Goal: Complete application form

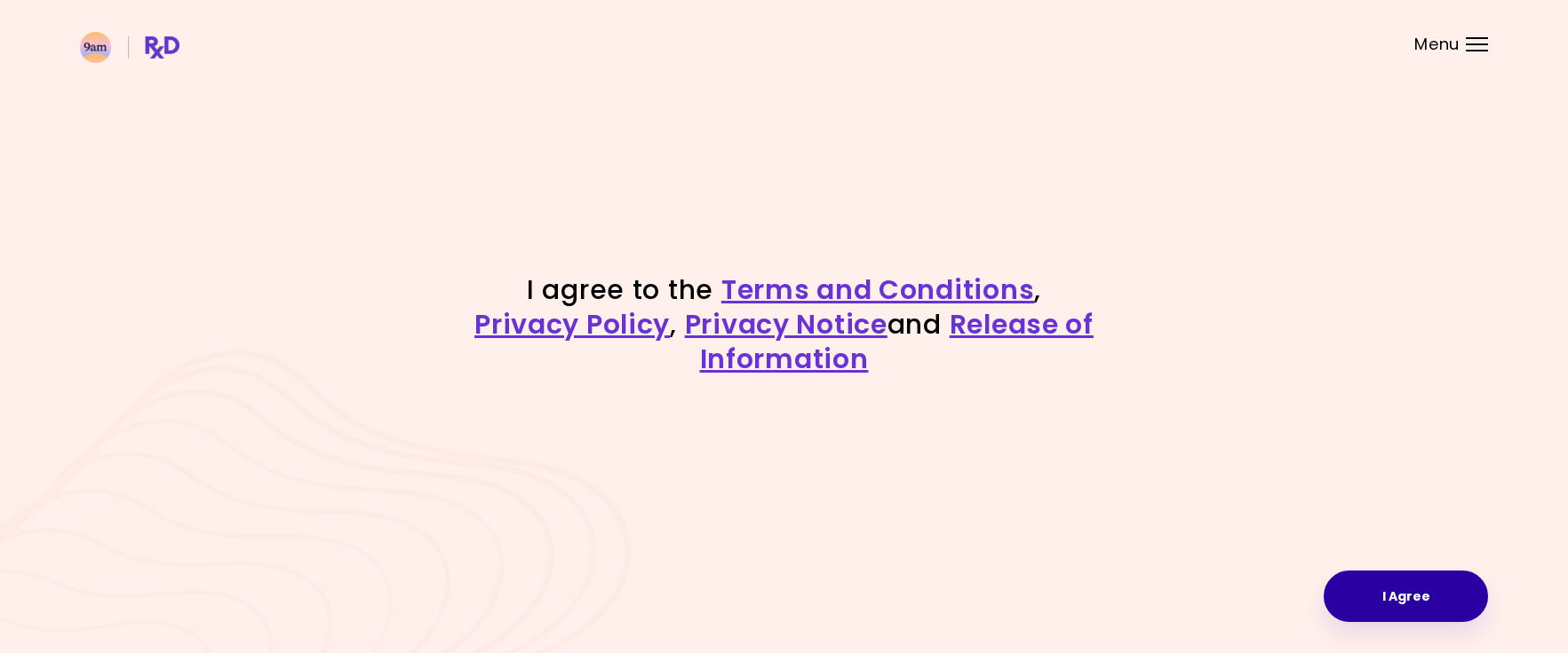
click at [1414, 586] on button "I Agree" at bounding box center [1406, 596] width 164 height 52
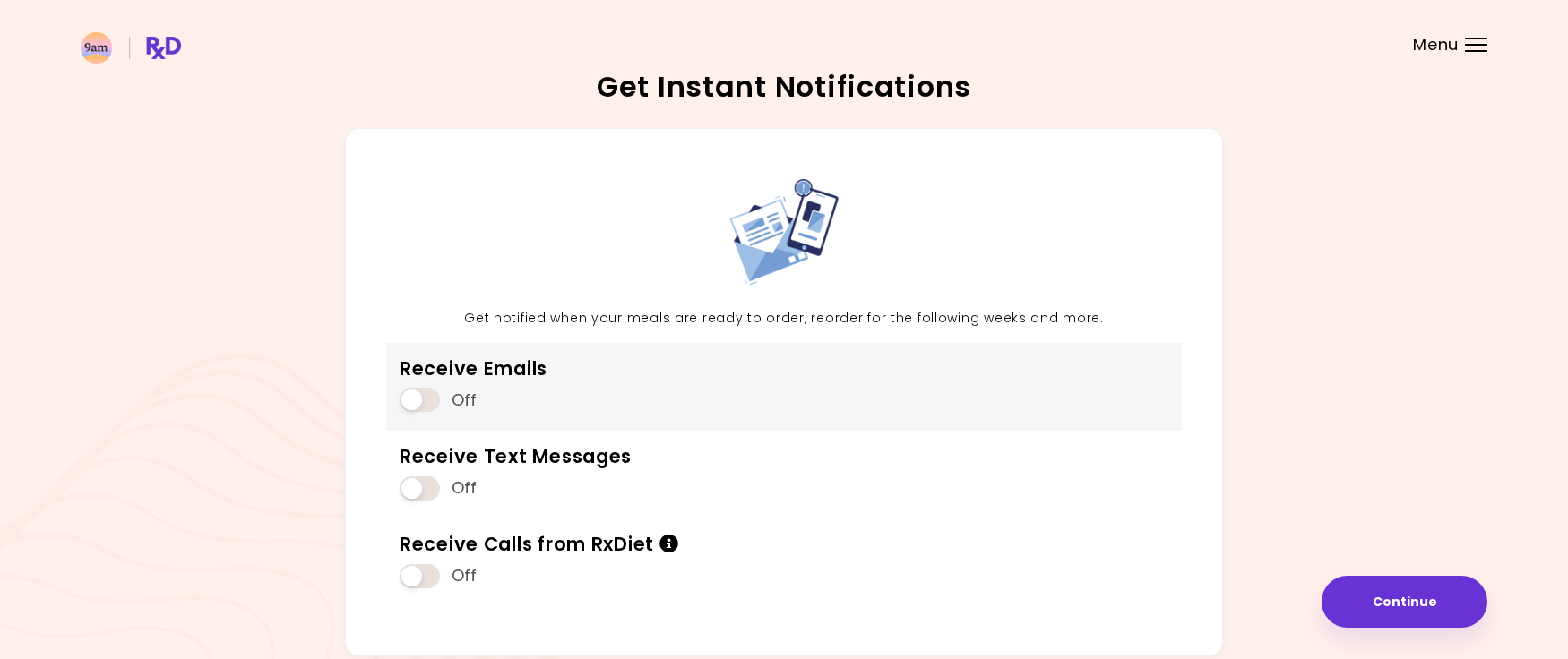
scroll to position [36, 0]
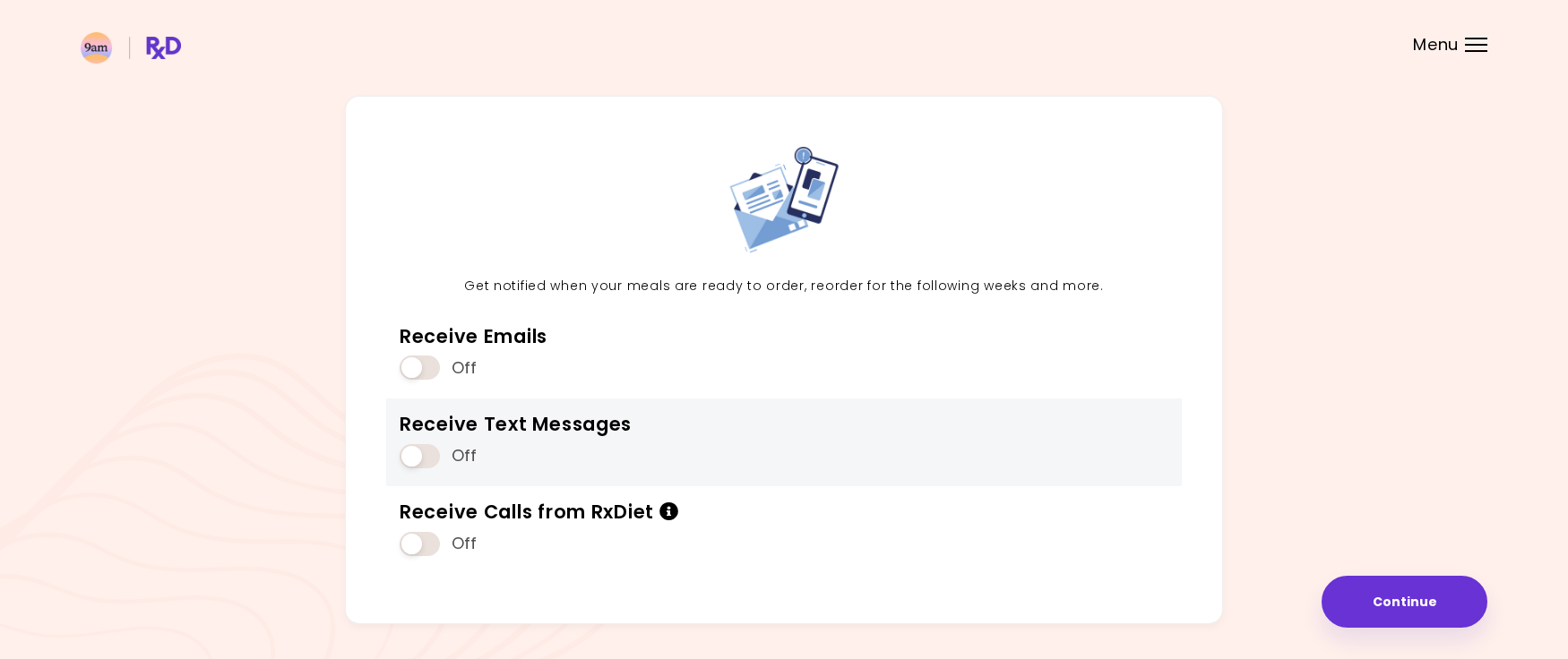
click at [411, 453] on span at bounding box center [420, 456] width 40 height 24
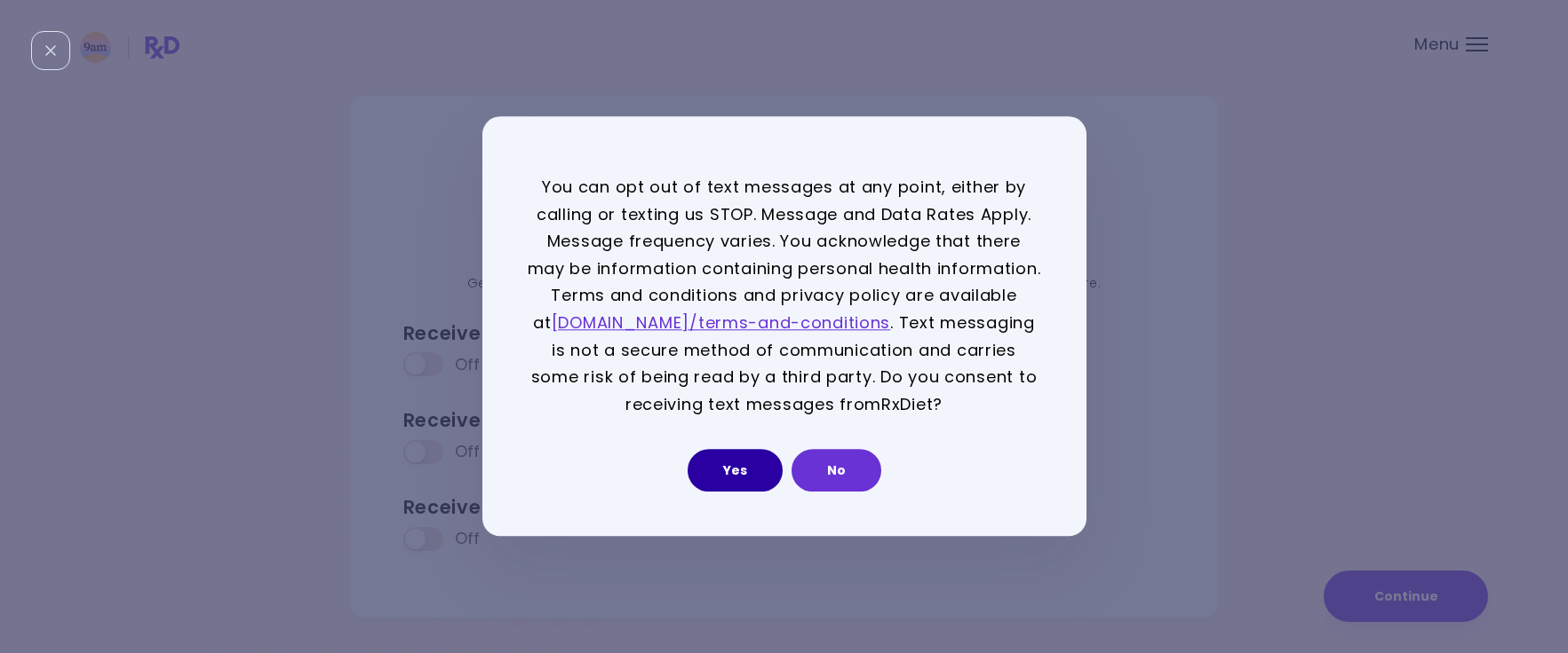
click at [757, 466] on button "Yes" at bounding box center [735, 471] width 95 height 43
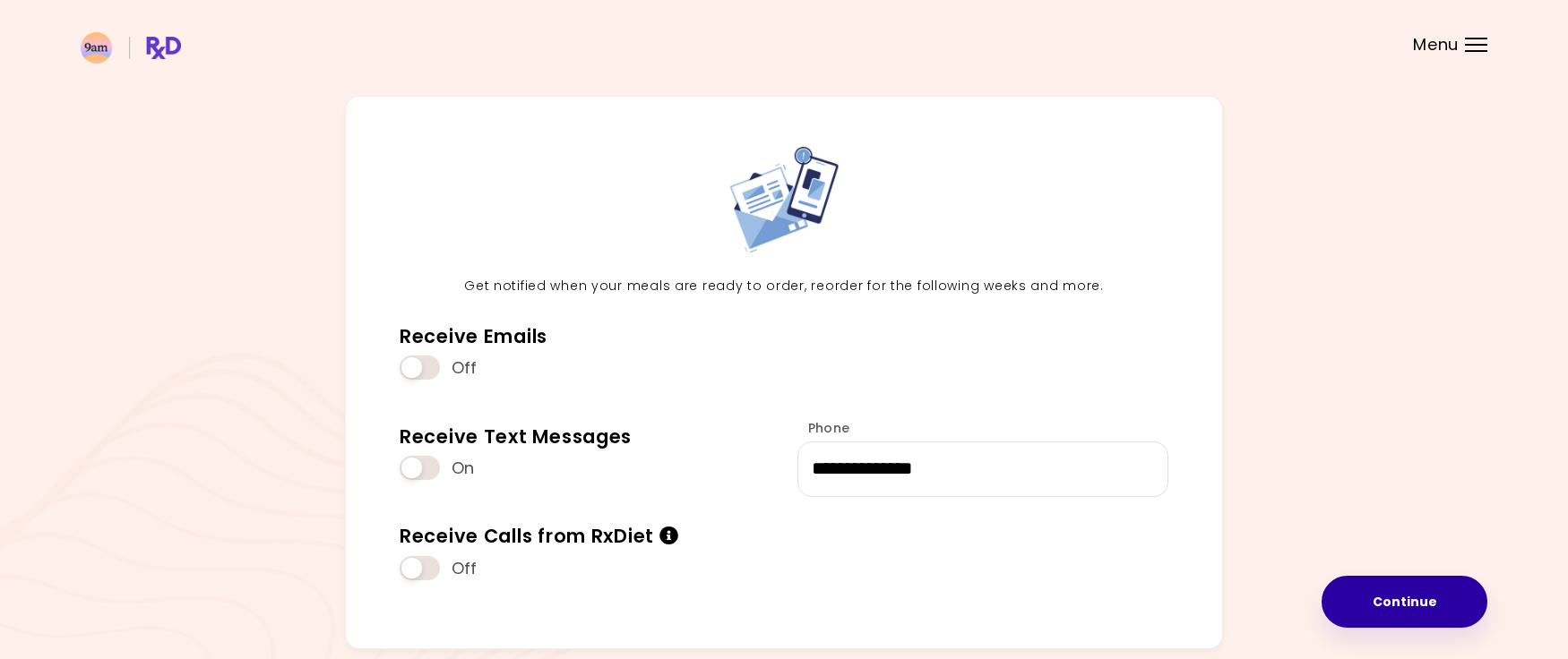
click at [1427, 590] on button "Continue" at bounding box center [1404, 601] width 165 height 52
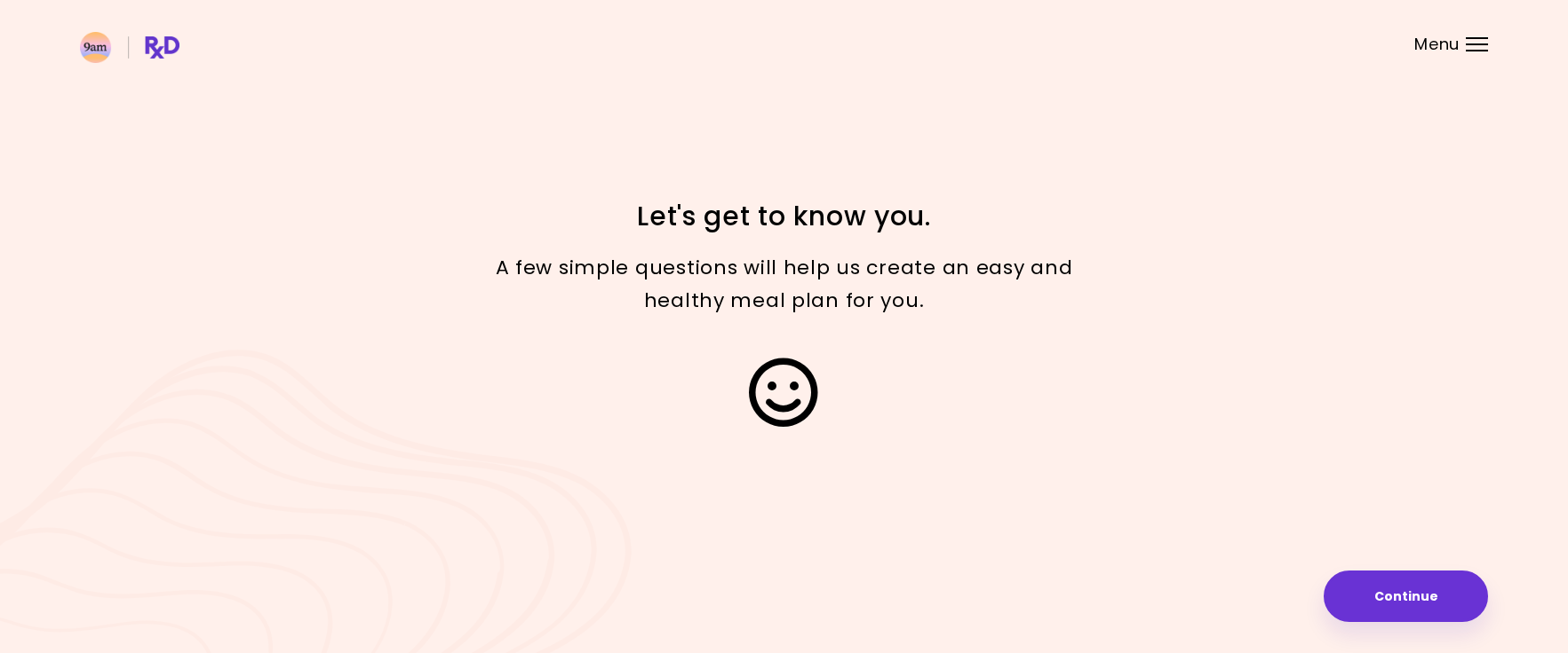
click at [1415, 585] on button "Continue" at bounding box center [1406, 596] width 164 height 52
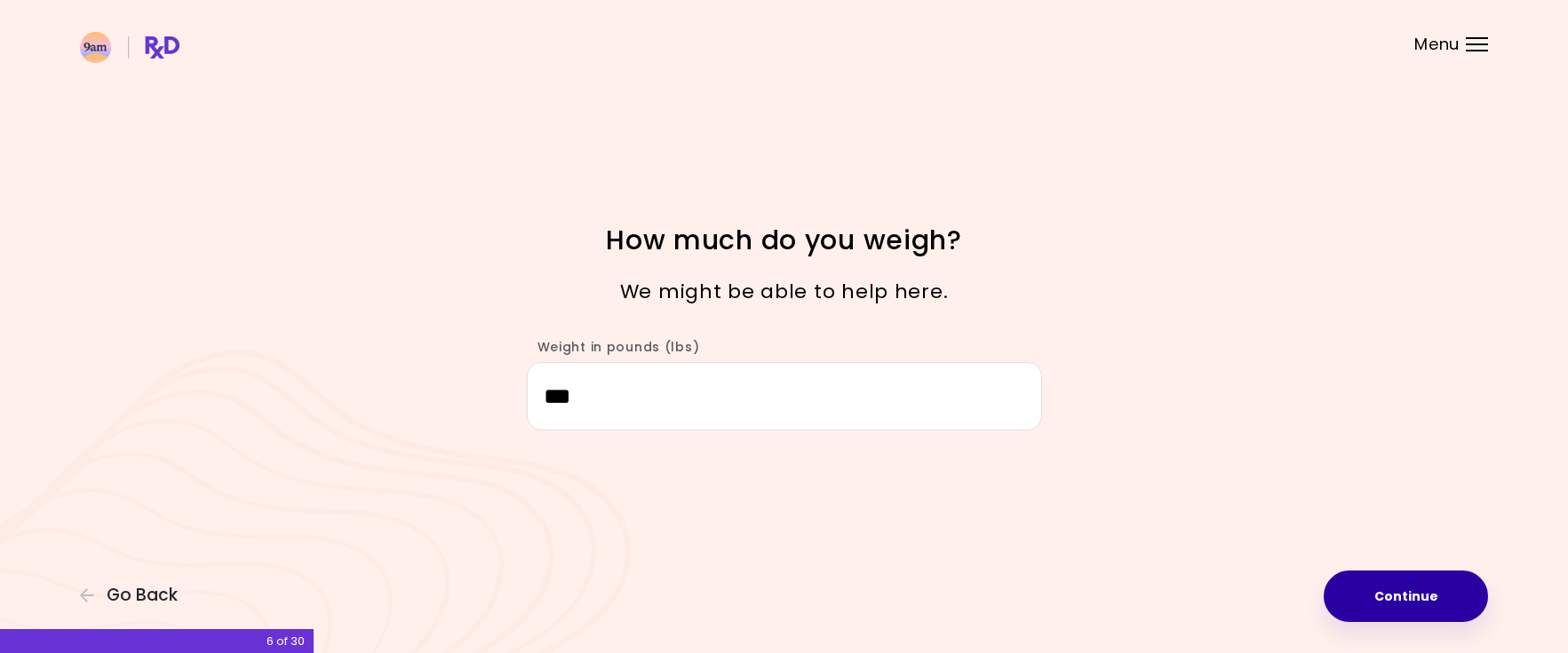
click at [1395, 588] on button "Continue" at bounding box center [1406, 596] width 164 height 52
select select "****"
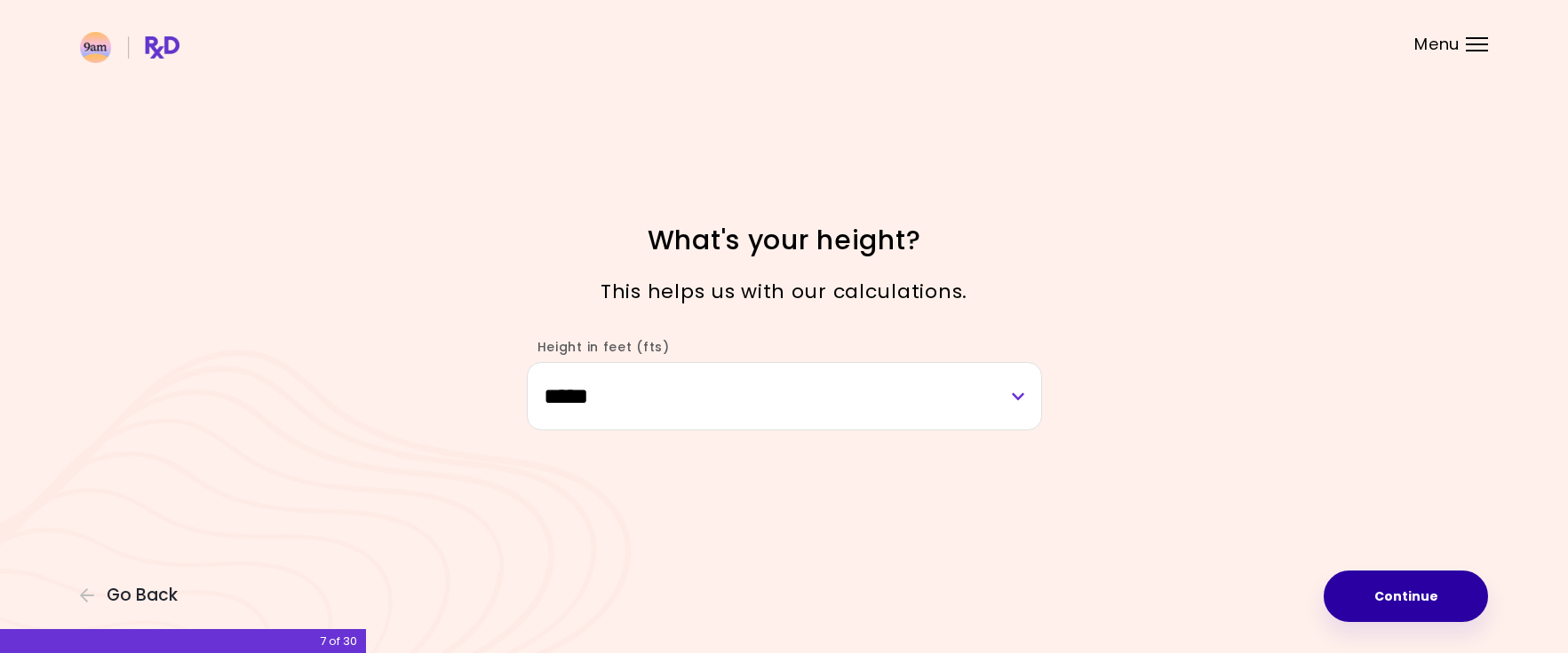
click at [1395, 588] on button "Continue" at bounding box center [1406, 596] width 164 height 52
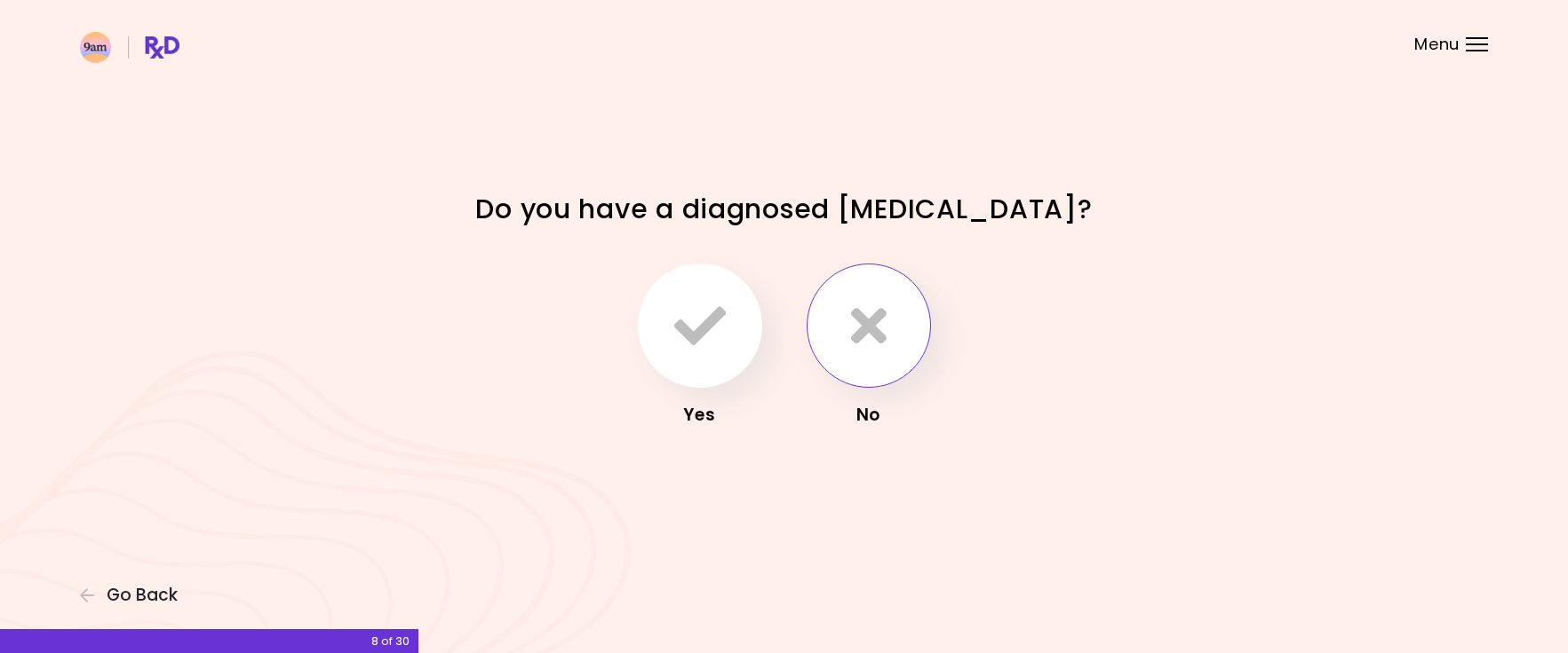
click at [854, 337] on icon "button" at bounding box center [868, 325] width 35 height 52
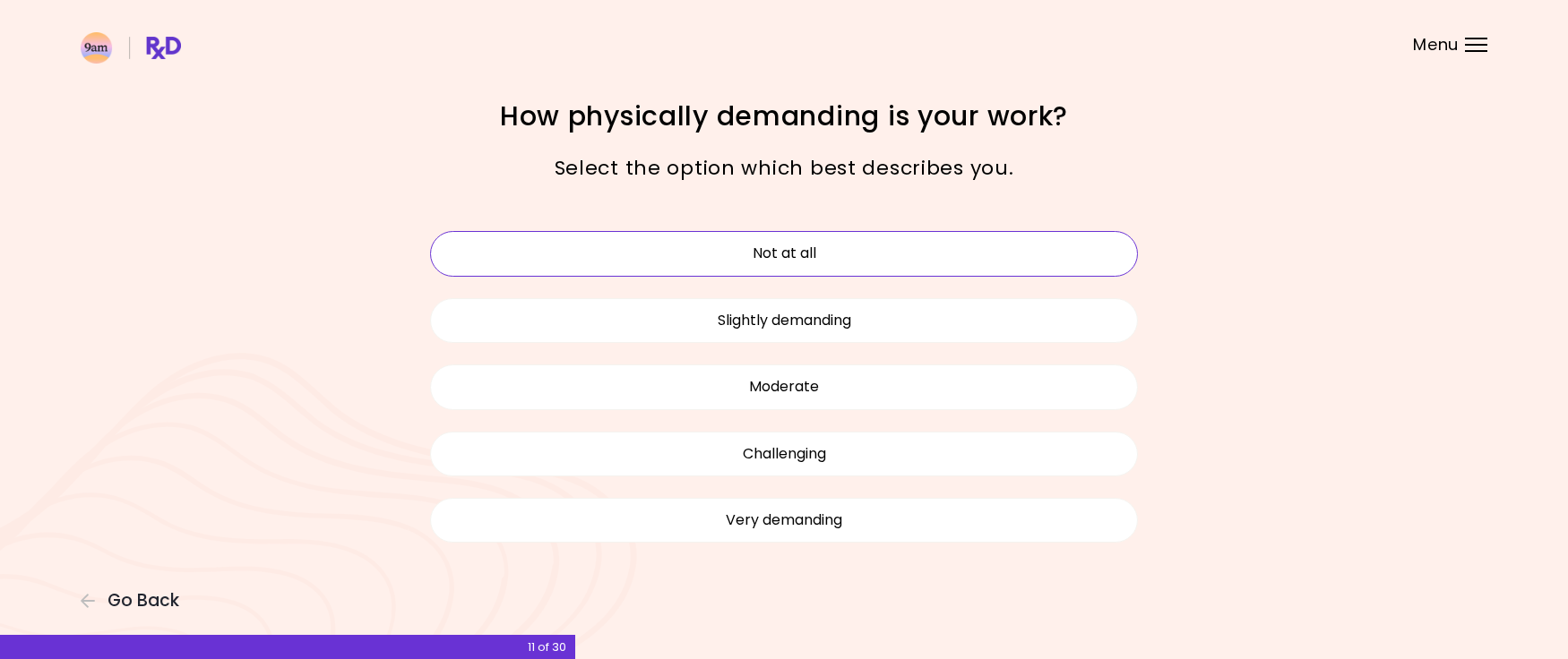
click at [860, 239] on button "Not at all" at bounding box center [784, 253] width 708 height 45
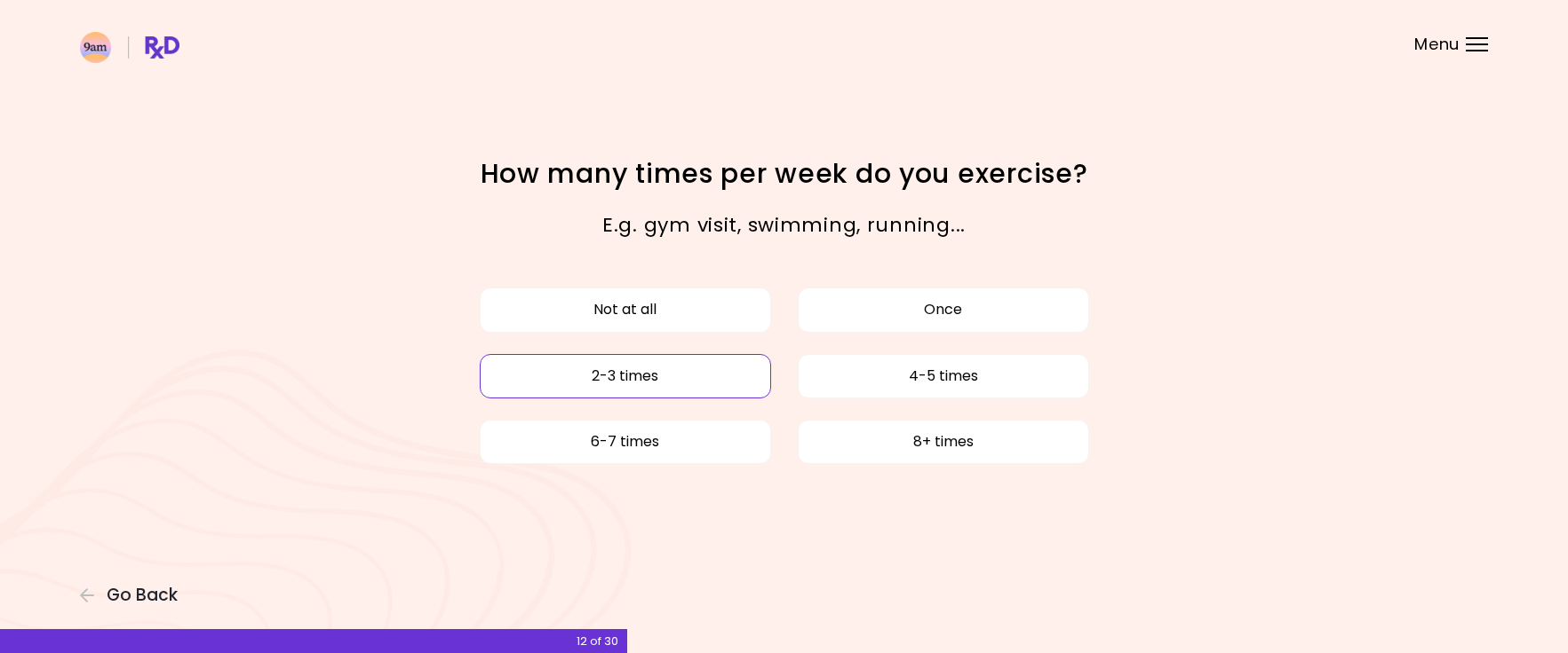
click at [715, 361] on button "2-3 times" at bounding box center [625, 376] width 292 height 44
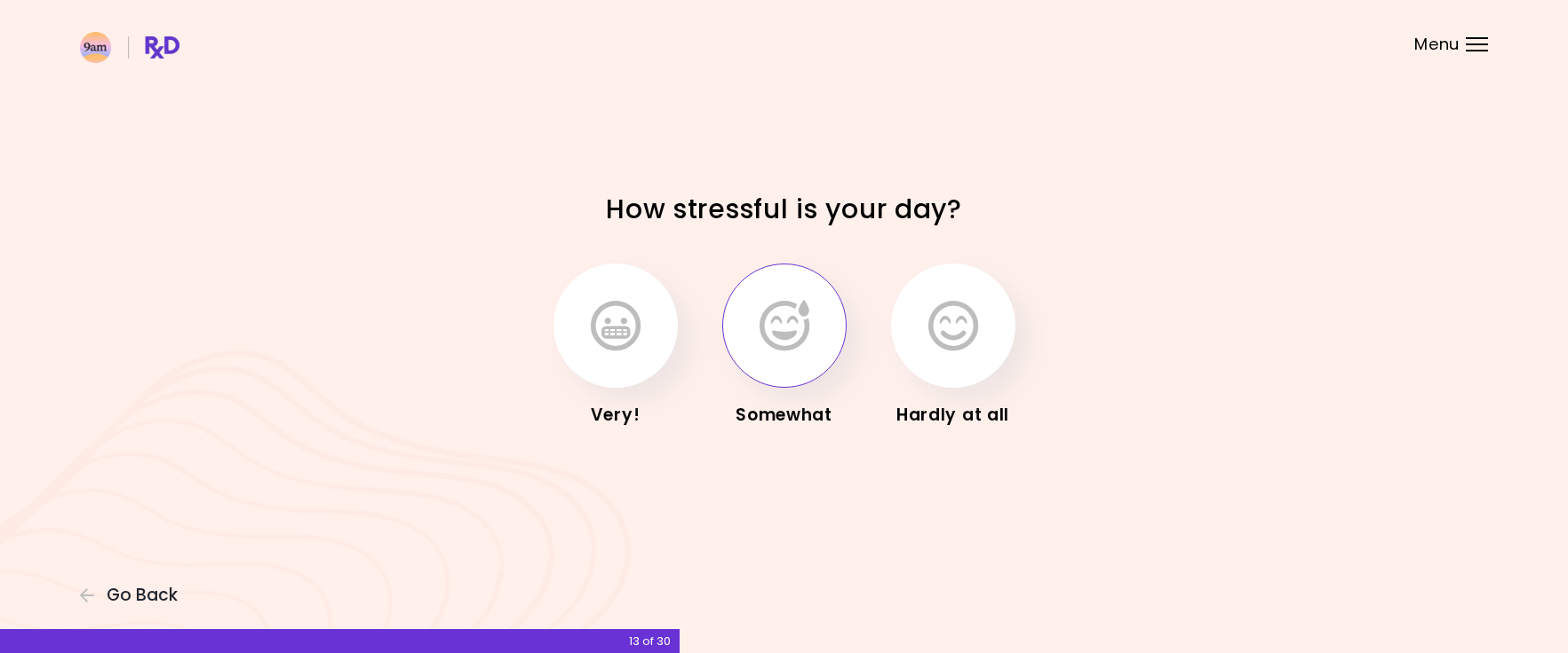
click at [799, 328] on icon "button" at bounding box center [784, 325] width 50 height 52
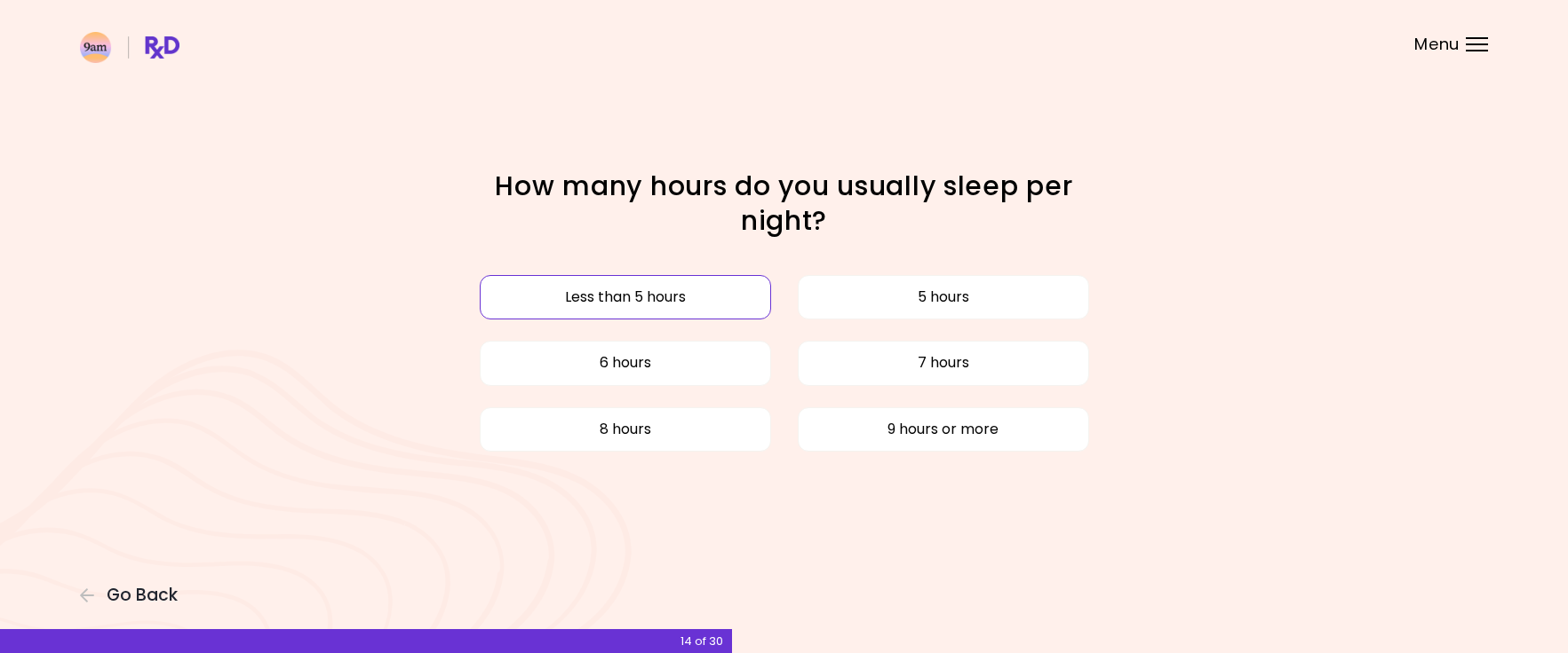
click at [707, 296] on button "Less than 5 hours" at bounding box center [625, 297] width 292 height 44
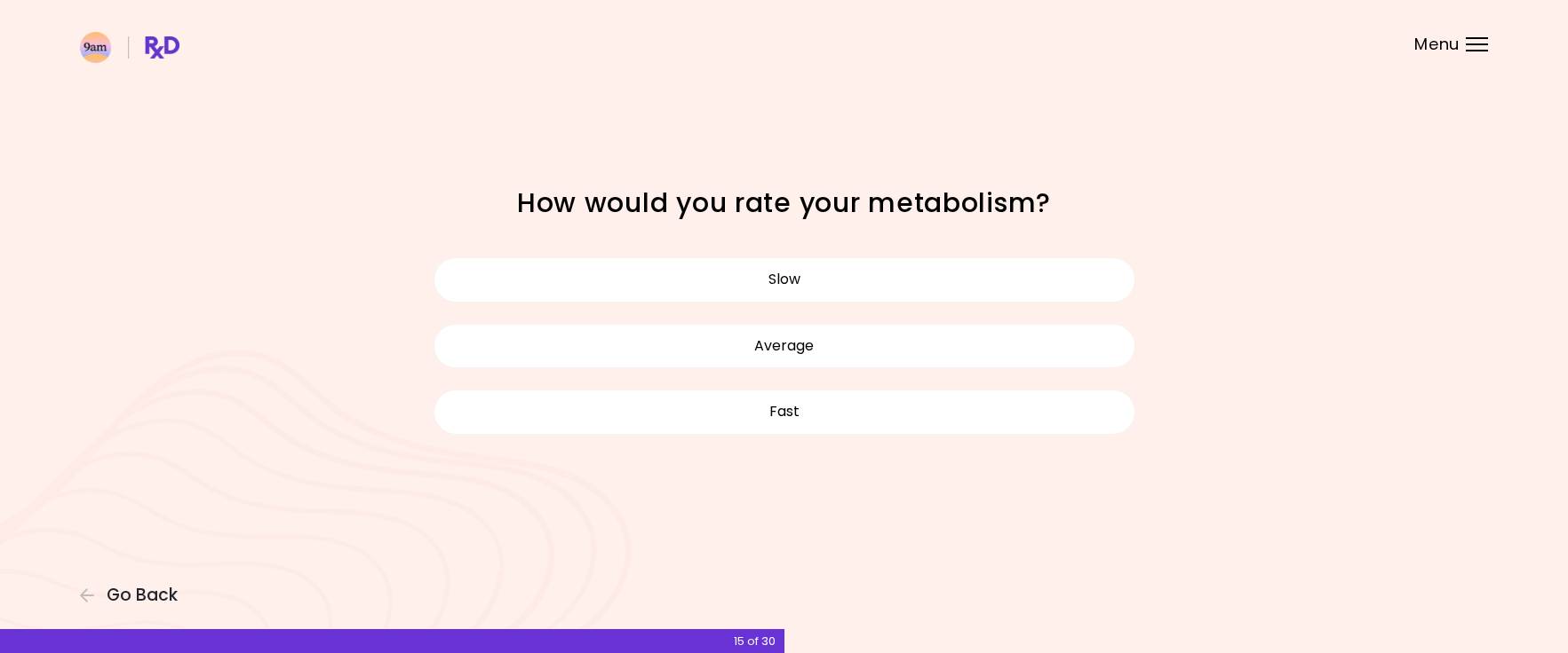
click at [707, 296] on button "Slow" at bounding box center [784, 279] width 702 height 44
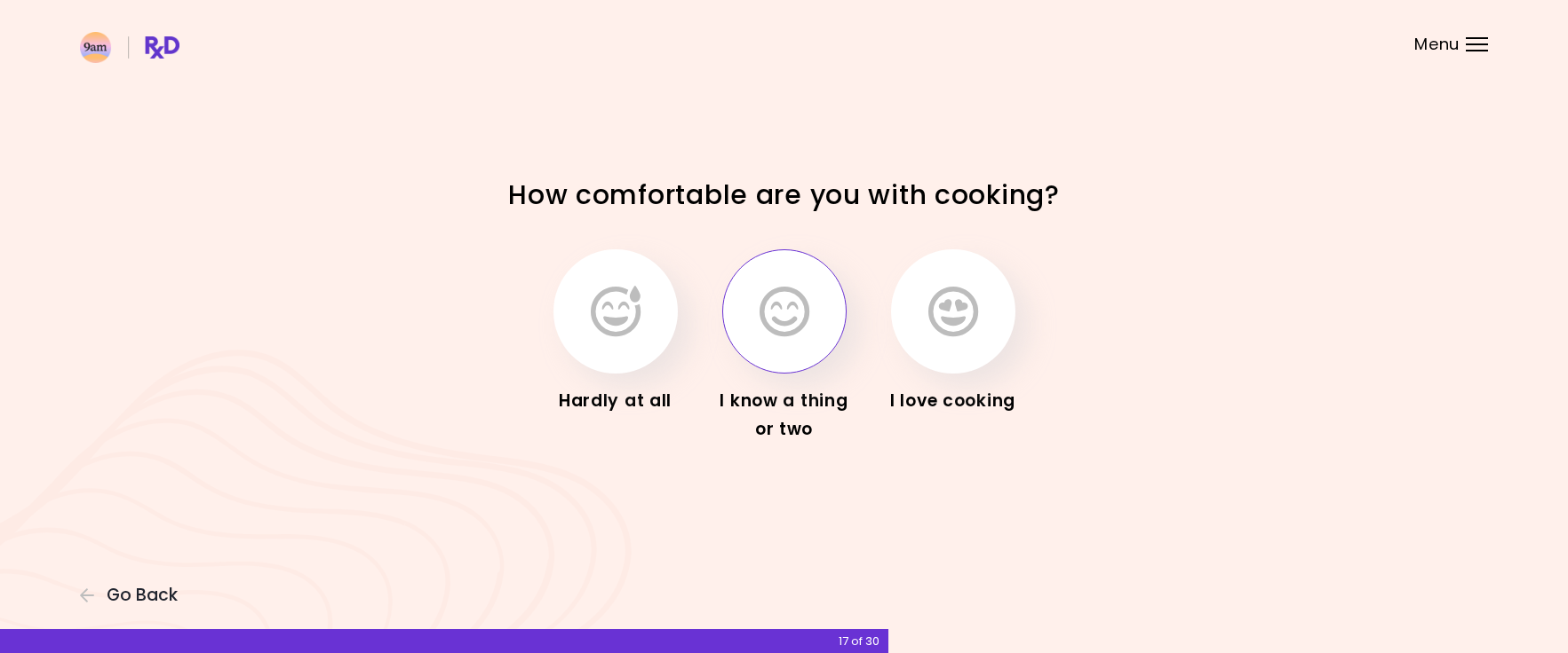
click at [761, 304] on icon "button" at bounding box center [784, 312] width 50 height 52
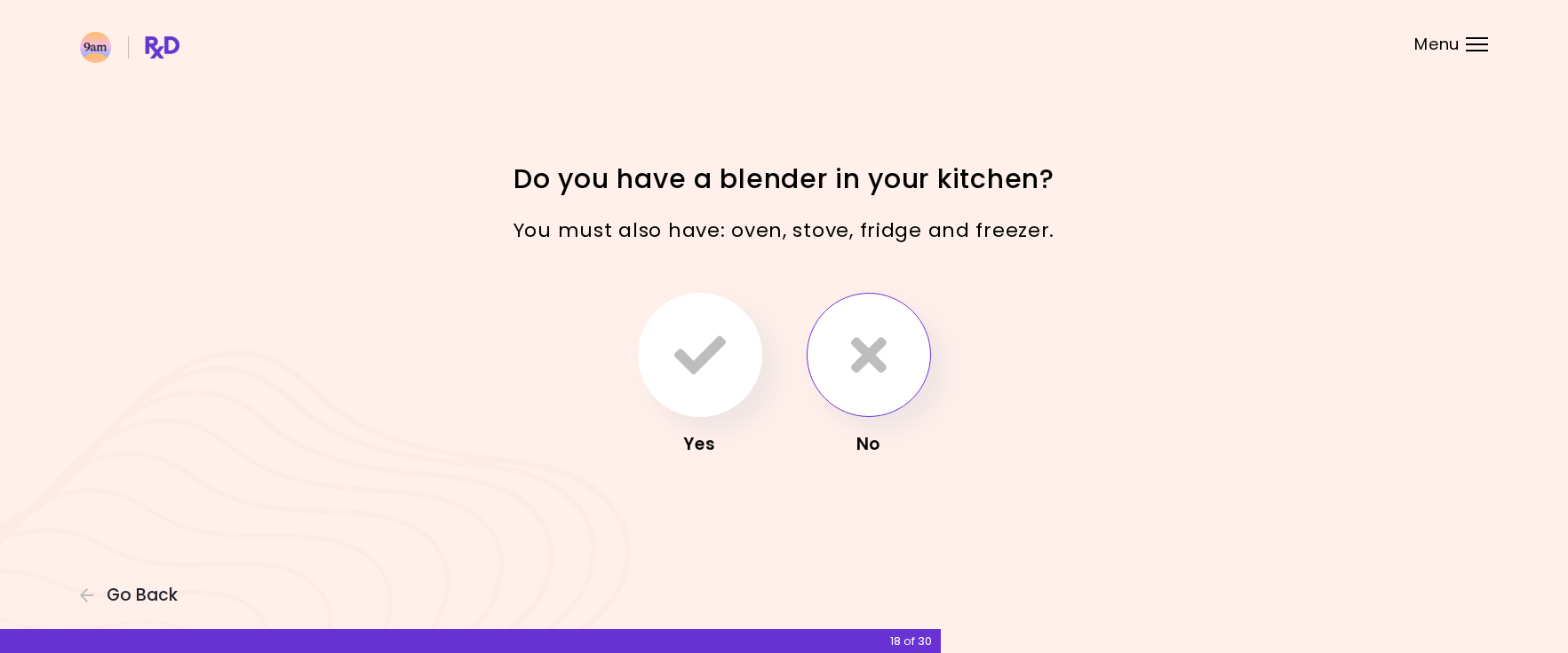
click at [840, 360] on button "button" at bounding box center [868, 354] width 124 height 124
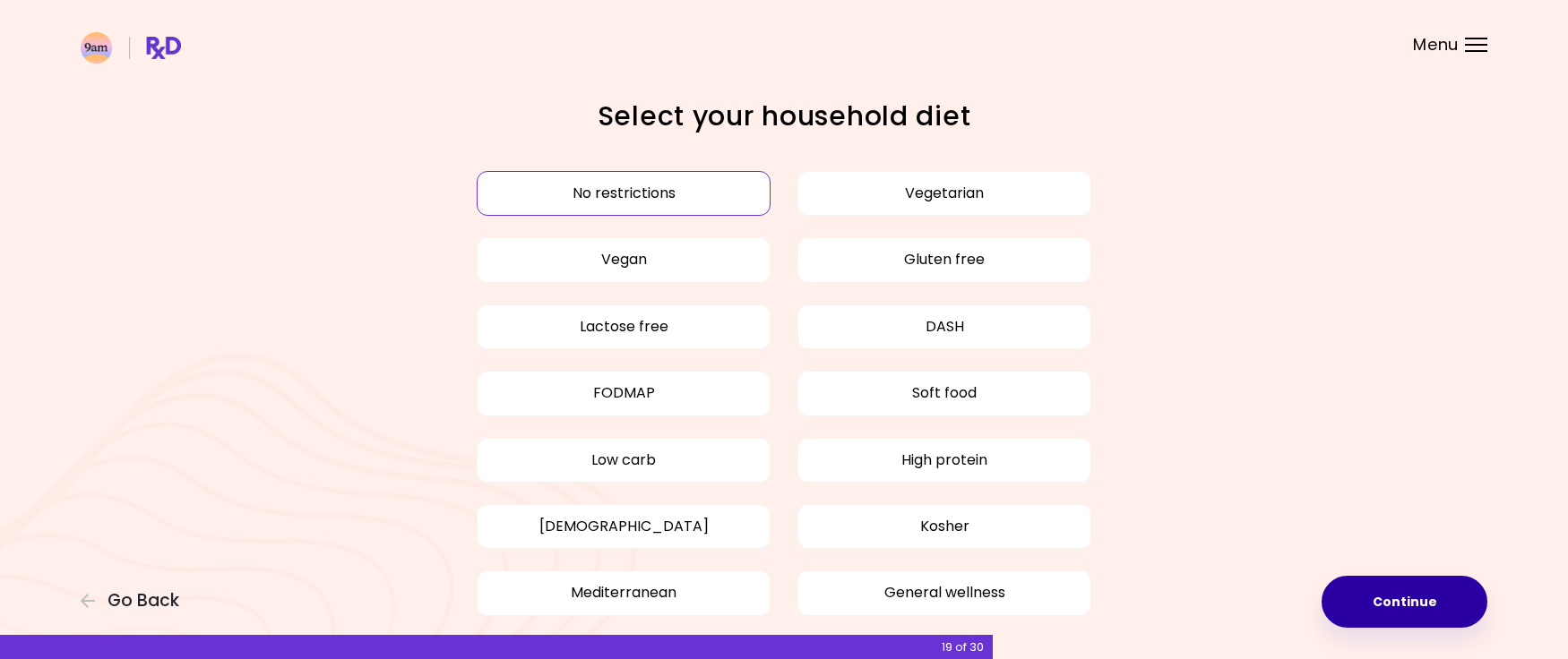
click at [1430, 593] on button "Continue" at bounding box center [1404, 601] width 165 height 52
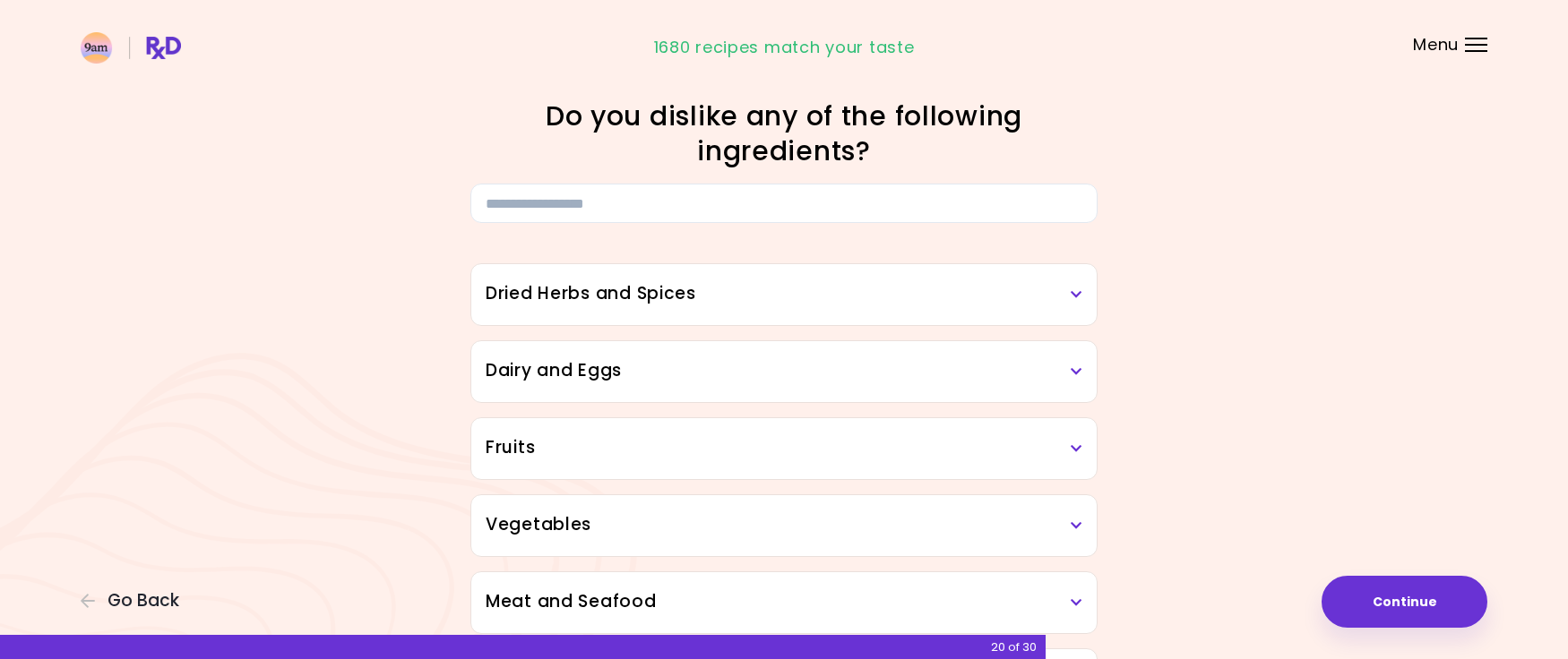
click at [1089, 294] on div "Dried Herbs and Spices" at bounding box center [784, 294] width 625 height 61
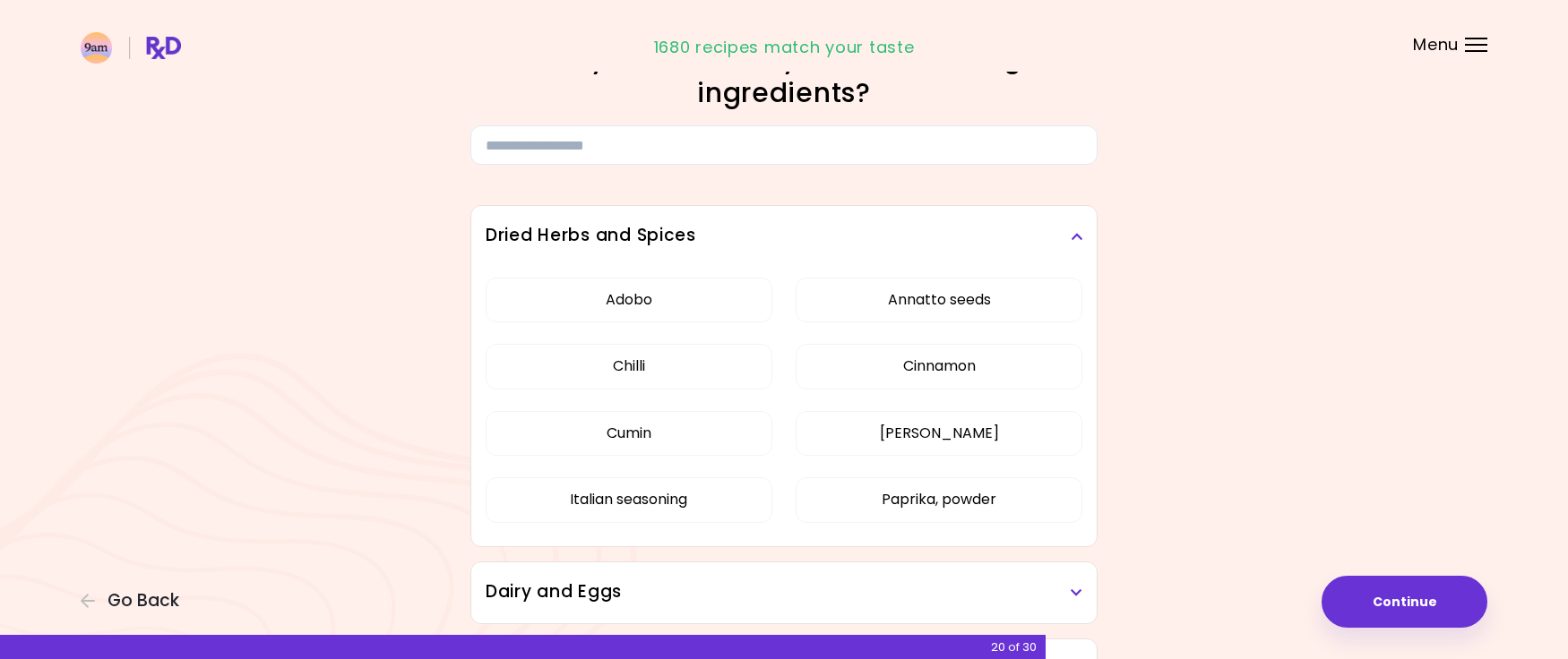
scroll to position [80, 0]
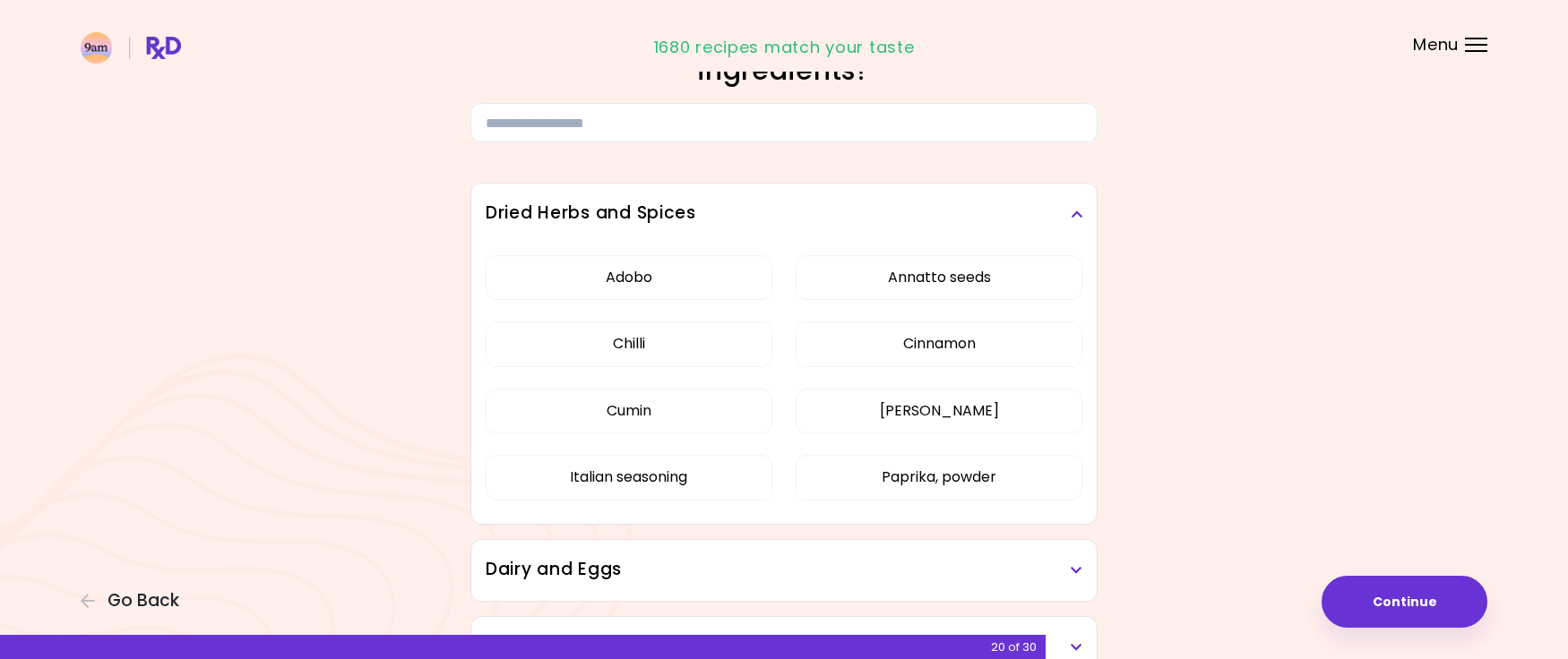
click at [1076, 207] on h3 "Dried Herbs and Spices" at bounding box center [784, 214] width 597 height 26
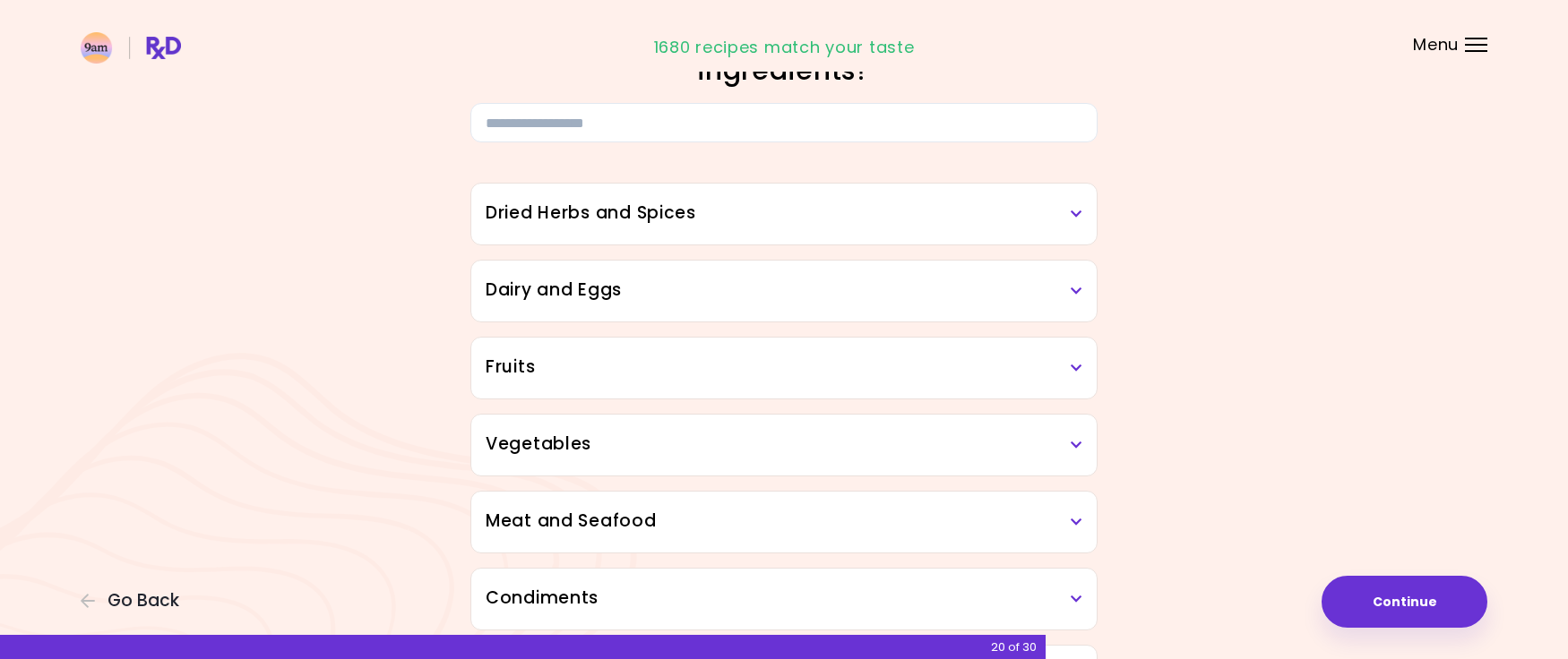
click at [1074, 285] on icon at bounding box center [1076, 292] width 12 height 13
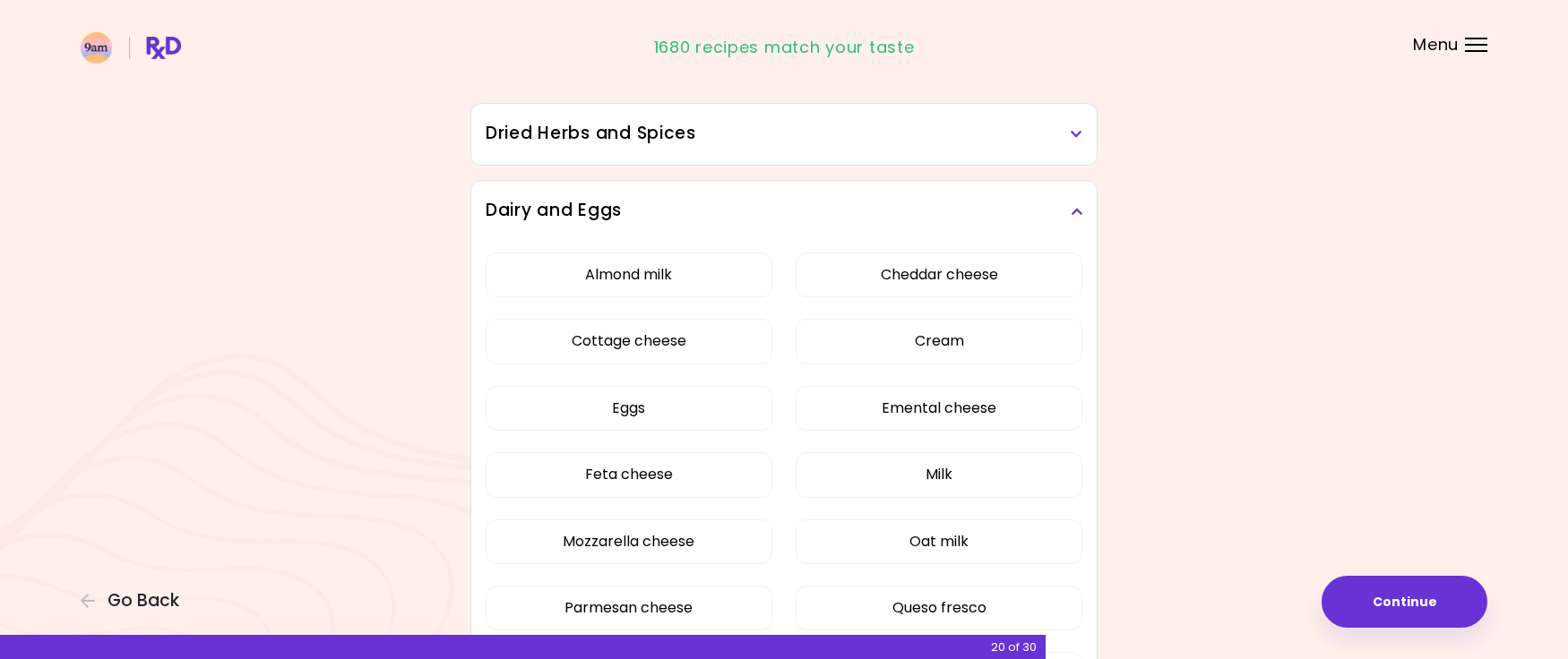
scroll to position [134, 0]
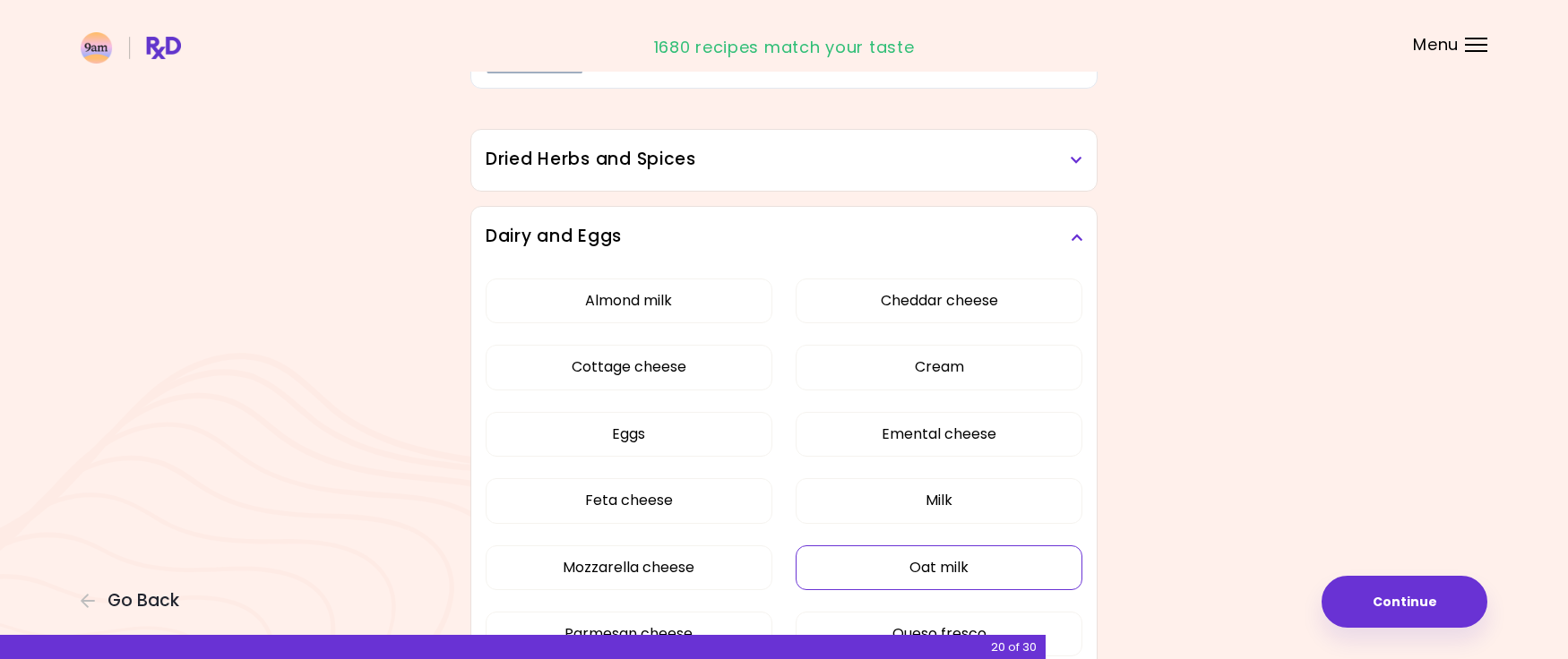
click at [943, 577] on button "Oat milk" at bounding box center [939, 568] width 287 height 45
click at [642, 356] on button "Cottage cheese" at bounding box center [629, 367] width 287 height 45
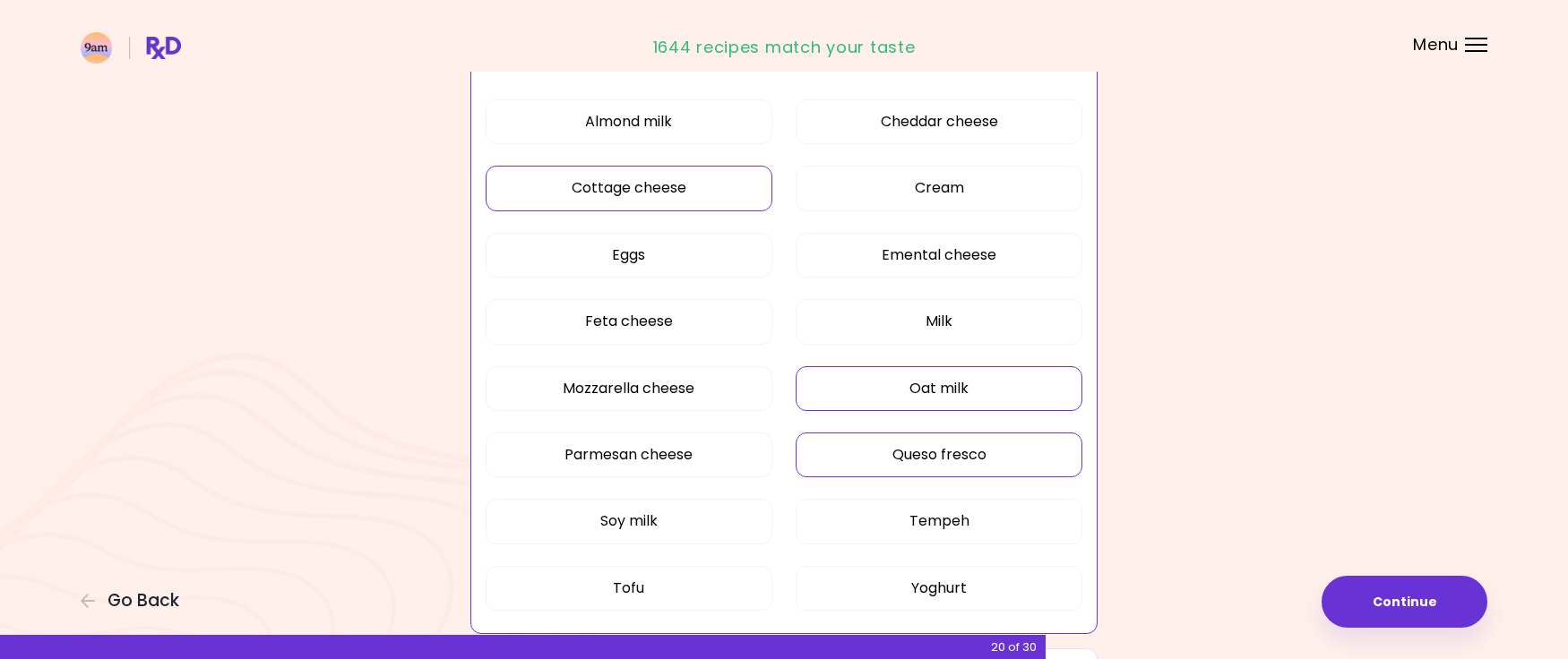
scroll to position [85, 0]
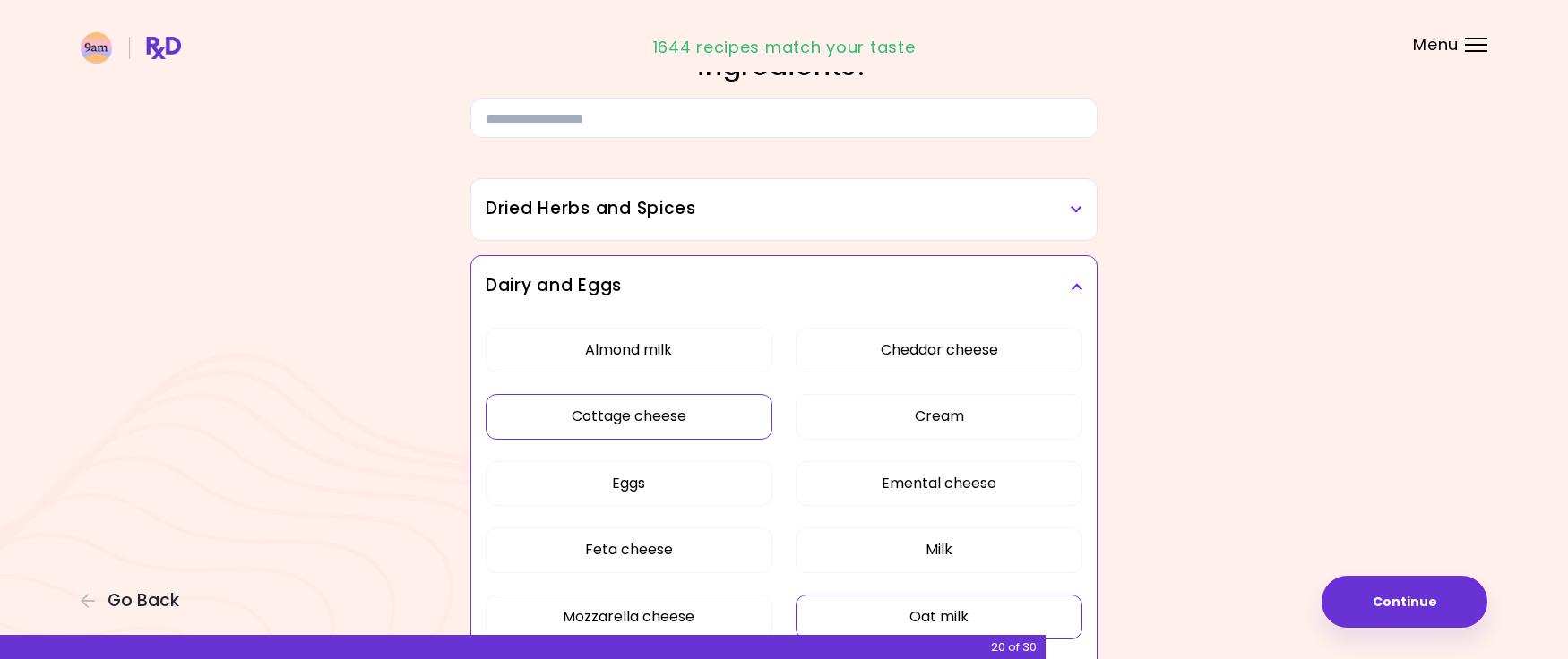
click at [1076, 286] on icon at bounding box center [1076, 287] width 12 height 13
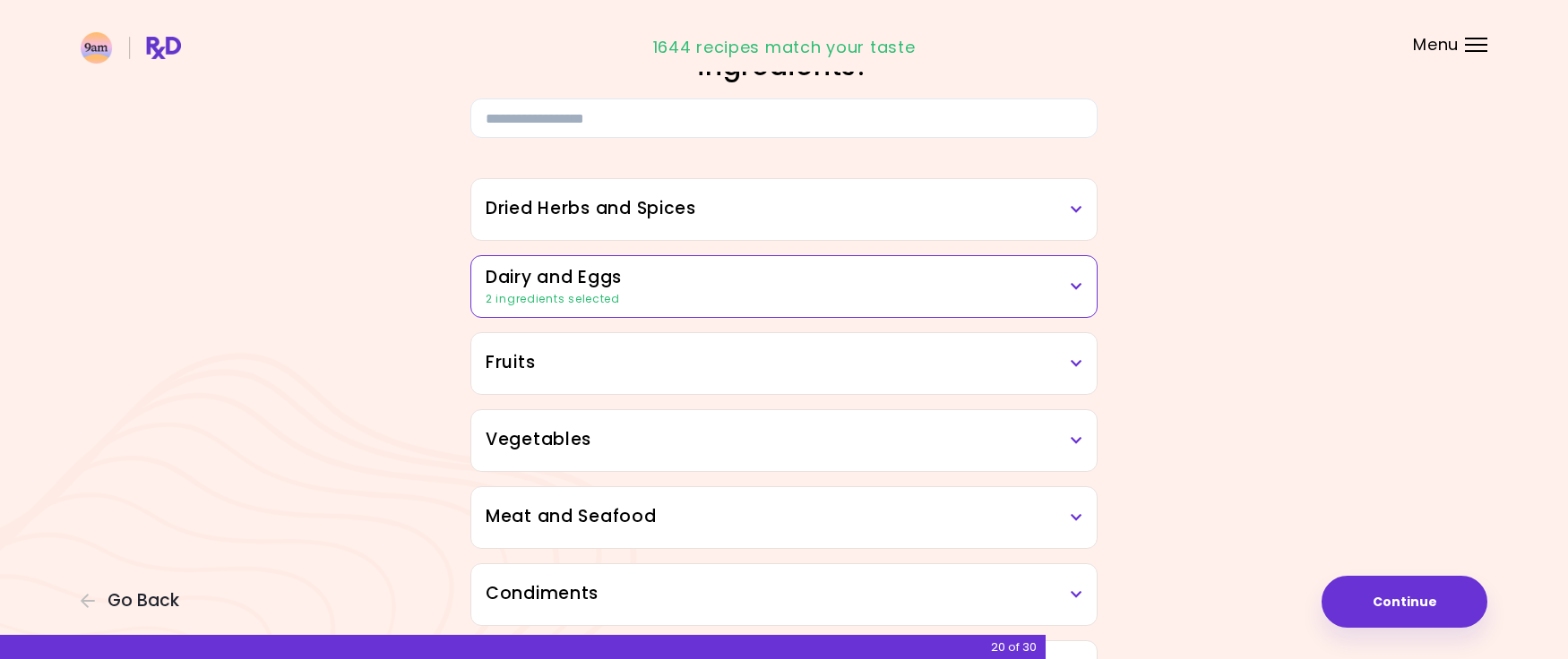
click at [1072, 190] on div "Dried Herbs and Spices" at bounding box center [784, 209] width 625 height 61
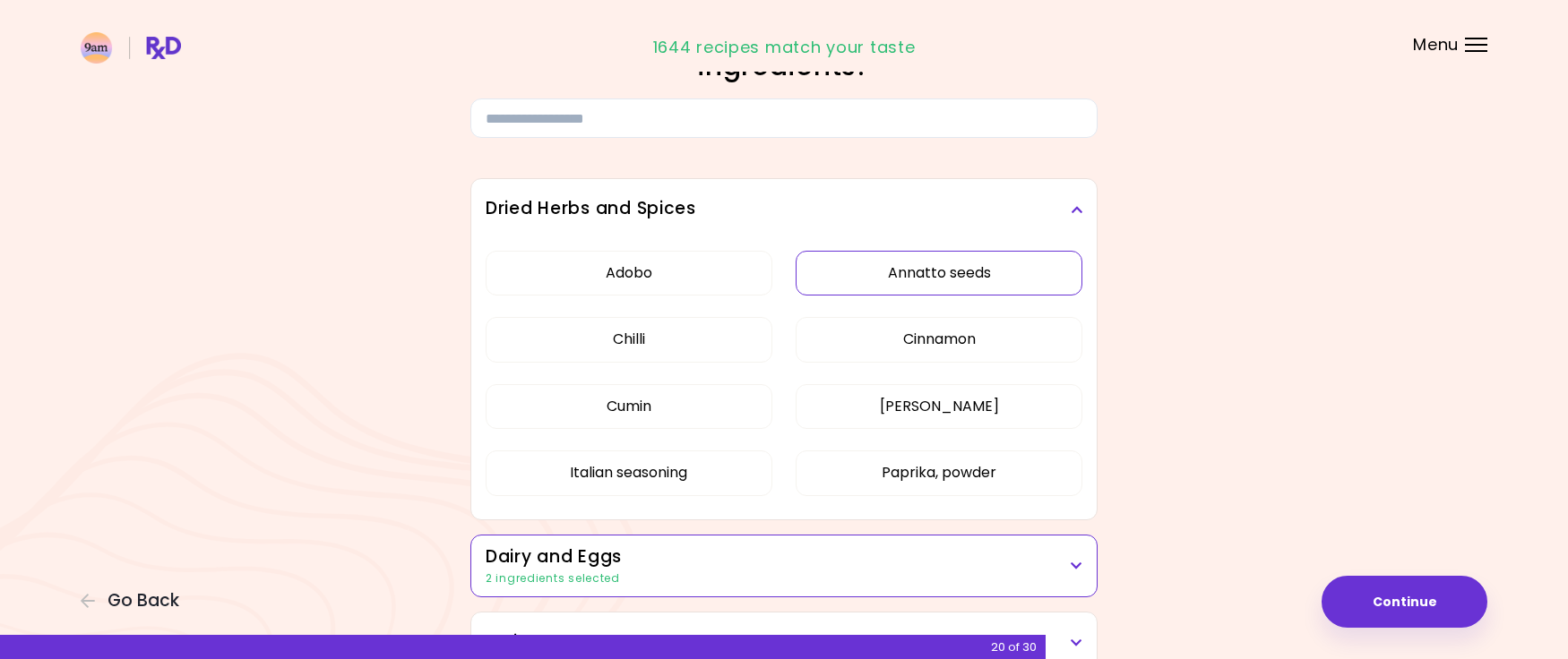
click at [982, 267] on button "Annatto seeds" at bounding box center [939, 272] width 287 height 45
click at [1081, 213] on icon at bounding box center [1076, 210] width 12 height 13
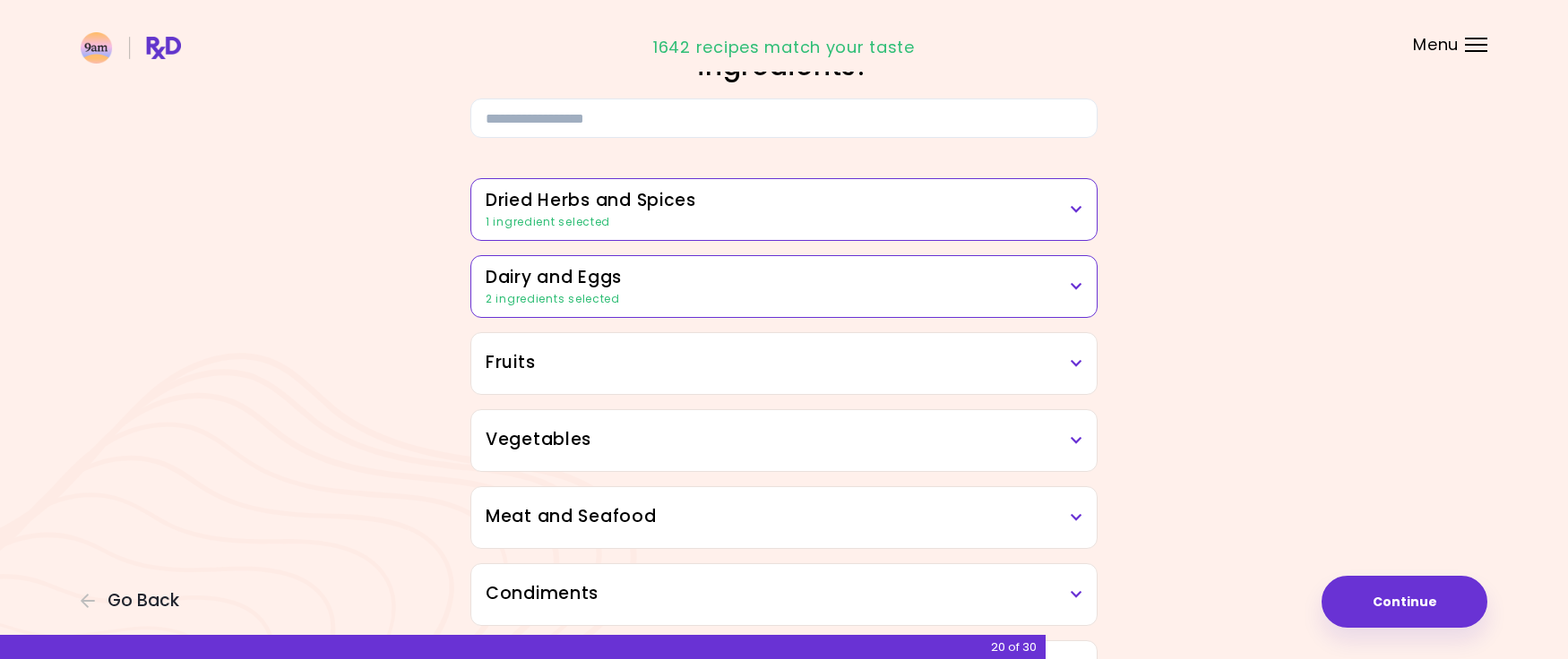
click at [1017, 351] on h3 "Fruits" at bounding box center [784, 363] width 597 height 26
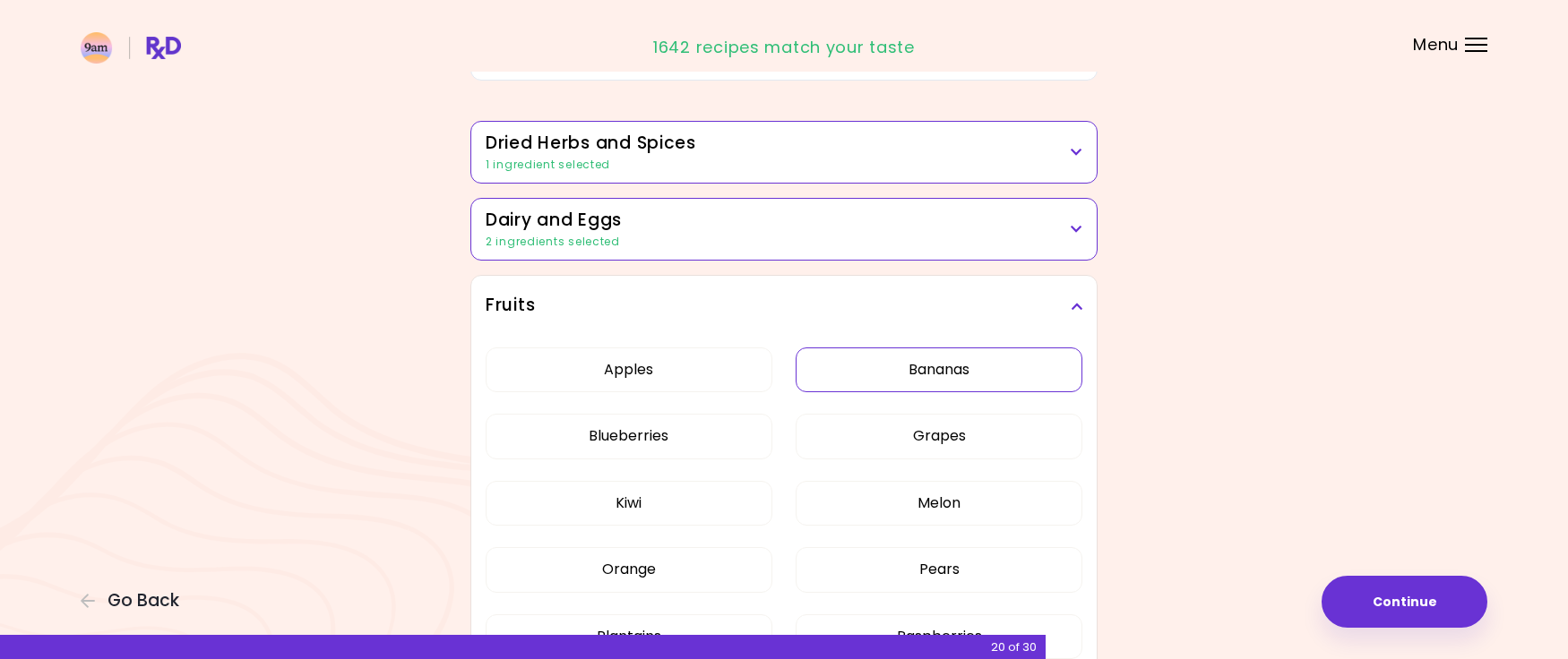
scroll to position [198, 0]
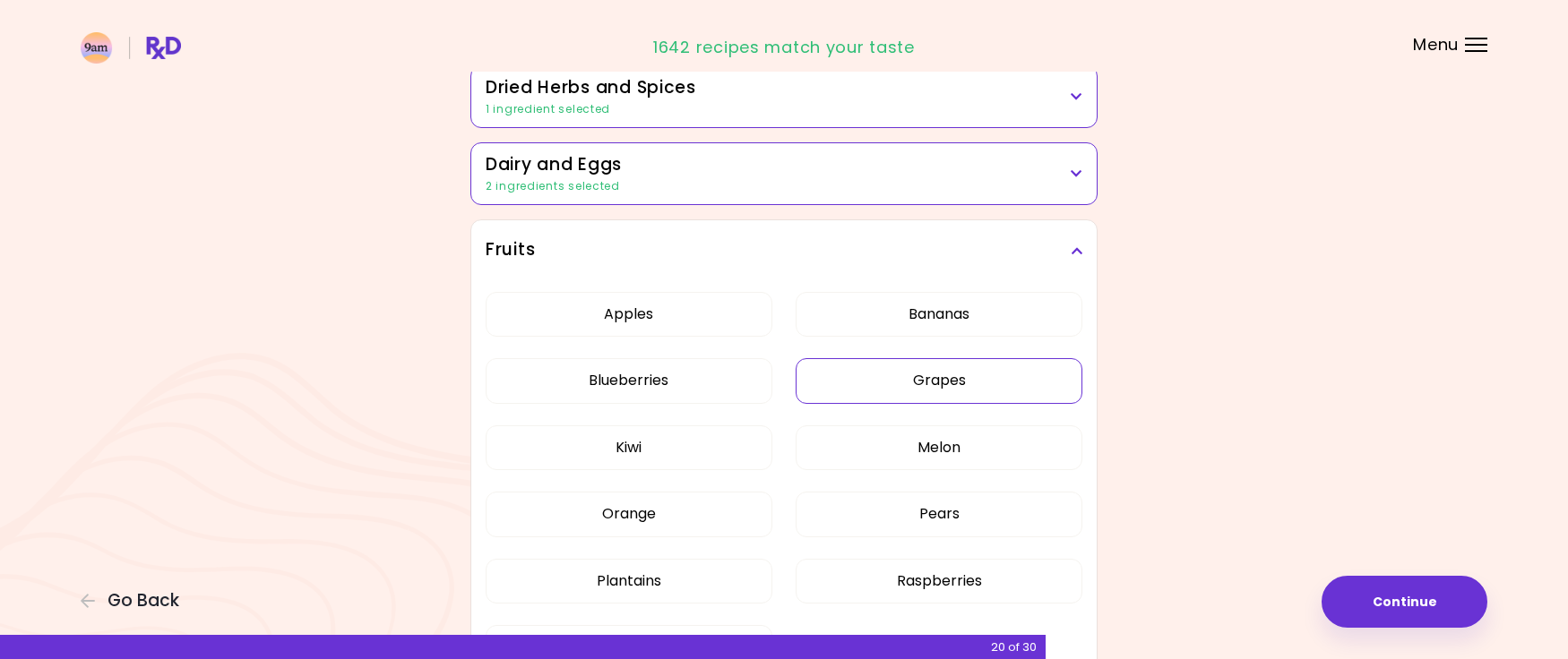
click at [976, 384] on button "Grapes" at bounding box center [939, 380] width 287 height 45
click at [951, 454] on button "Melon" at bounding box center [939, 448] width 287 height 45
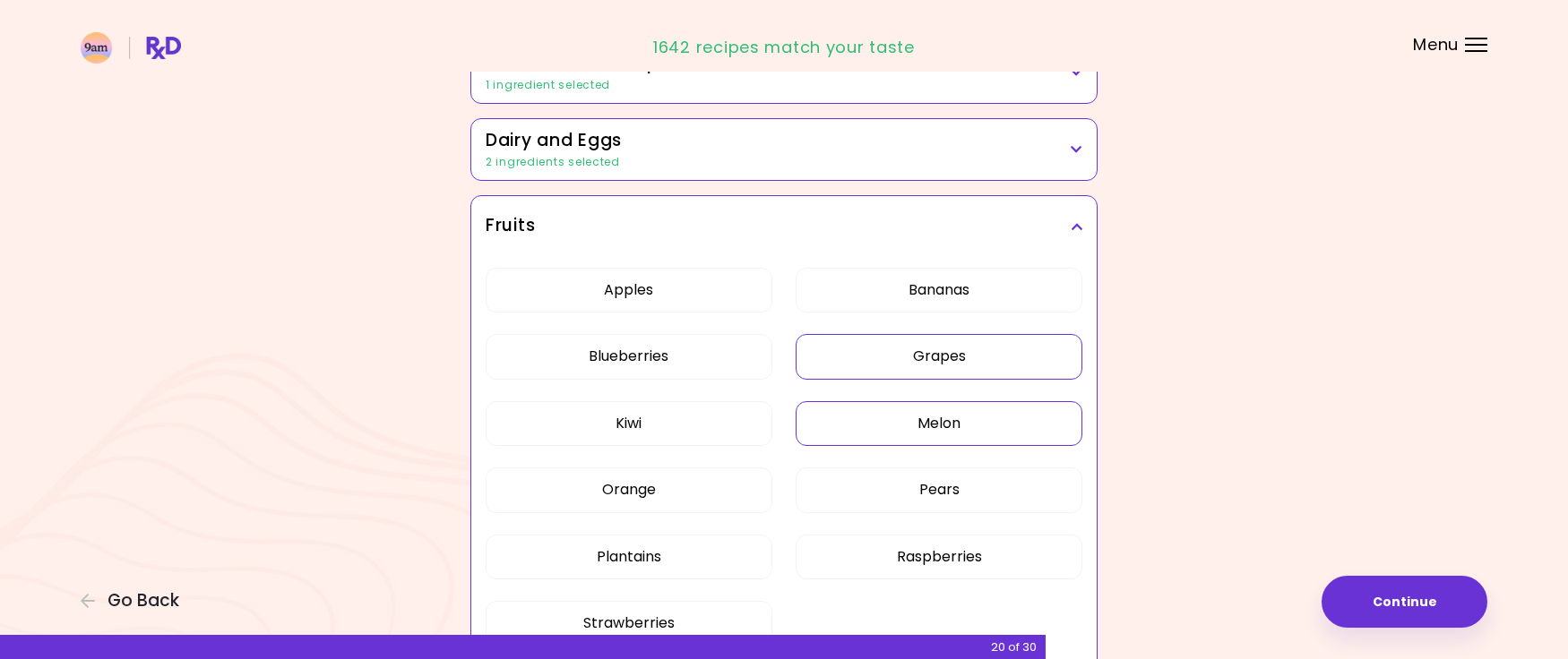
scroll to position [296, 0]
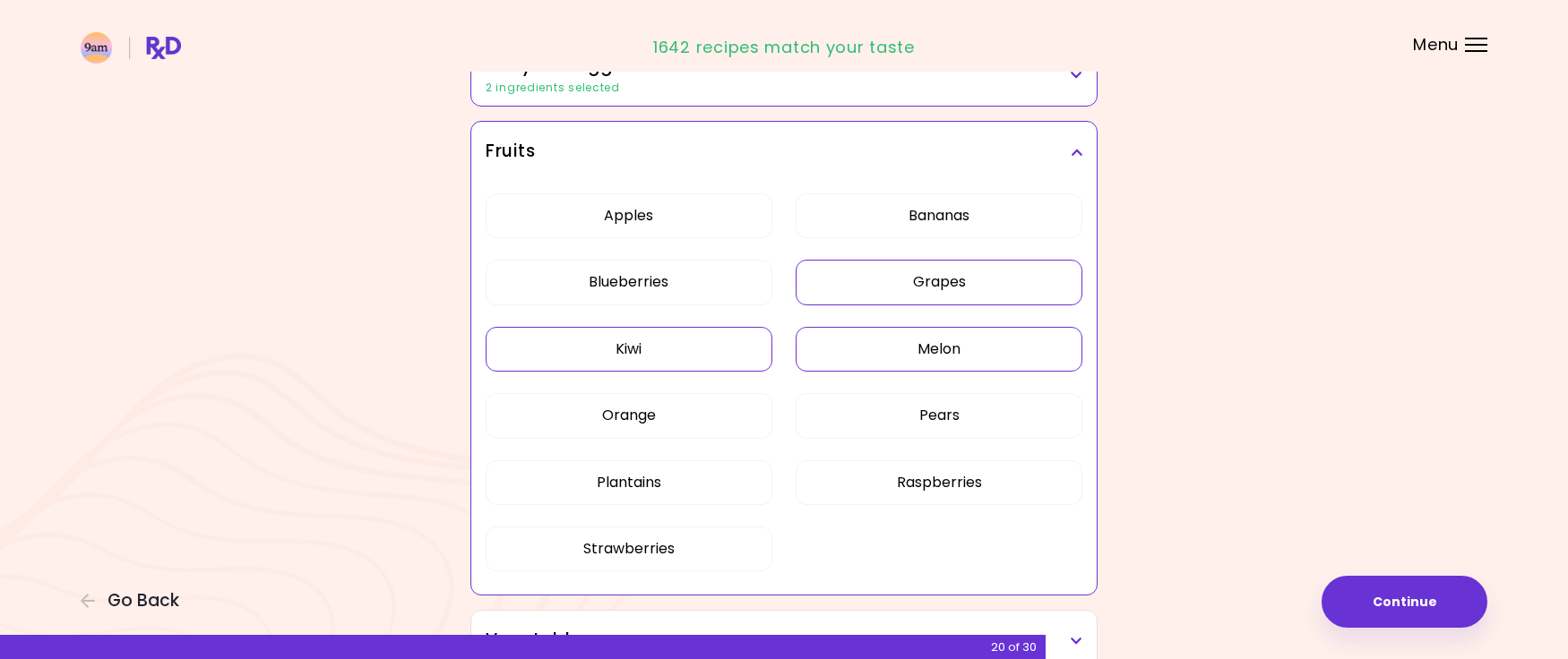
click at [650, 352] on button "Kiwi" at bounding box center [629, 349] width 287 height 45
click at [1076, 151] on icon at bounding box center [1076, 153] width 12 height 13
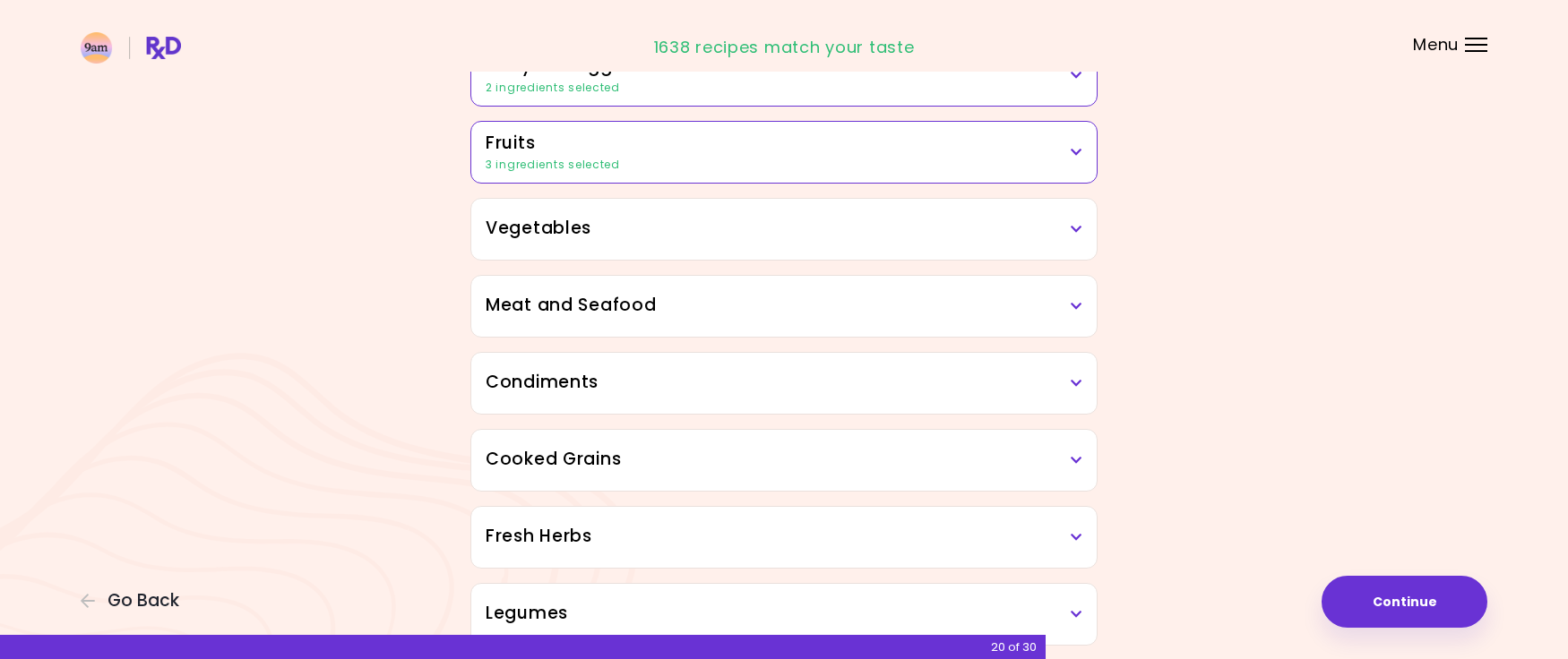
click at [1049, 244] on div "Vegetables" at bounding box center [784, 229] width 625 height 61
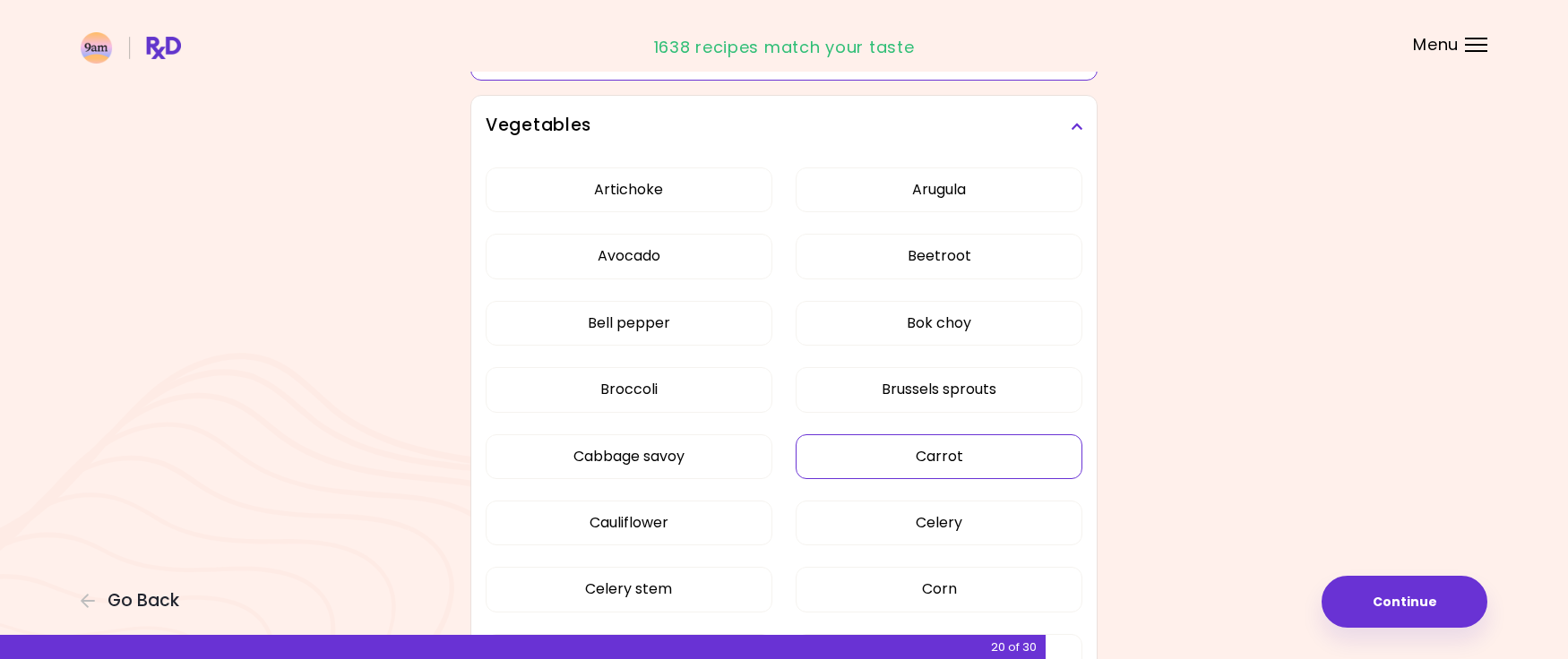
scroll to position [482, 0]
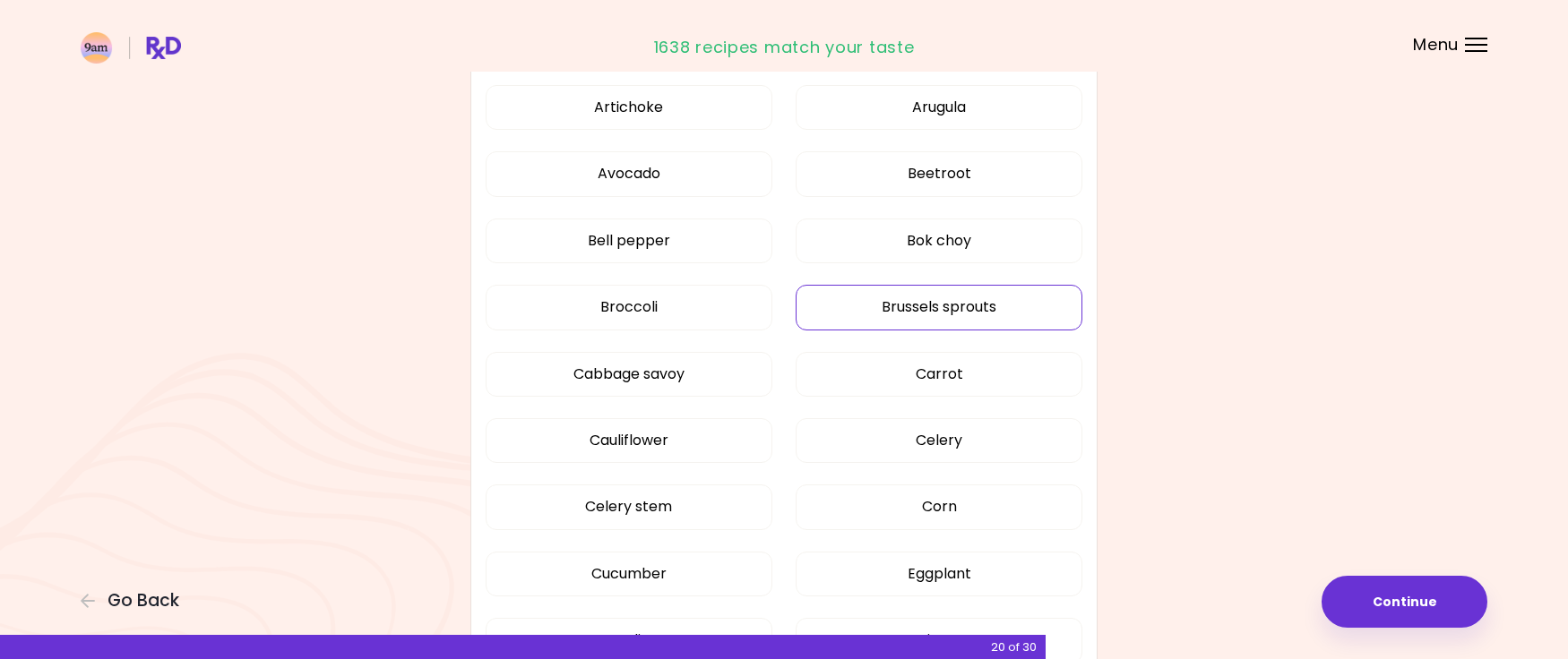
click at [998, 304] on button "Brussels sprouts" at bounding box center [939, 307] width 287 height 45
click at [715, 433] on button "Cauliflower" at bounding box center [629, 441] width 287 height 45
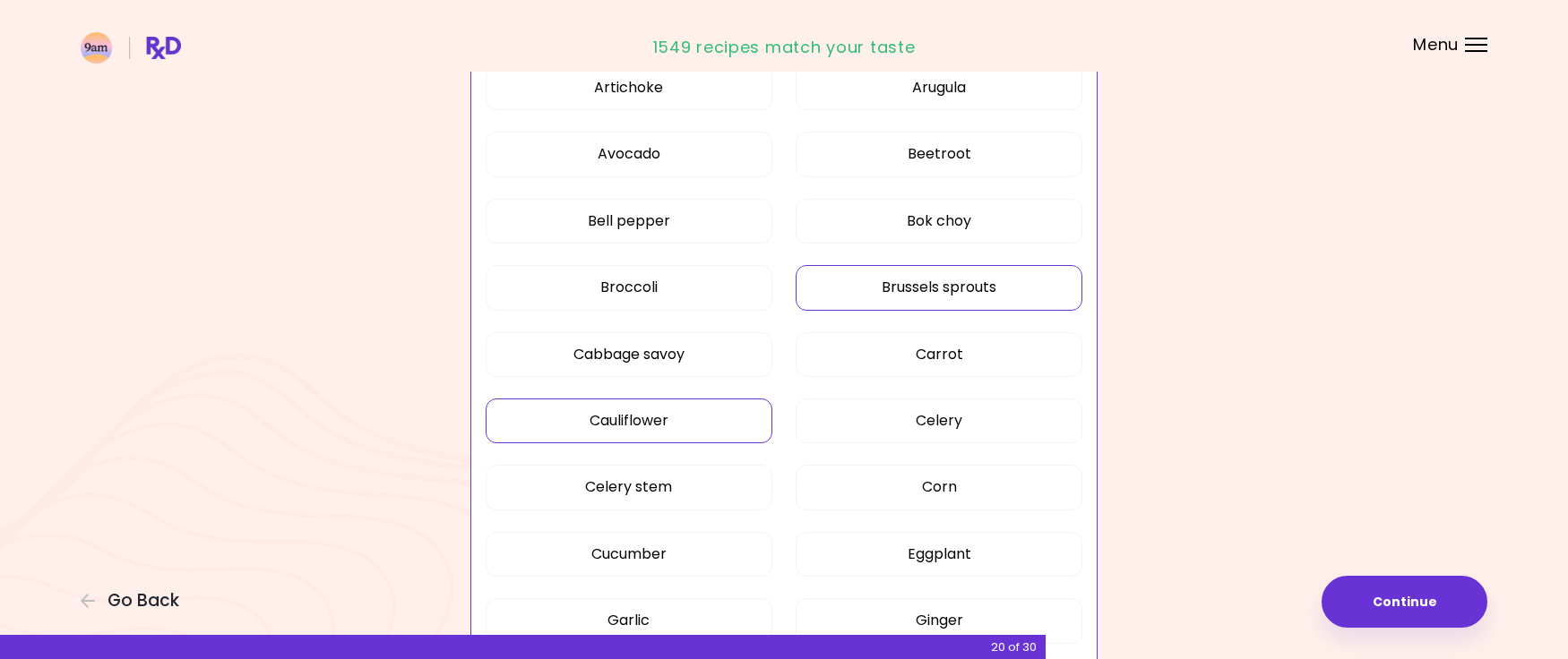
scroll to position [524, 0]
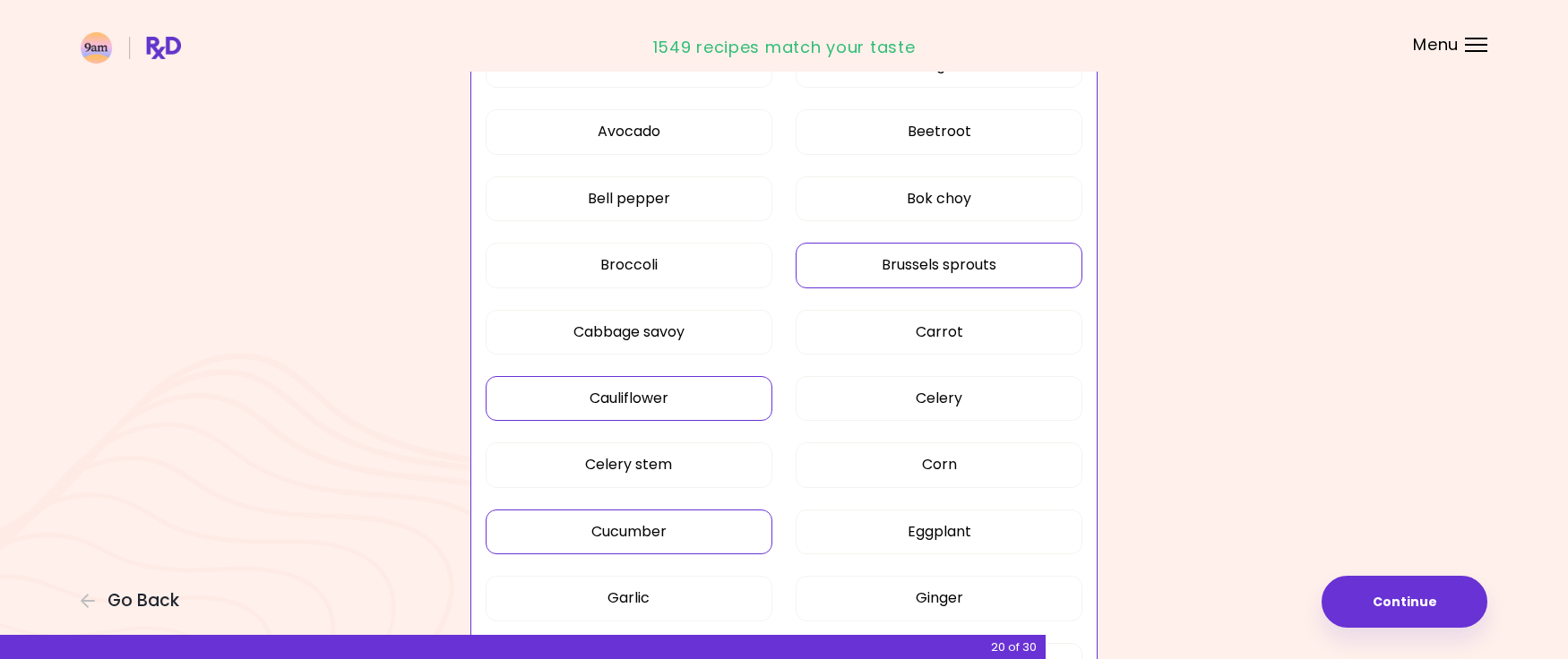
click at [653, 534] on button "Cucumber" at bounding box center [629, 532] width 287 height 45
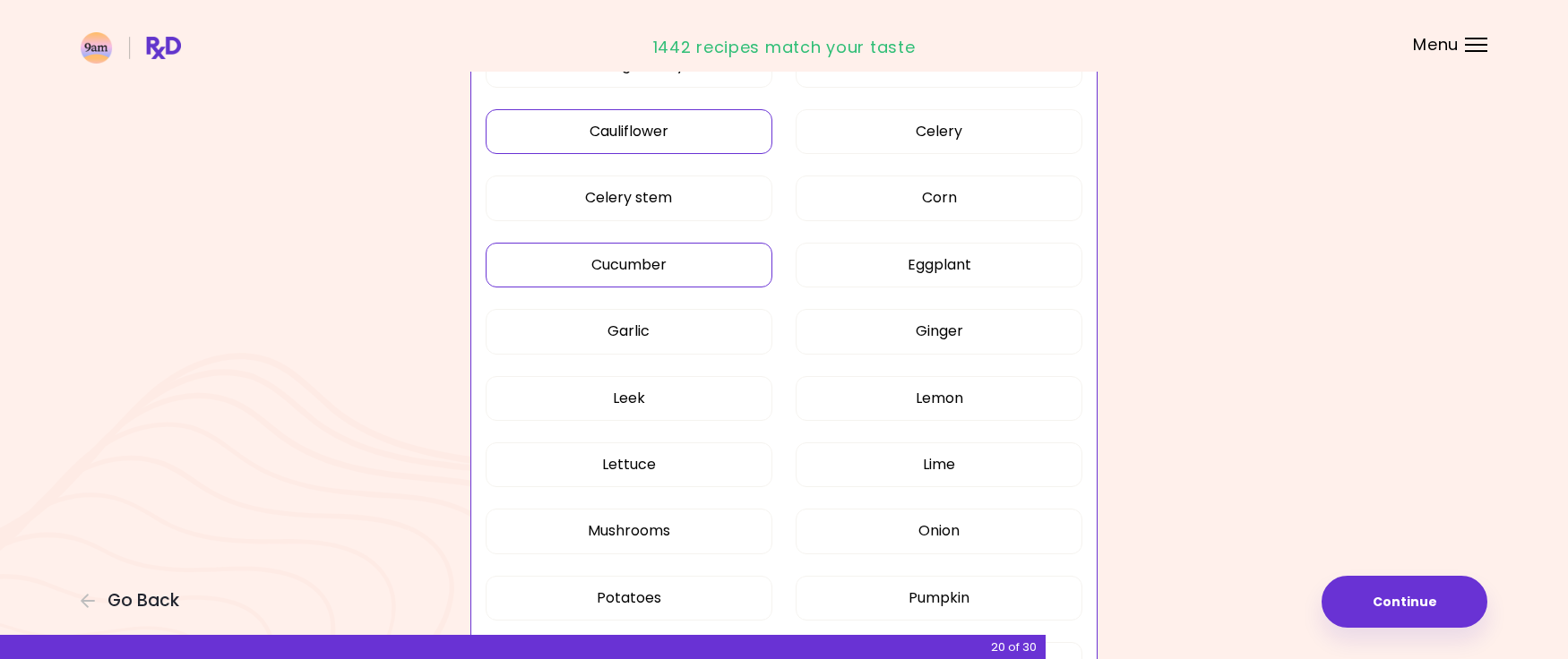
scroll to position [870, 0]
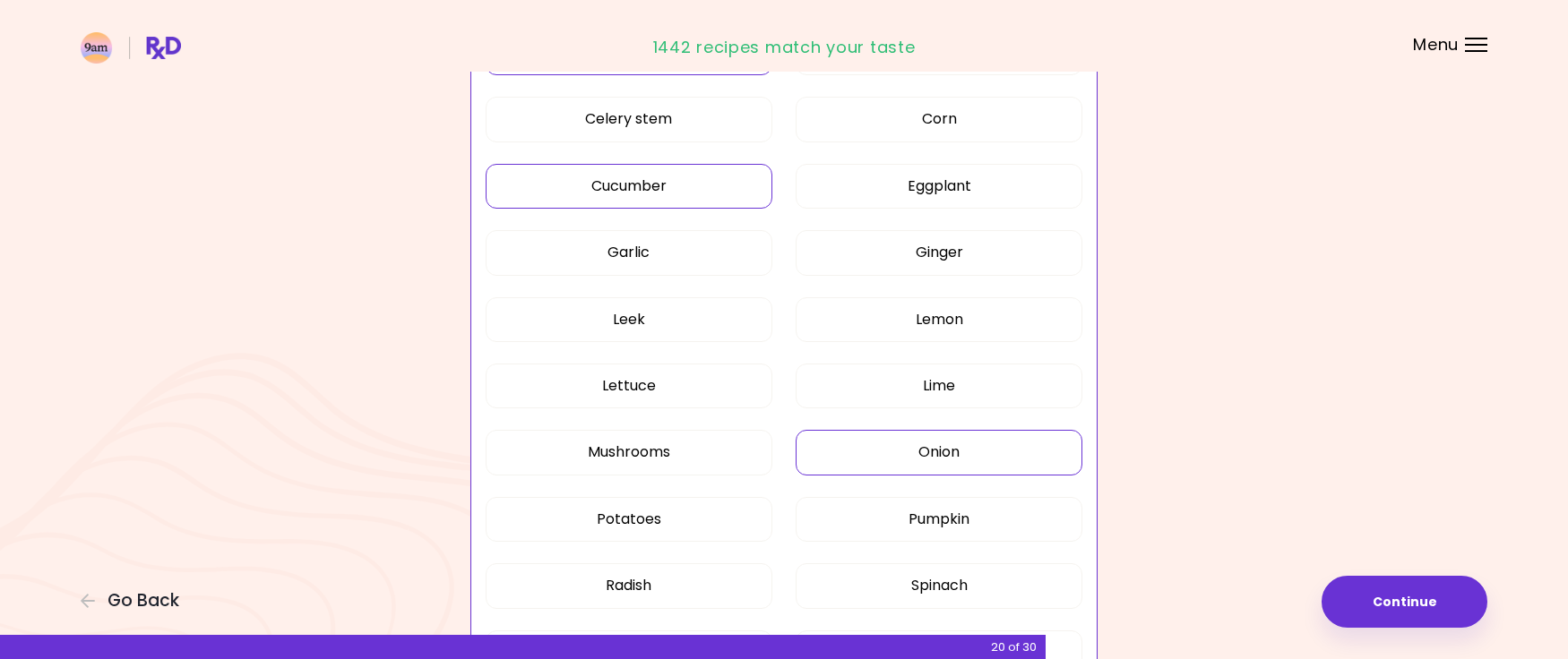
click at [929, 448] on button "Onion" at bounding box center [939, 452] width 287 height 45
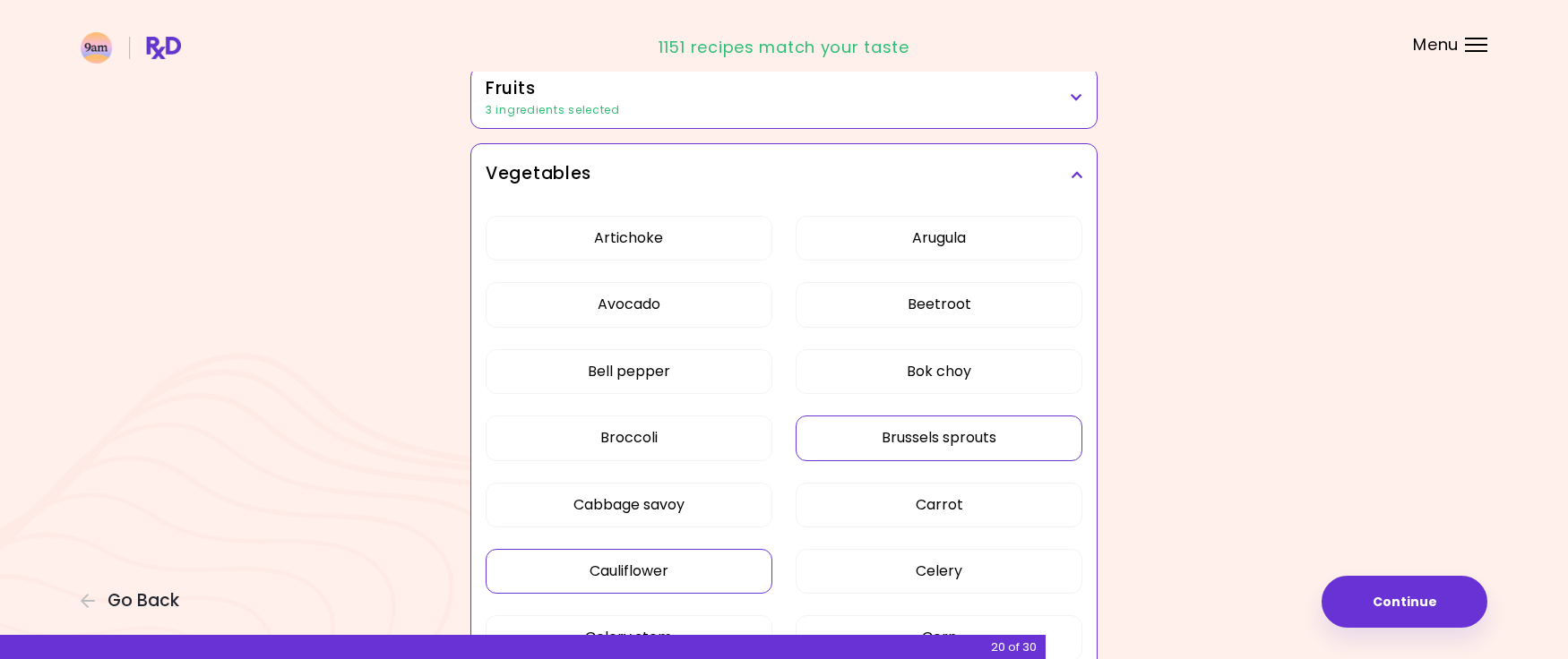
scroll to position [317, 0]
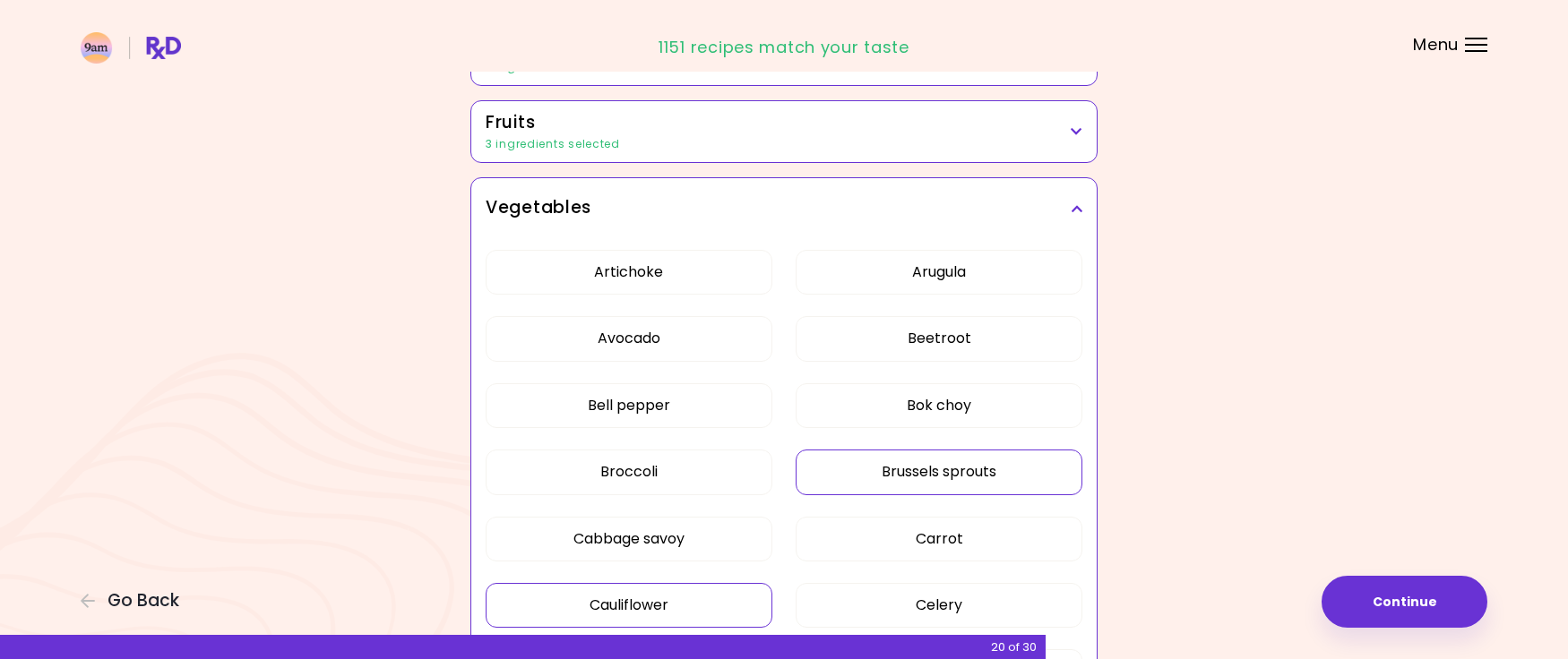
click at [1072, 211] on icon at bounding box center [1076, 209] width 12 height 13
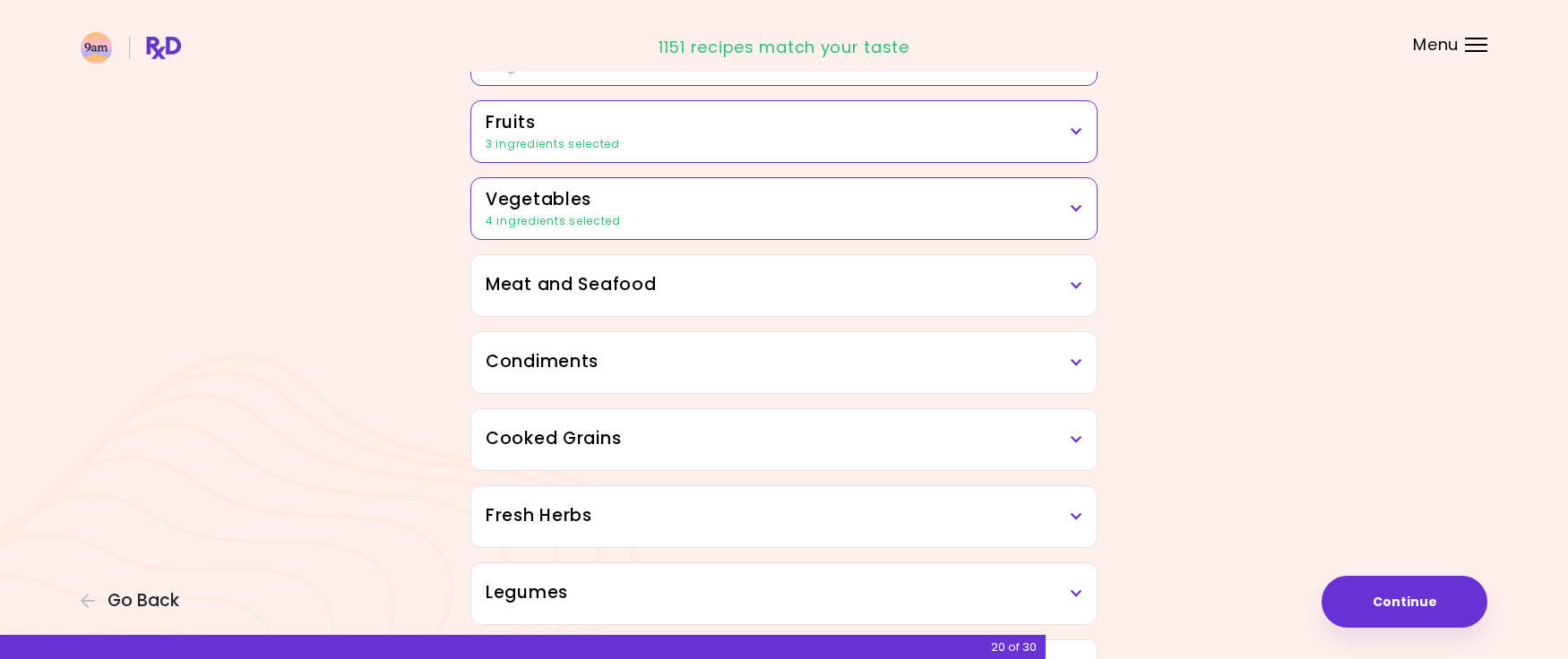
click at [1073, 211] on icon at bounding box center [1076, 209] width 12 height 13
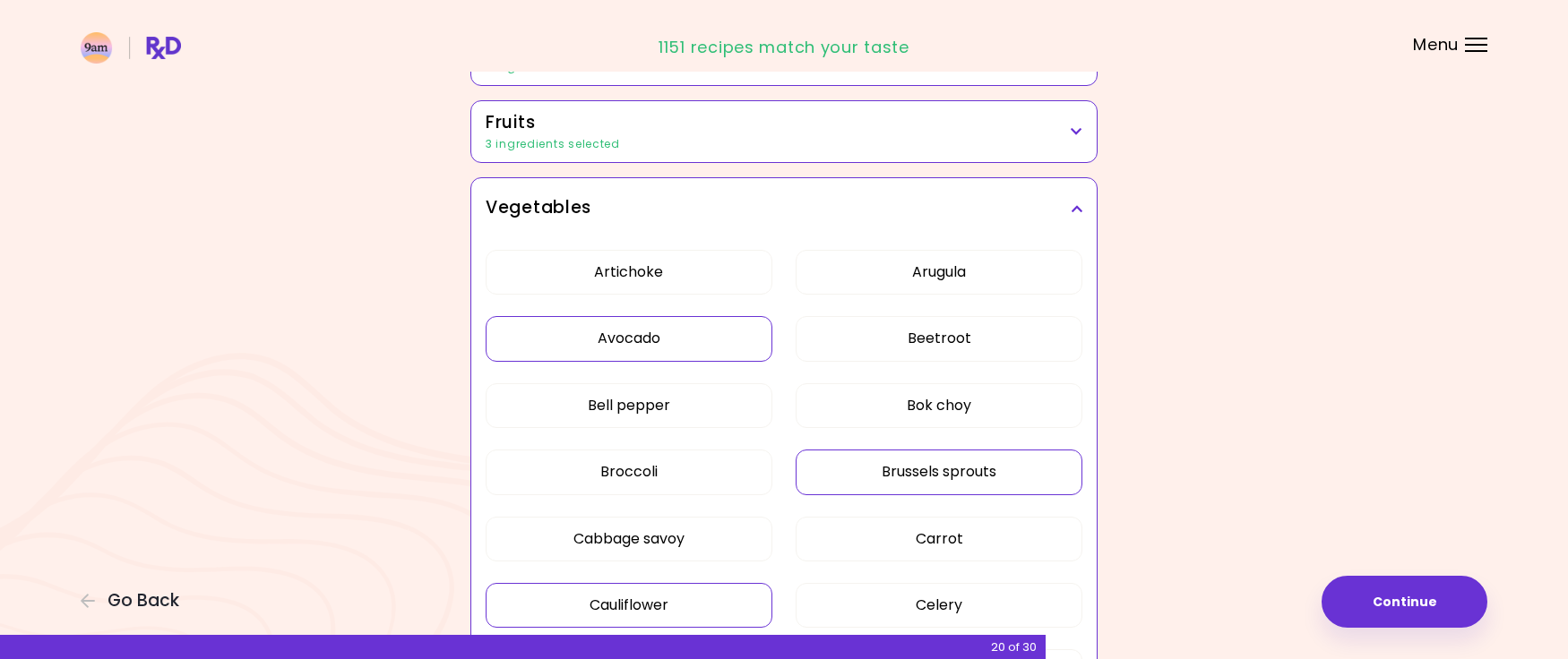
click at [646, 330] on button "Avocado" at bounding box center [629, 338] width 287 height 45
click at [1074, 207] on icon at bounding box center [1076, 209] width 12 height 13
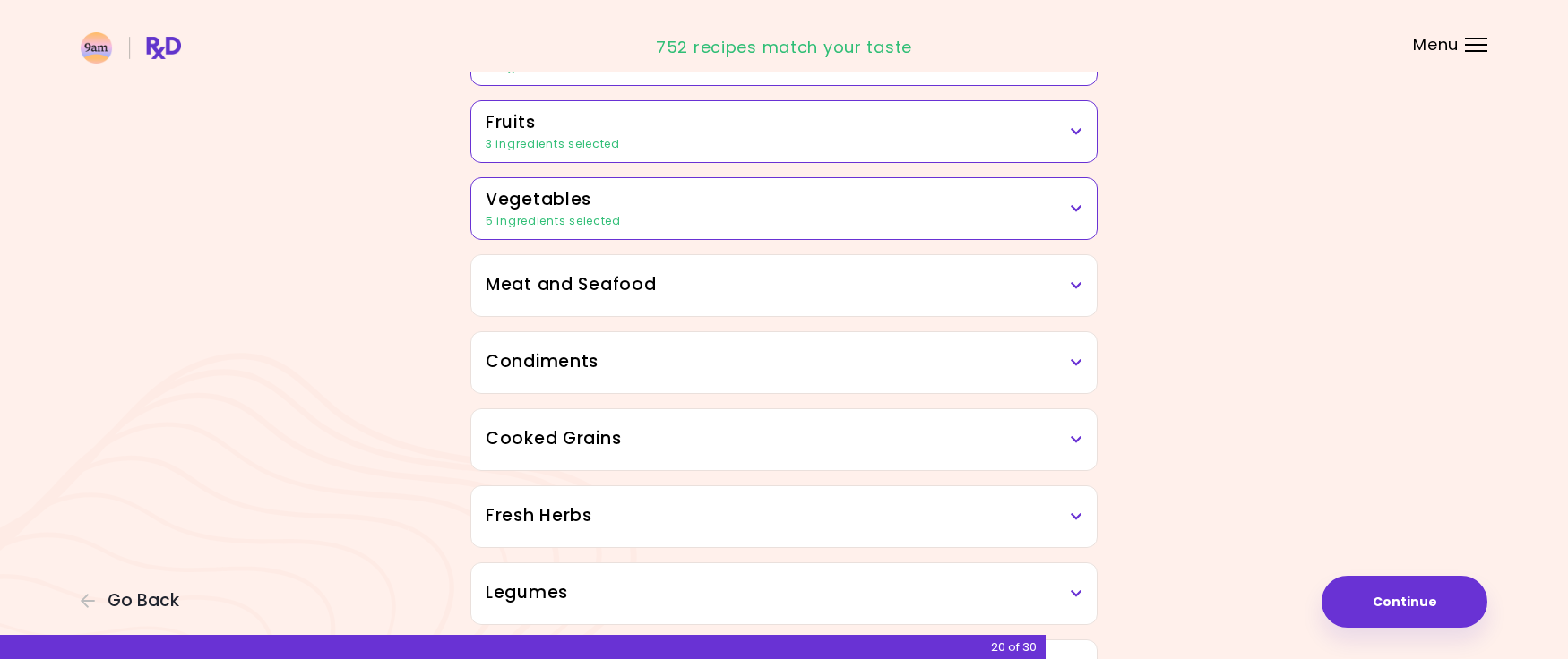
click at [1044, 289] on h3 "Meat and Seafood" at bounding box center [784, 285] width 597 height 26
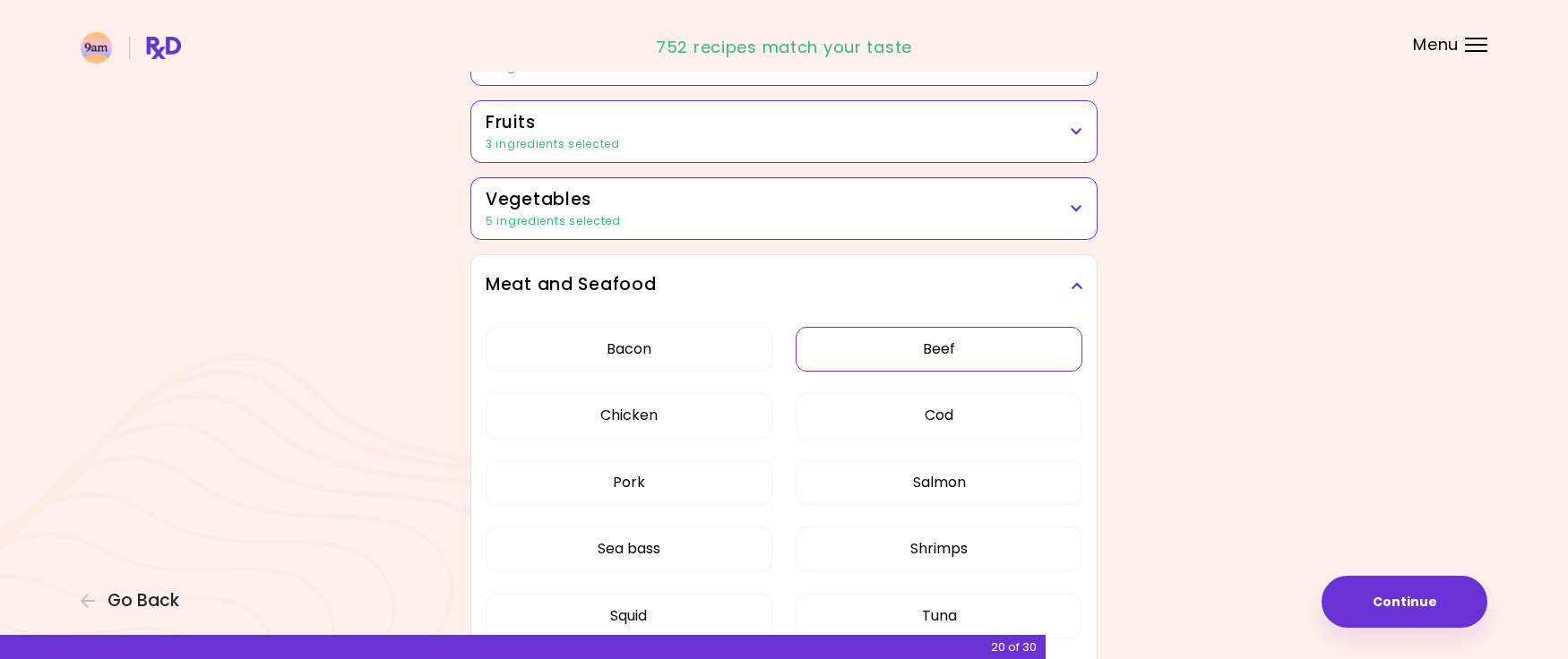
click at [941, 346] on button "Beef" at bounding box center [939, 349] width 287 height 45
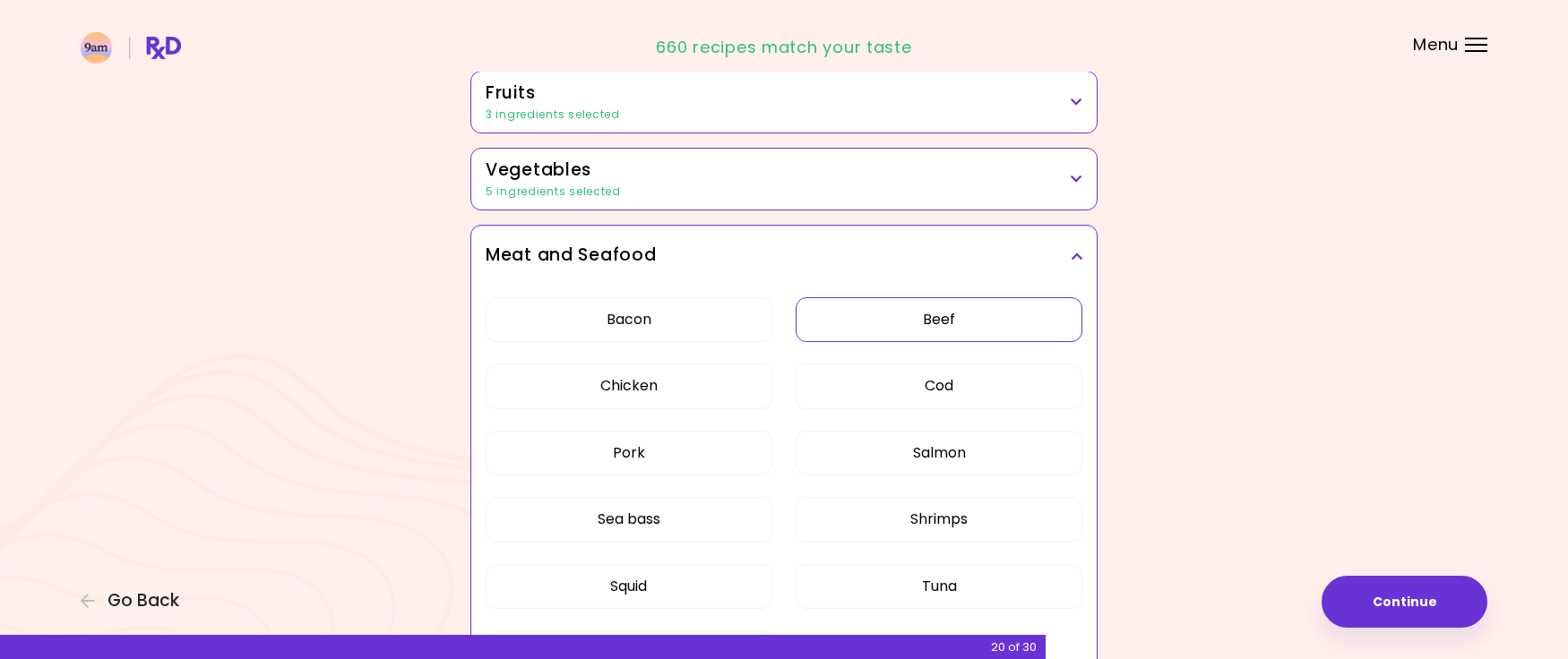
scroll to position [409, 0]
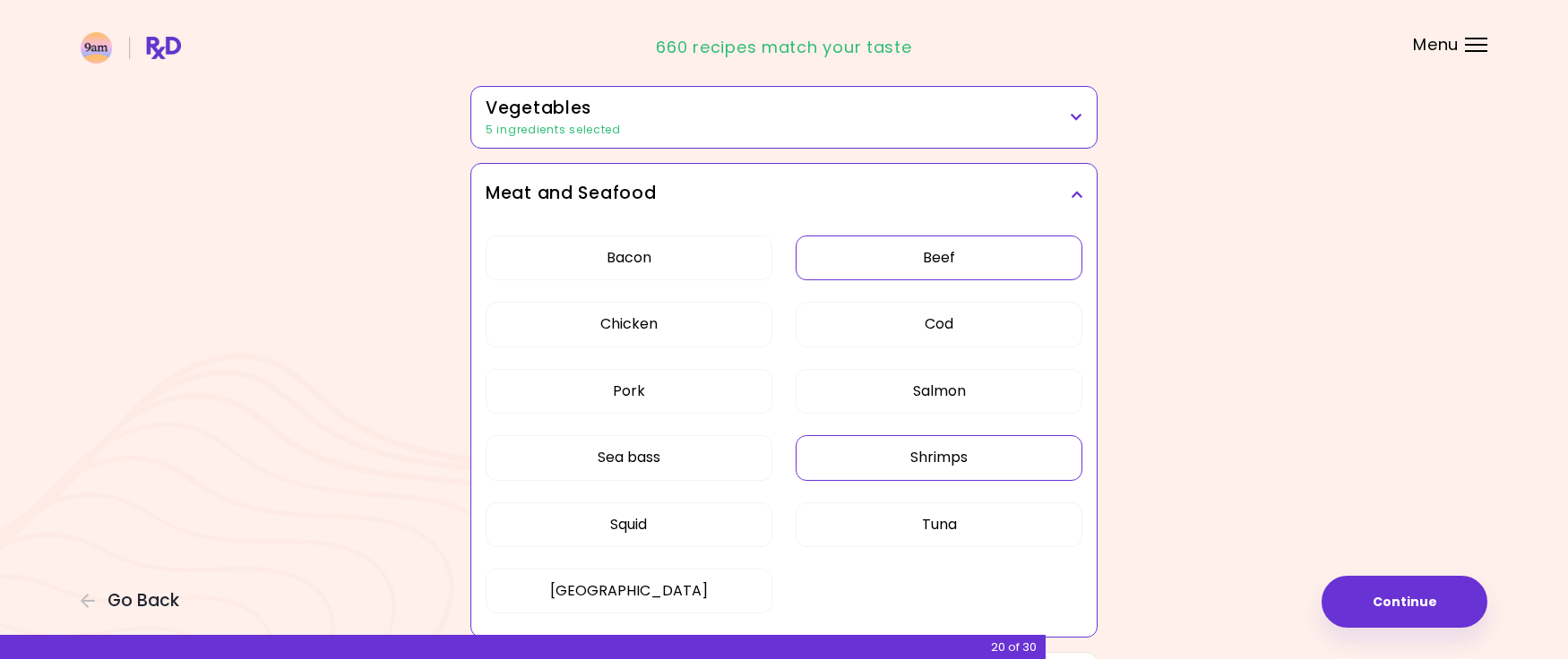
click at [927, 462] on button "Shrimps" at bounding box center [939, 457] width 287 height 45
click at [658, 391] on button "Pork" at bounding box center [629, 391] width 287 height 45
click at [628, 259] on button "Bacon" at bounding box center [629, 258] width 287 height 45
click at [1082, 192] on icon at bounding box center [1076, 195] width 12 height 13
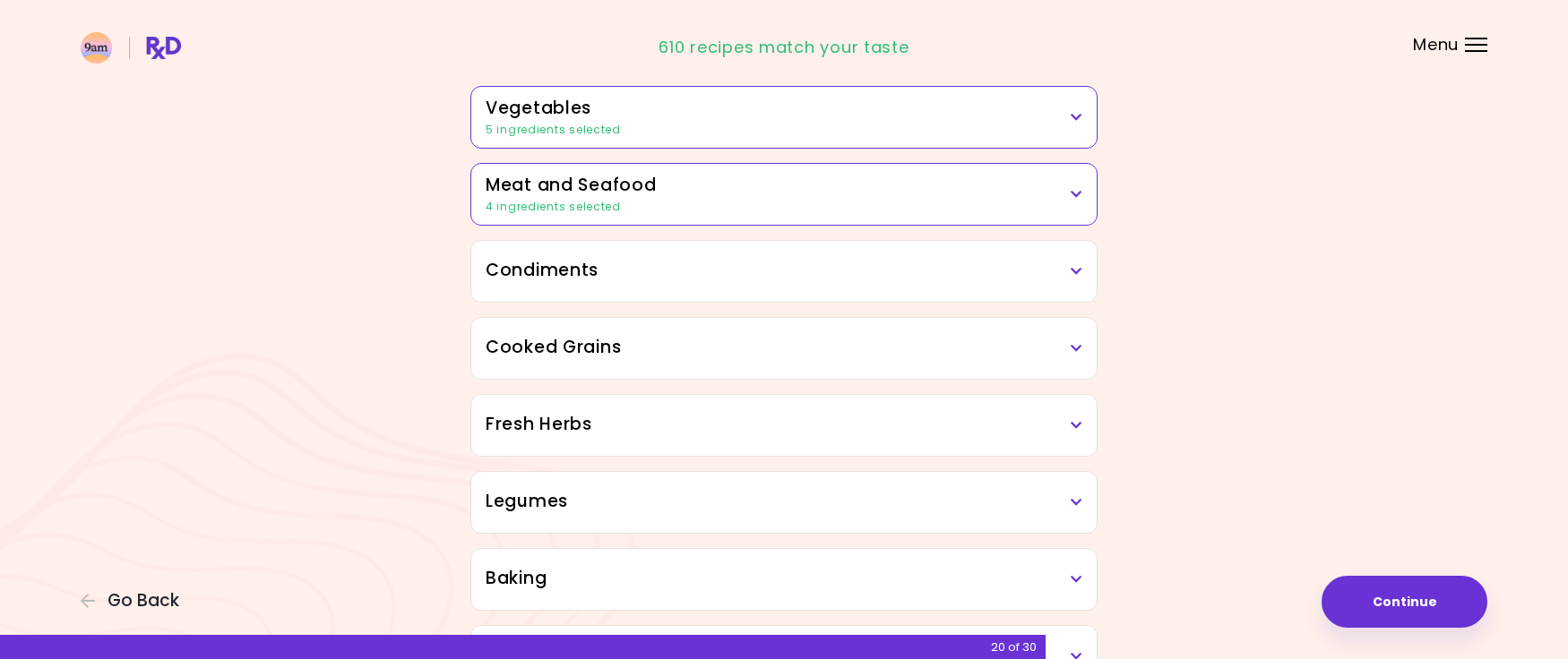
click at [1051, 279] on h3 "Condiments" at bounding box center [784, 271] width 597 height 26
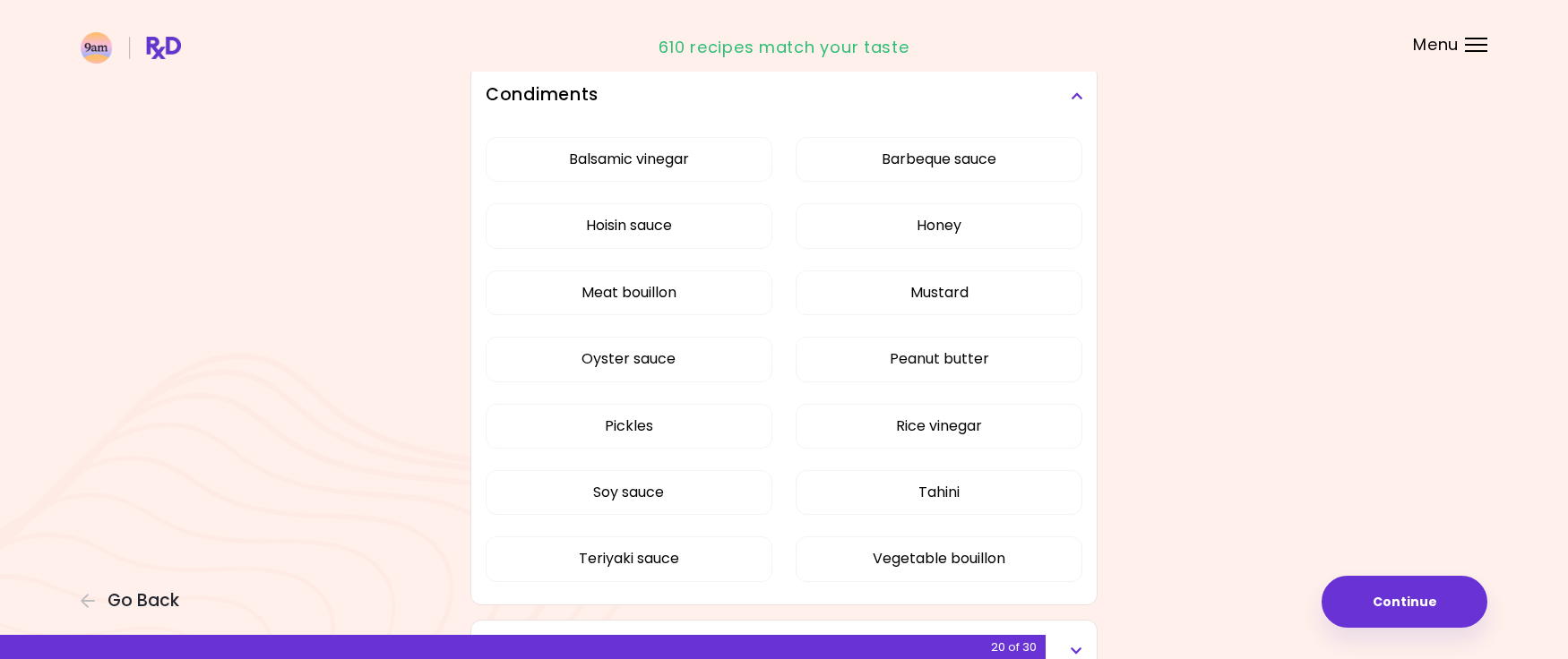
scroll to position [420, 0]
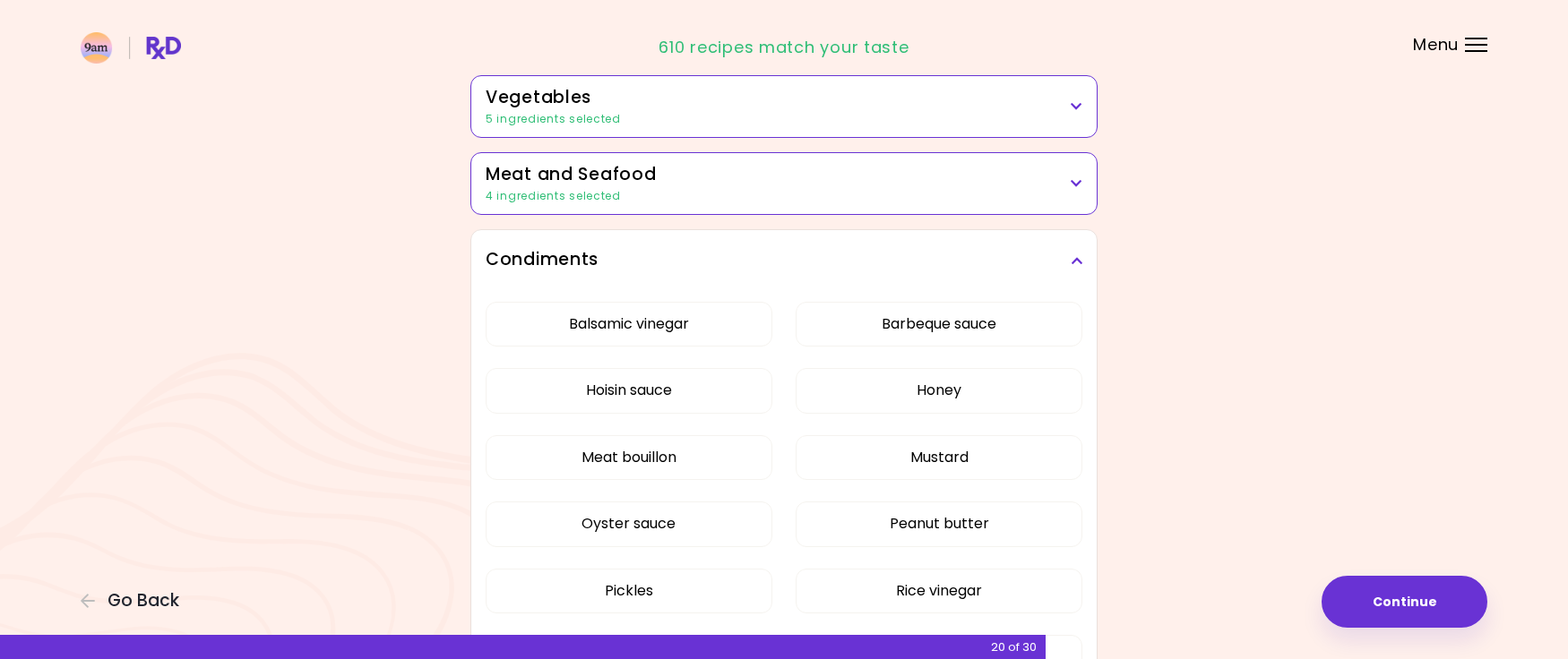
click at [1078, 255] on icon at bounding box center [1076, 260] width 12 height 13
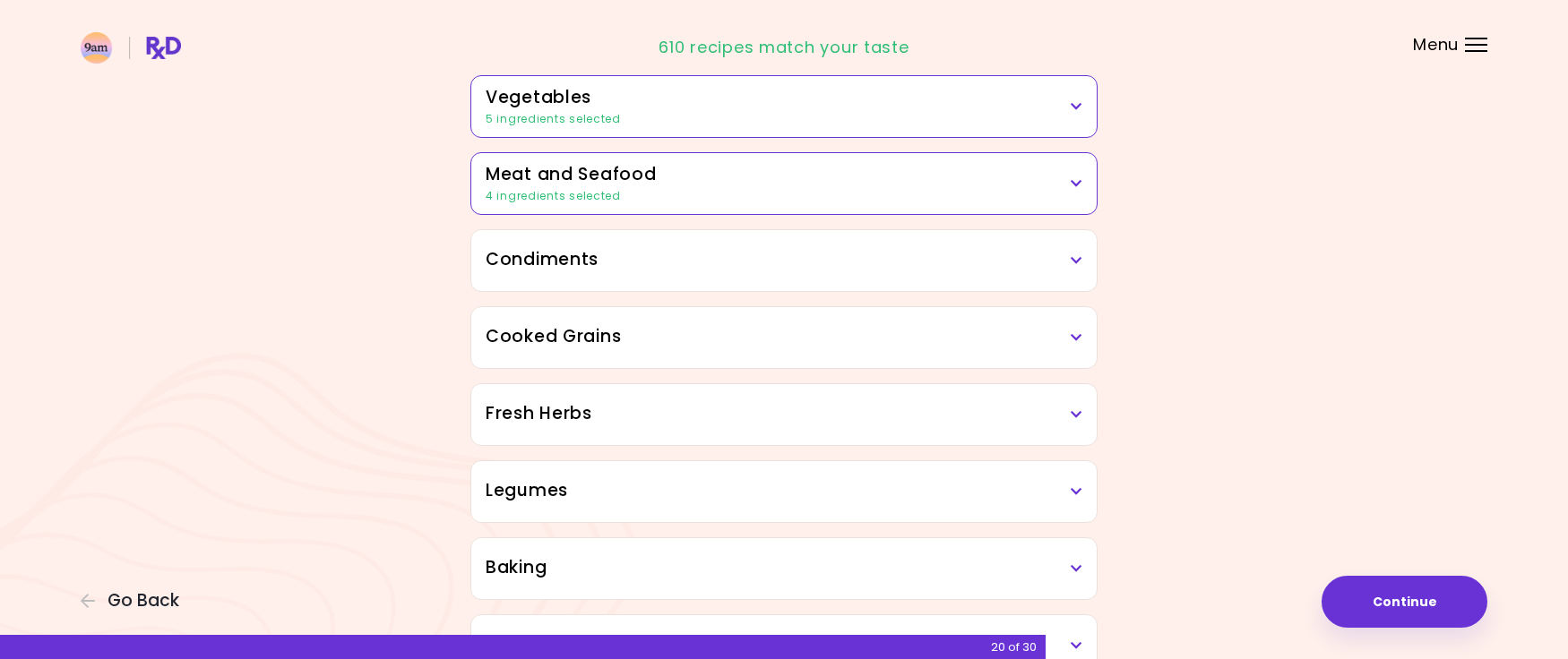
click at [1044, 342] on h3 "Cooked Grains" at bounding box center [784, 337] width 597 height 26
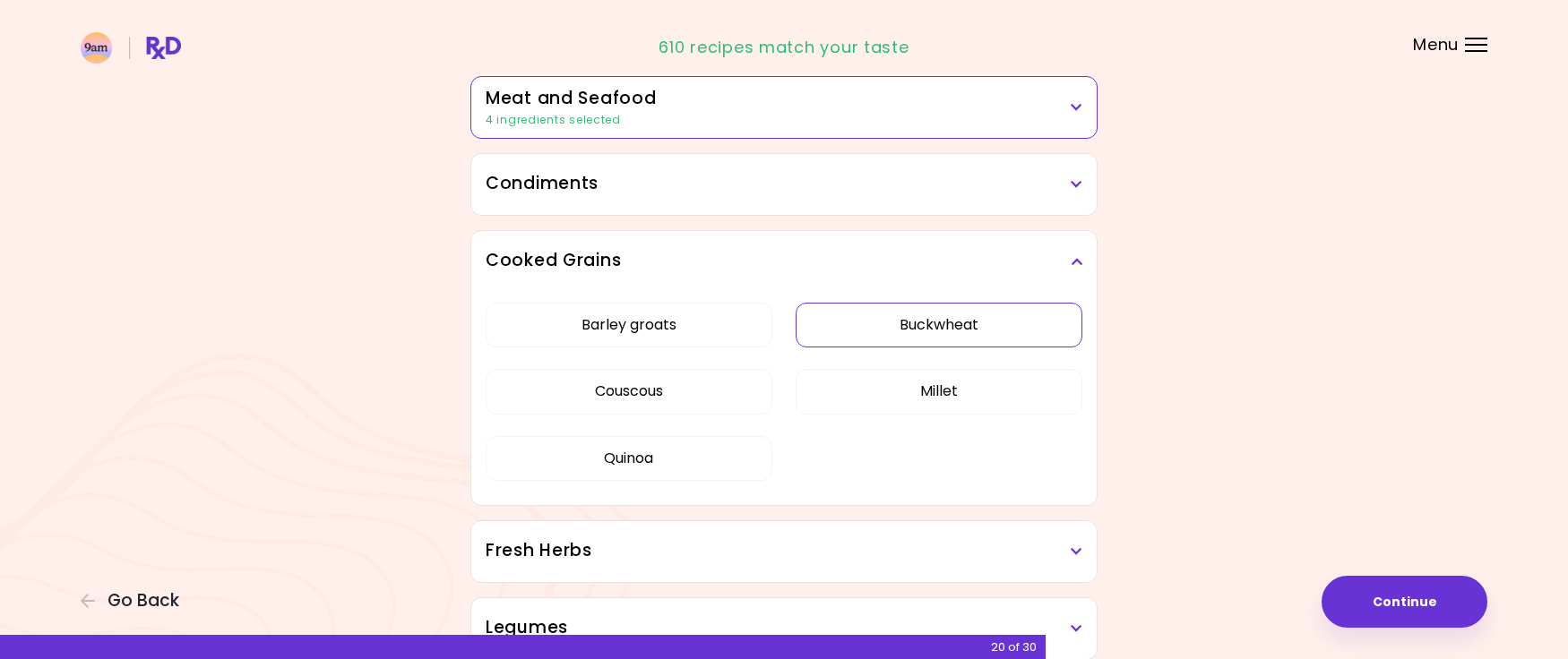
scroll to position [499, 0]
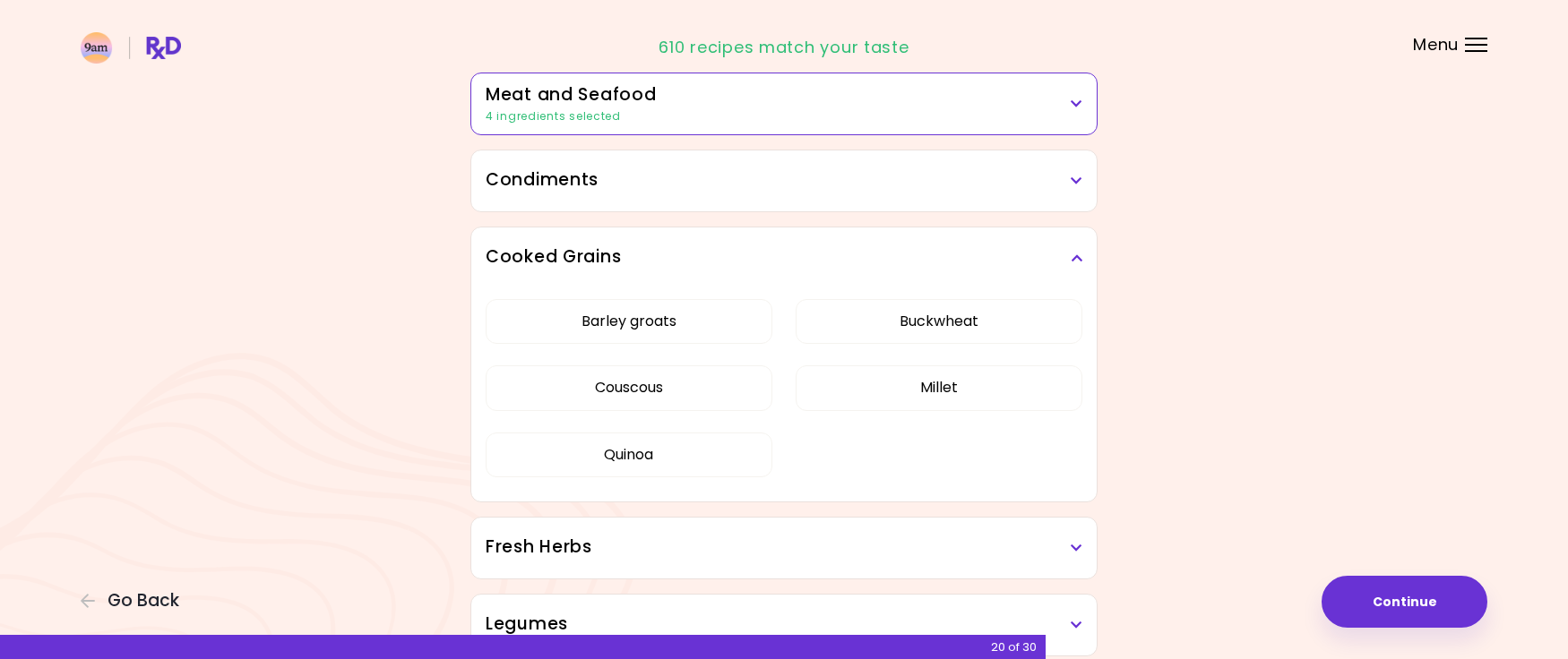
click at [1070, 256] on h3 "Cooked Grains" at bounding box center [784, 258] width 597 height 26
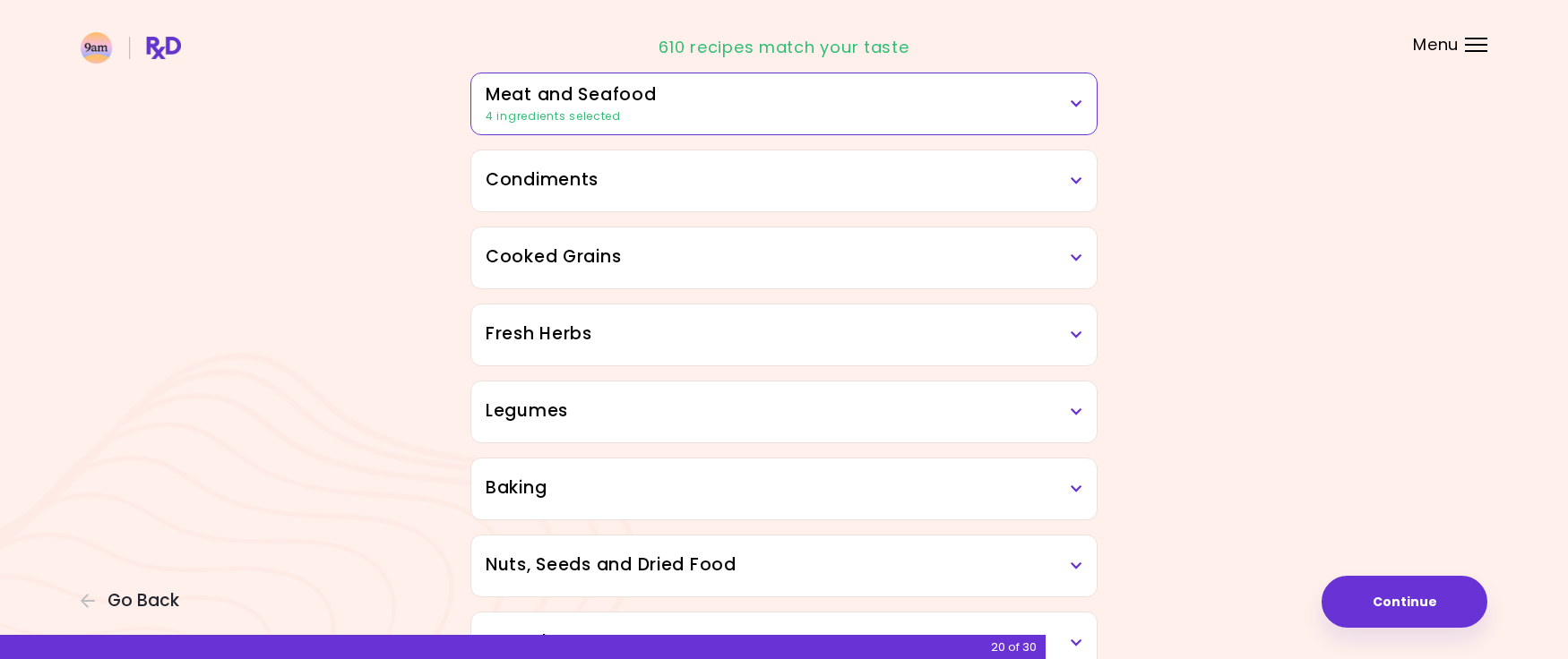
click at [937, 328] on h3 "Fresh Herbs" at bounding box center [784, 335] width 597 height 26
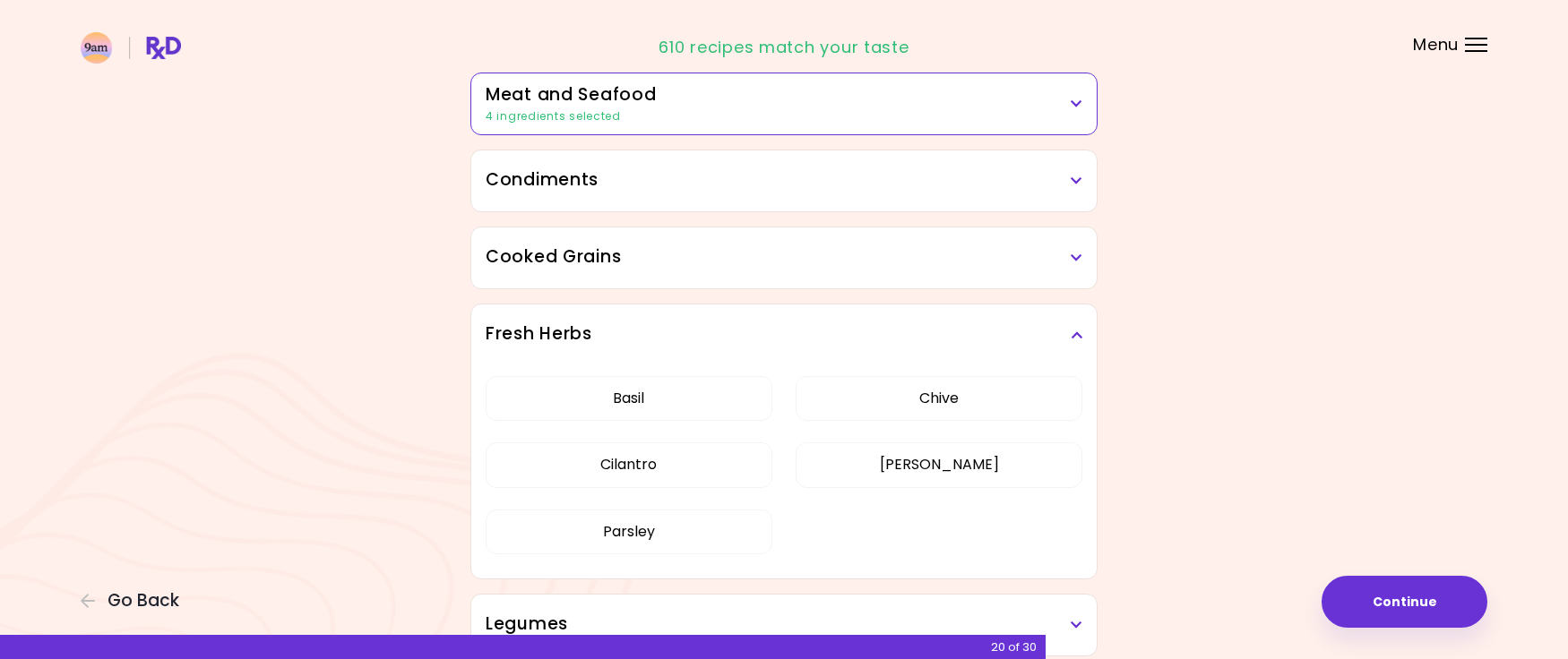
click at [1072, 337] on icon at bounding box center [1076, 335] width 12 height 13
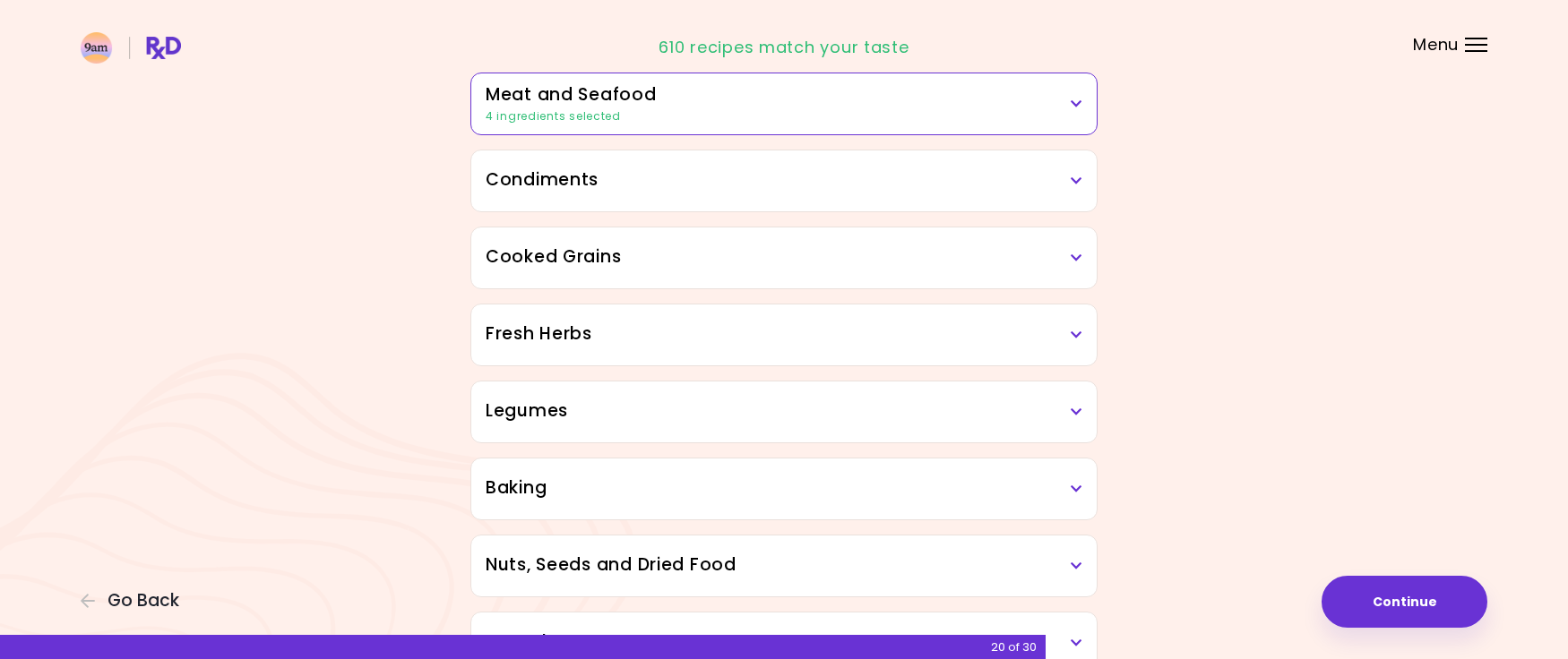
click at [1053, 411] on h3 "Legumes" at bounding box center [784, 411] width 597 height 26
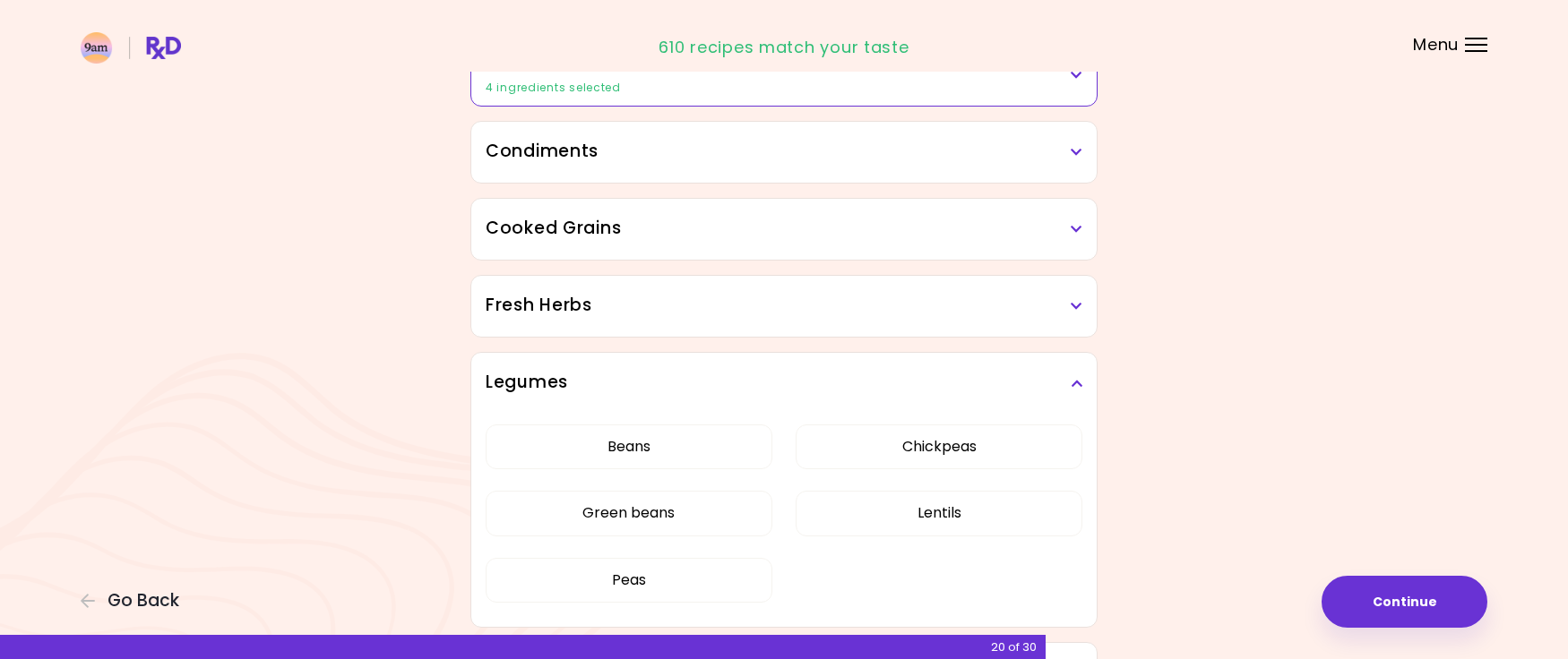
scroll to position [560, 0]
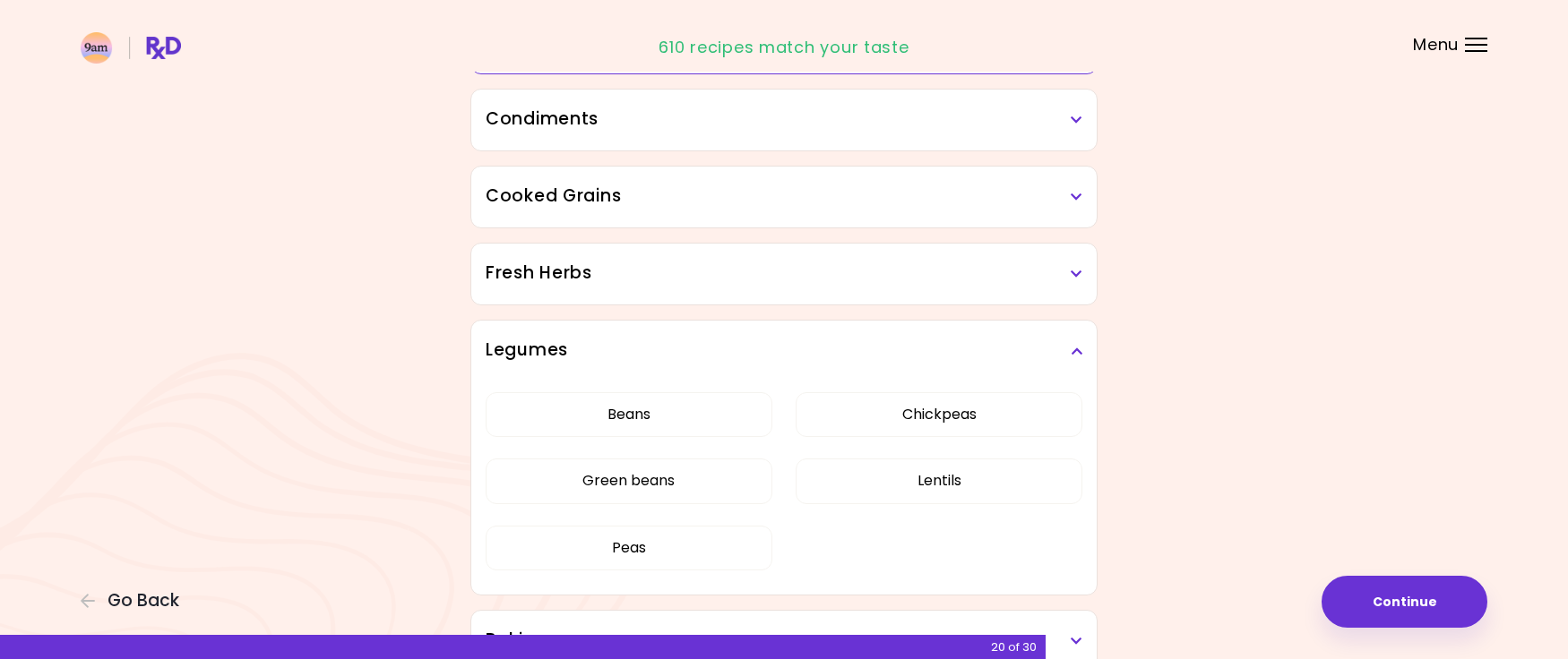
click at [1070, 351] on h3 "Legumes" at bounding box center [784, 351] width 597 height 26
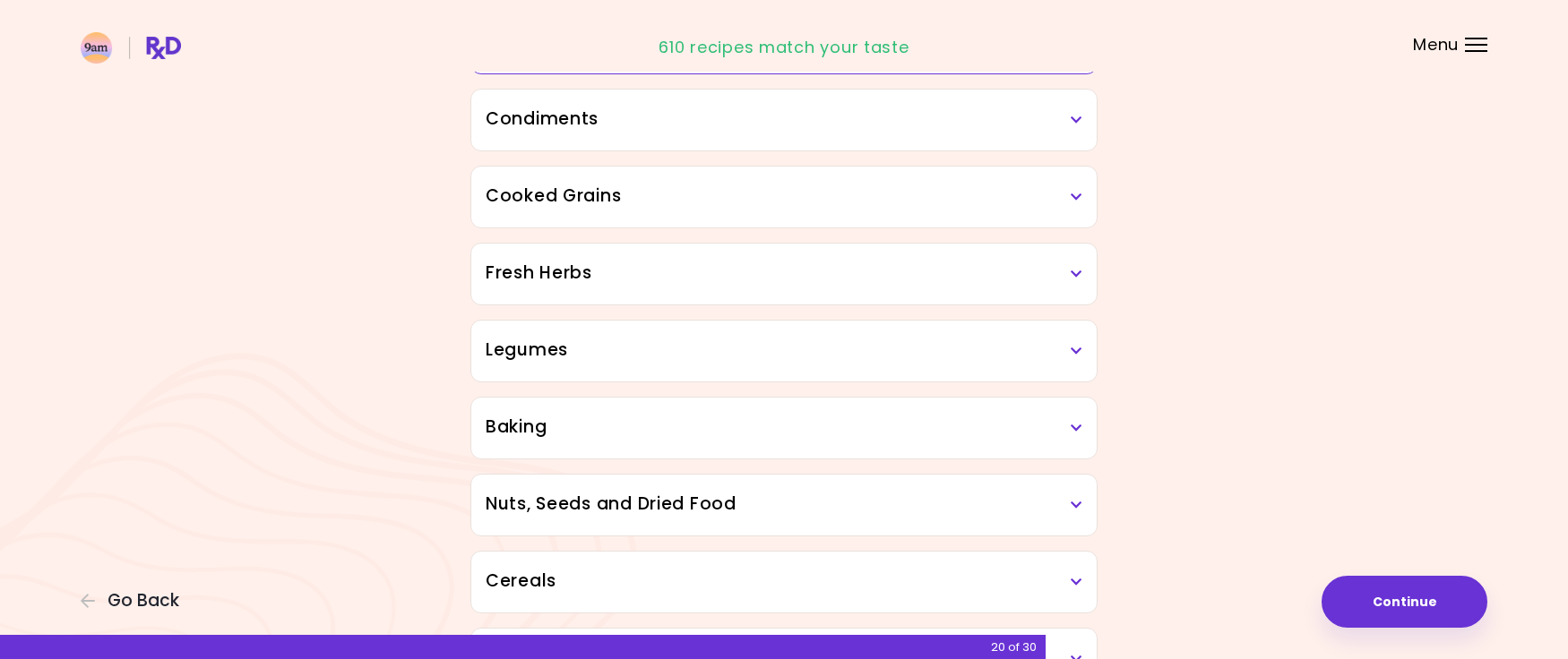
click at [1070, 351] on h3 "Legumes" at bounding box center [784, 351] width 597 height 26
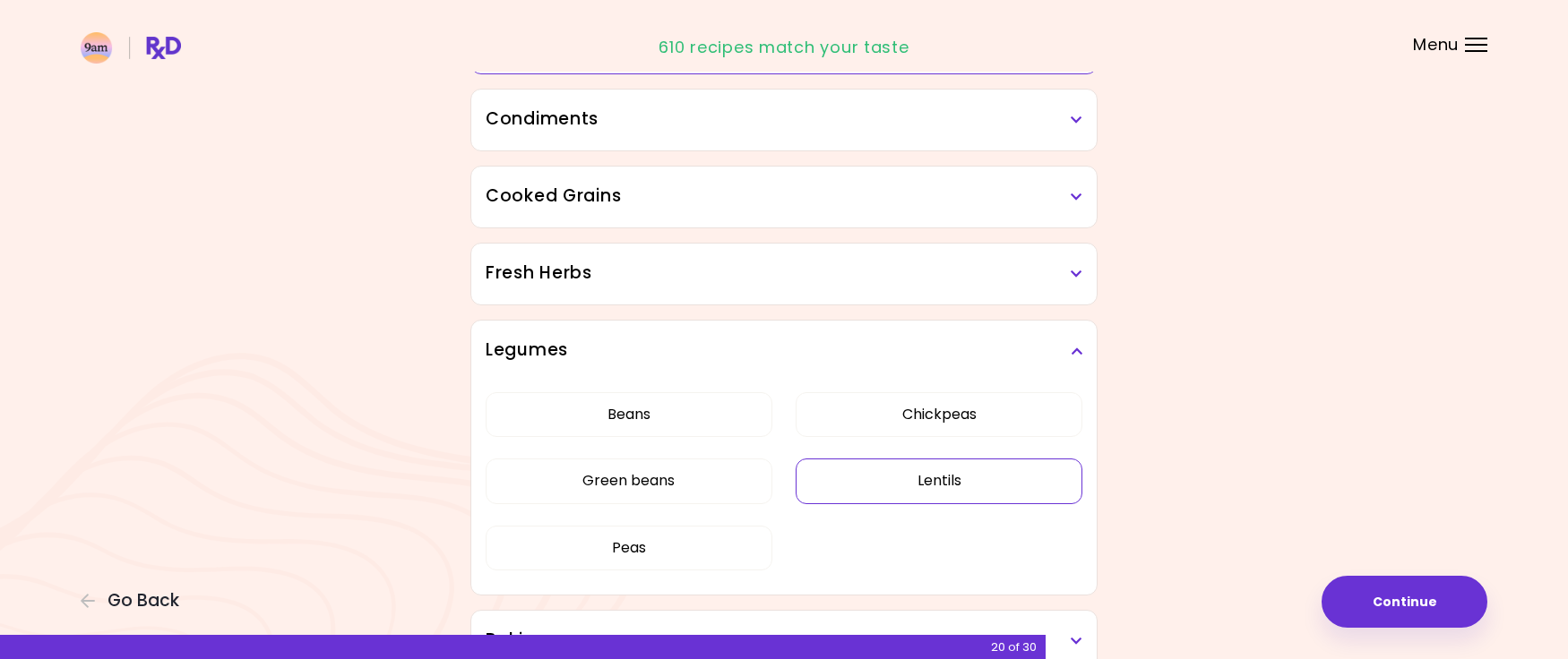
click at [957, 475] on button "Lentils" at bounding box center [939, 481] width 287 height 45
click at [1083, 356] on div "Legumes" at bounding box center [784, 351] width 625 height 61
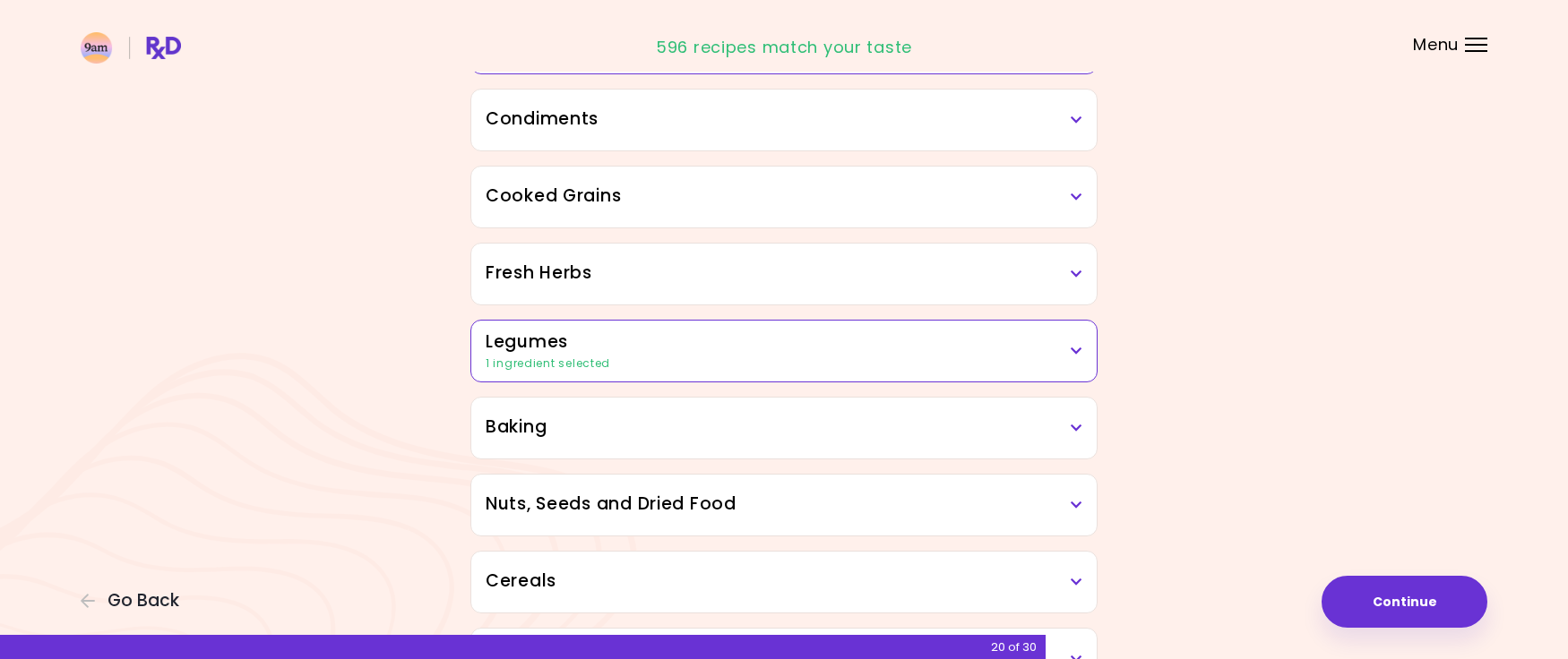
click at [1048, 430] on h3 "Baking" at bounding box center [784, 428] width 597 height 26
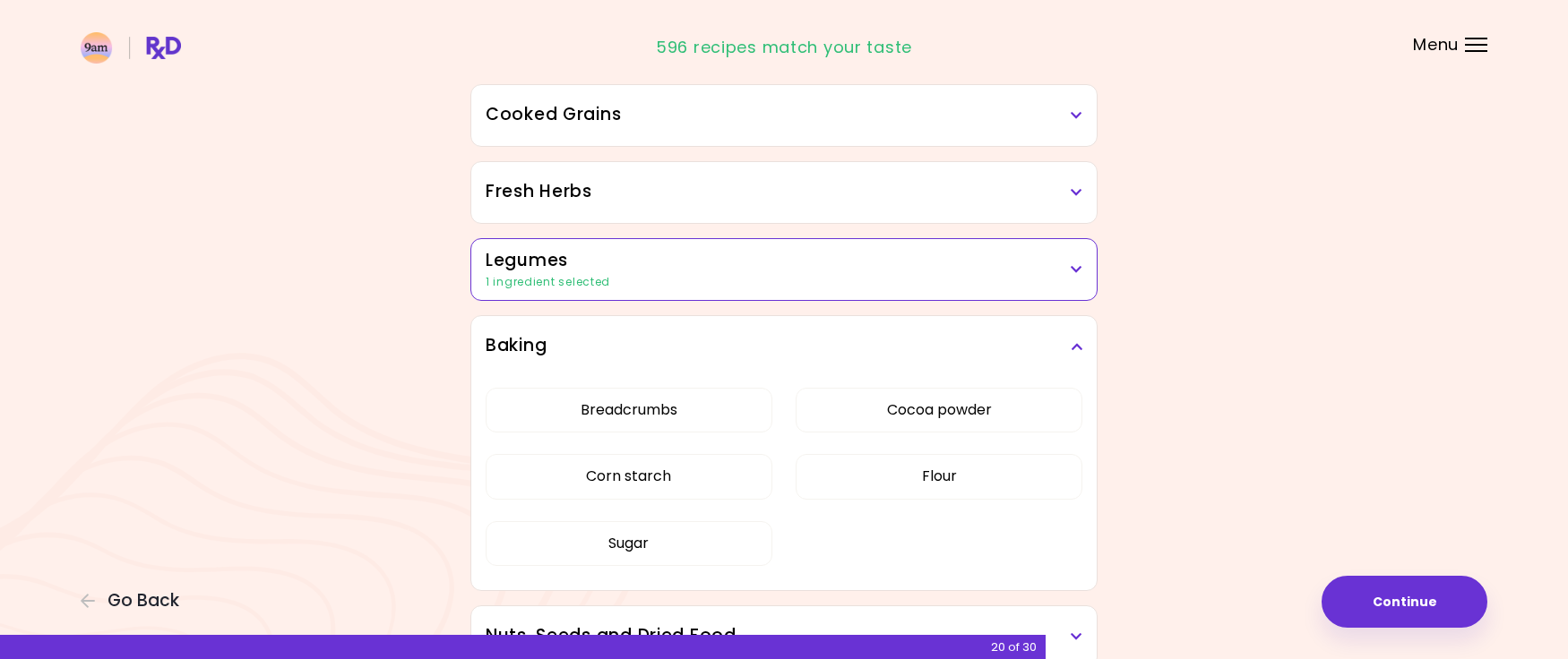
scroll to position [717, 0]
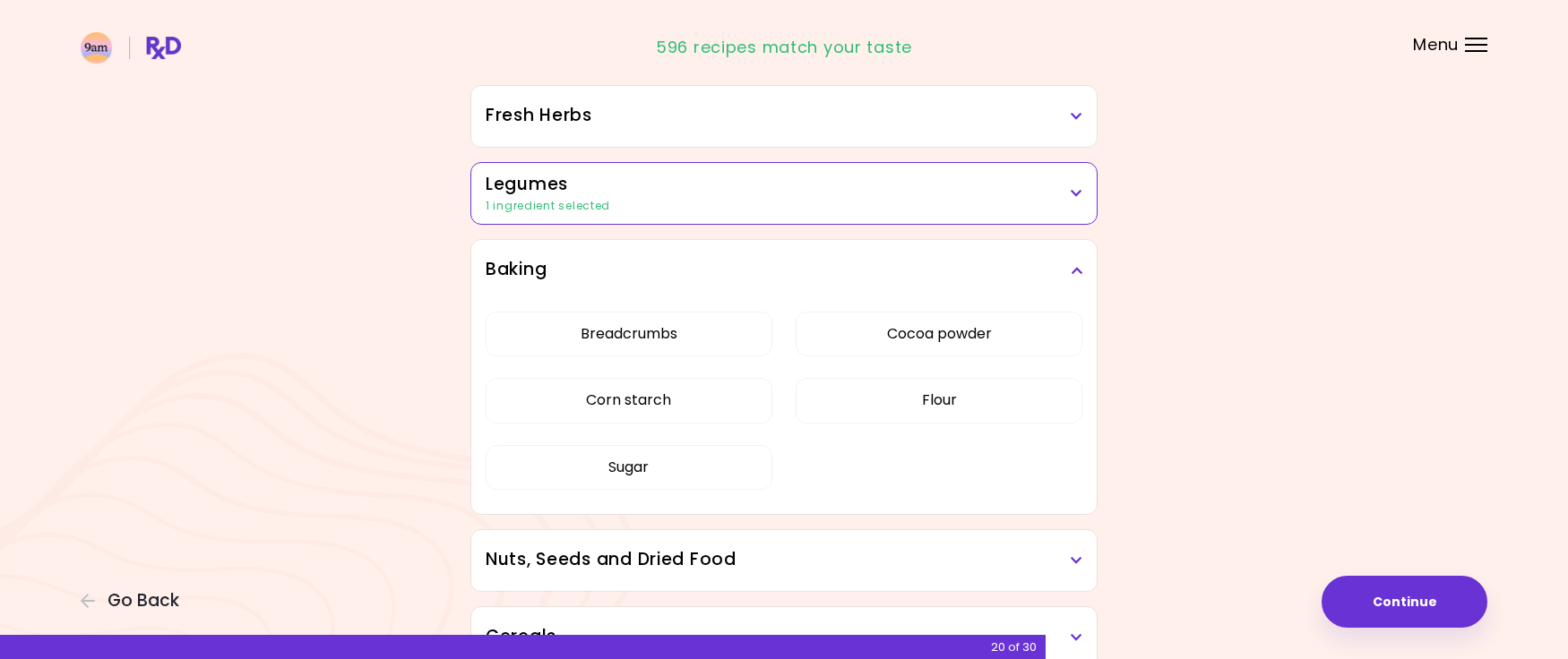
click at [1088, 261] on div "Baking" at bounding box center [784, 271] width 625 height 61
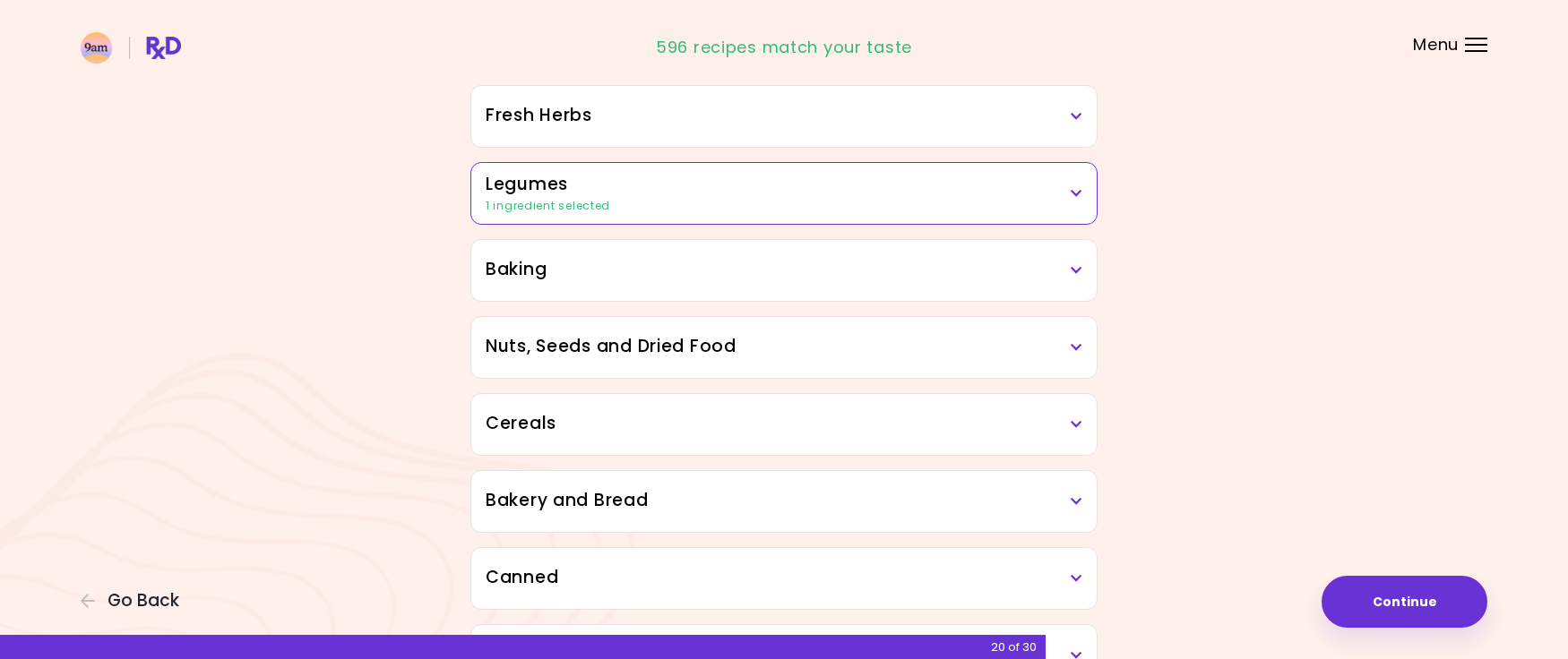
click at [1065, 332] on div "Nuts, Seeds and Dried Food" at bounding box center [784, 347] width 625 height 61
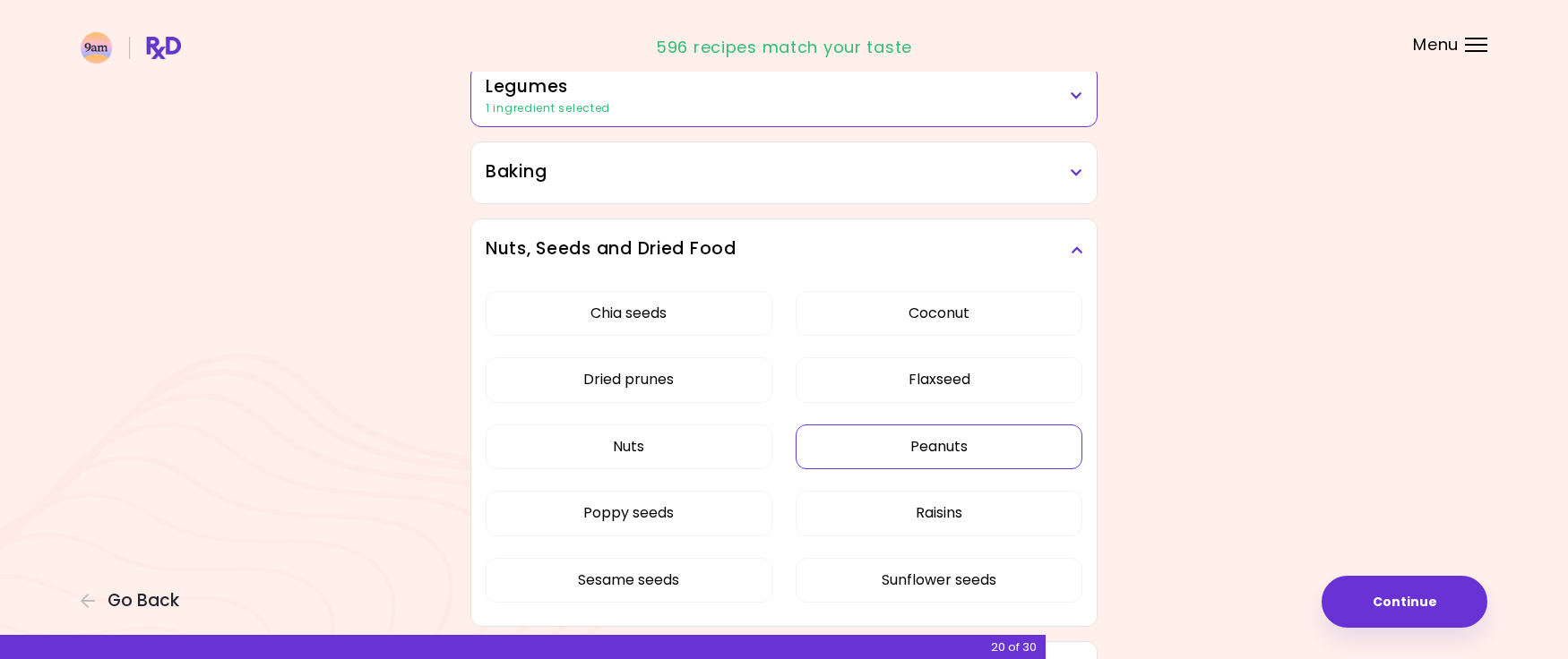
scroll to position [911, 0]
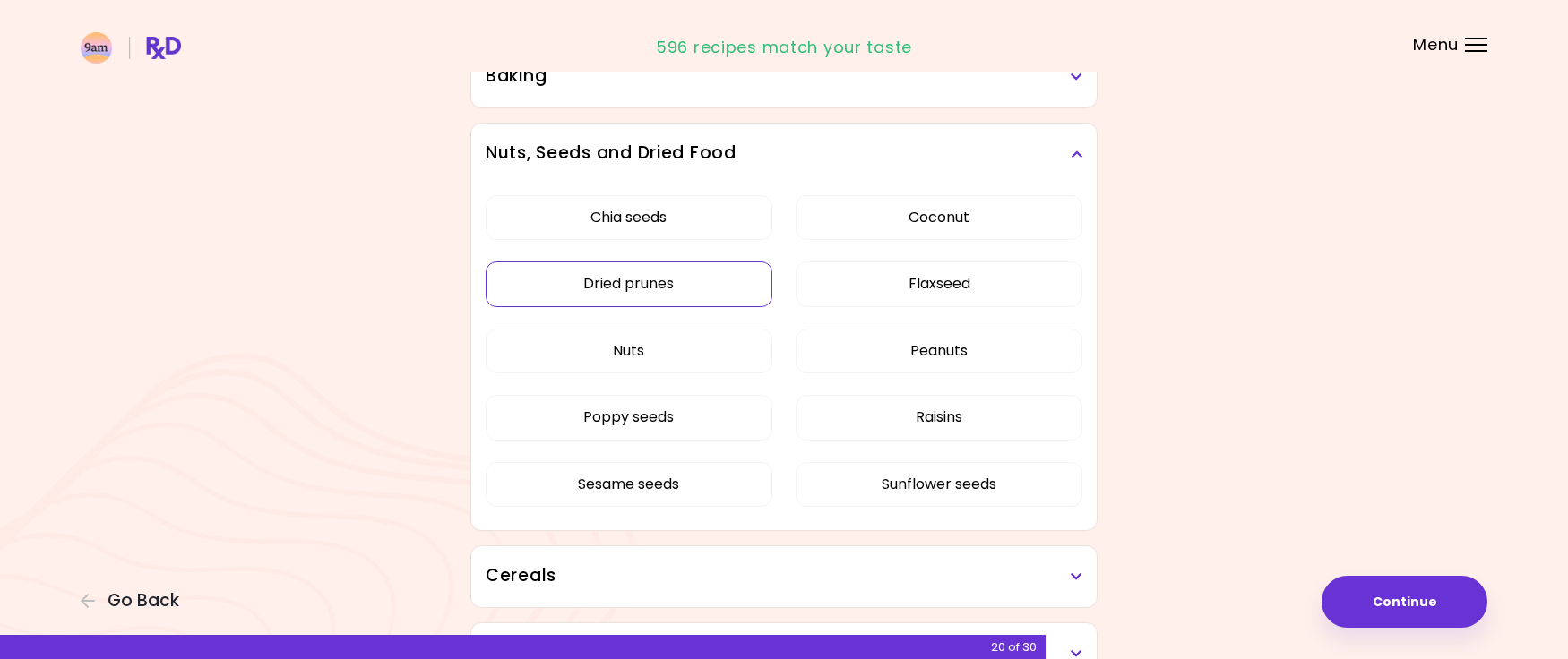
click at [659, 283] on button "Dried prunes" at bounding box center [629, 283] width 287 height 45
click at [1079, 153] on icon at bounding box center [1076, 154] width 12 height 13
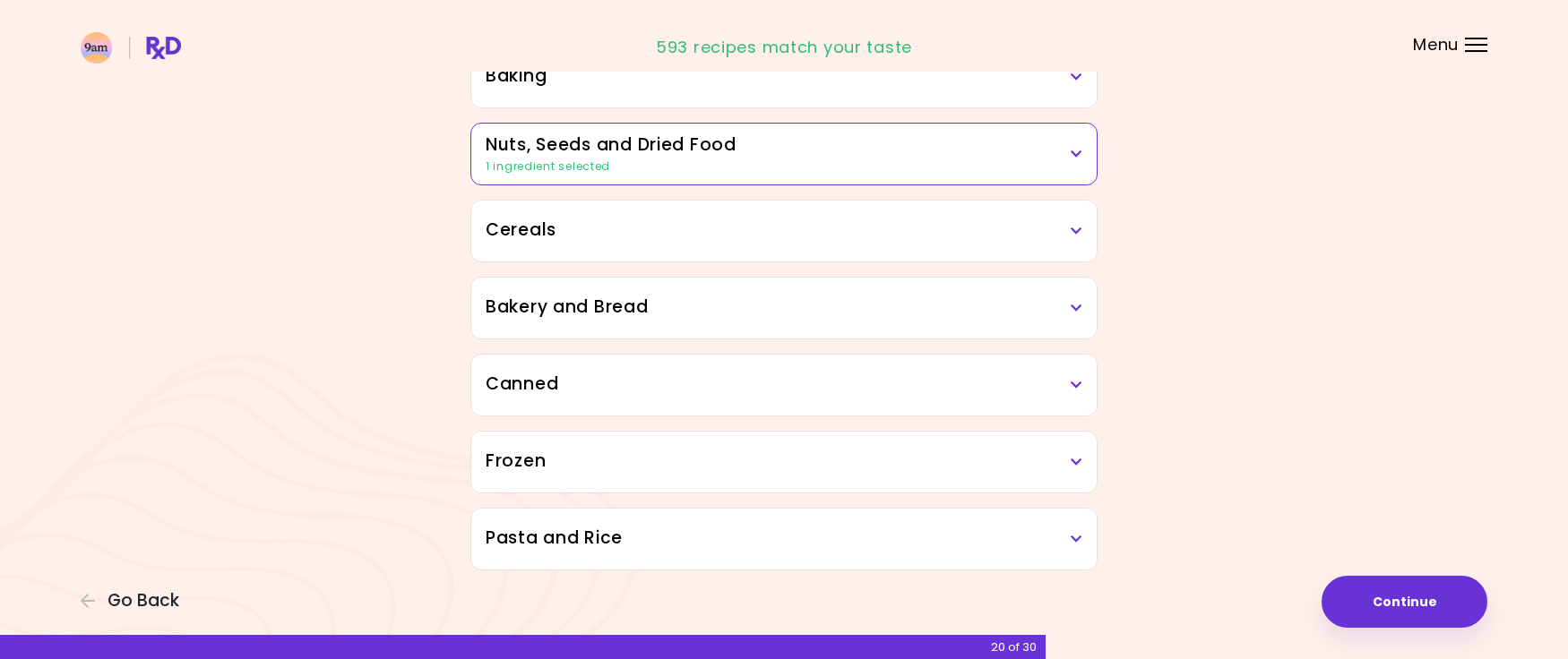
click at [1070, 238] on h3 "Cereals" at bounding box center [784, 230] width 597 height 26
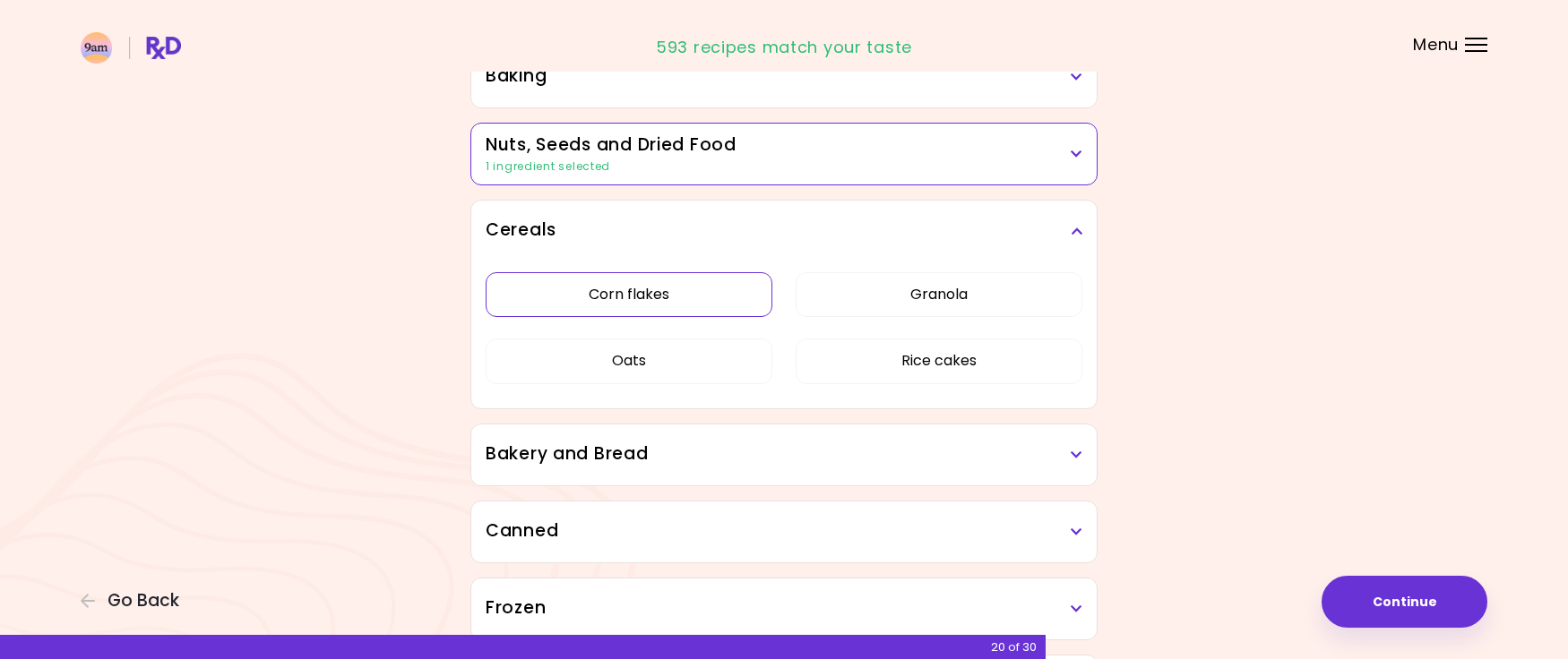
click at [654, 295] on button "Corn flakes" at bounding box center [629, 294] width 287 height 45
click at [1076, 232] on icon at bounding box center [1076, 231] width 12 height 13
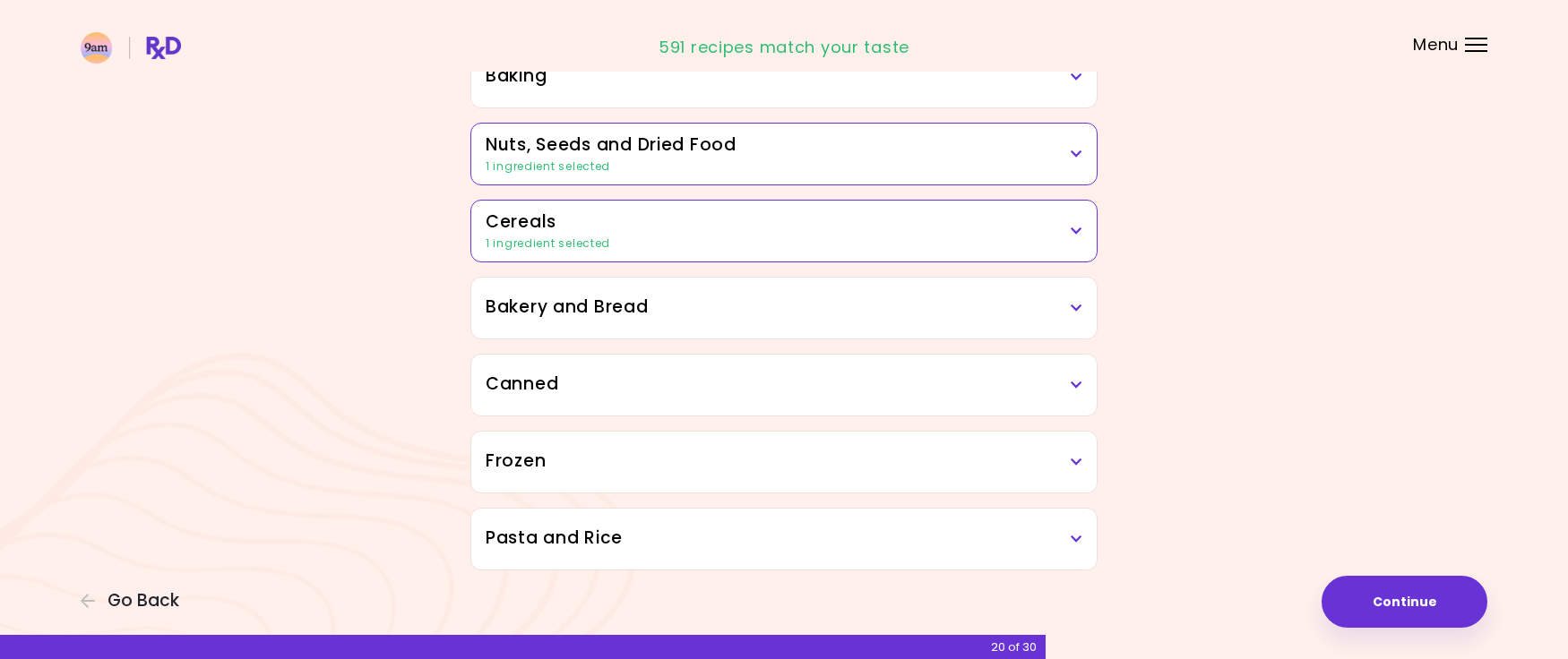
click at [1065, 294] on div "Bakery and Bread" at bounding box center [784, 308] width 625 height 61
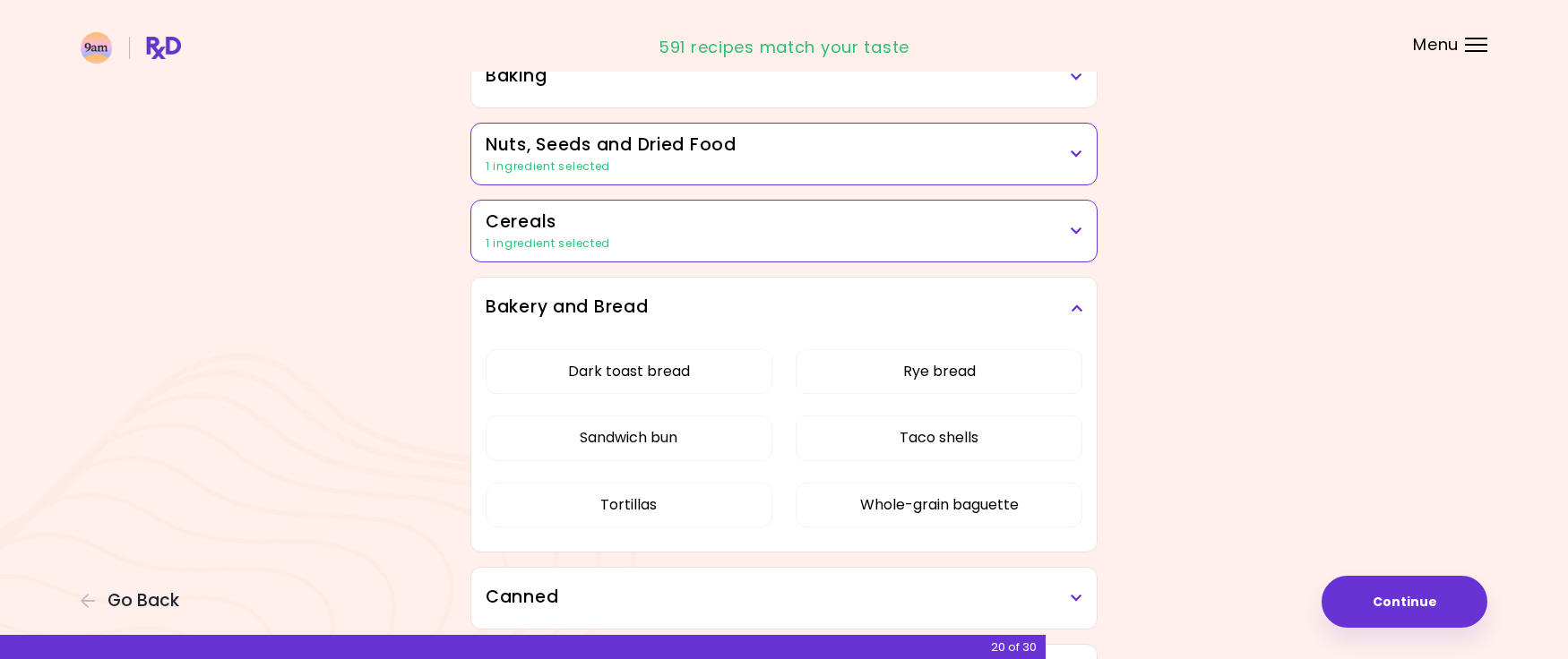
click at [1063, 294] on h3 "Bakery and Bread" at bounding box center [784, 307] width 597 height 26
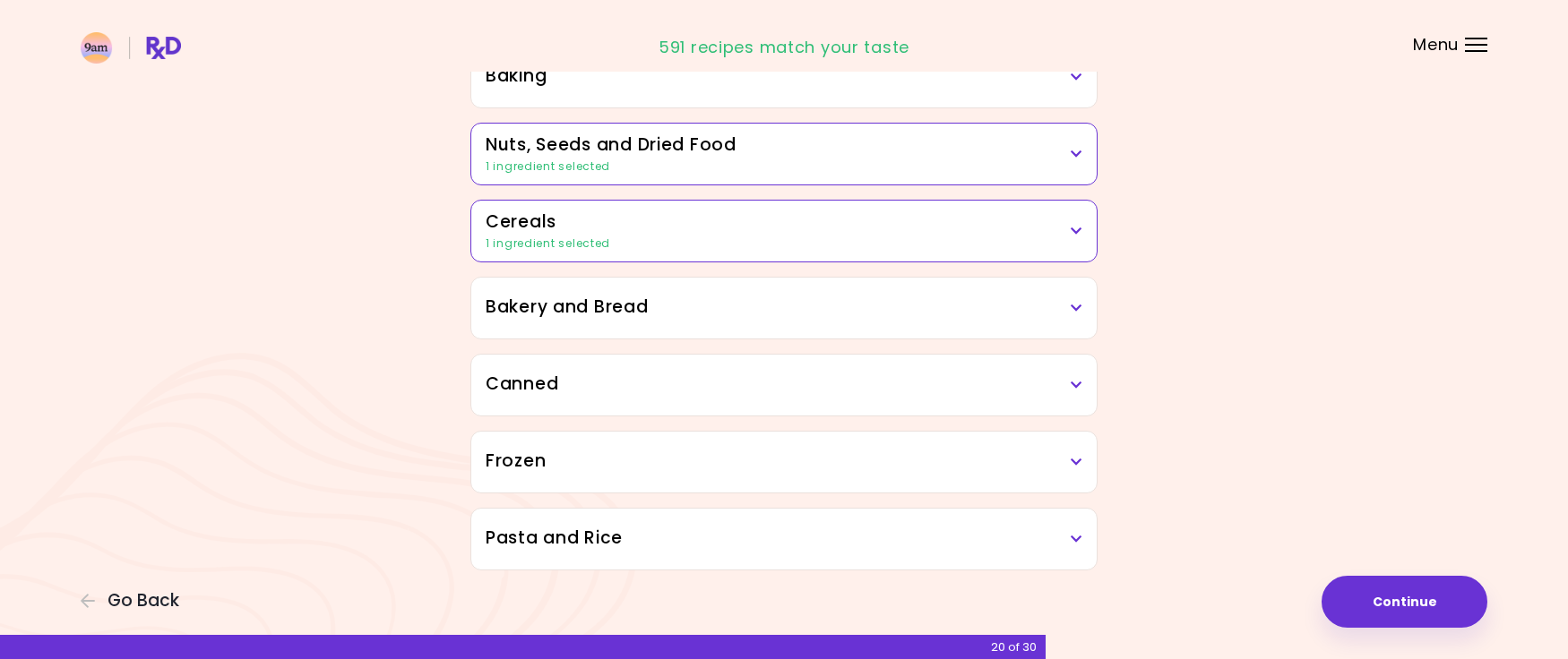
click at [1050, 367] on div "Canned" at bounding box center [784, 385] width 625 height 61
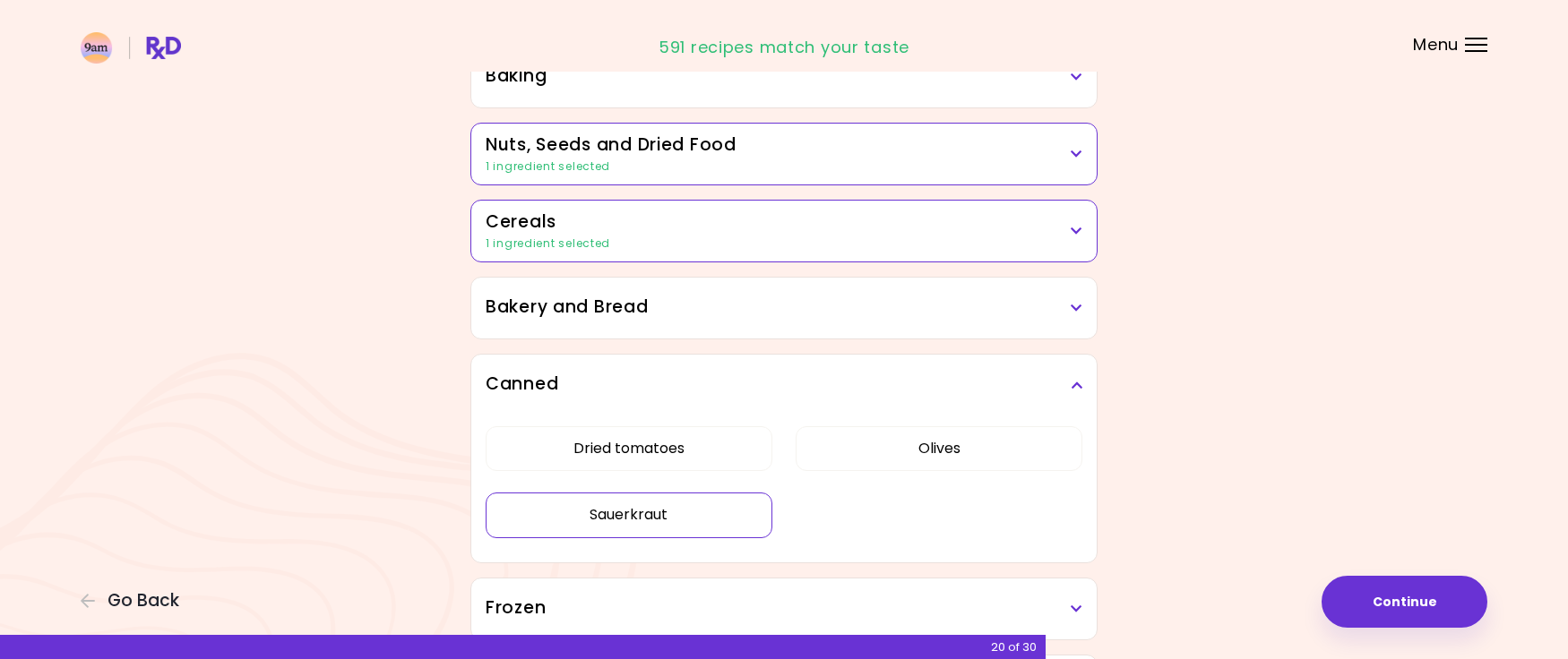
click at [622, 503] on button "Sauerkraut" at bounding box center [629, 515] width 287 height 45
click at [1068, 389] on h3 "Canned" at bounding box center [784, 385] width 597 height 26
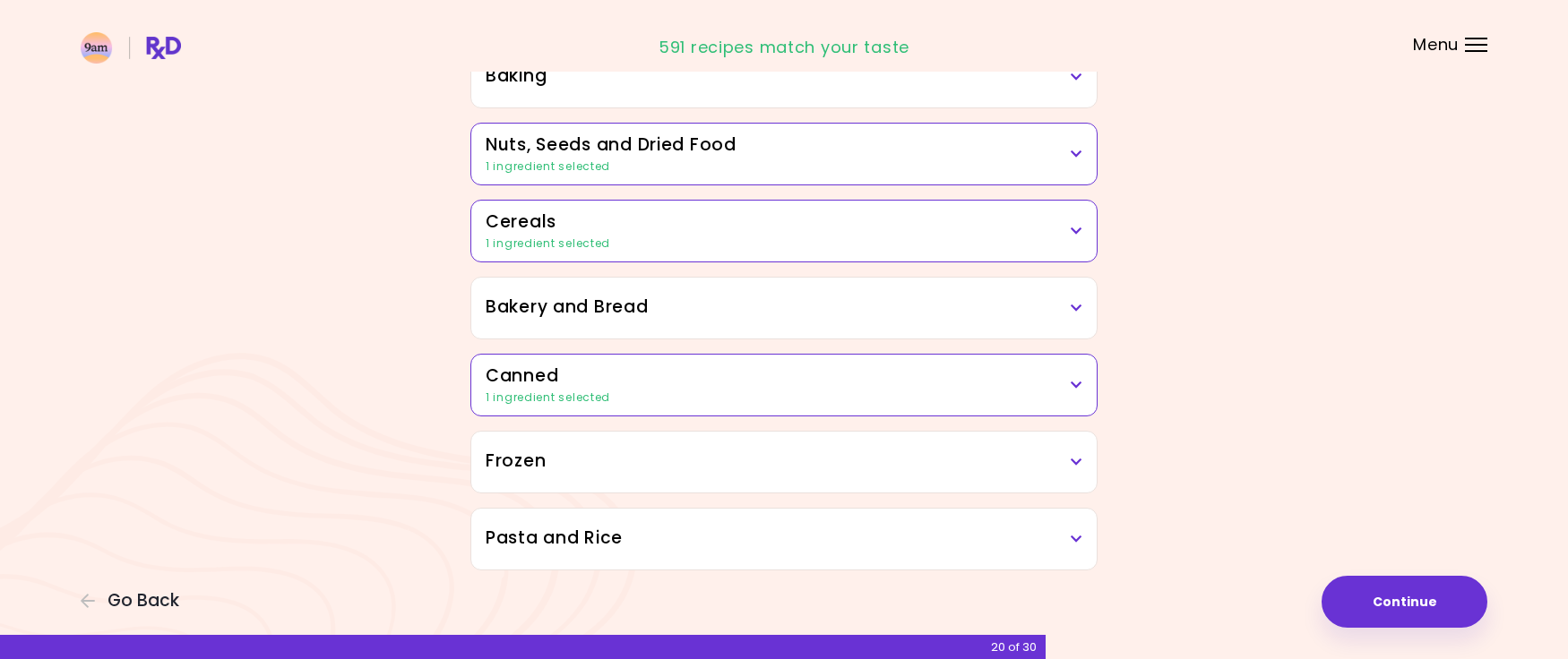
click at [1043, 449] on h3 "Frozen" at bounding box center [784, 462] width 597 height 26
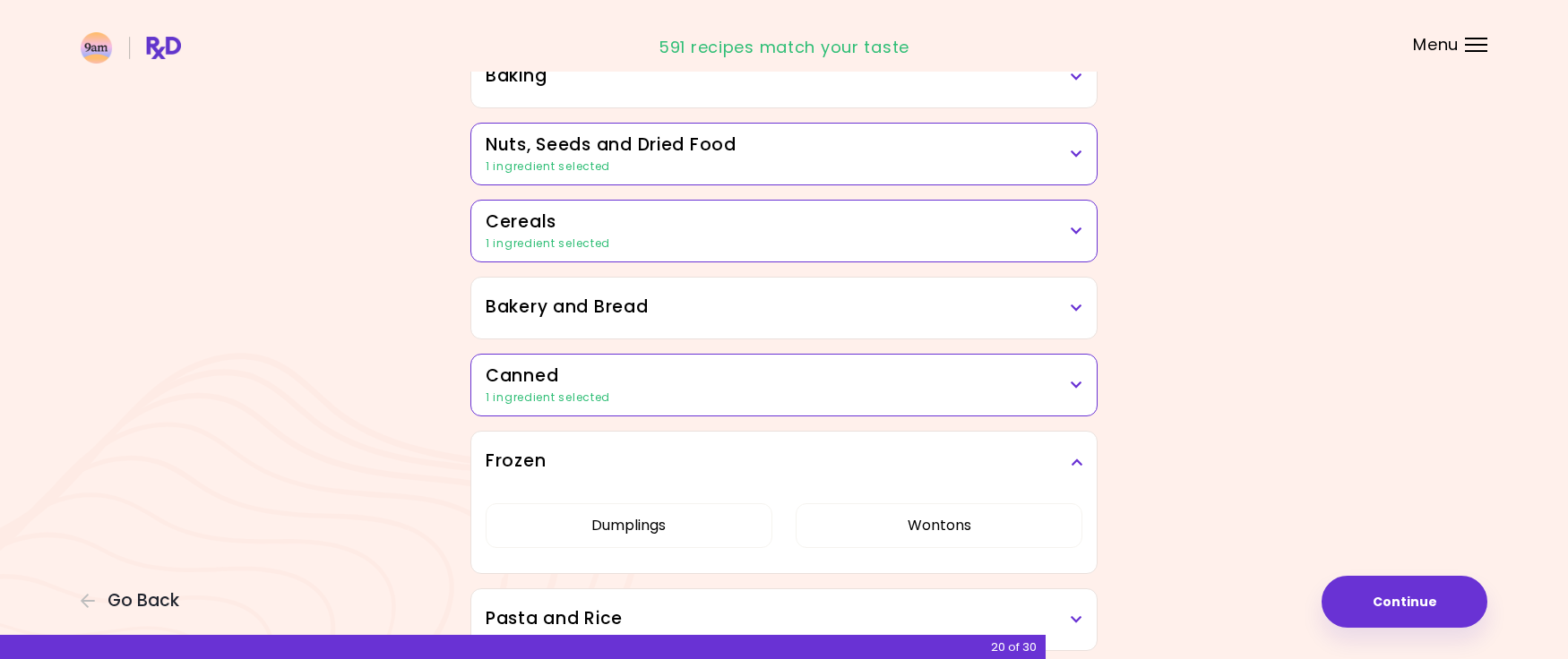
click at [1040, 450] on h3 "Frozen" at bounding box center [784, 462] width 597 height 26
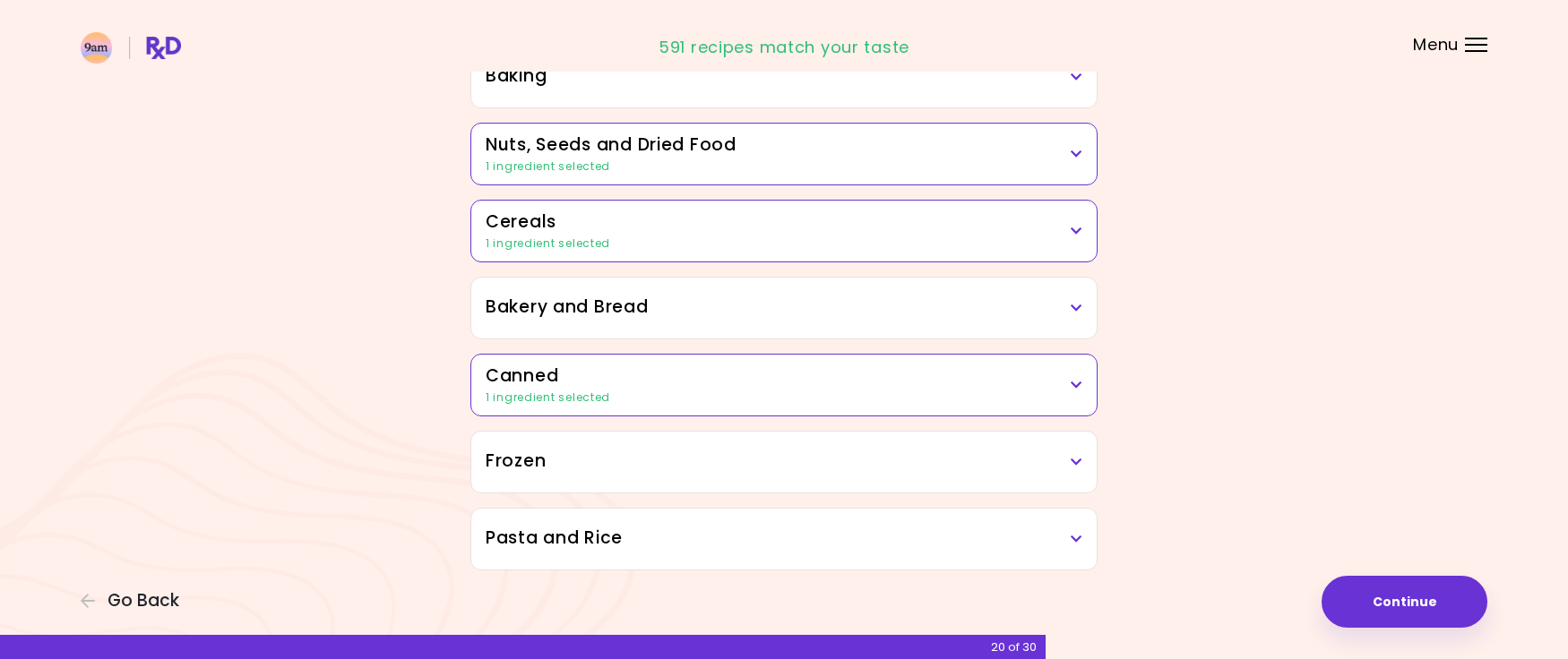
click at [1051, 555] on div "Pasta and Rice" at bounding box center [784, 539] width 625 height 61
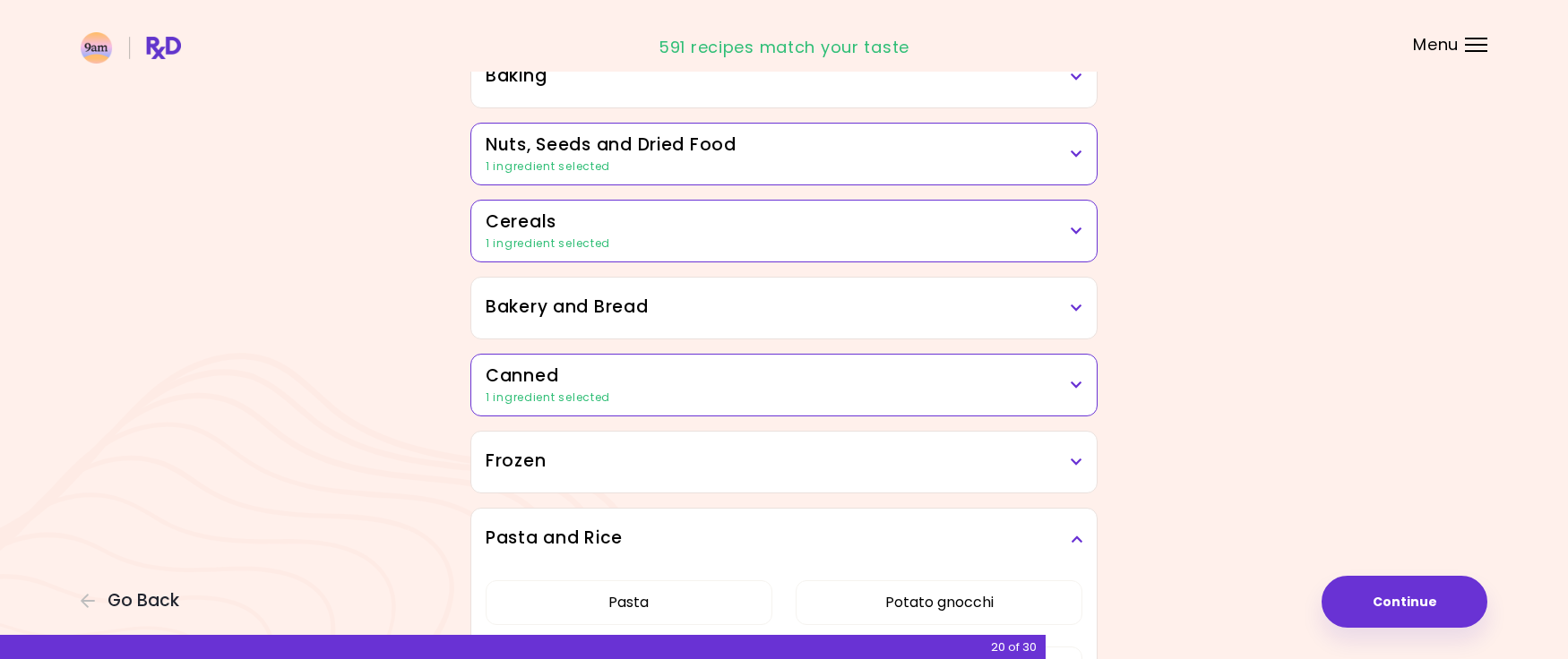
scroll to position [1068, 0]
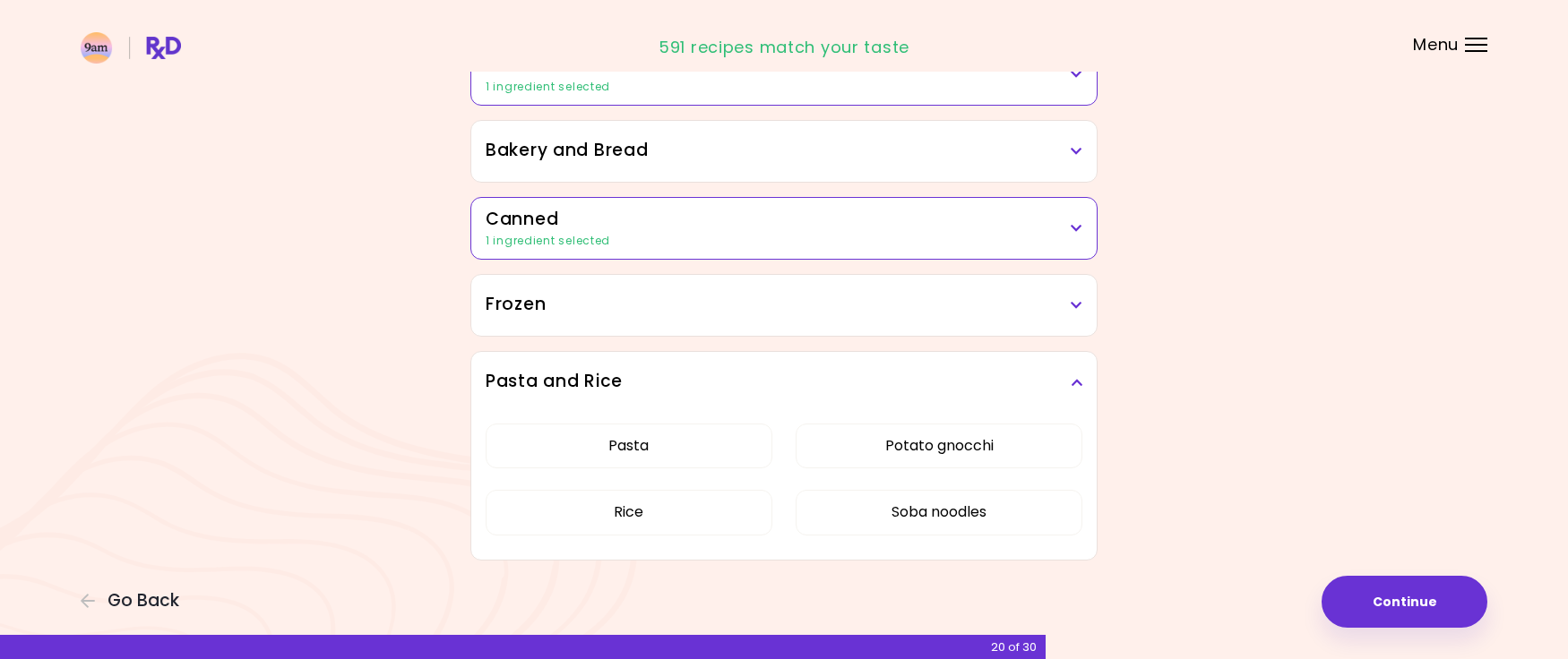
click at [1064, 373] on h3 "Pasta and Rice" at bounding box center [784, 382] width 597 height 26
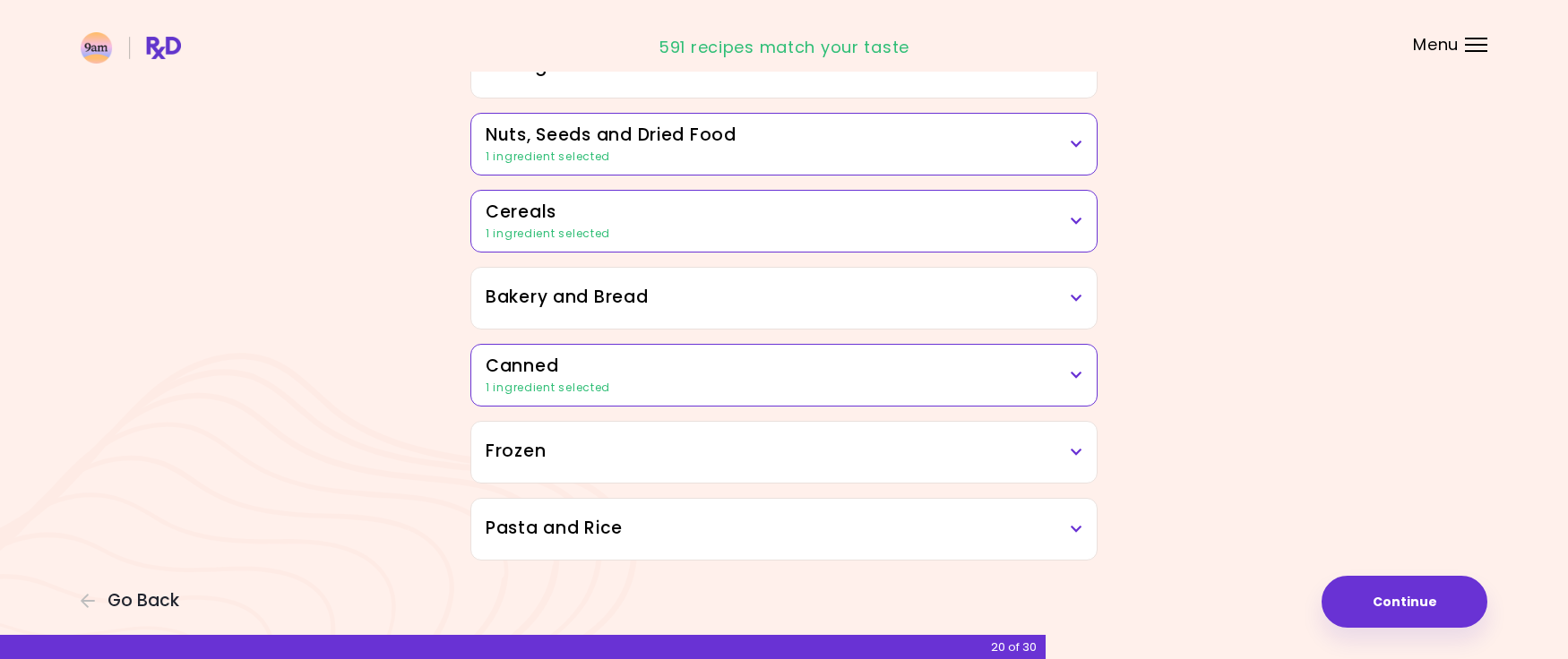
scroll to position [921, 0]
click at [1363, 585] on button "Continue" at bounding box center [1404, 601] width 165 height 52
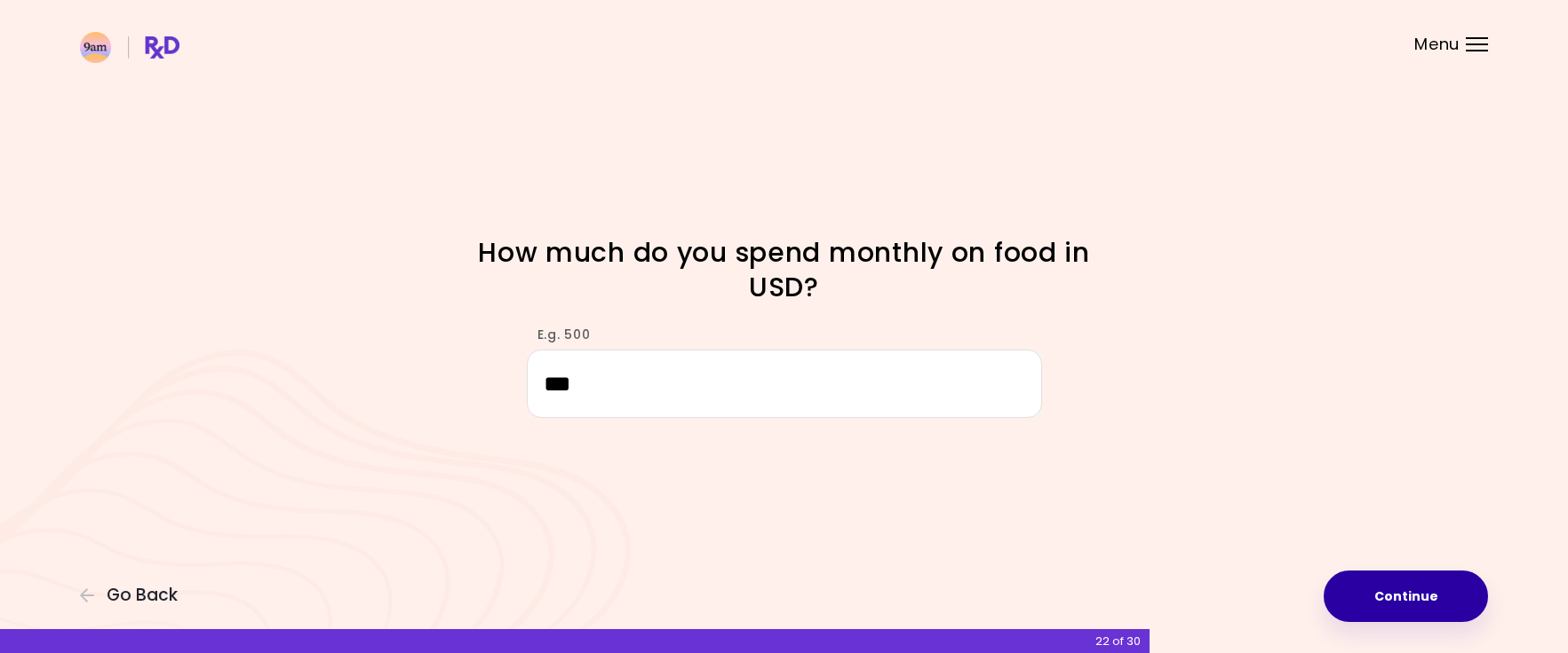
type input "***"
click at [1400, 578] on button "Continue" at bounding box center [1406, 596] width 164 height 52
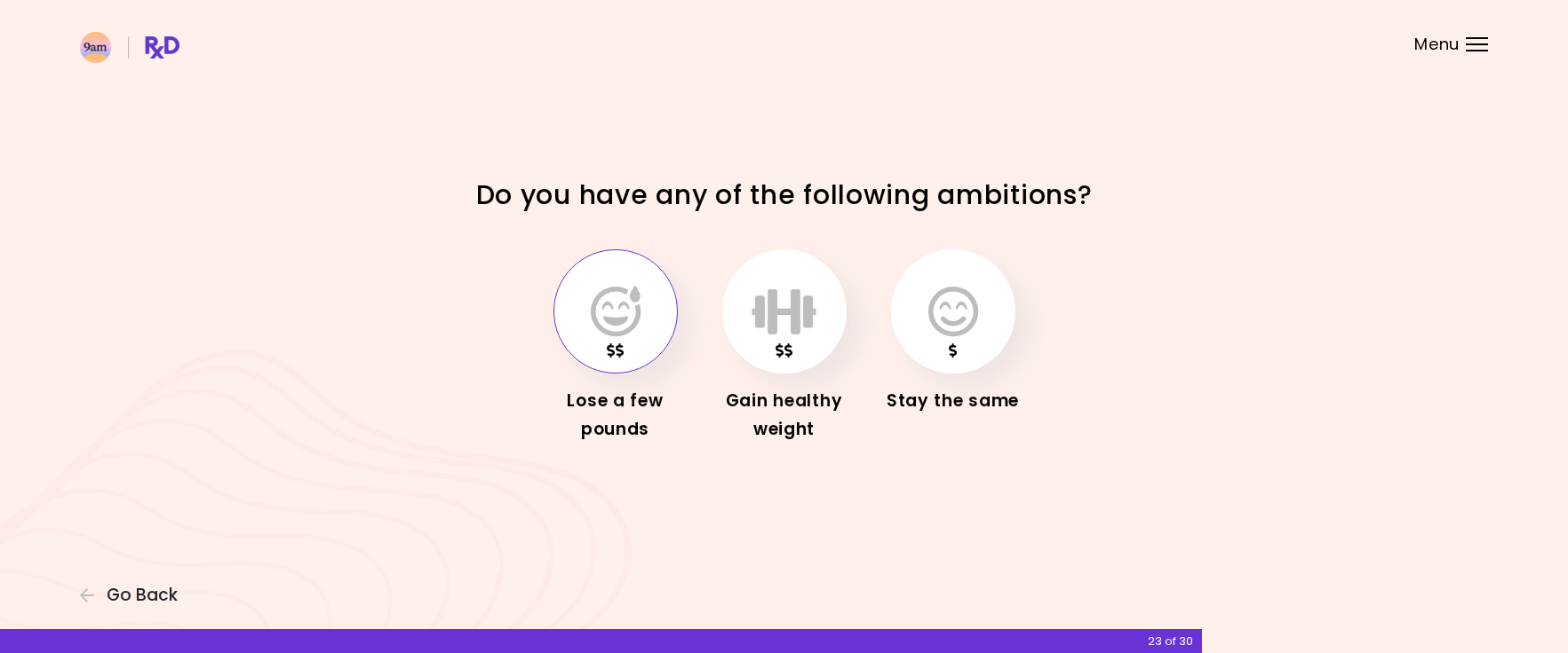
click at [626, 295] on icon "button" at bounding box center [615, 312] width 50 height 52
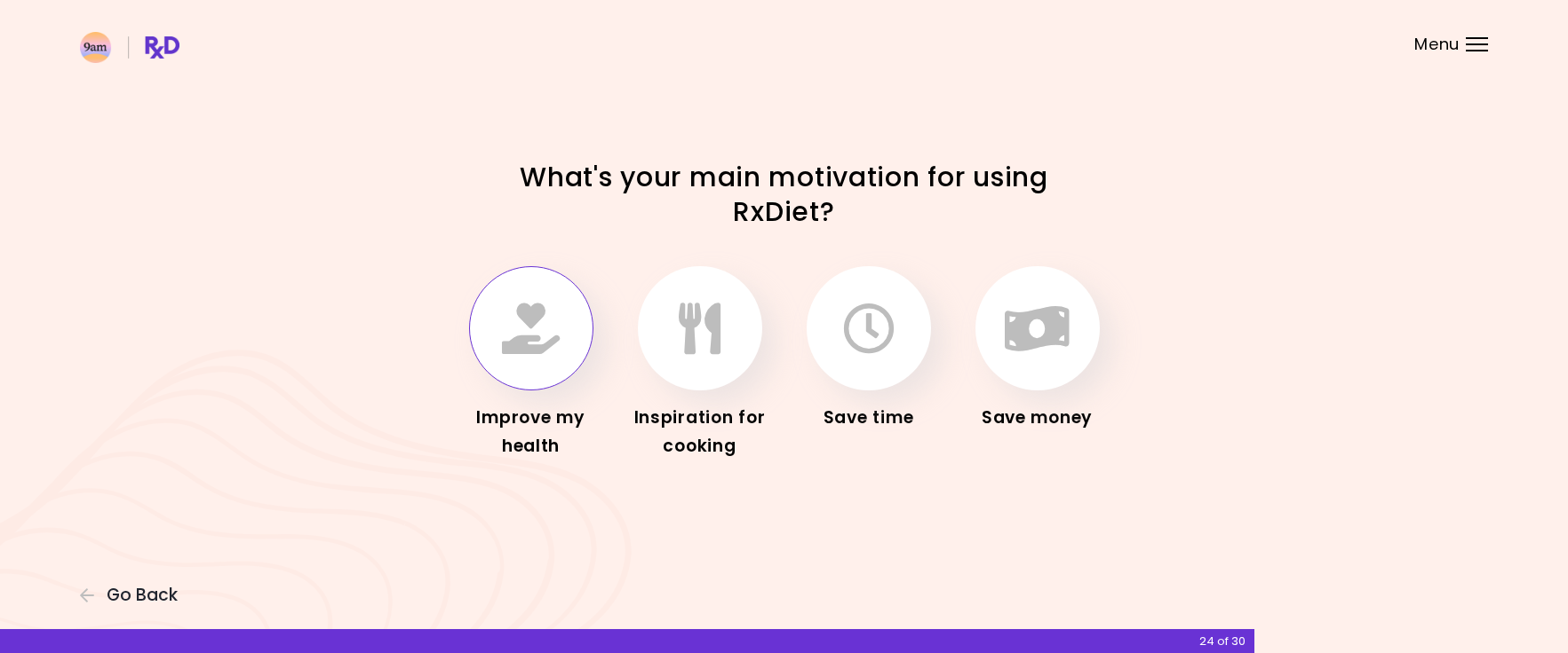
click at [544, 324] on icon "button" at bounding box center [531, 328] width 58 height 52
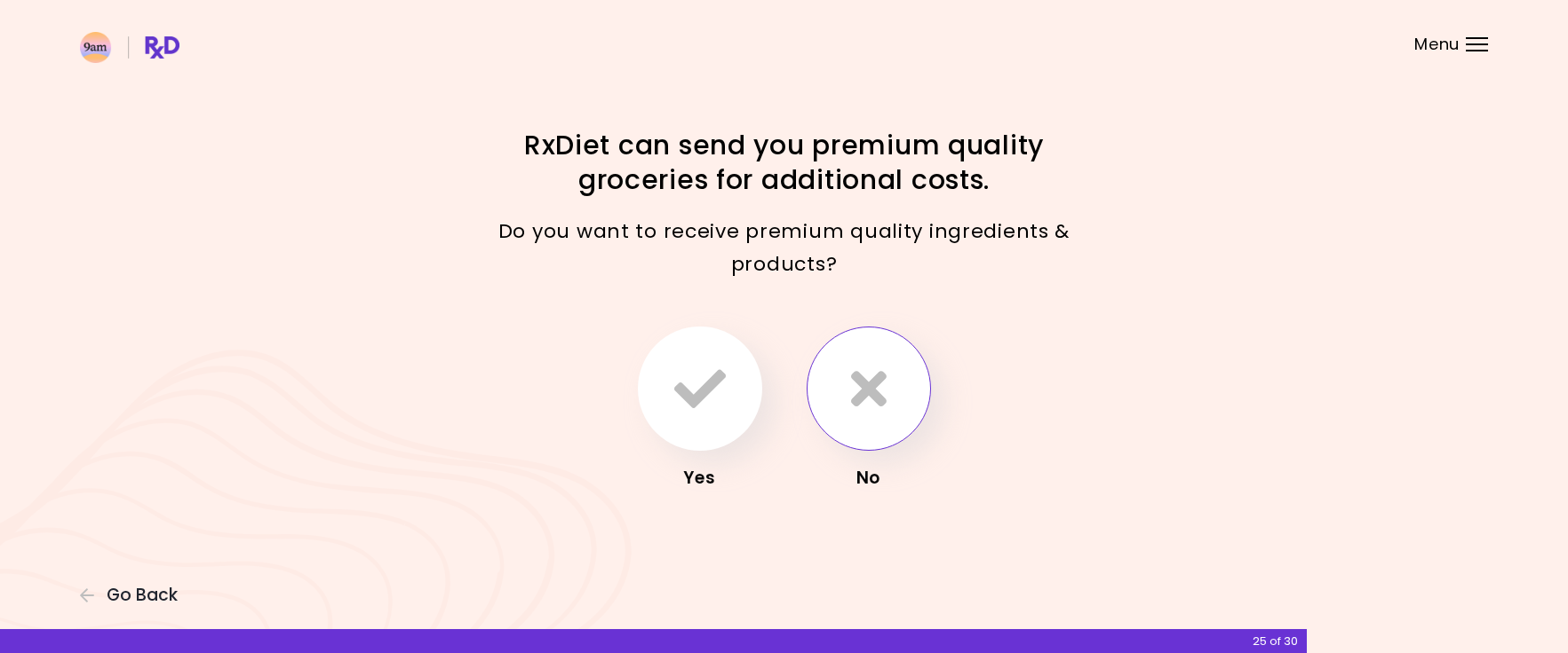
click at [879, 374] on icon "button" at bounding box center [868, 389] width 35 height 52
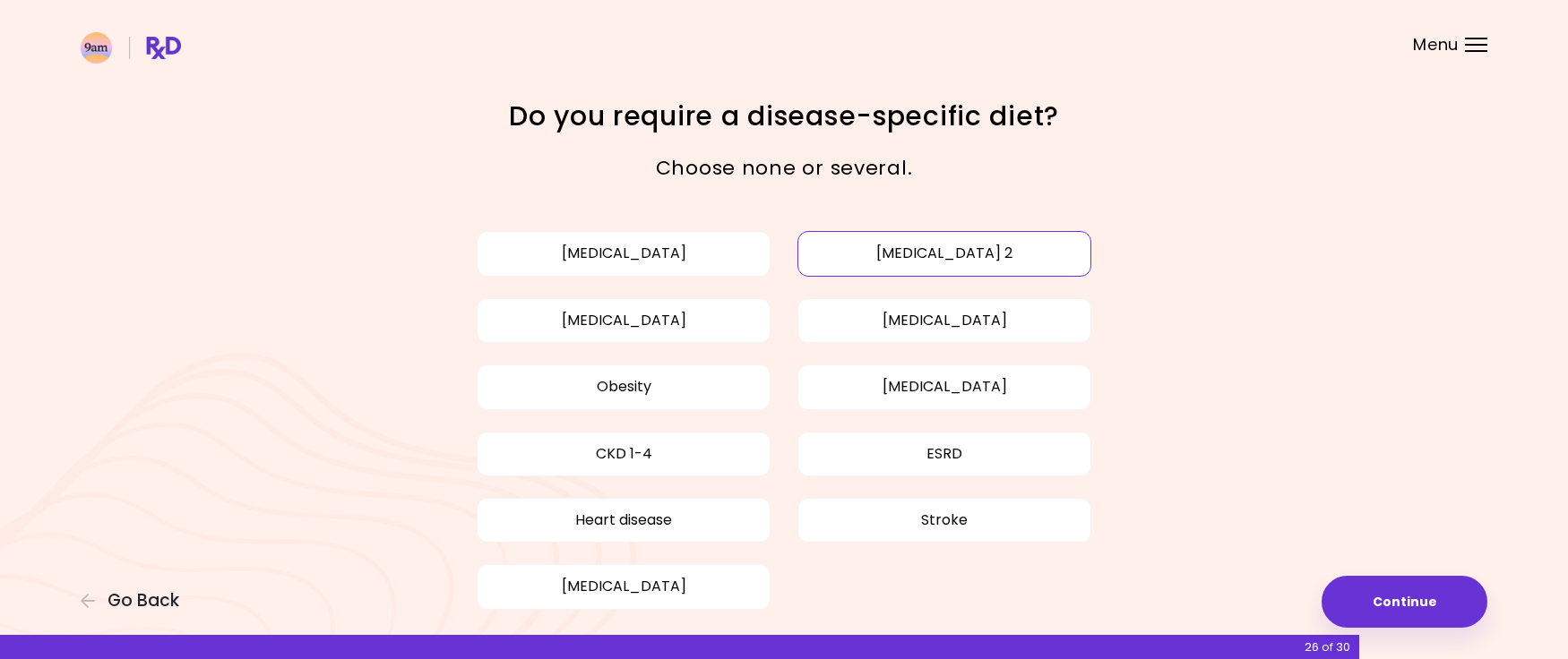
click at [893, 260] on button "[MEDICAL_DATA] 2" at bounding box center [944, 253] width 294 height 45
click at [890, 309] on button "[MEDICAL_DATA]" at bounding box center [944, 320] width 294 height 45
click at [645, 391] on button "Obesity" at bounding box center [624, 387] width 294 height 45
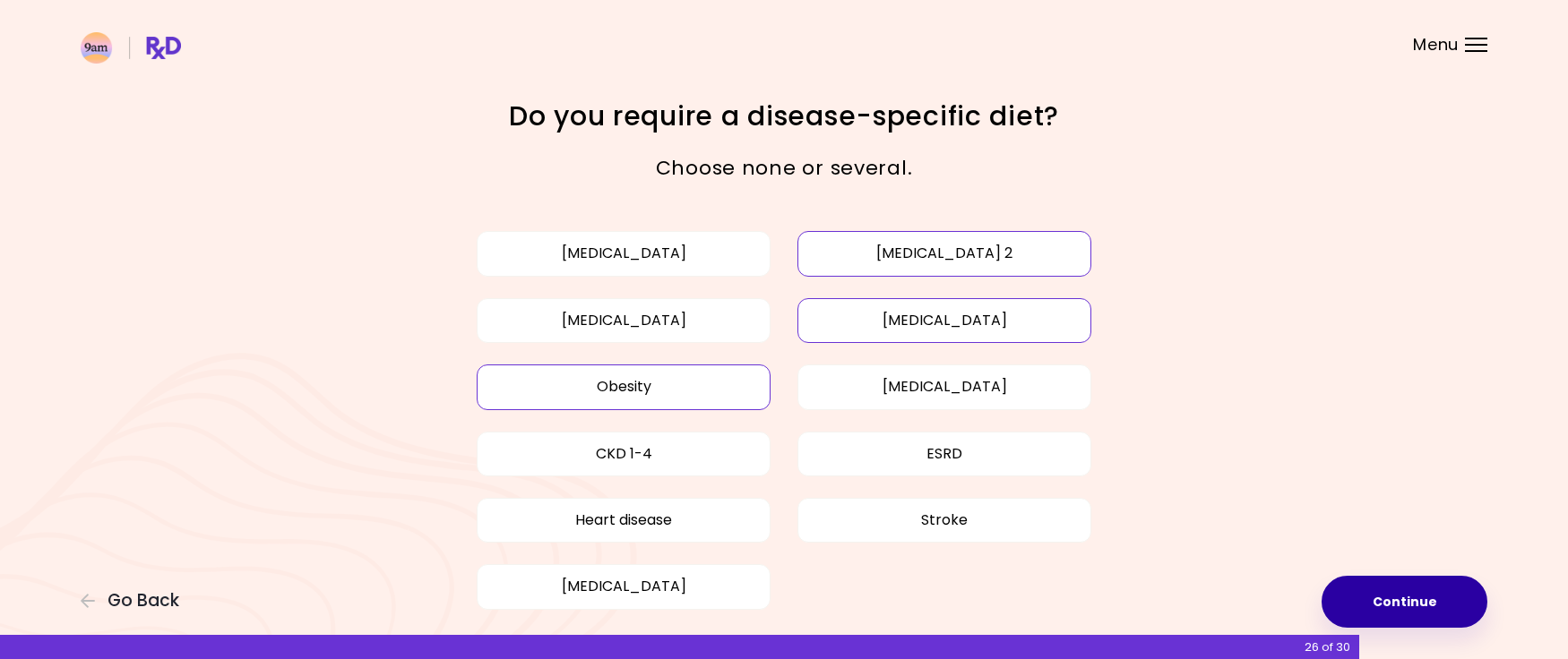
click at [1408, 603] on button "Continue" at bounding box center [1404, 601] width 165 height 52
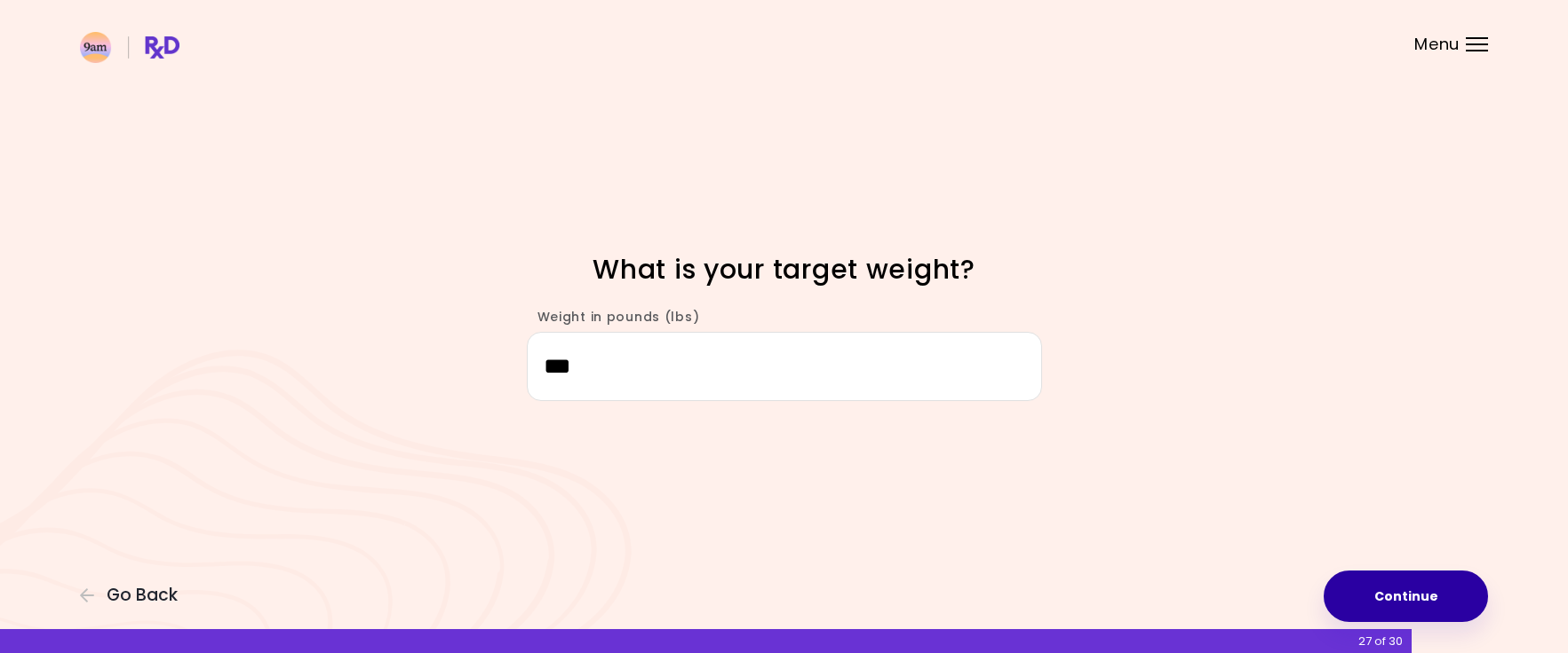
type input "***"
click at [1472, 598] on button "Continue" at bounding box center [1406, 596] width 164 height 52
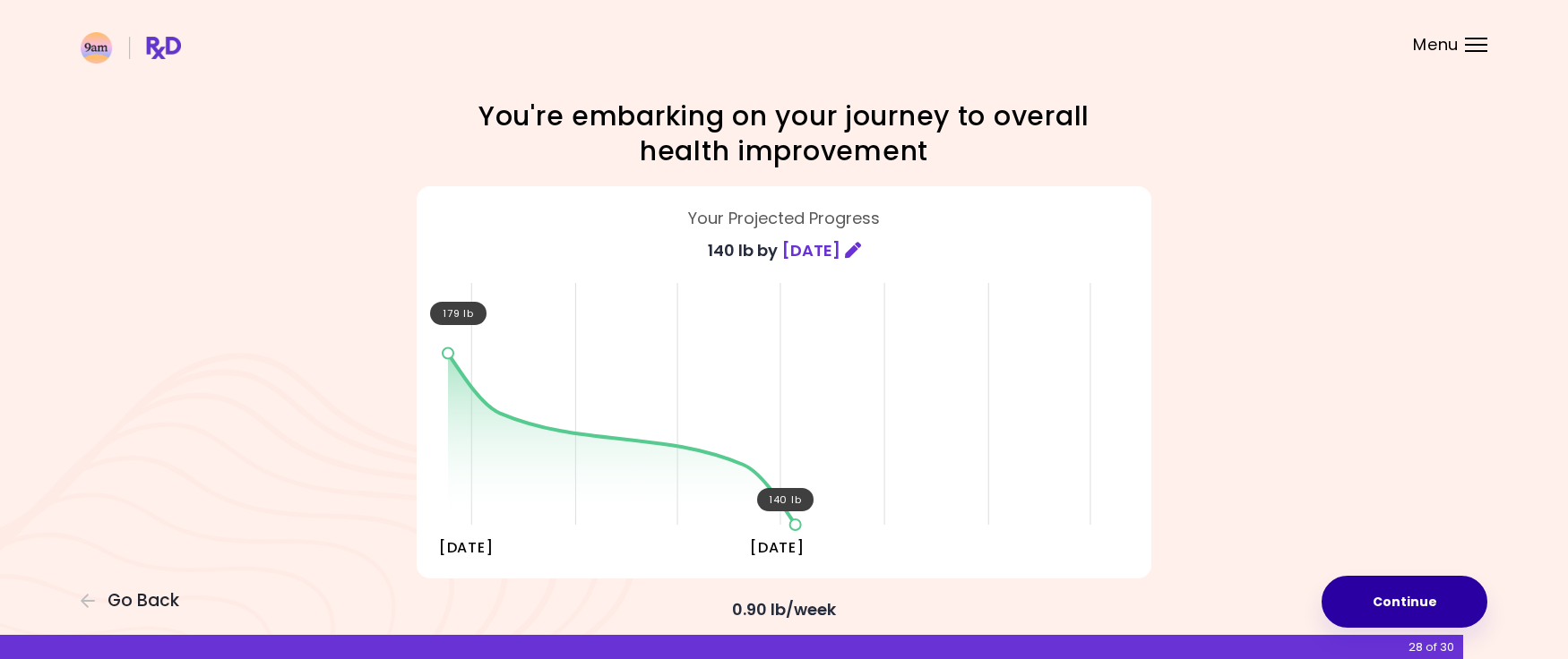
click at [1437, 589] on button "Continue" at bounding box center [1404, 601] width 165 height 52
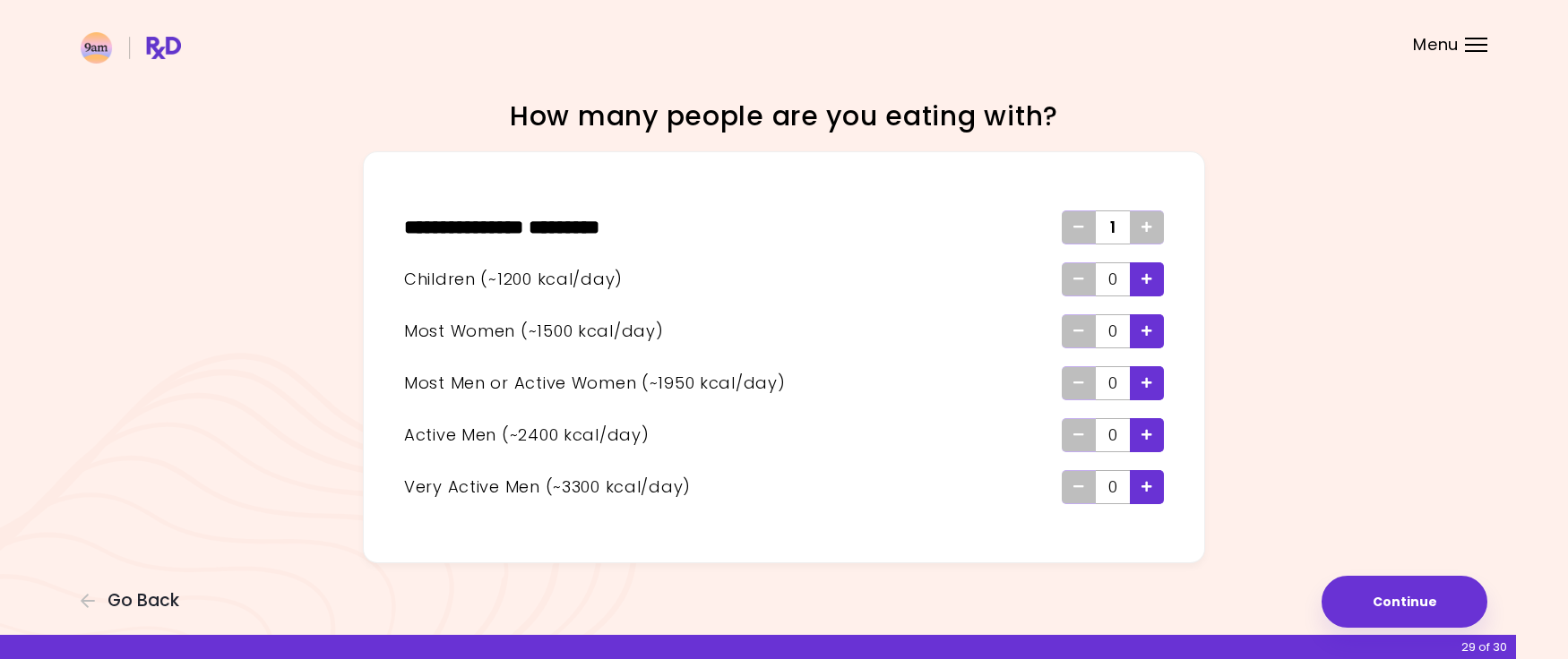
click at [1144, 281] on icon "Add - Child" at bounding box center [1147, 279] width 11 height 12
click at [1158, 381] on div "Add - Man or Active Woman" at bounding box center [1147, 383] width 34 height 34
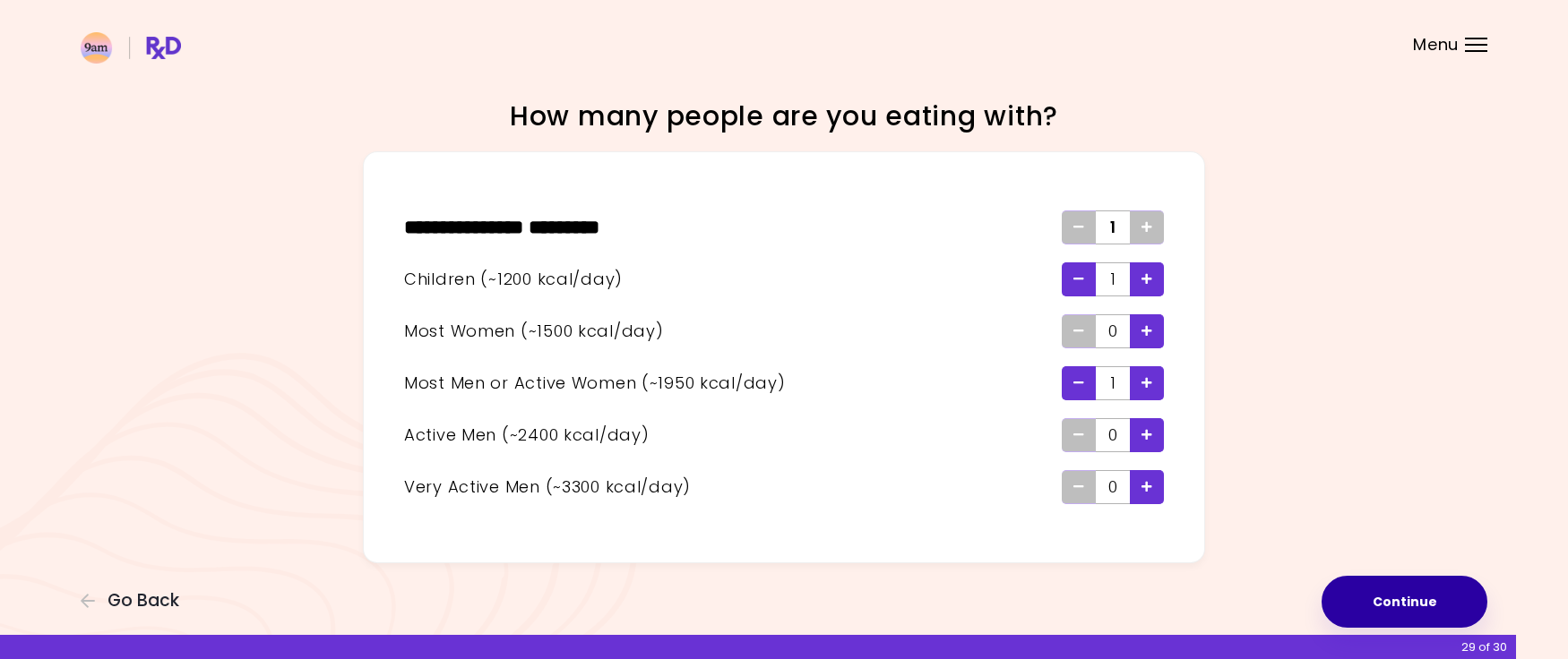
click at [1402, 590] on button "Continue" at bounding box center [1404, 601] width 165 height 52
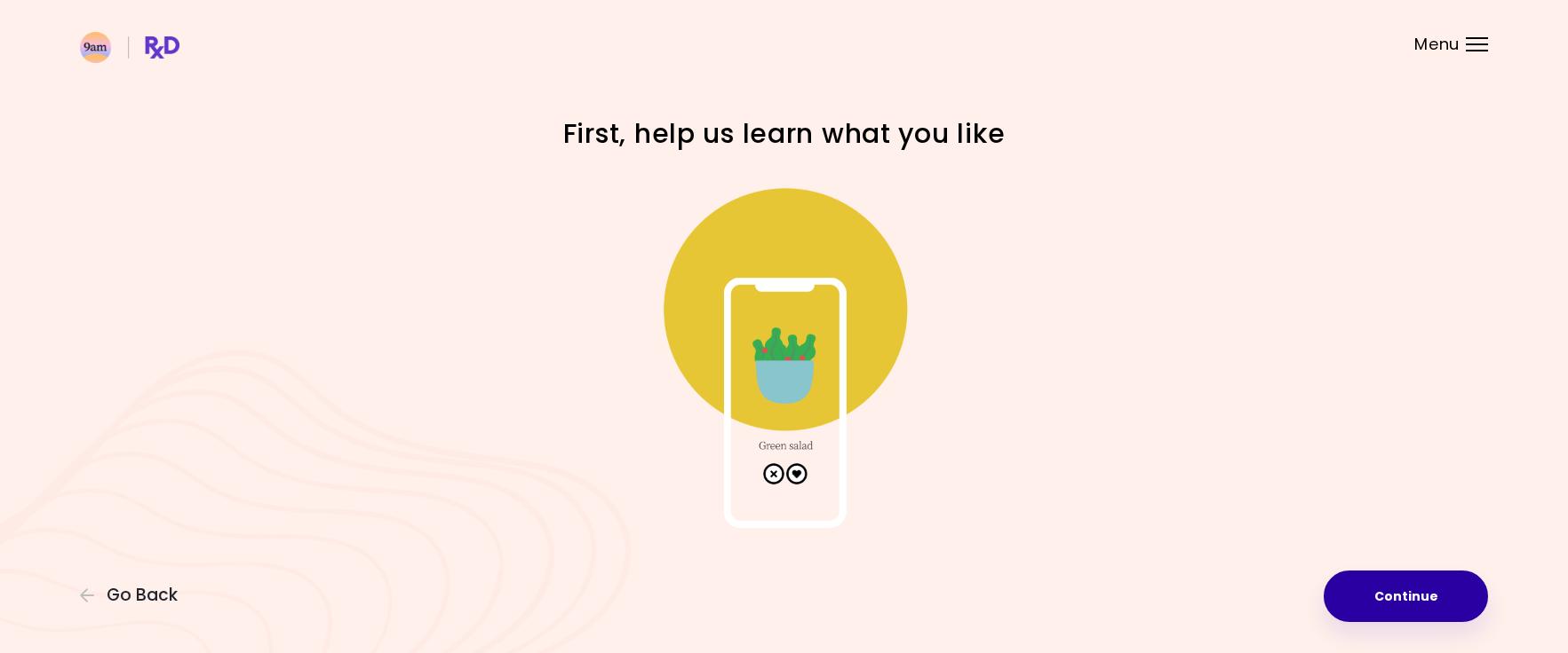
click at [1390, 589] on button "Continue" at bounding box center [1406, 596] width 164 height 52
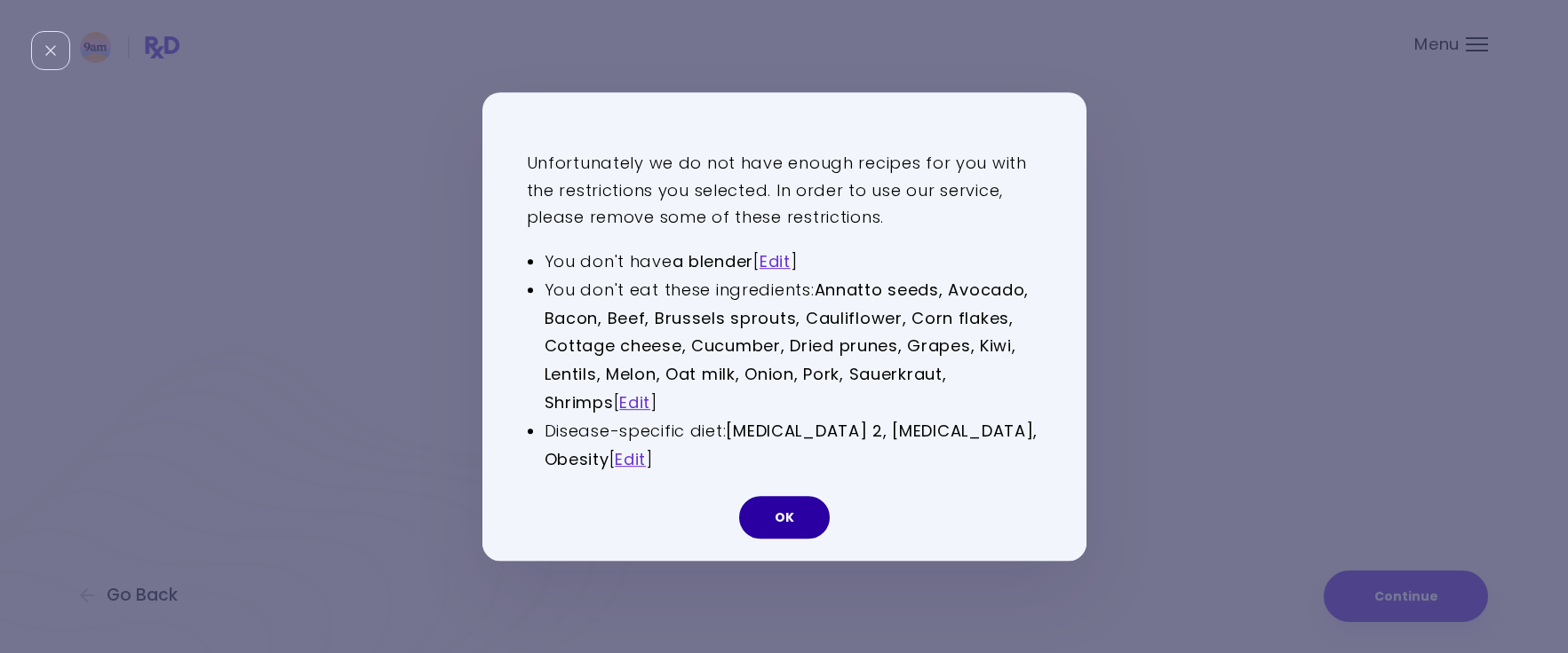
click at [813, 512] on button "OK" at bounding box center [785, 517] width 91 height 43
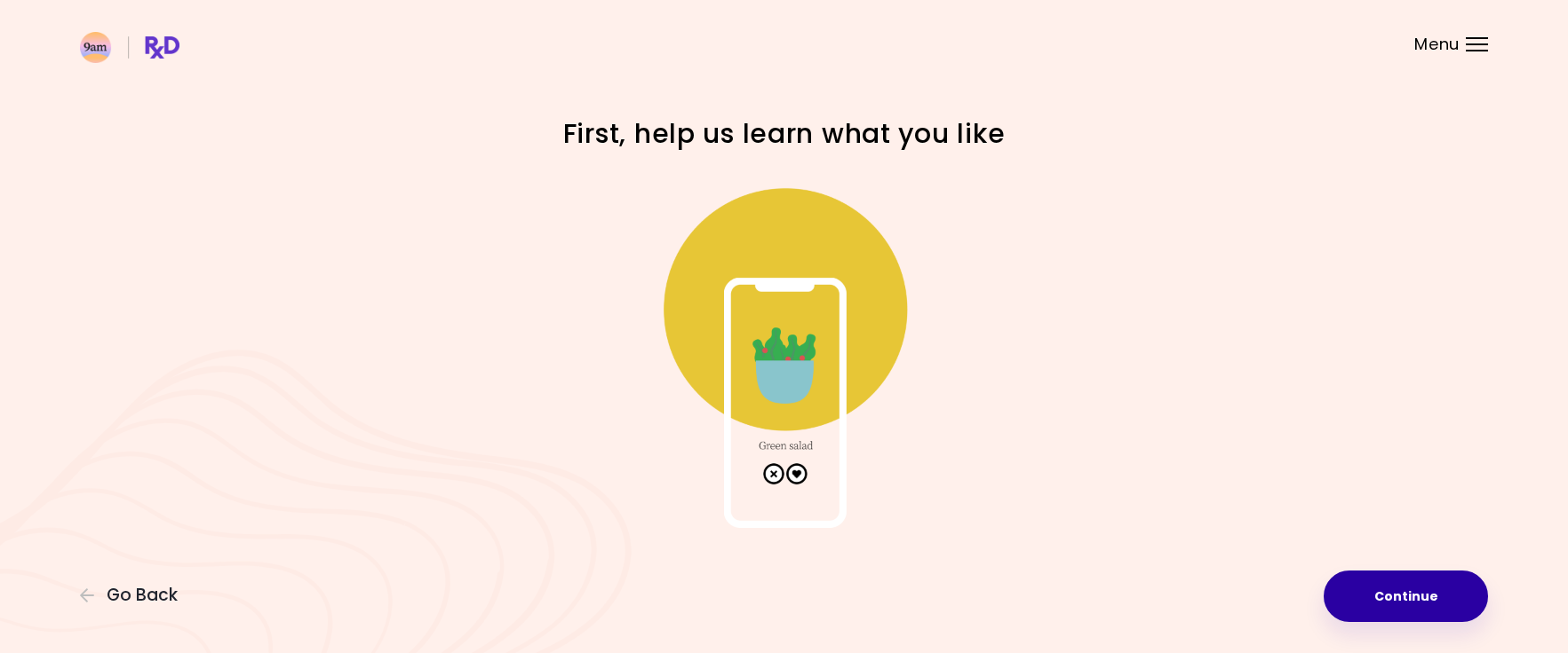
click at [1380, 589] on button "Continue" at bounding box center [1406, 596] width 164 height 52
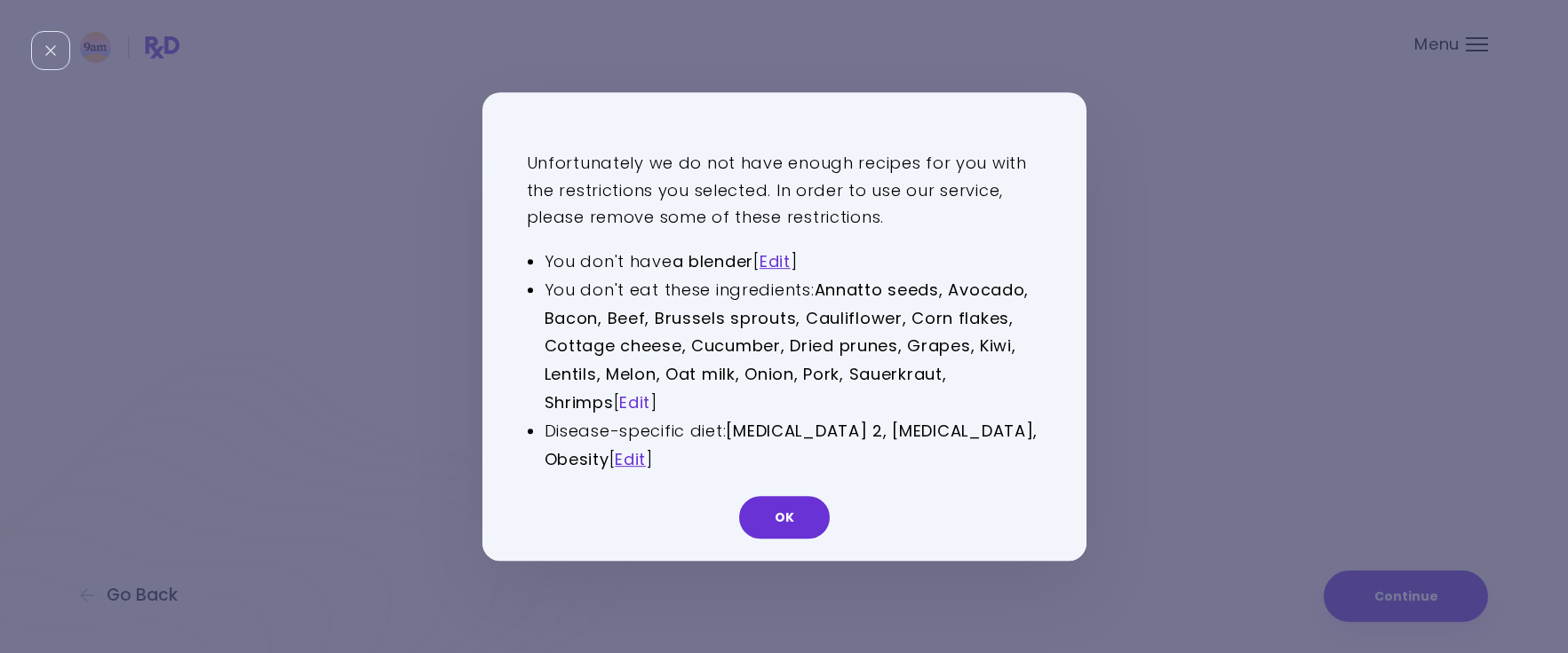
click at [642, 397] on link "Edit" at bounding box center [634, 402] width 31 height 23
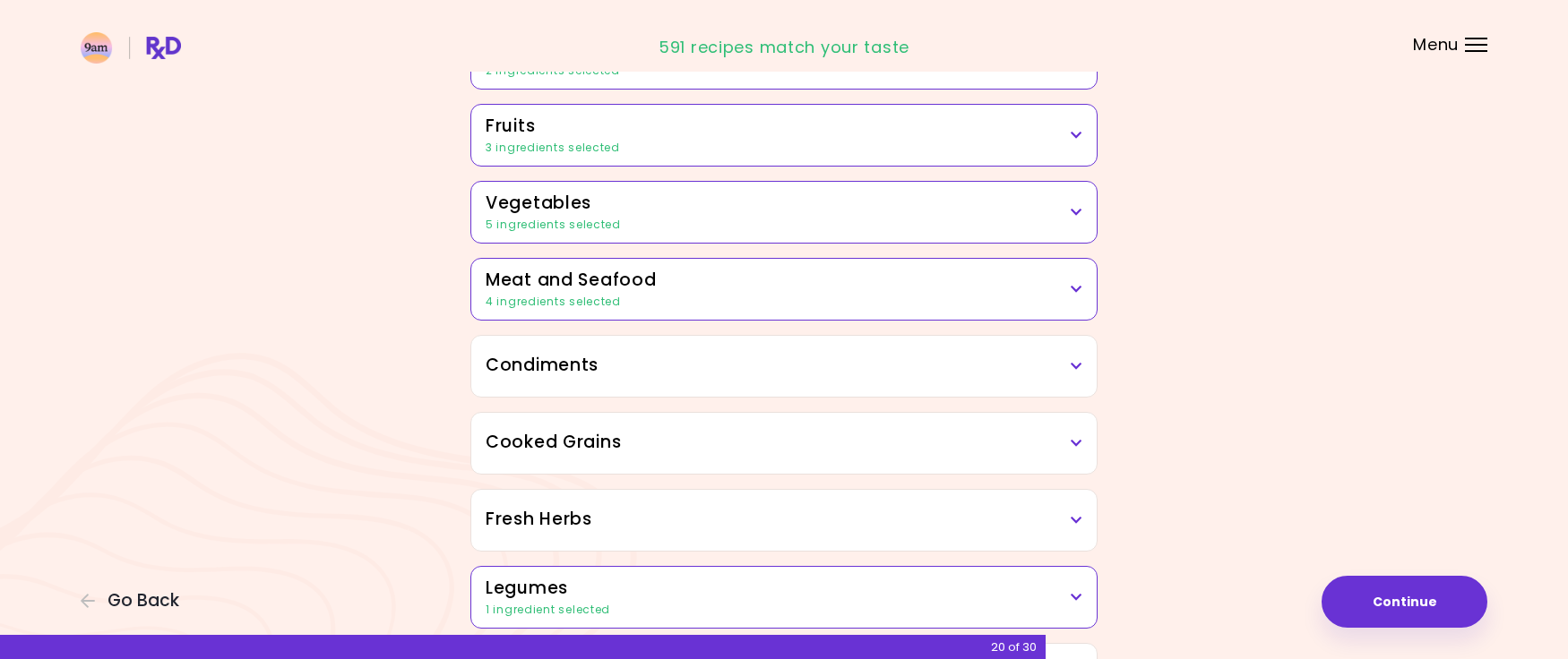
scroll to position [292, 0]
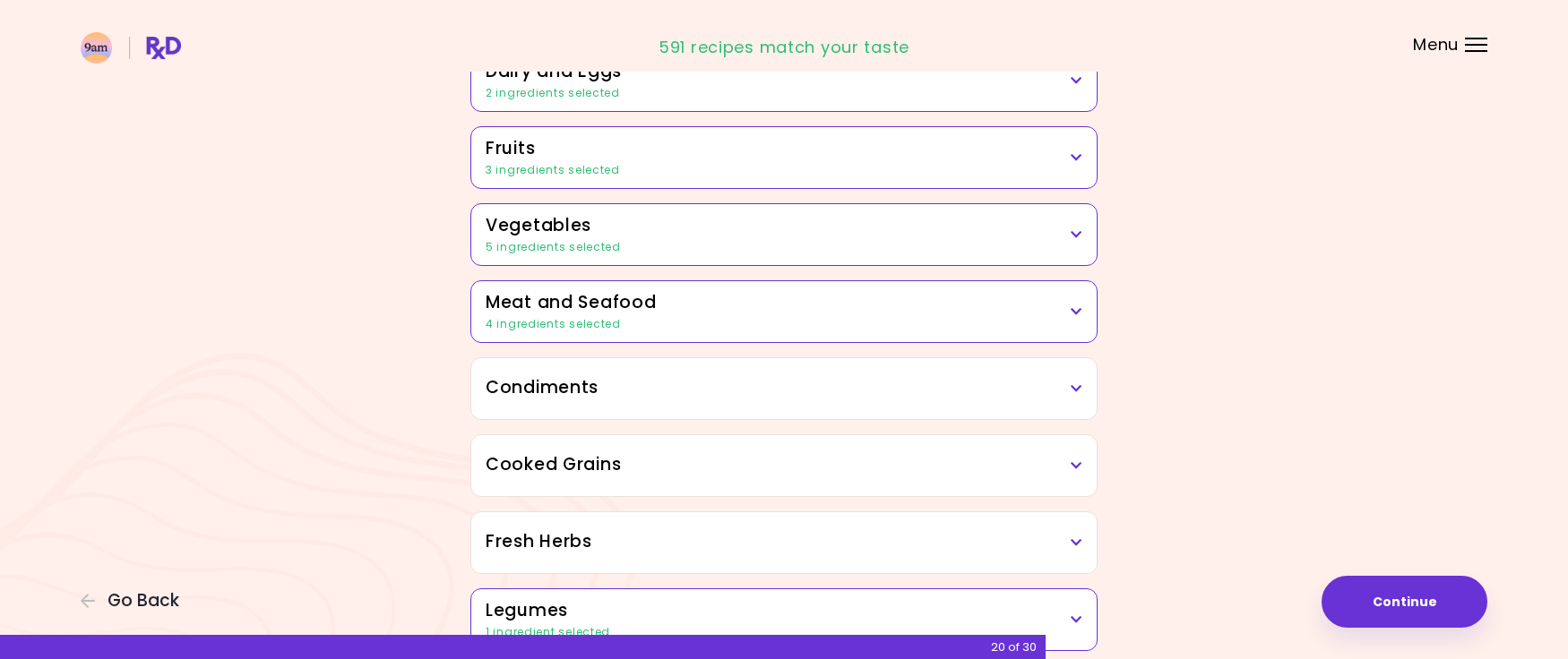
click at [1061, 229] on h3 "Vegetables" at bounding box center [784, 226] width 597 height 26
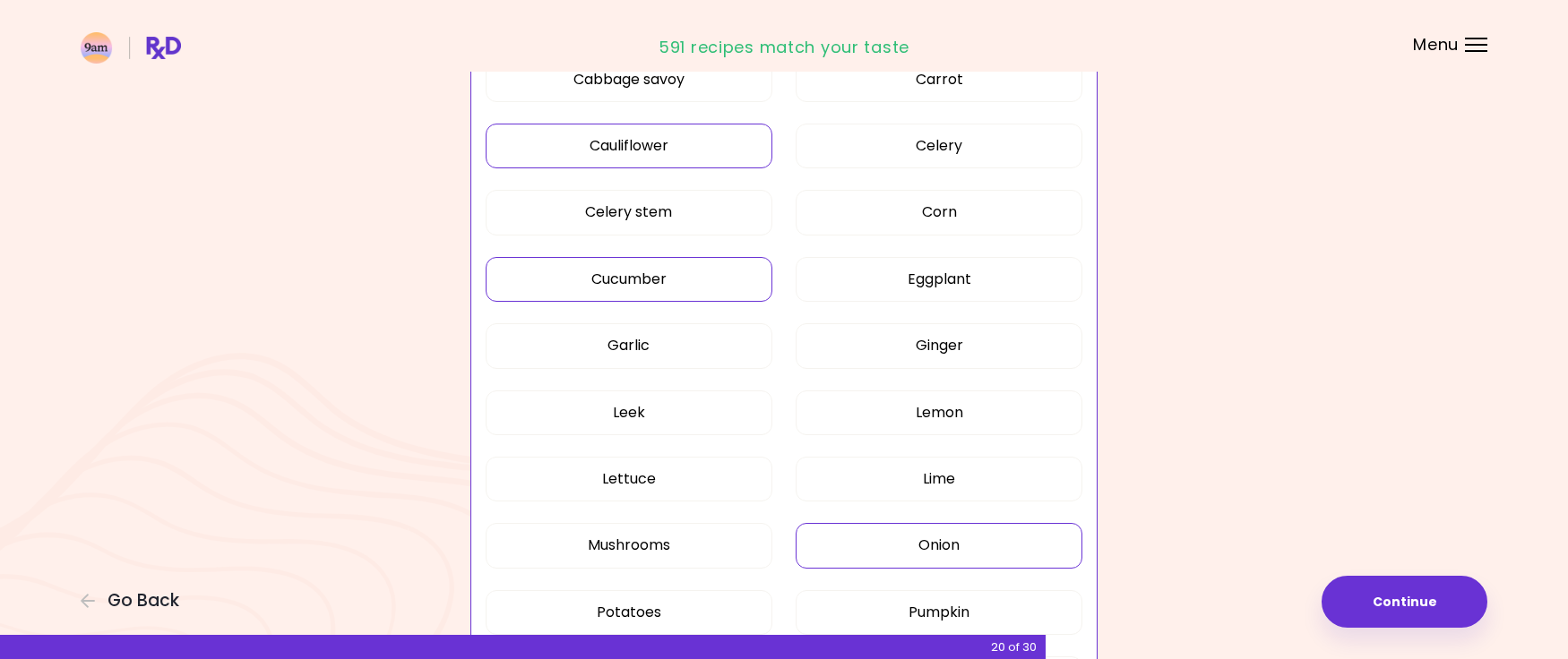
scroll to position [925, 0]
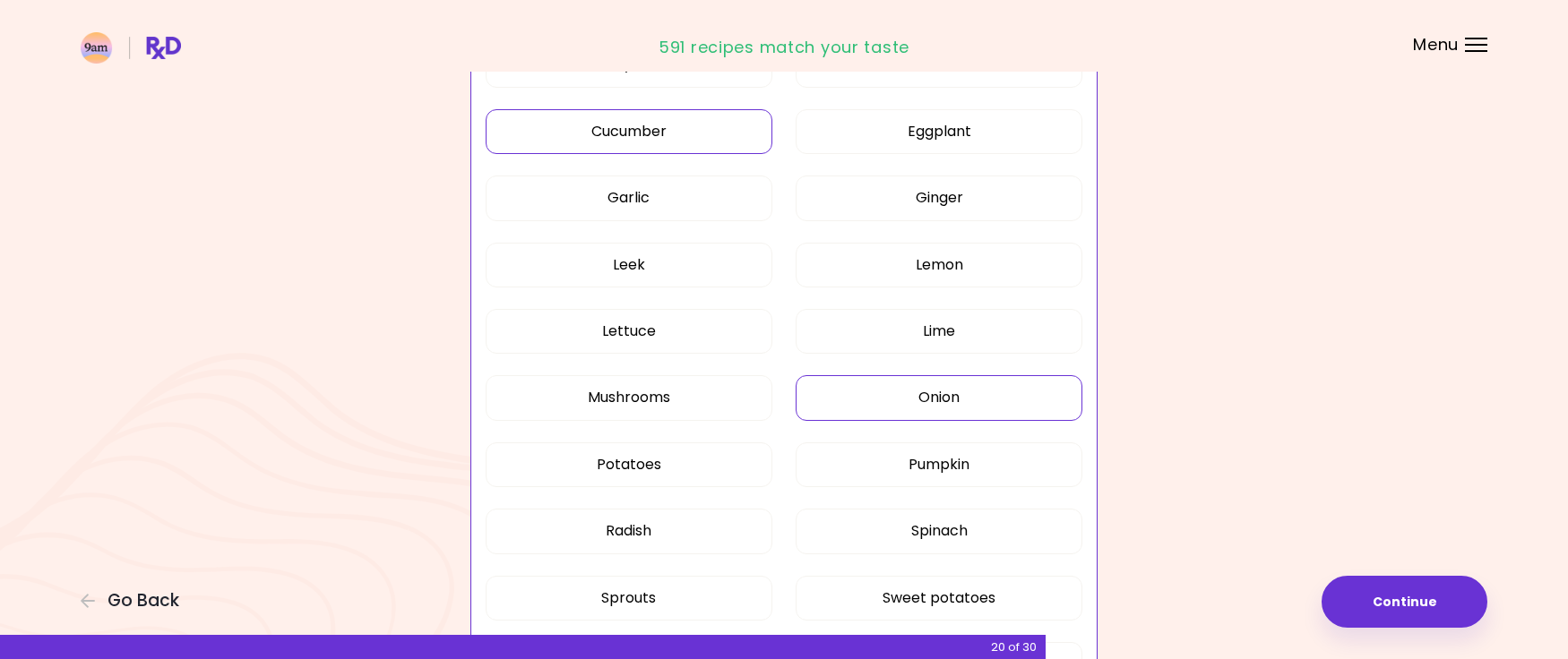
click at [1080, 389] on button "Onion" at bounding box center [939, 398] width 287 height 45
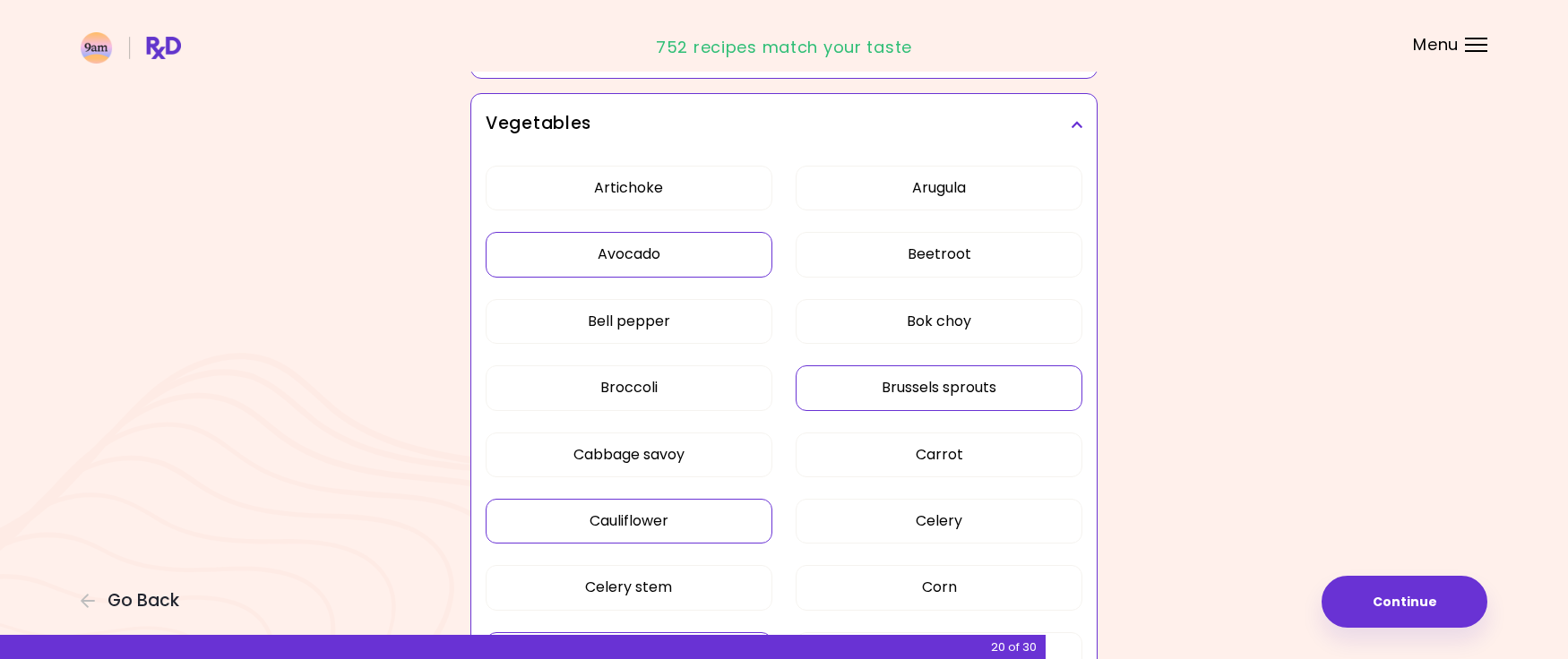
scroll to position [249, 0]
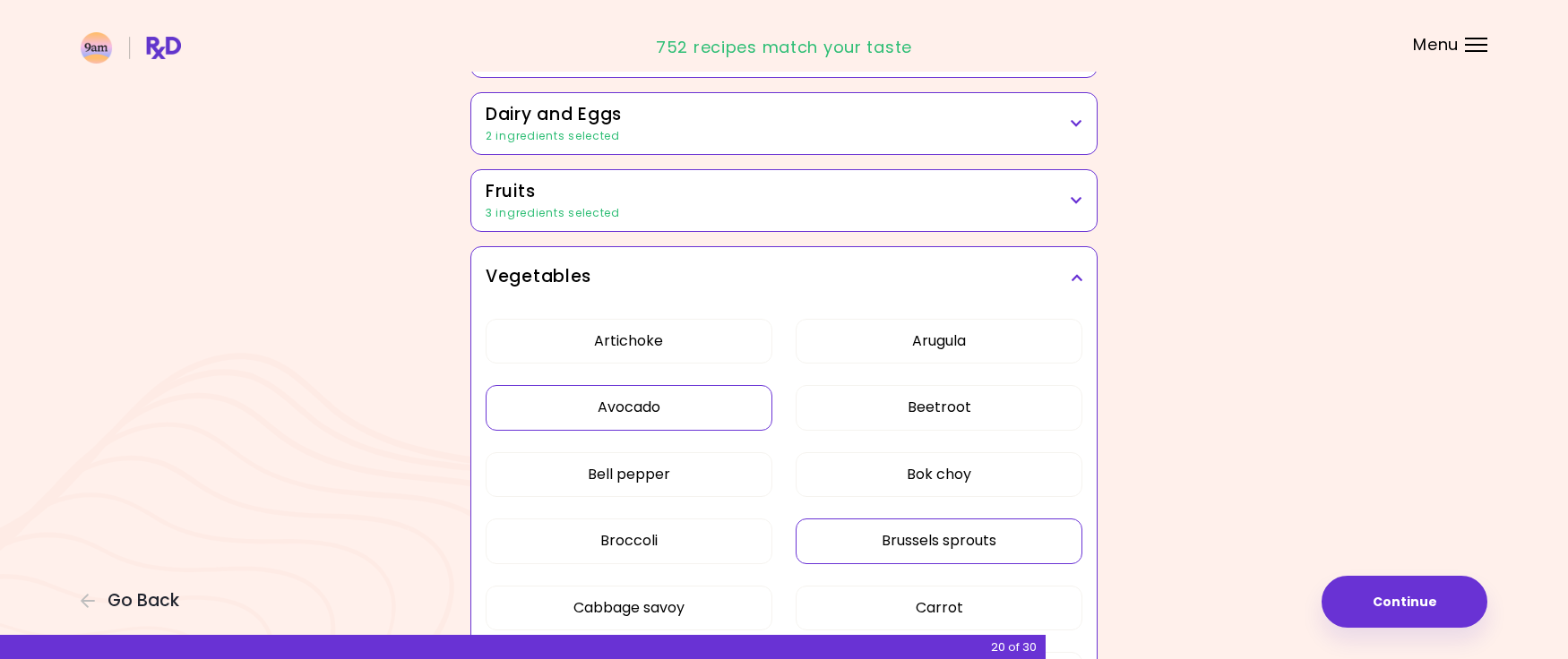
click at [1078, 274] on icon at bounding box center [1076, 278] width 12 height 13
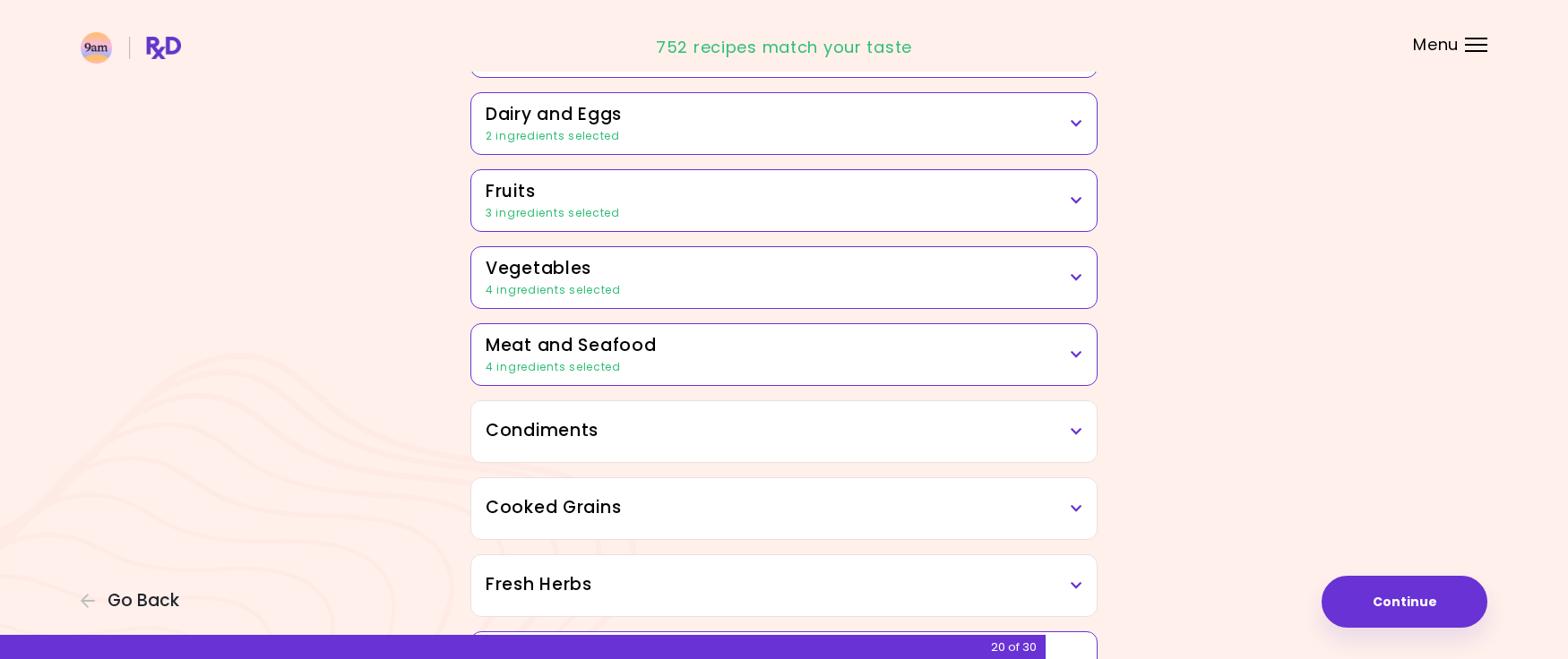
click at [1079, 344] on h3 "Meat and Seafood" at bounding box center [784, 346] width 597 height 26
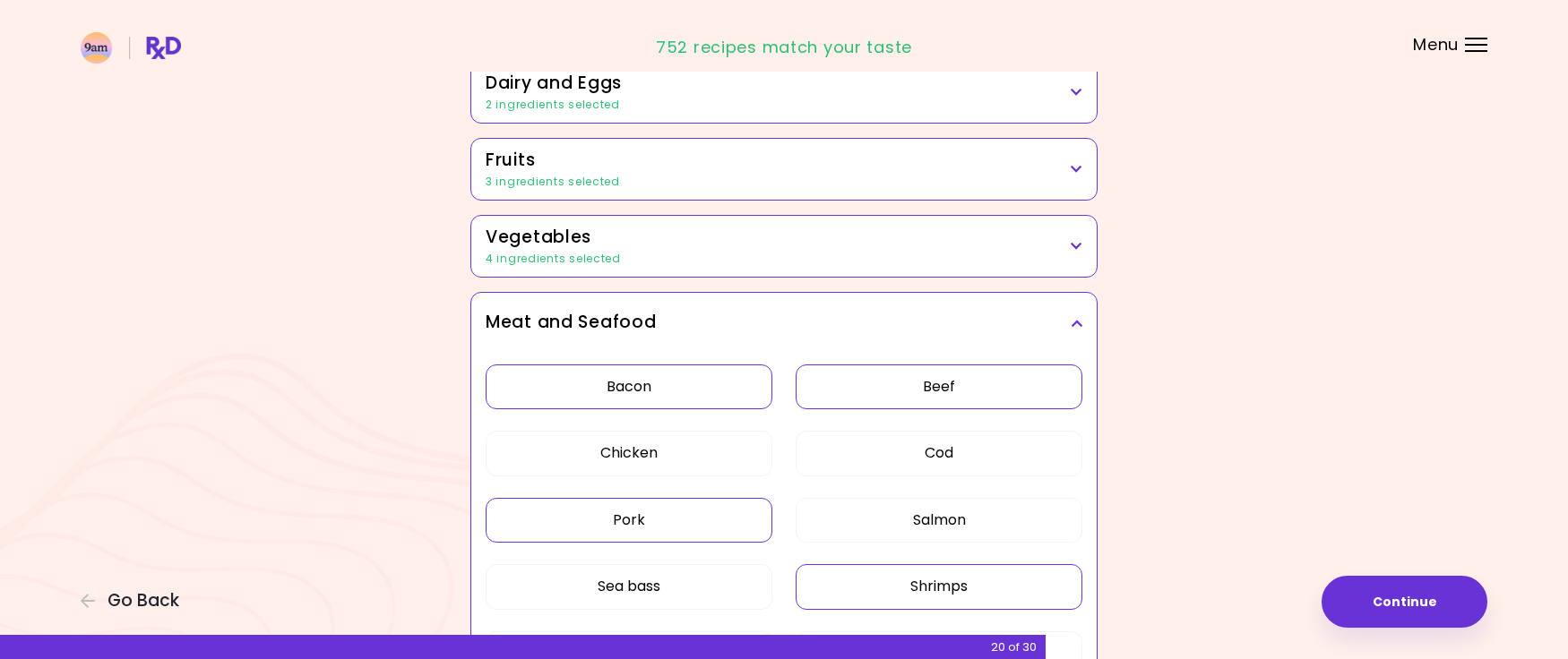
scroll to position [356, 0]
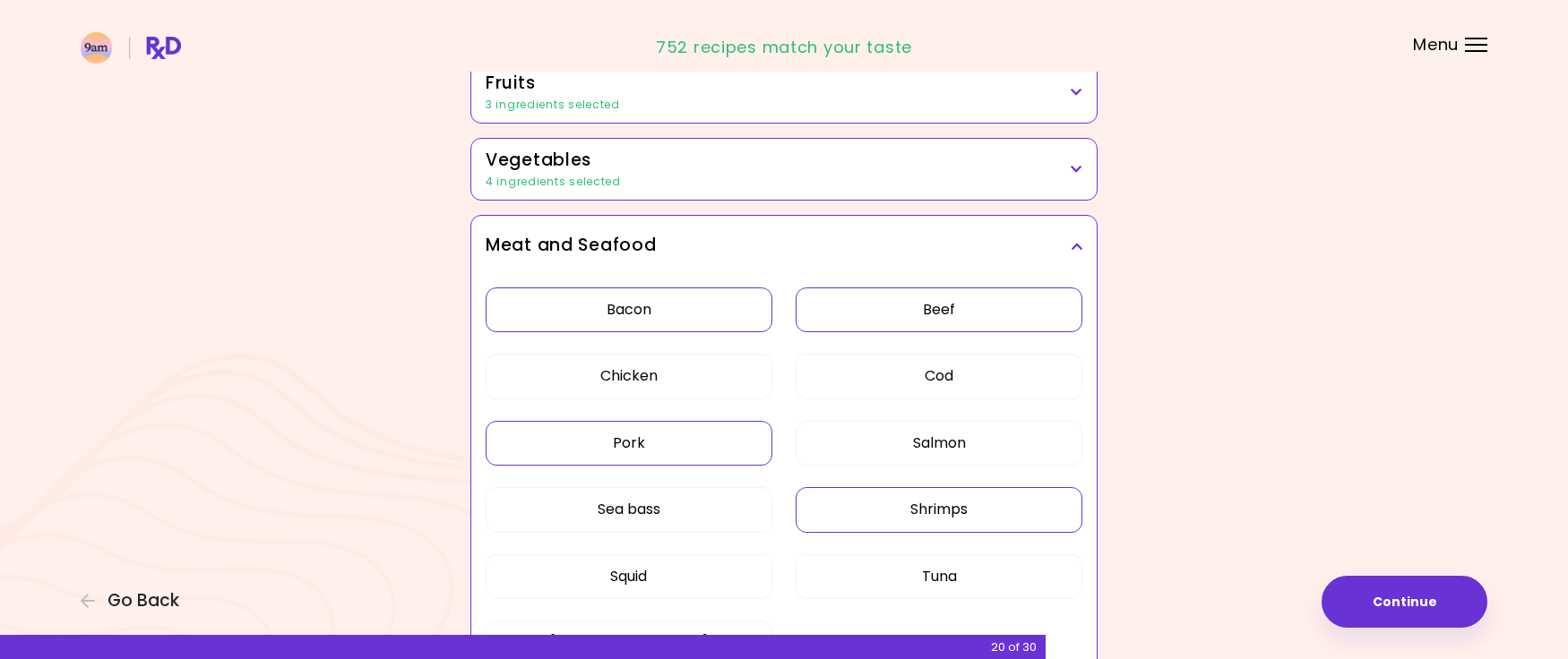
click at [723, 299] on button "Bacon" at bounding box center [629, 310] width 287 height 45
click at [874, 497] on button "Shrimps" at bounding box center [939, 509] width 287 height 45
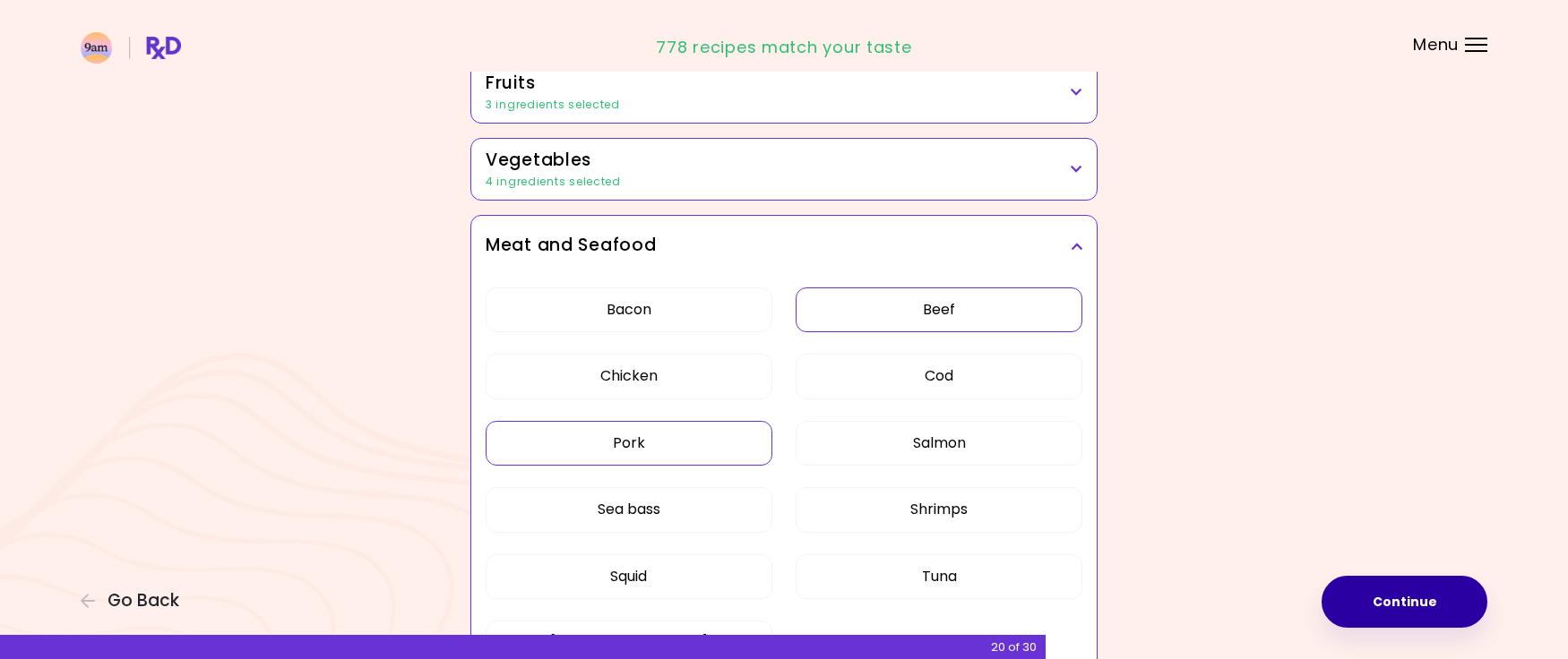
click at [1407, 617] on button "Continue" at bounding box center [1404, 601] width 165 height 52
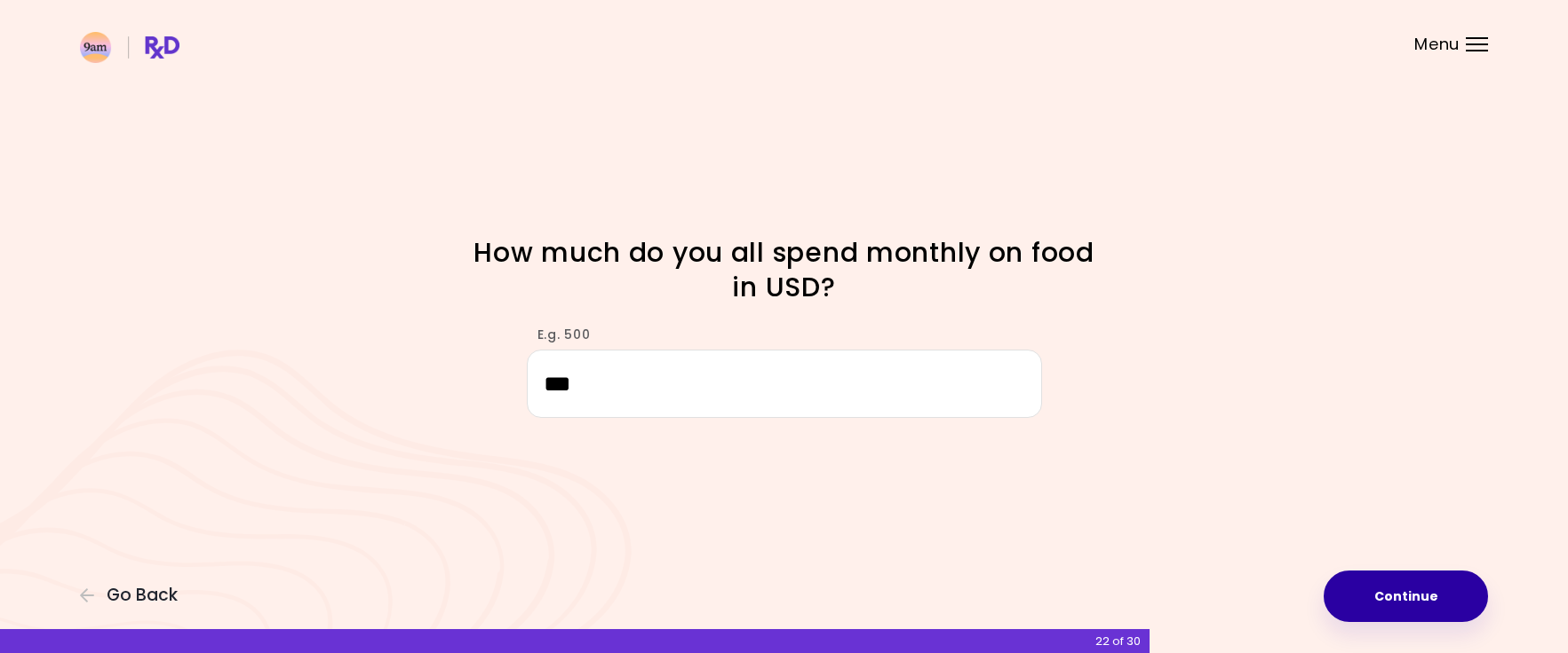
click at [1415, 609] on button "Continue" at bounding box center [1406, 596] width 164 height 52
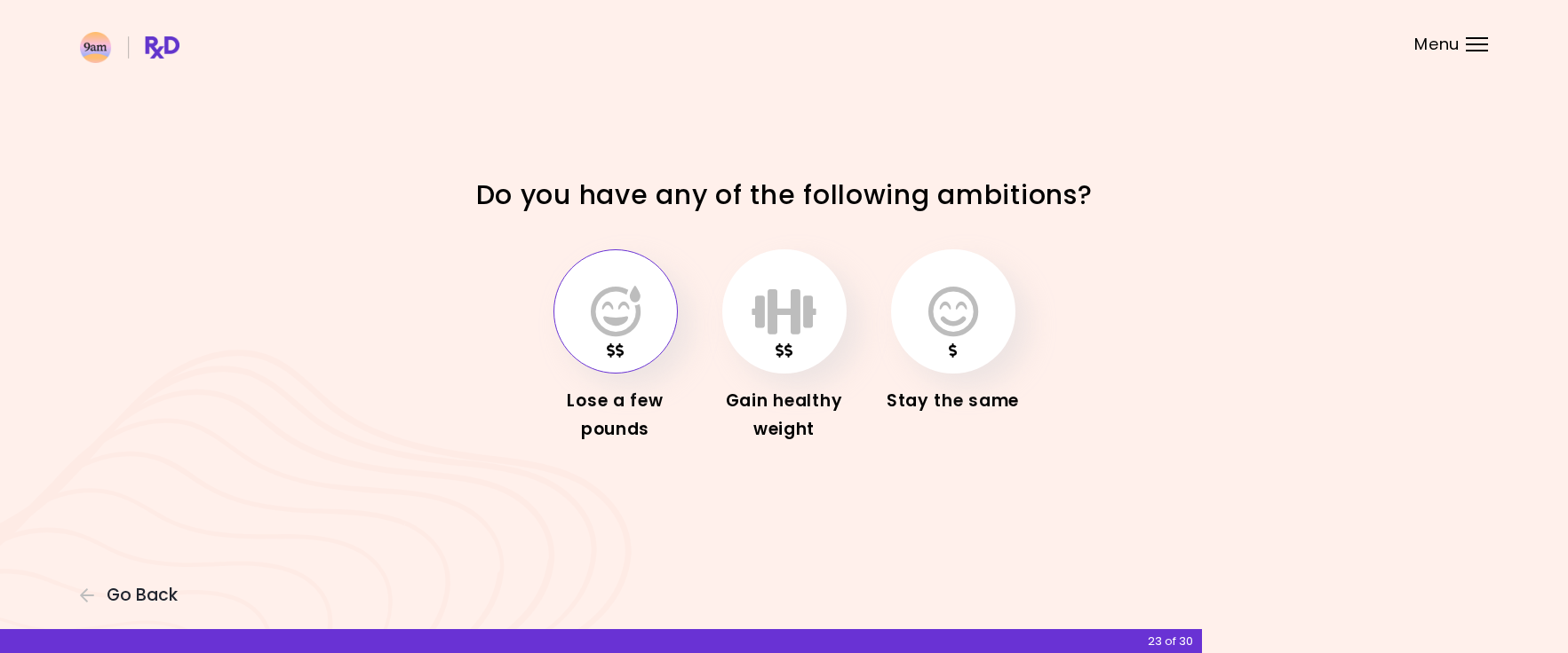
click at [605, 295] on icon "button" at bounding box center [615, 312] width 50 height 52
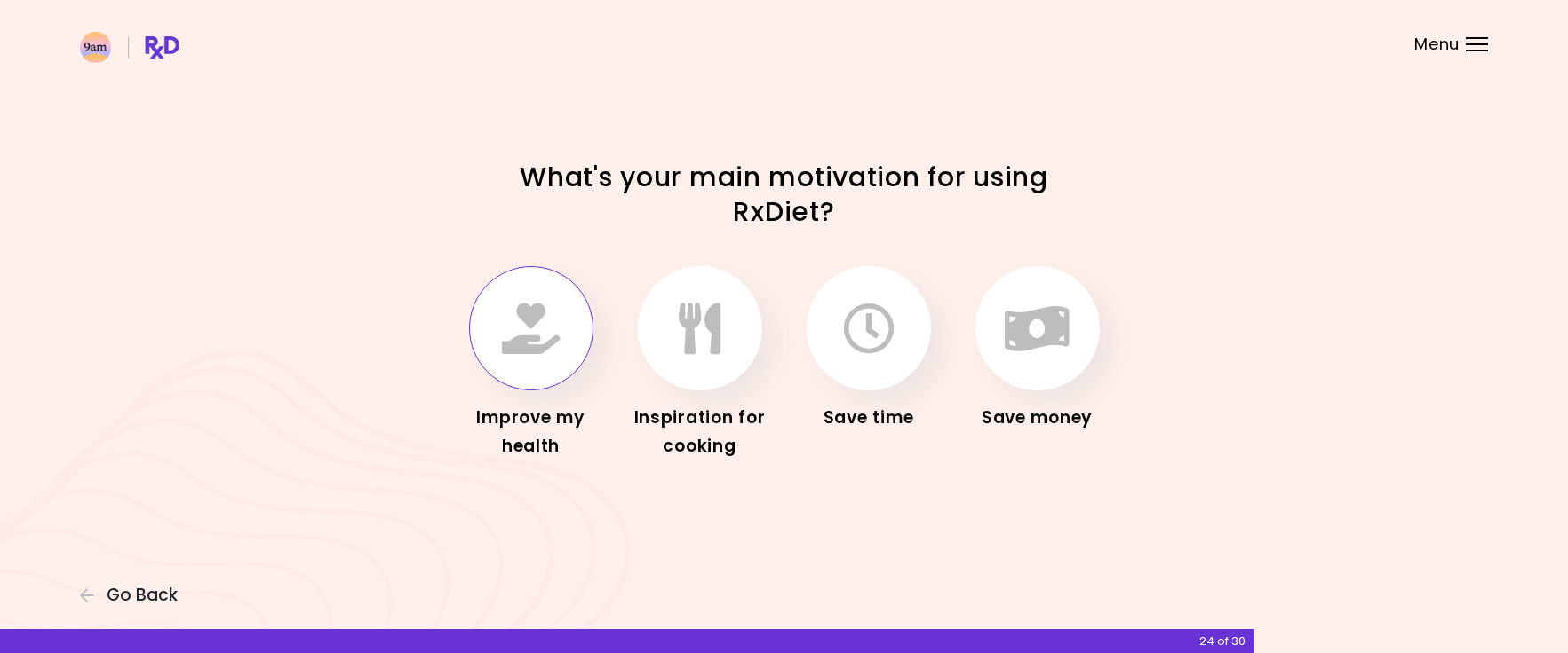
click at [555, 319] on icon "button" at bounding box center [531, 328] width 58 height 52
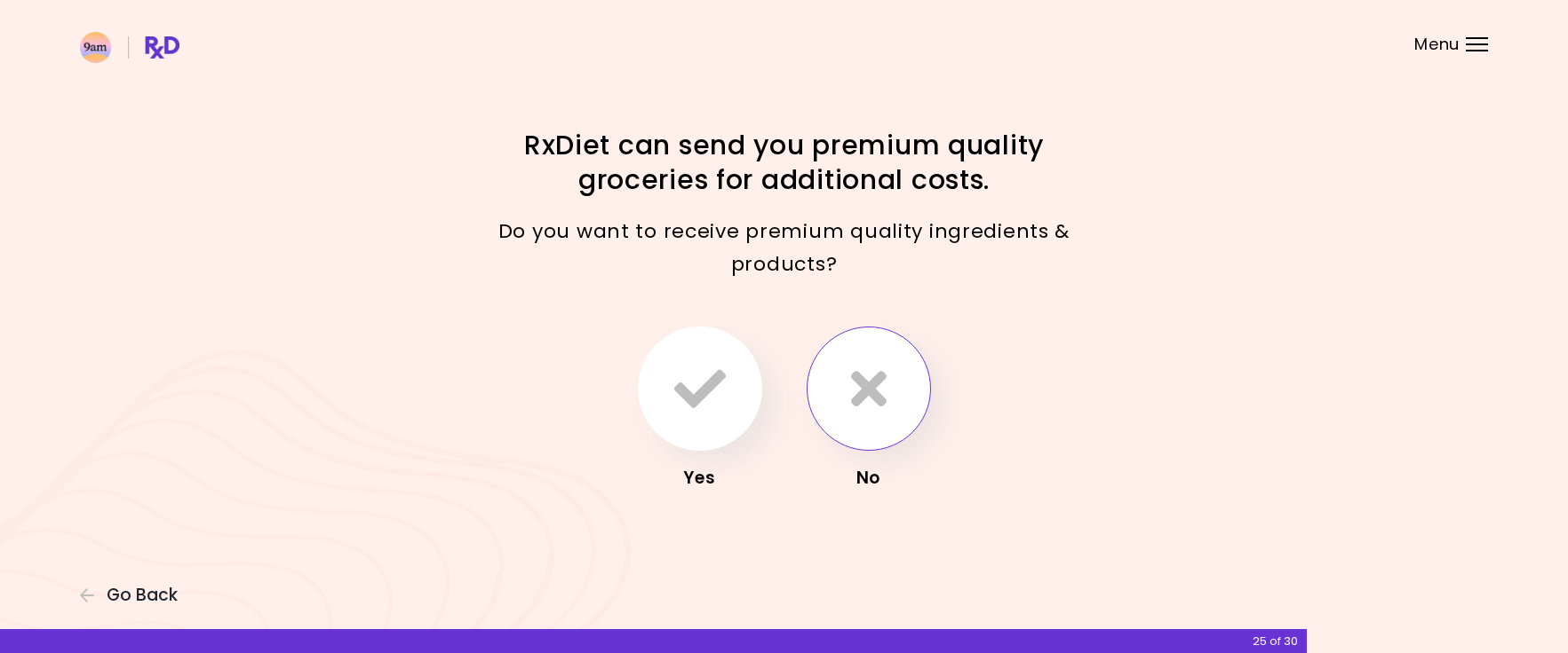
click at [904, 360] on button "button" at bounding box center [868, 389] width 124 height 124
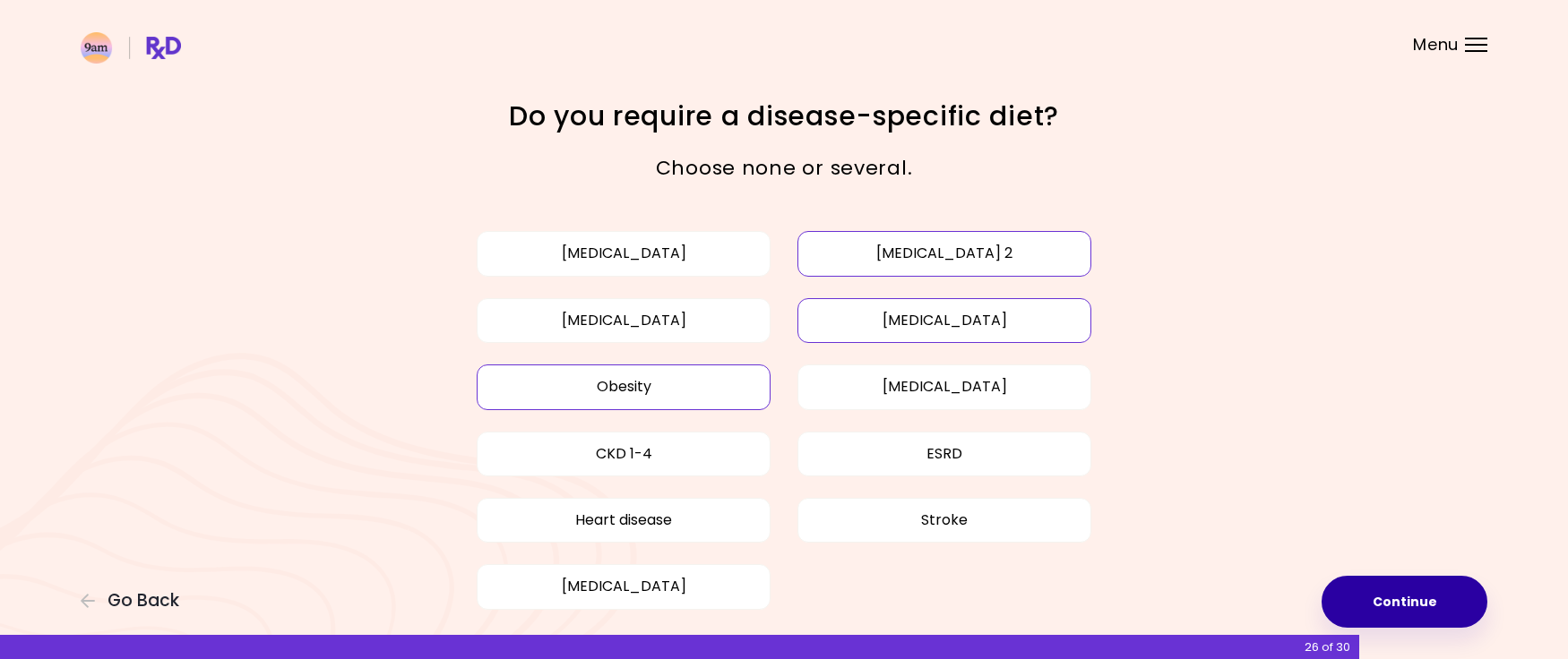
click at [1402, 611] on button "Continue" at bounding box center [1404, 601] width 165 height 52
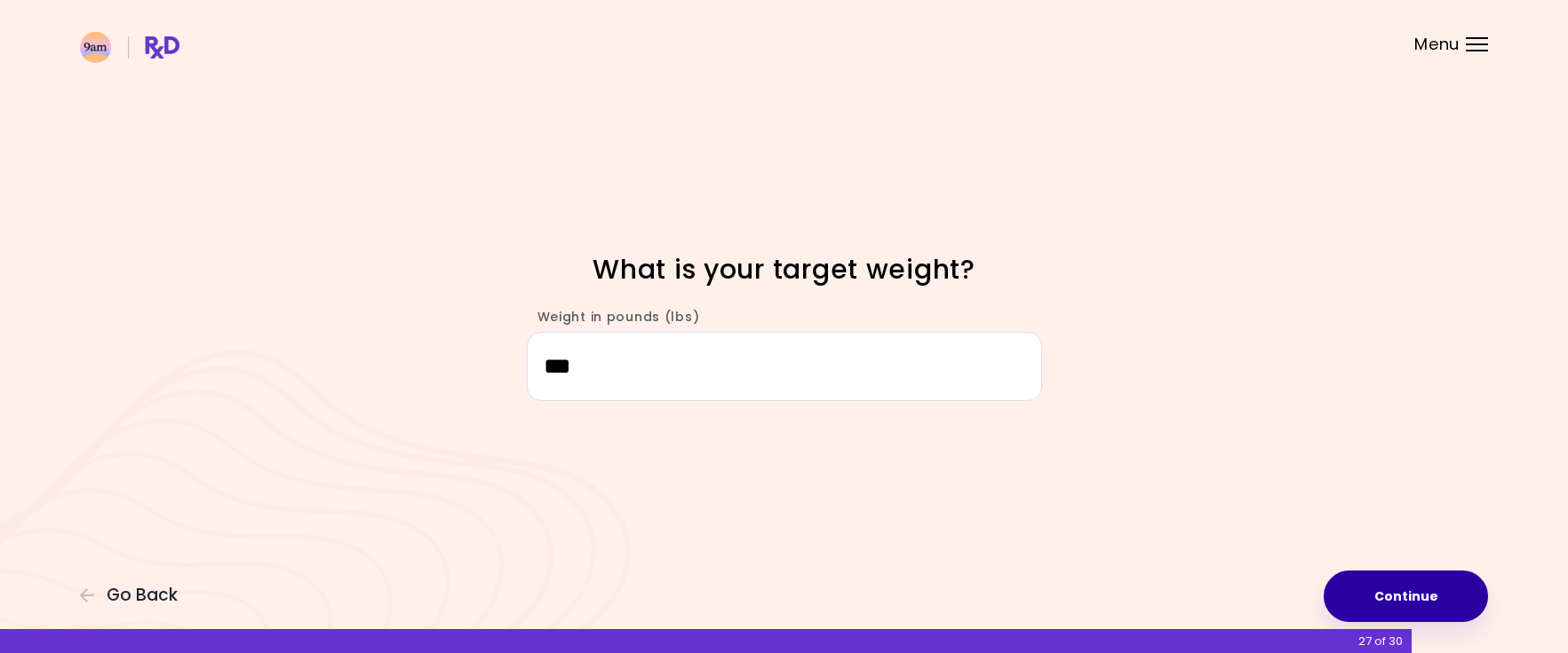
click at [1389, 606] on button "Continue" at bounding box center [1406, 596] width 164 height 52
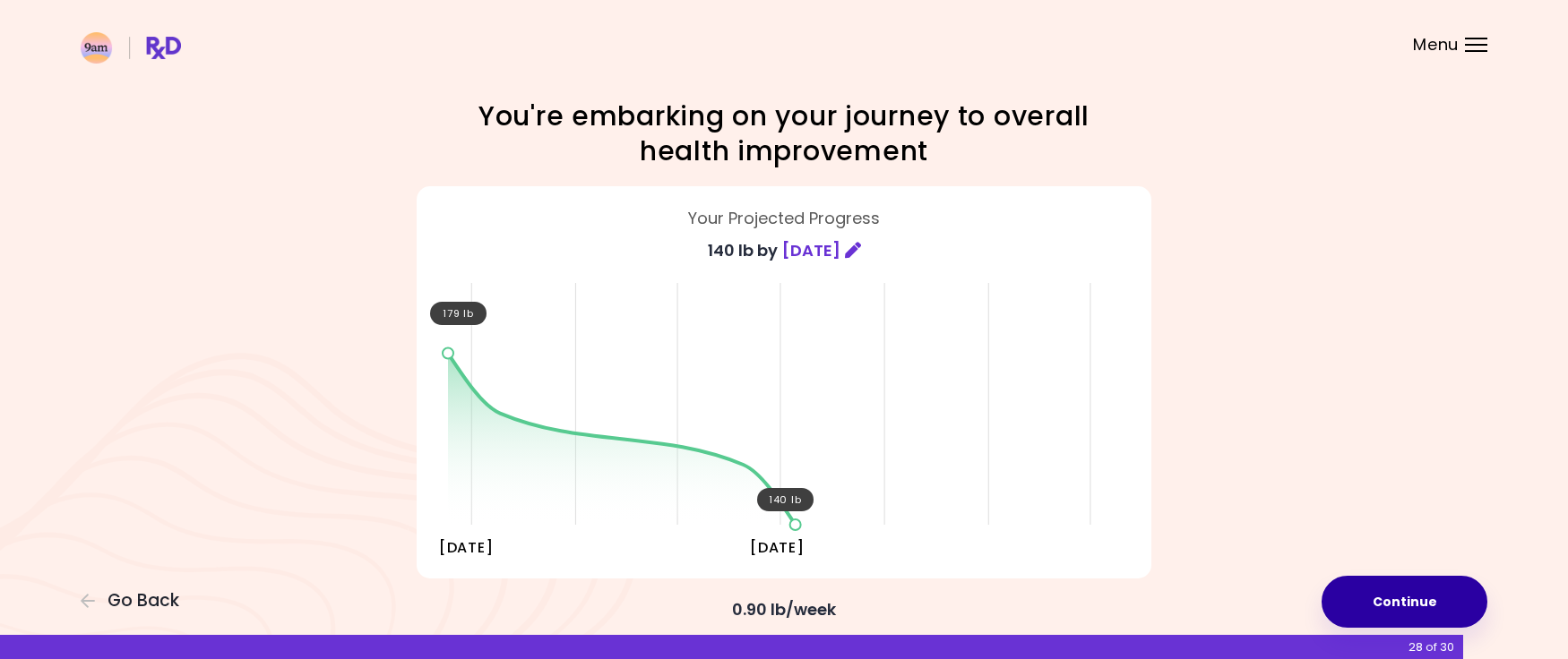
click at [1403, 611] on button "Continue" at bounding box center [1404, 601] width 165 height 52
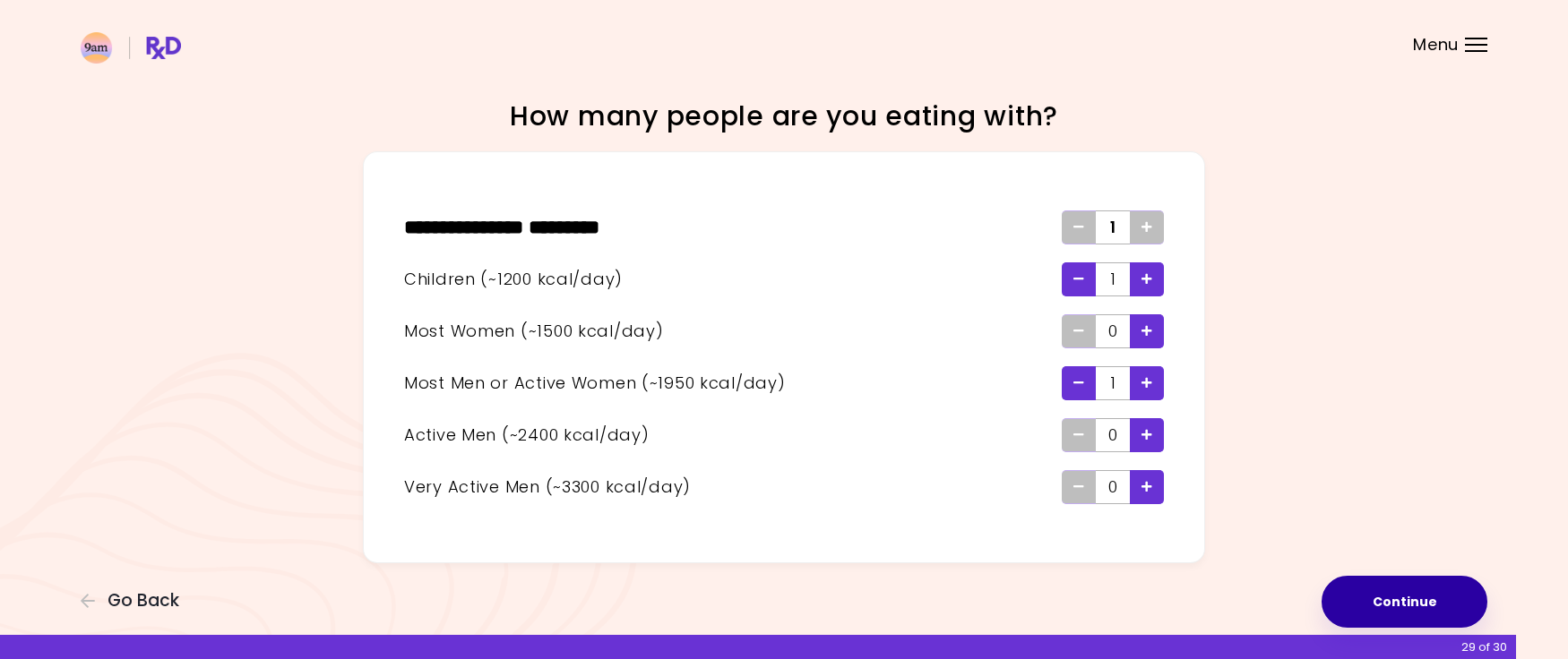
click at [1403, 611] on button "Continue" at bounding box center [1404, 601] width 165 height 52
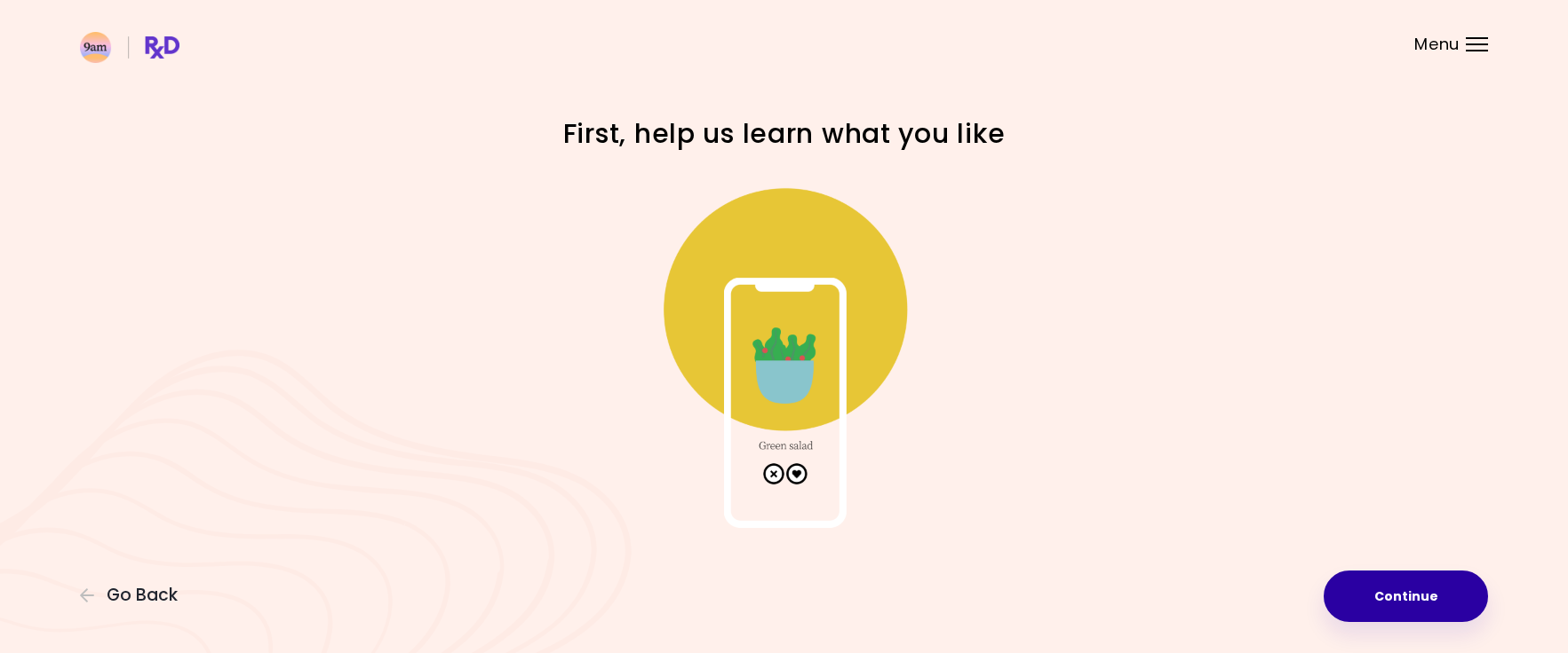
click at [1391, 606] on button "Continue" at bounding box center [1406, 596] width 164 height 52
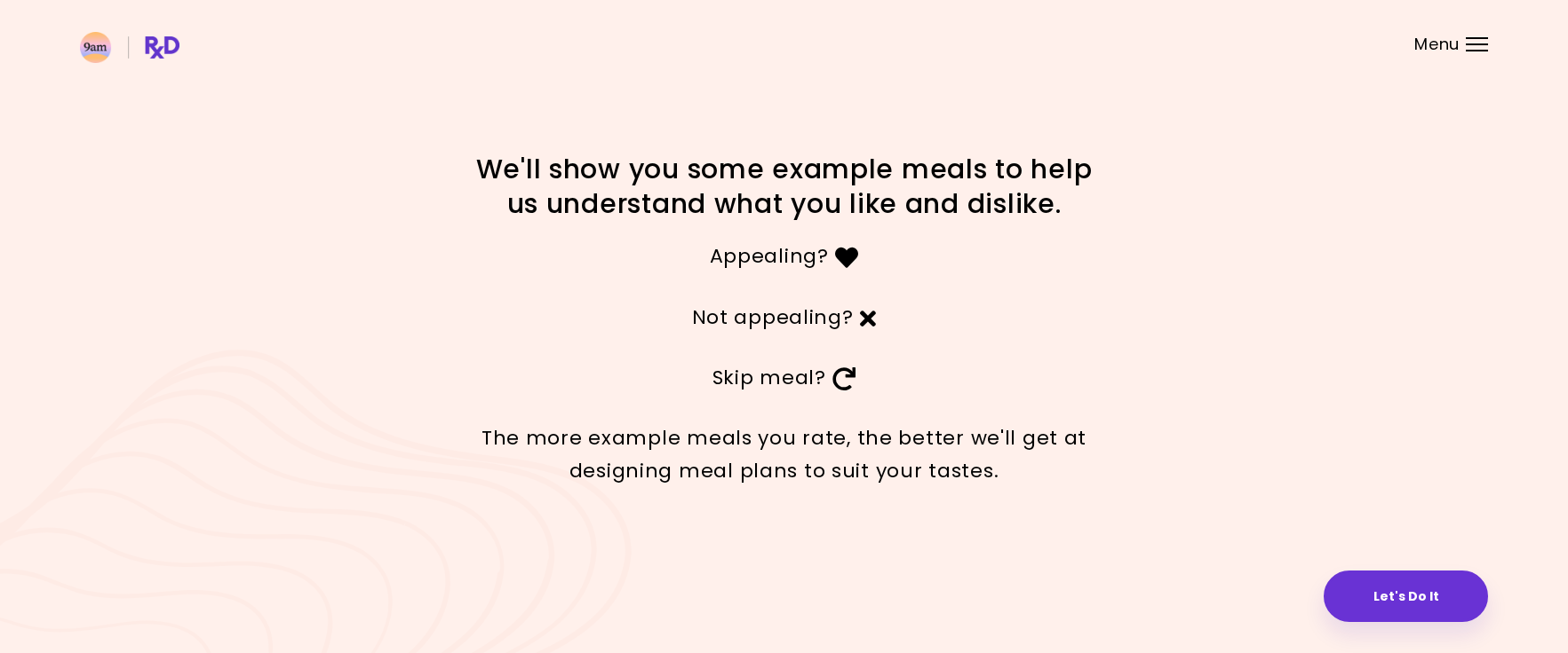
click at [1391, 606] on button "Let's Do It" at bounding box center [1406, 596] width 164 height 52
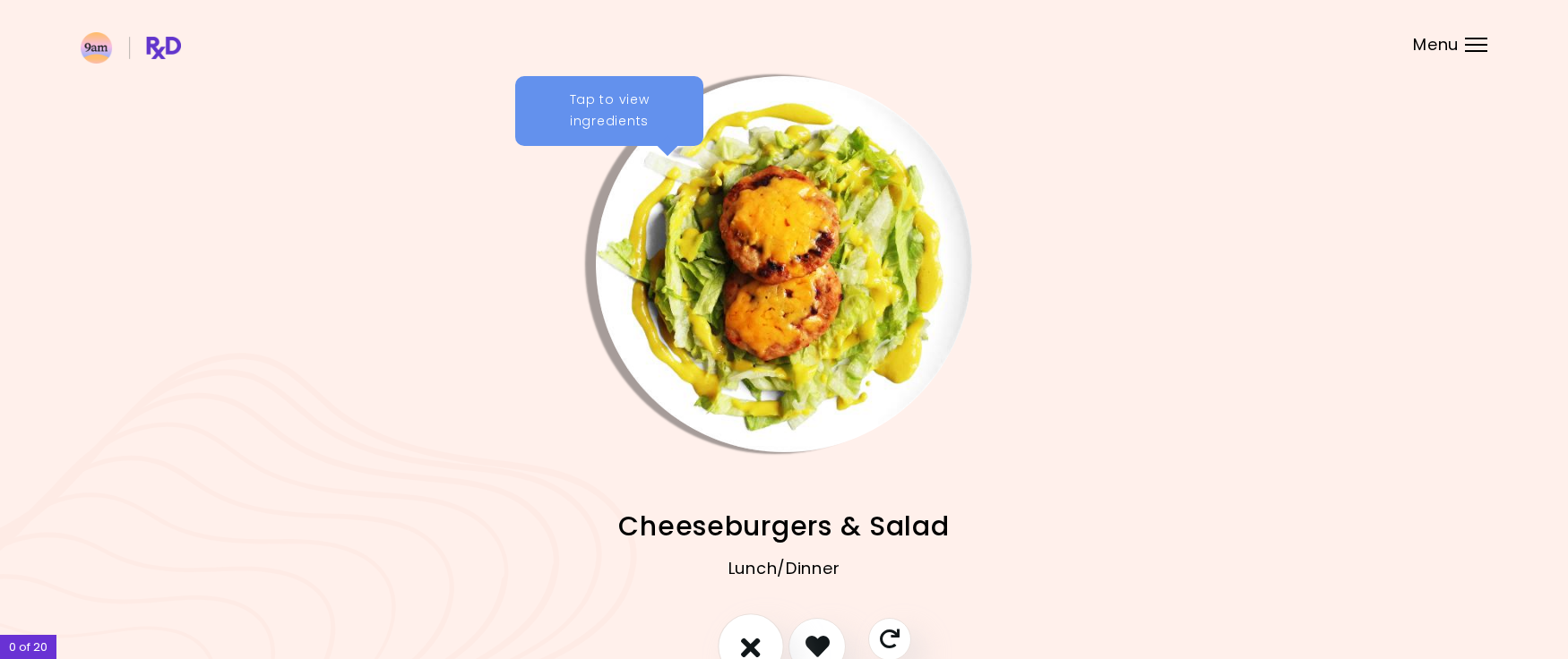
click at [772, 650] on button "I don't like this recipe" at bounding box center [751, 646] width 67 height 67
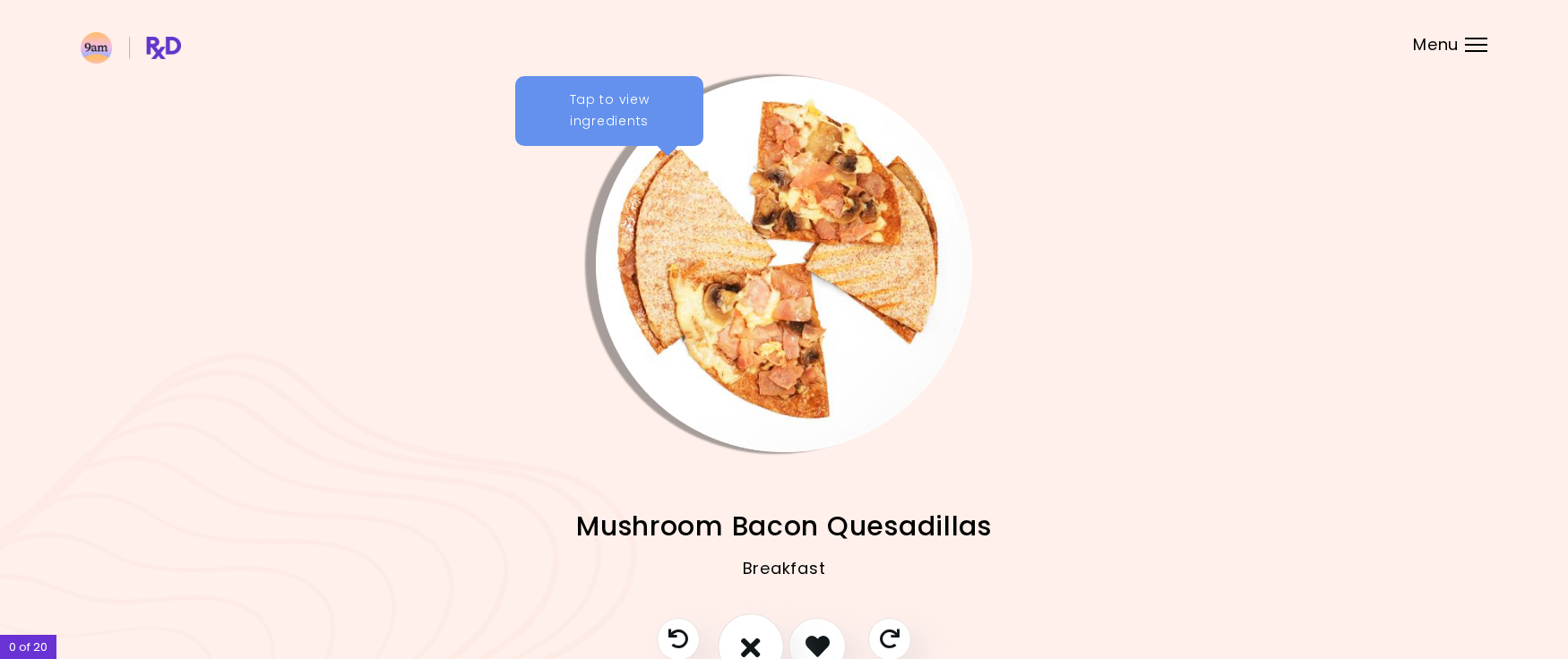
click at [754, 646] on icon "I don't like this recipe" at bounding box center [752, 646] width 20 height 27
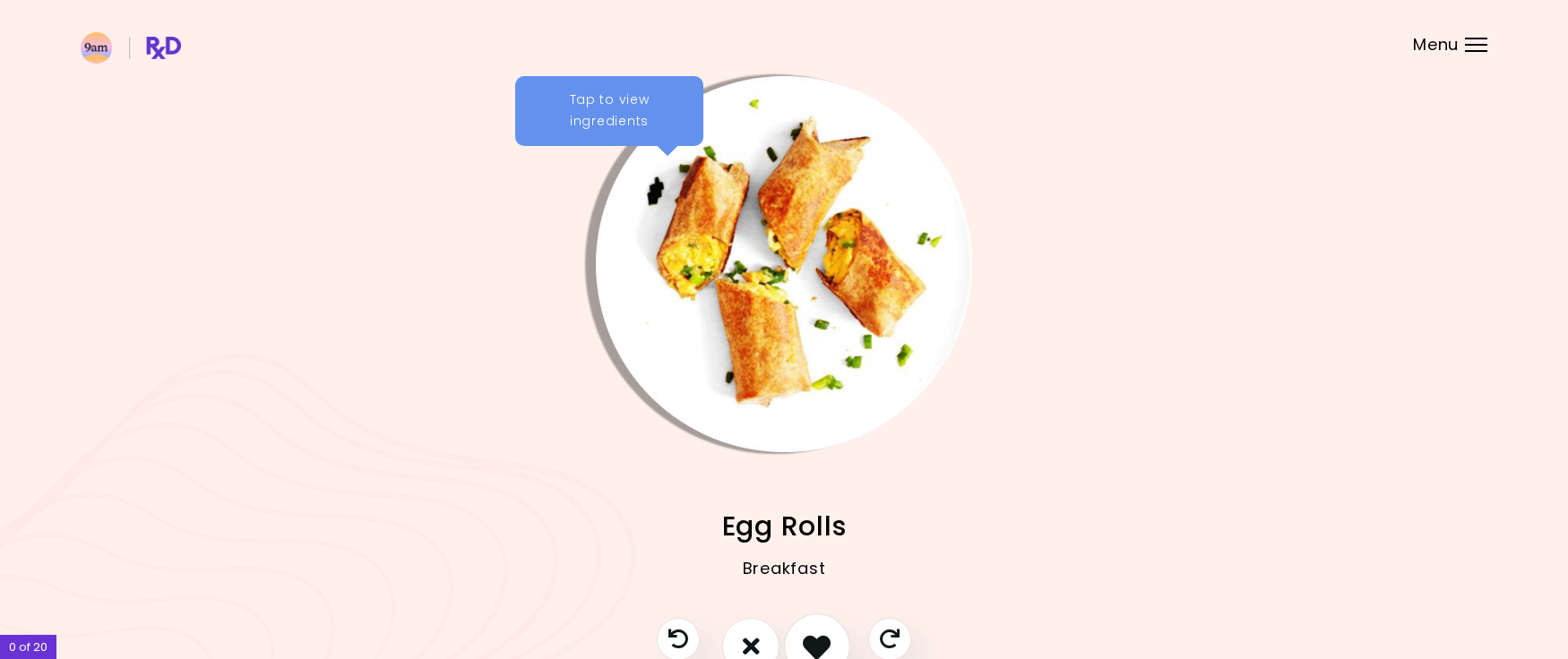
click at [821, 641] on icon "I like this recipe" at bounding box center [816, 646] width 27 height 27
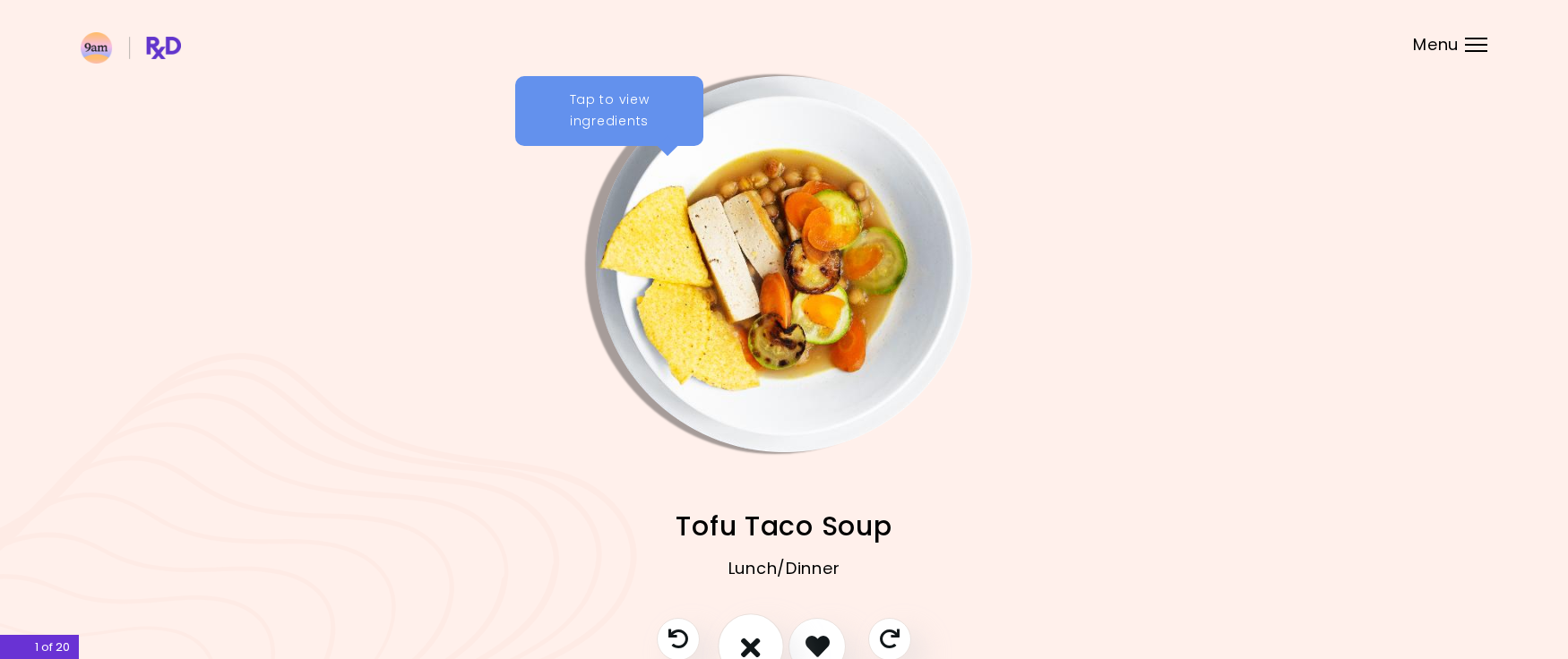
click at [760, 643] on icon "I don't like this recipe" at bounding box center [752, 646] width 20 height 27
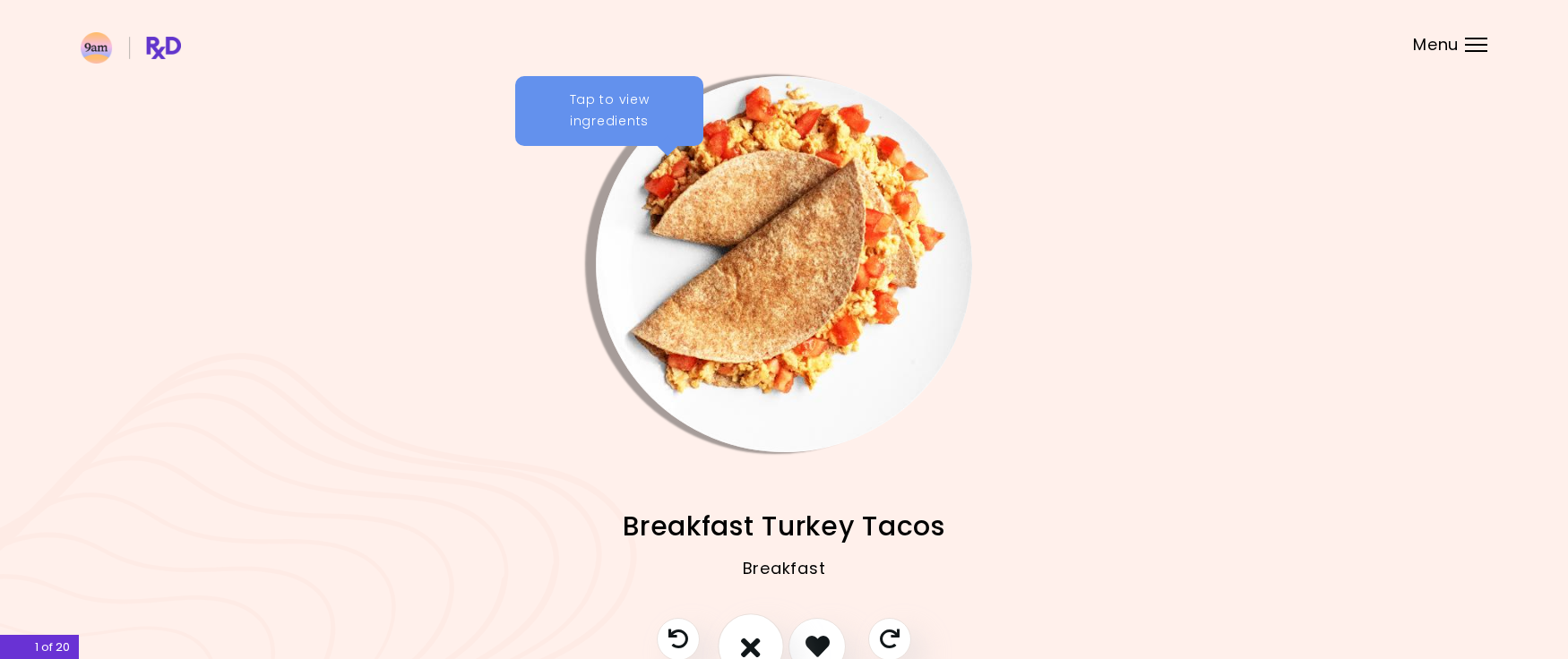
click at [760, 643] on icon "I don't like this recipe" at bounding box center [752, 646] width 20 height 27
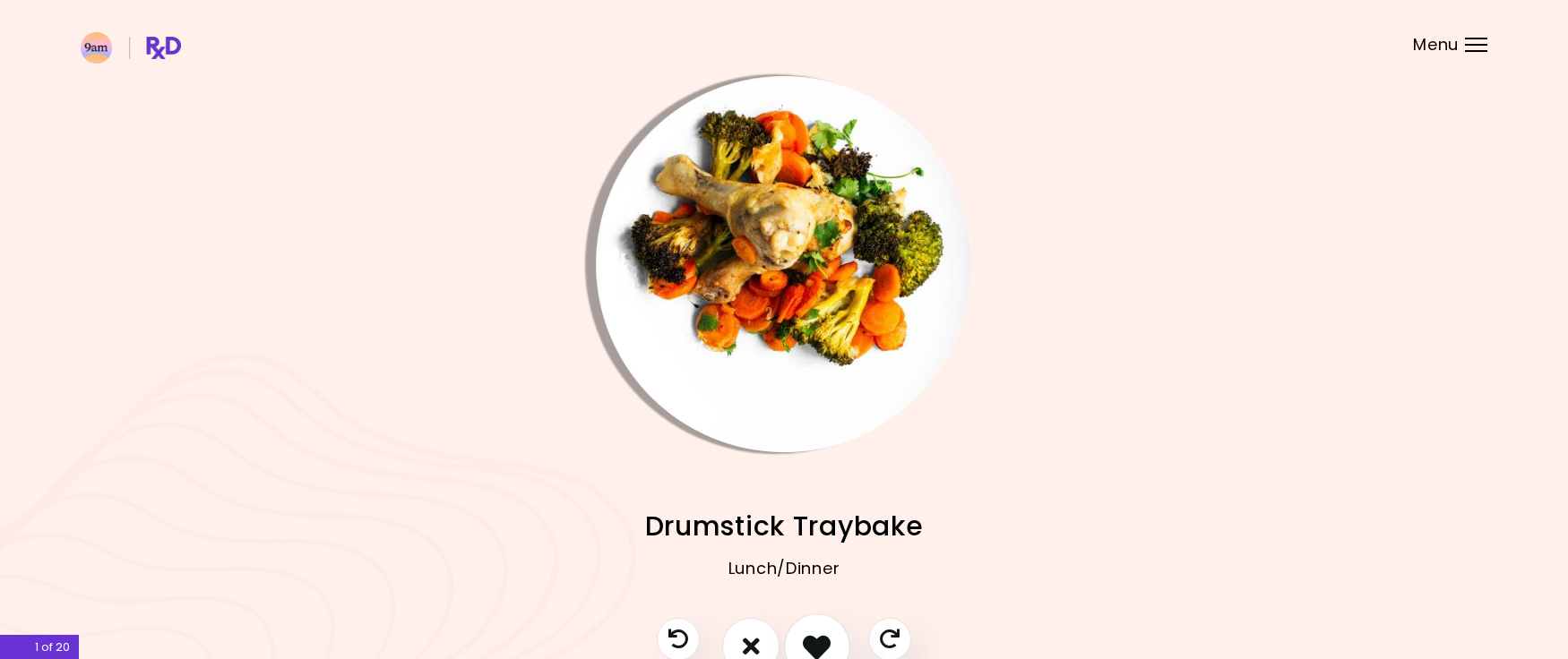
click at [818, 643] on icon "I like this recipe" at bounding box center [816, 646] width 27 height 27
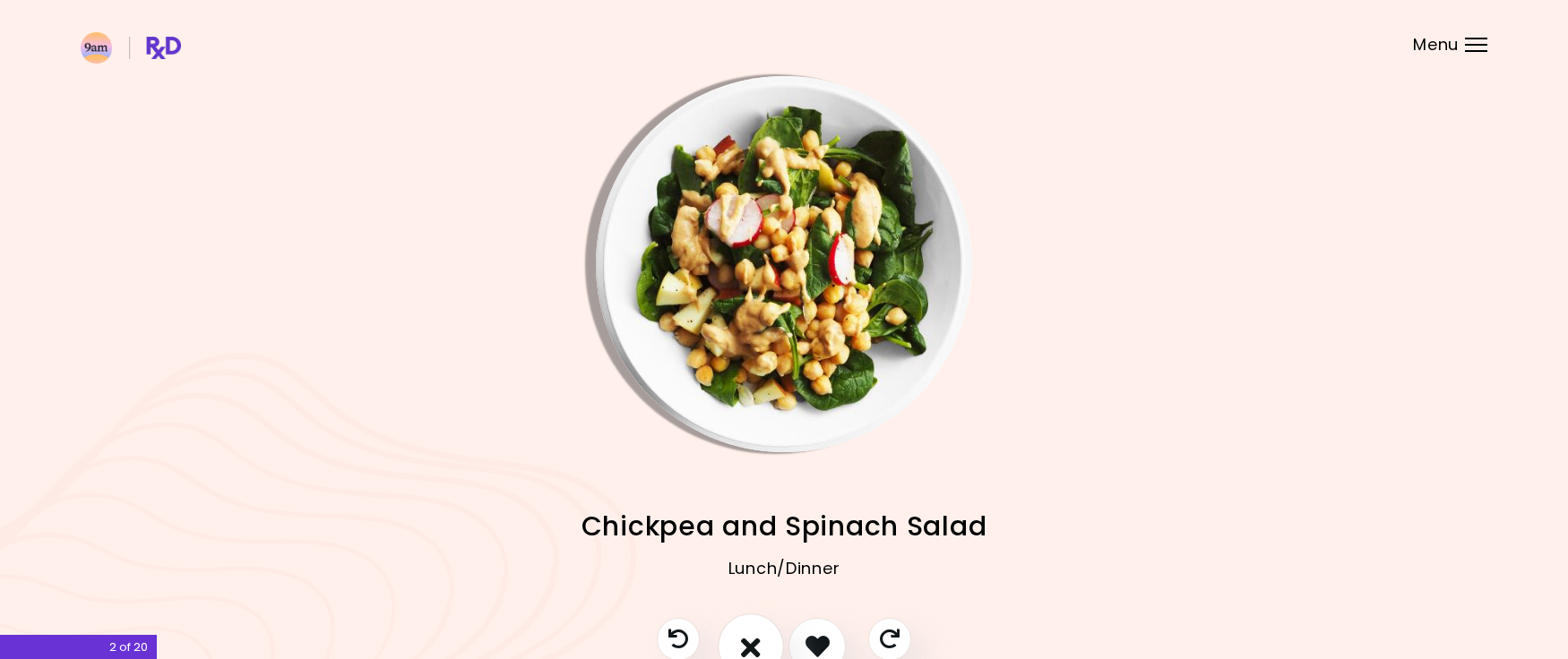
click at [765, 646] on button "I don't like this recipe" at bounding box center [751, 646] width 67 height 67
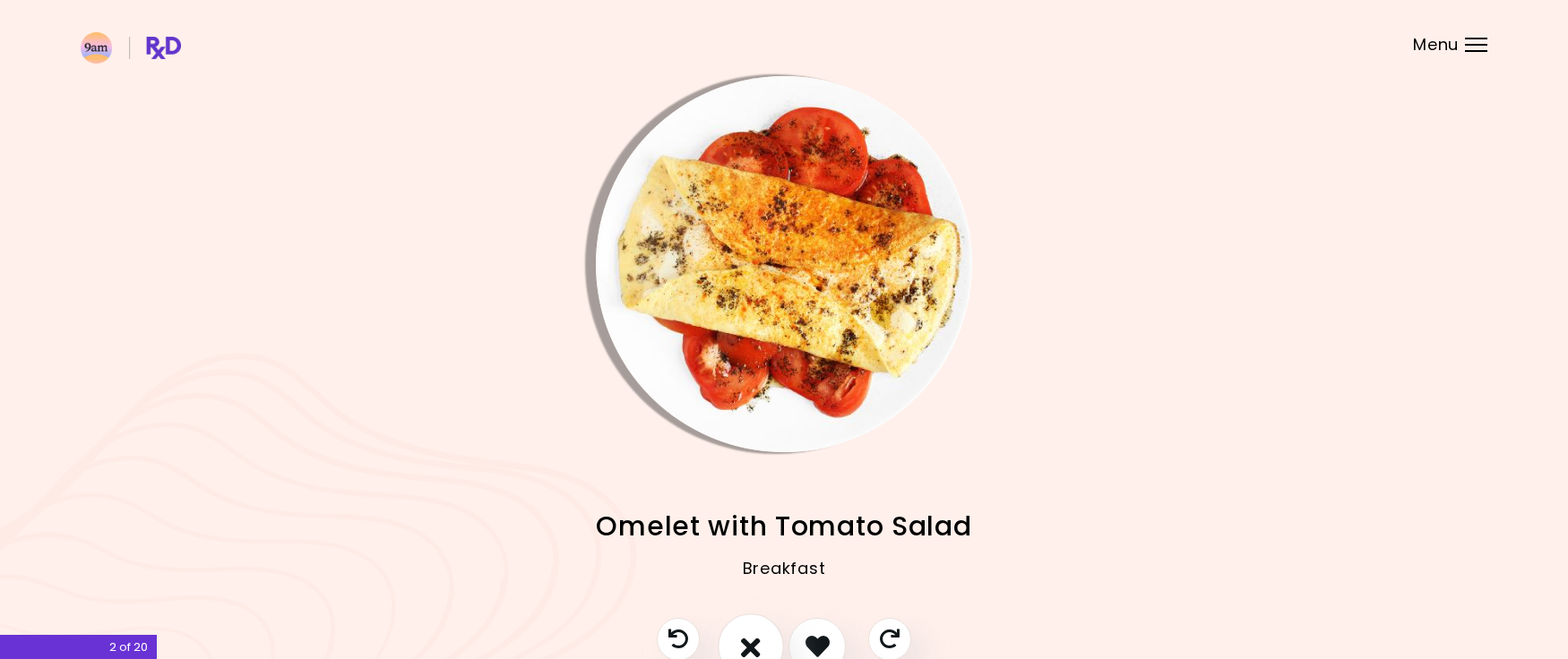
click at [765, 646] on button "I don't like this recipe" at bounding box center [751, 646] width 67 height 67
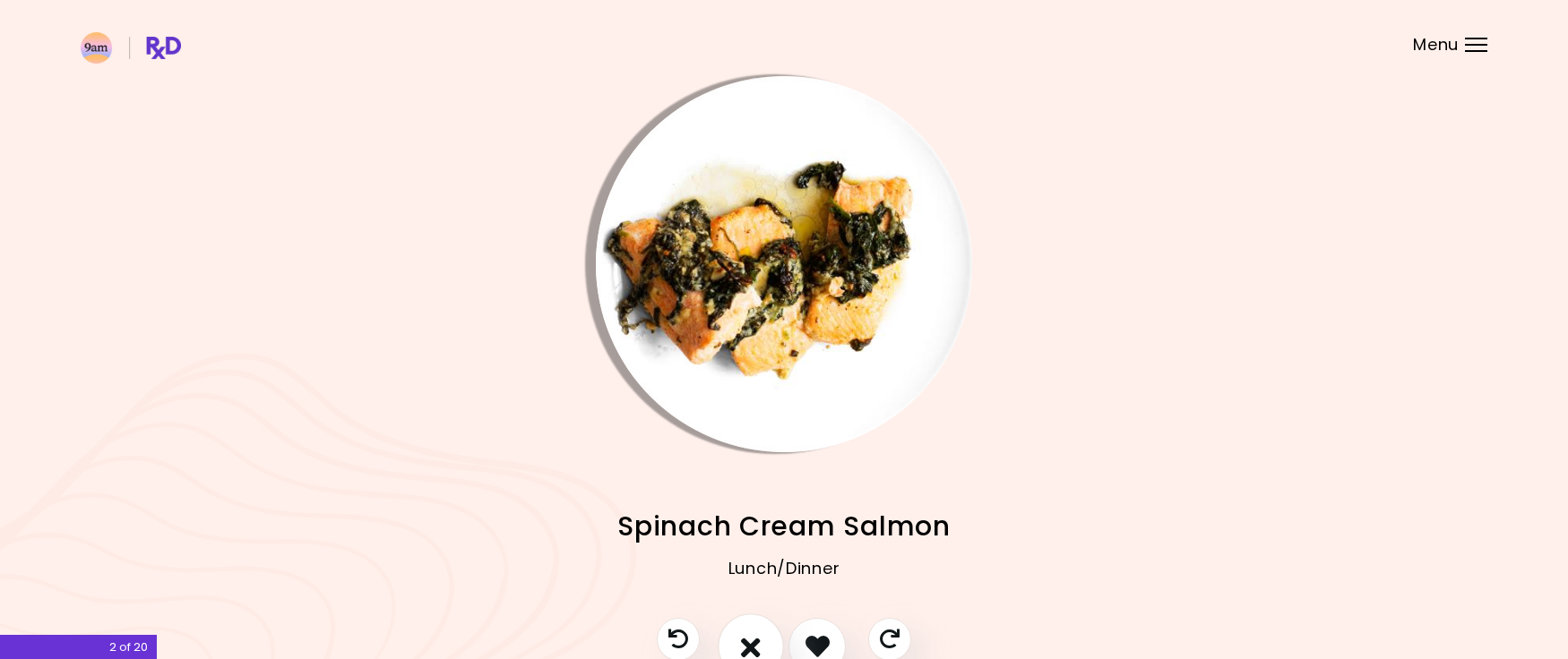
click at [765, 646] on button "I don't like this recipe" at bounding box center [751, 646] width 67 height 67
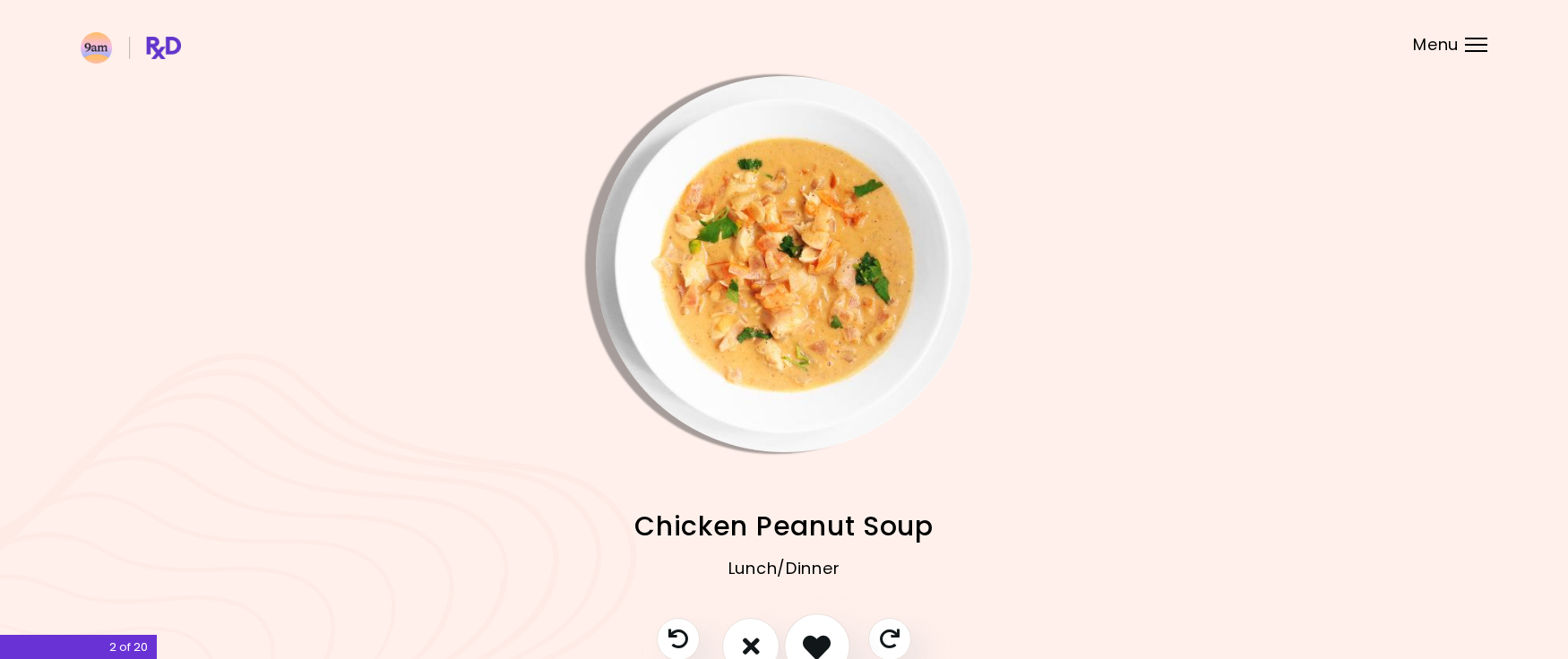
click at [815, 646] on icon "I like this recipe" at bounding box center [816, 646] width 27 height 27
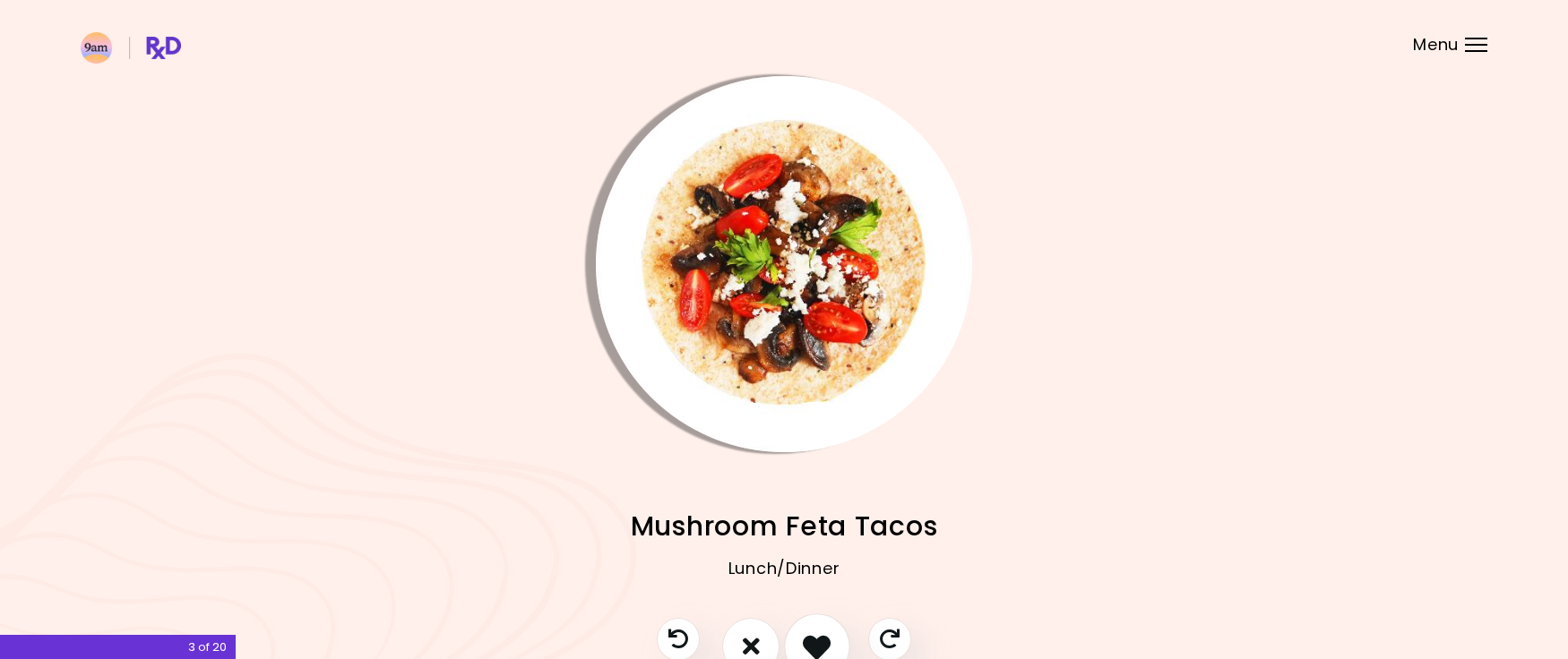
click at [813, 646] on icon "I like this recipe" at bounding box center [816, 646] width 27 height 27
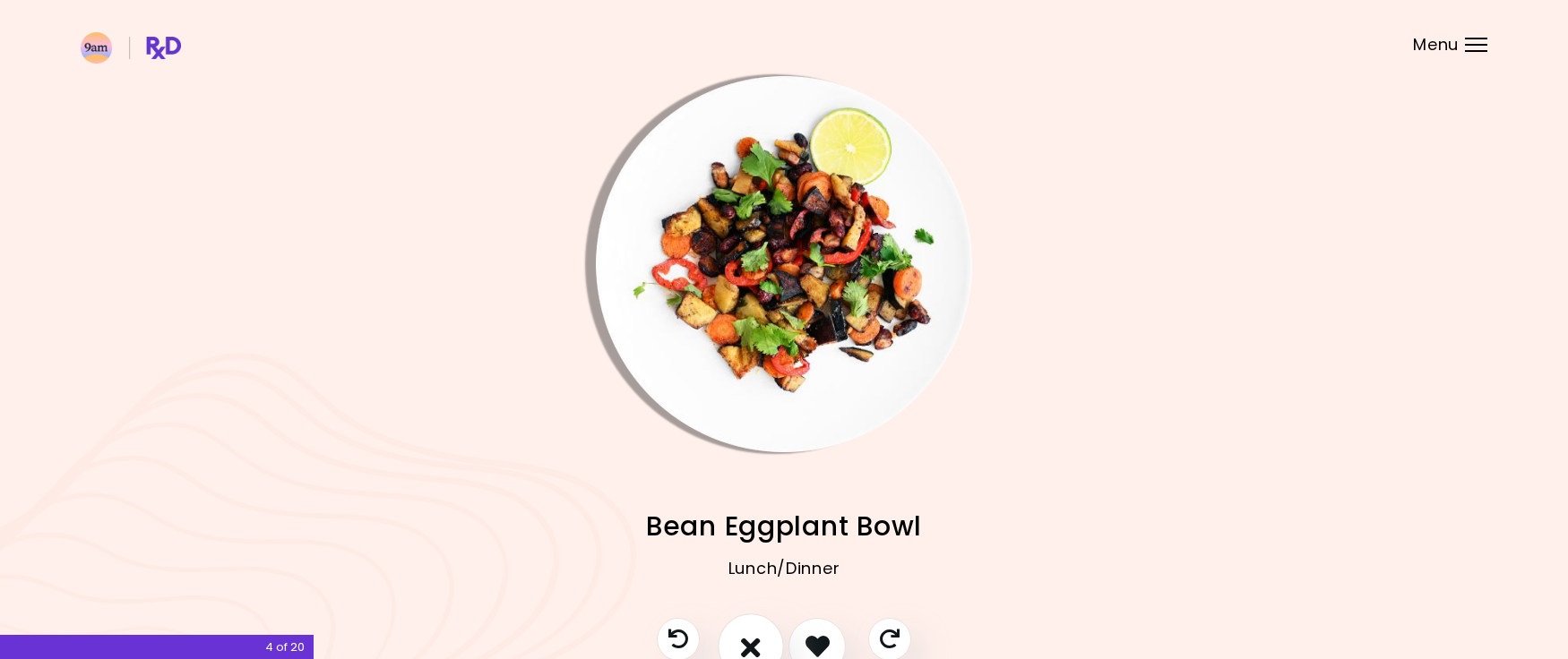
click at [760, 655] on icon "I don't like this recipe" at bounding box center [752, 646] width 20 height 27
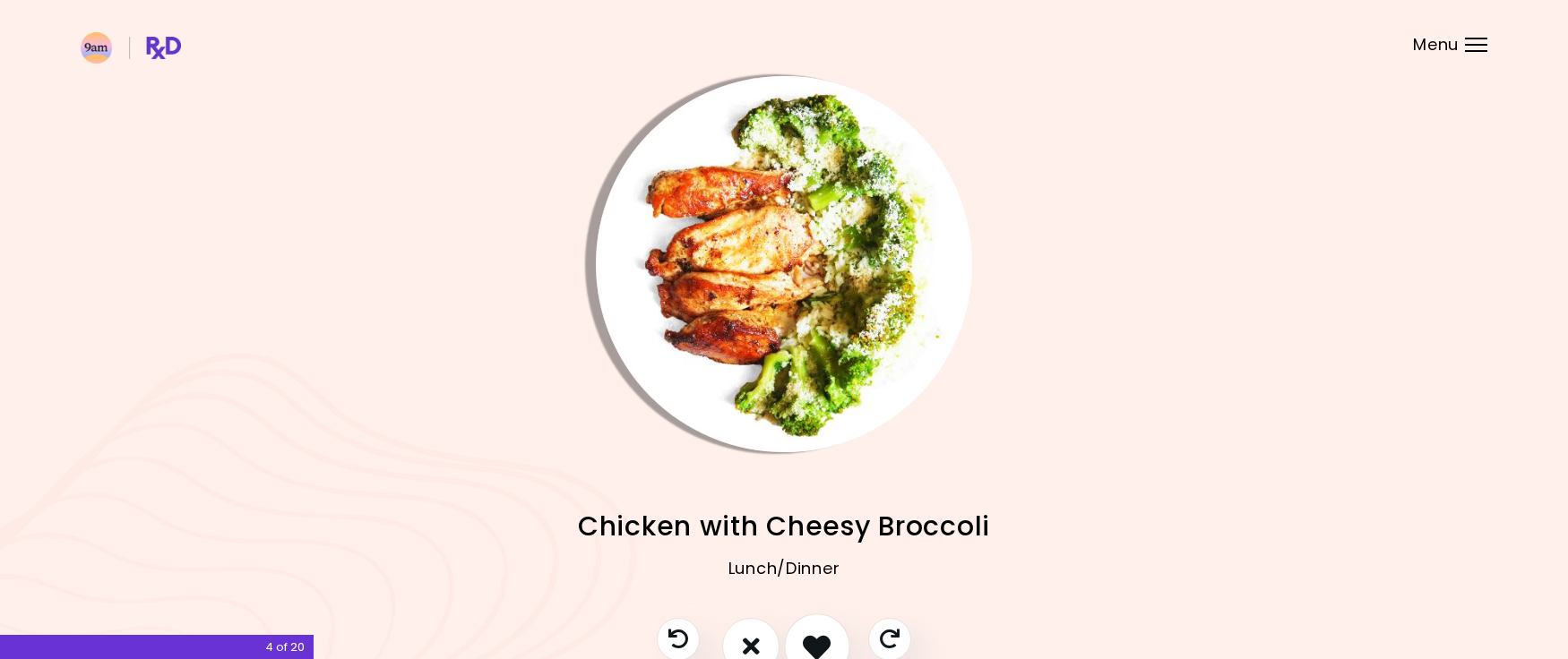
click at [825, 648] on icon "I like this recipe" at bounding box center [816, 646] width 27 height 27
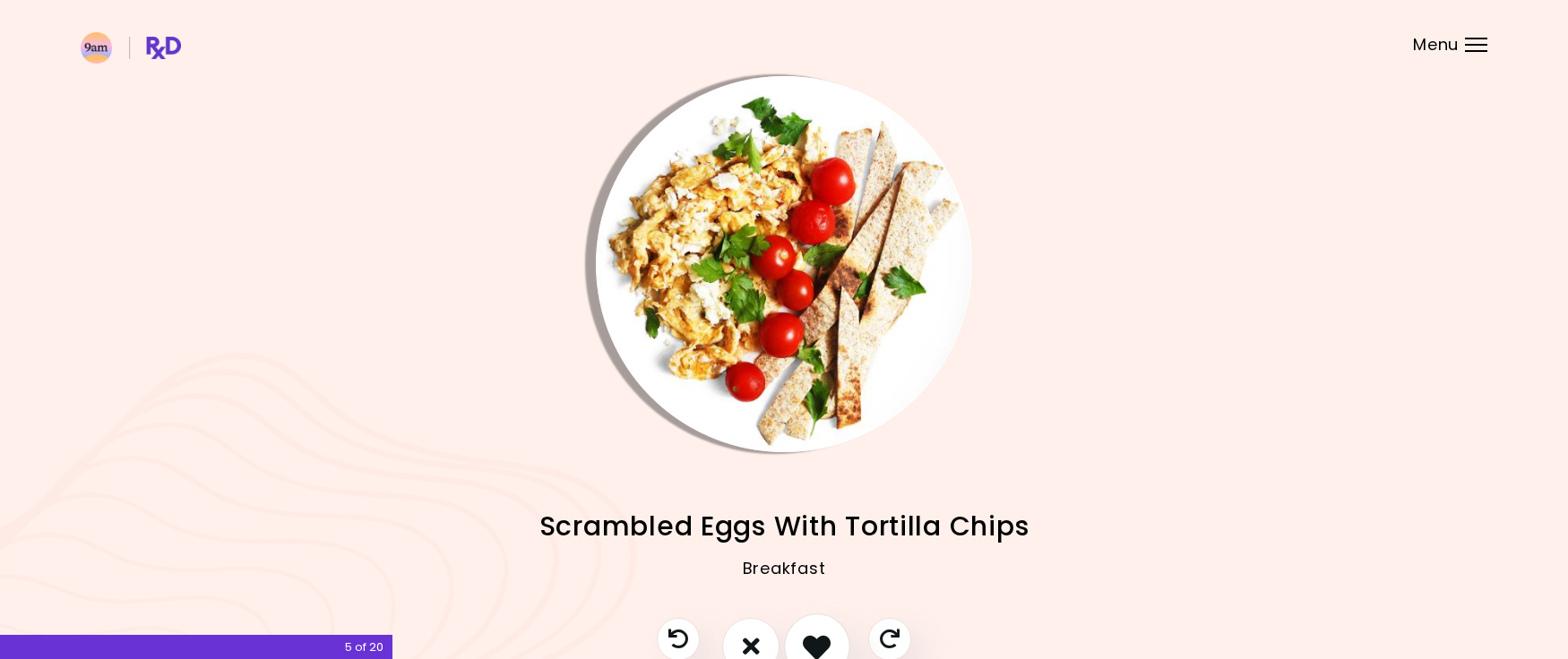
click at [825, 648] on icon "I like this recipe" at bounding box center [816, 646] width 27 height 27
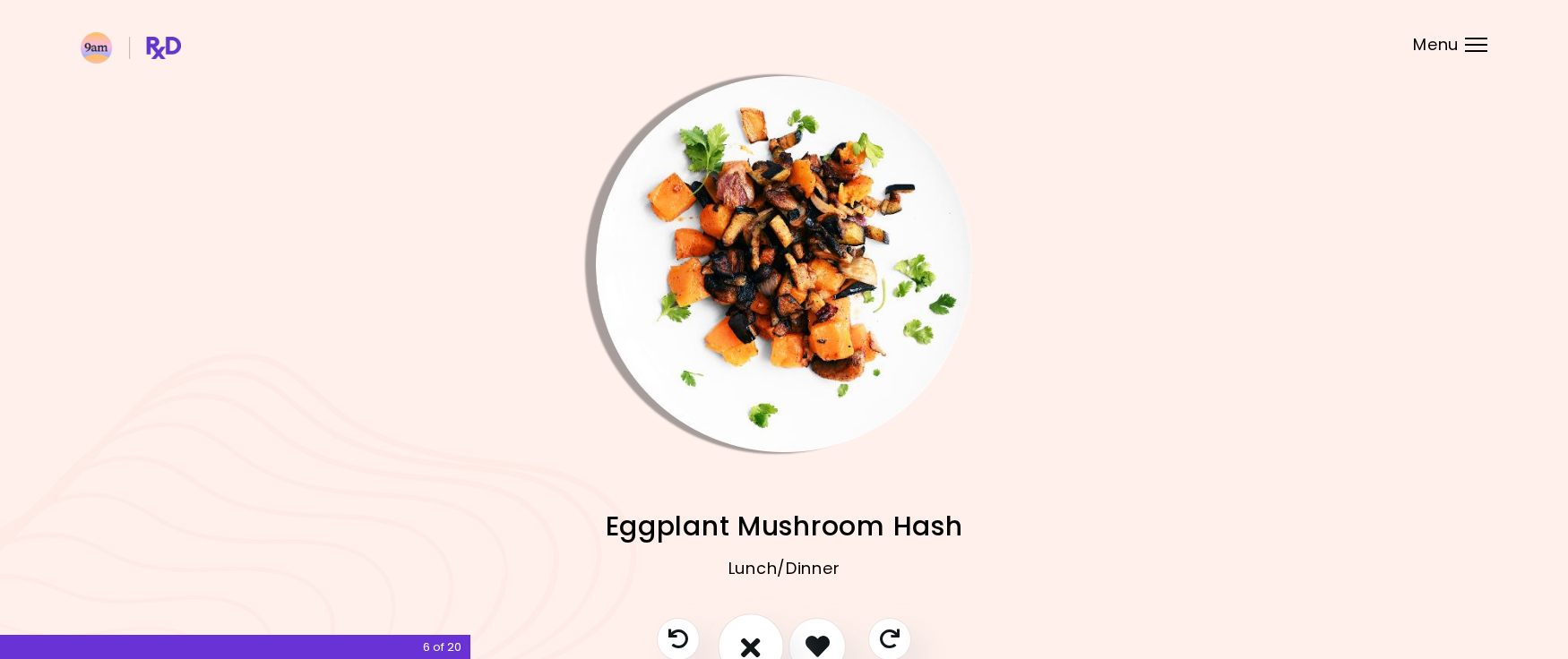
click at [770, 647] on button "I don't like this recipe" at bounding box center [751, 646] width 67 height 67
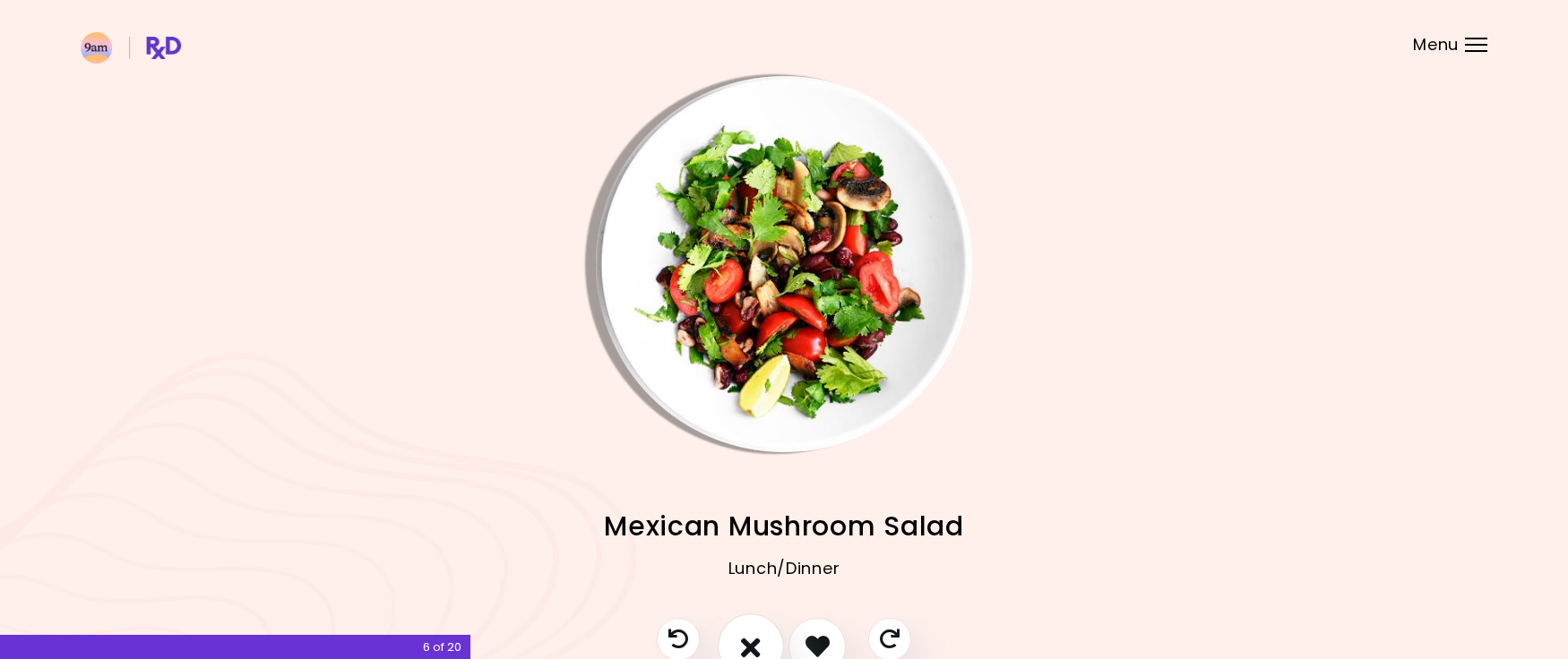
click at [772, 647] on button "I don't like this recipe" at bounding box center [751, 646] width 67 height 67
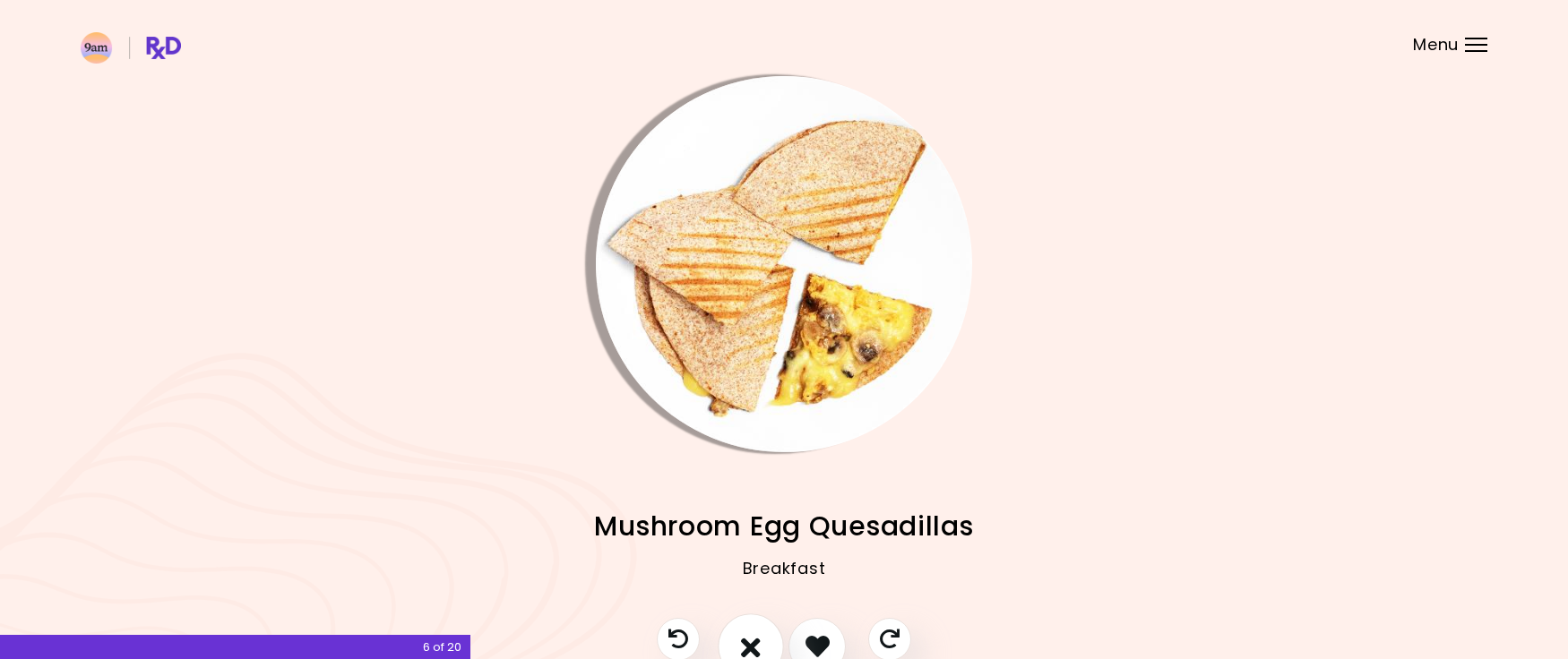
click at [772, 647] on button "I don't like this recipe" at bounding box center [751, 646] width 67 height 67
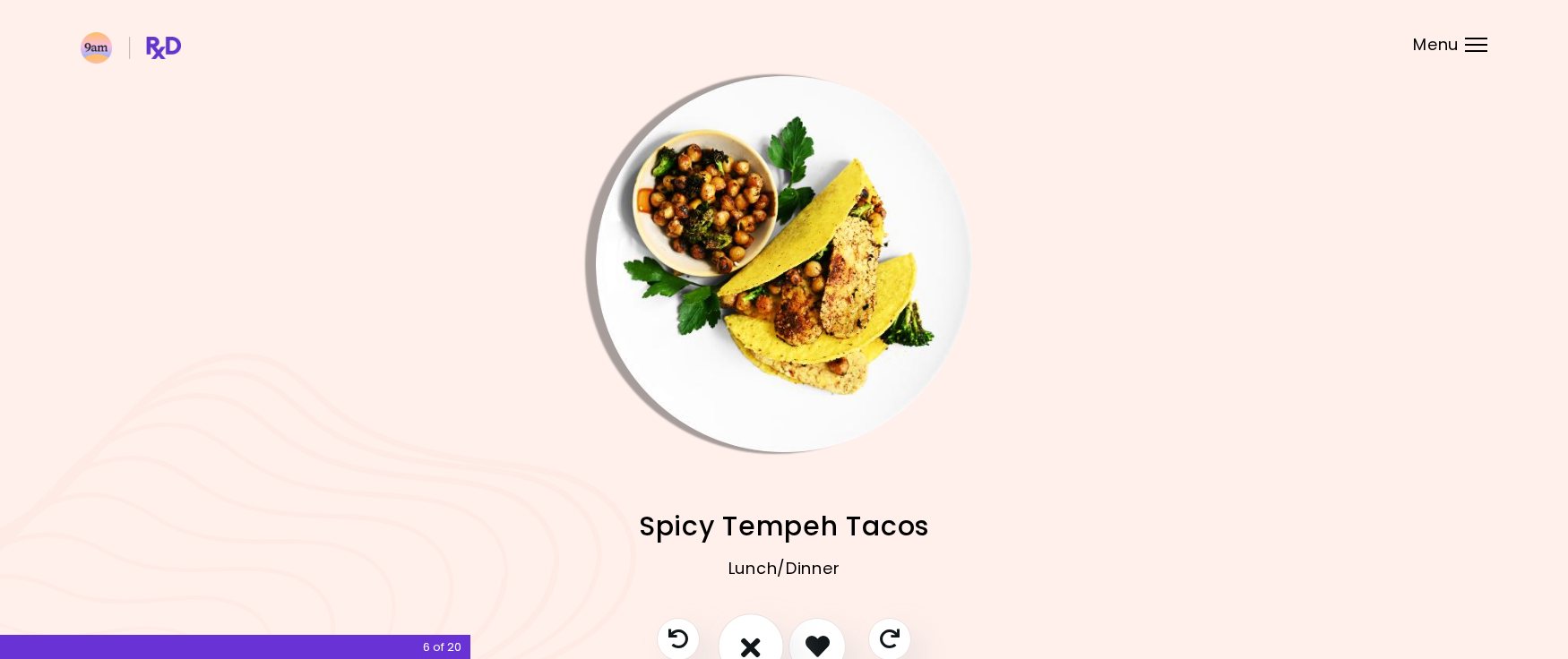
click at [772, 647] on button "I don't like this recipe" at bounding box center [751, 646] width 67 height 67
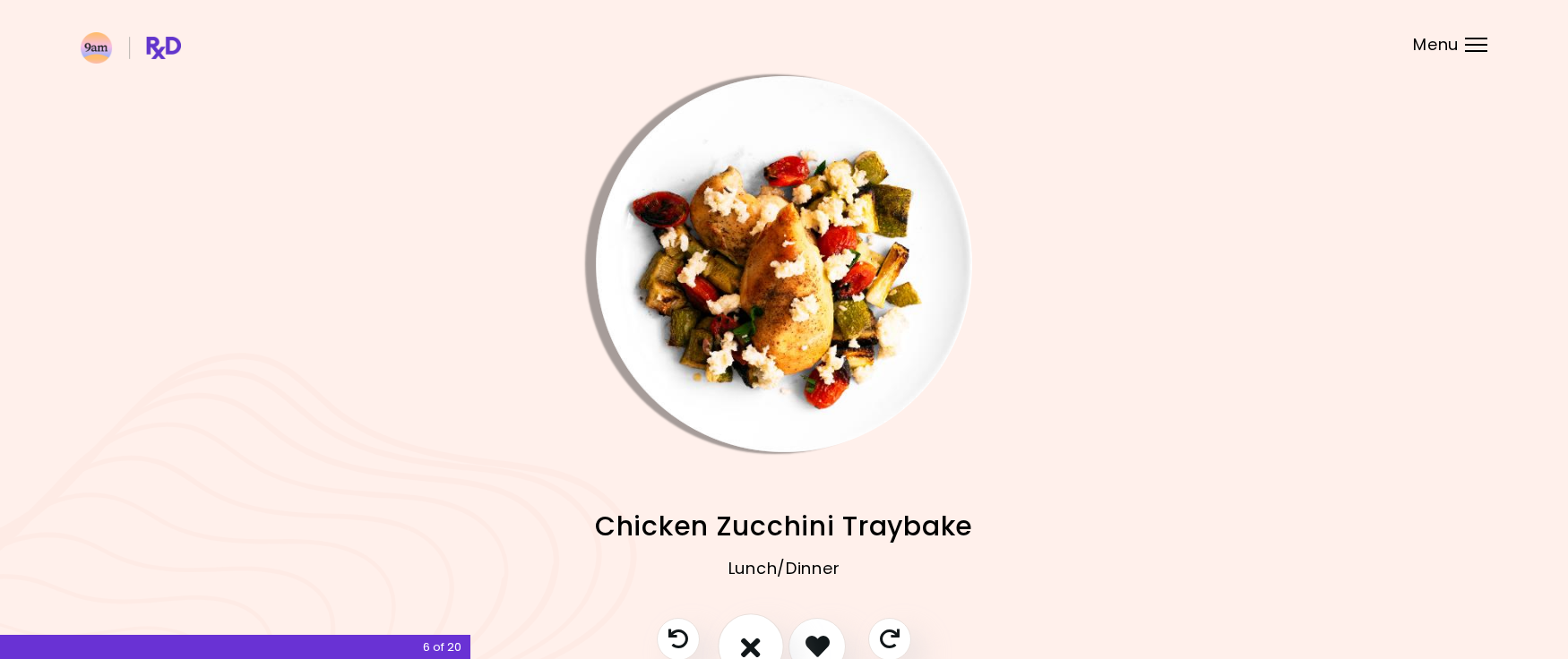
click at [771, 647] on button "I don't like this recipe" at bounding box center [751, 646] width 67 height 67
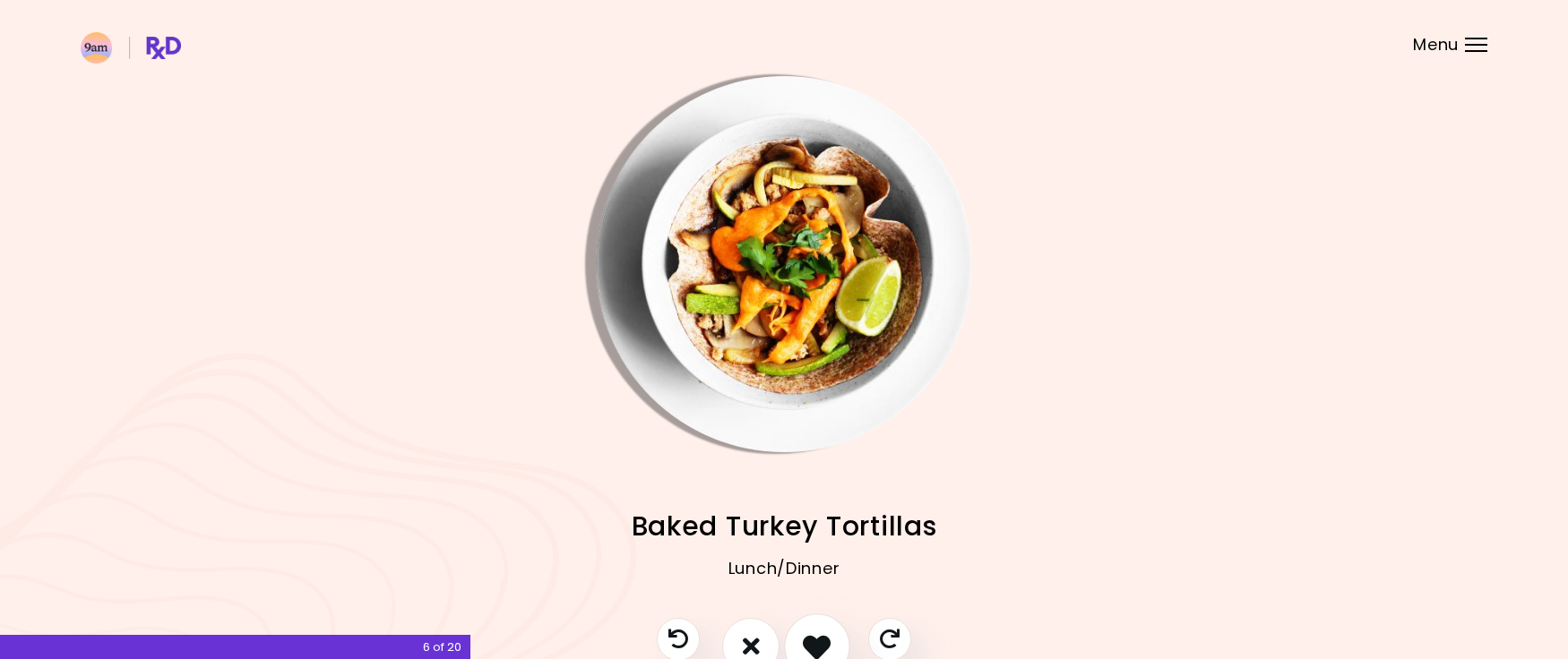
click at [827, 636] on icon "I like this recipe" at bounding box center [816, 646] width 27 height 27
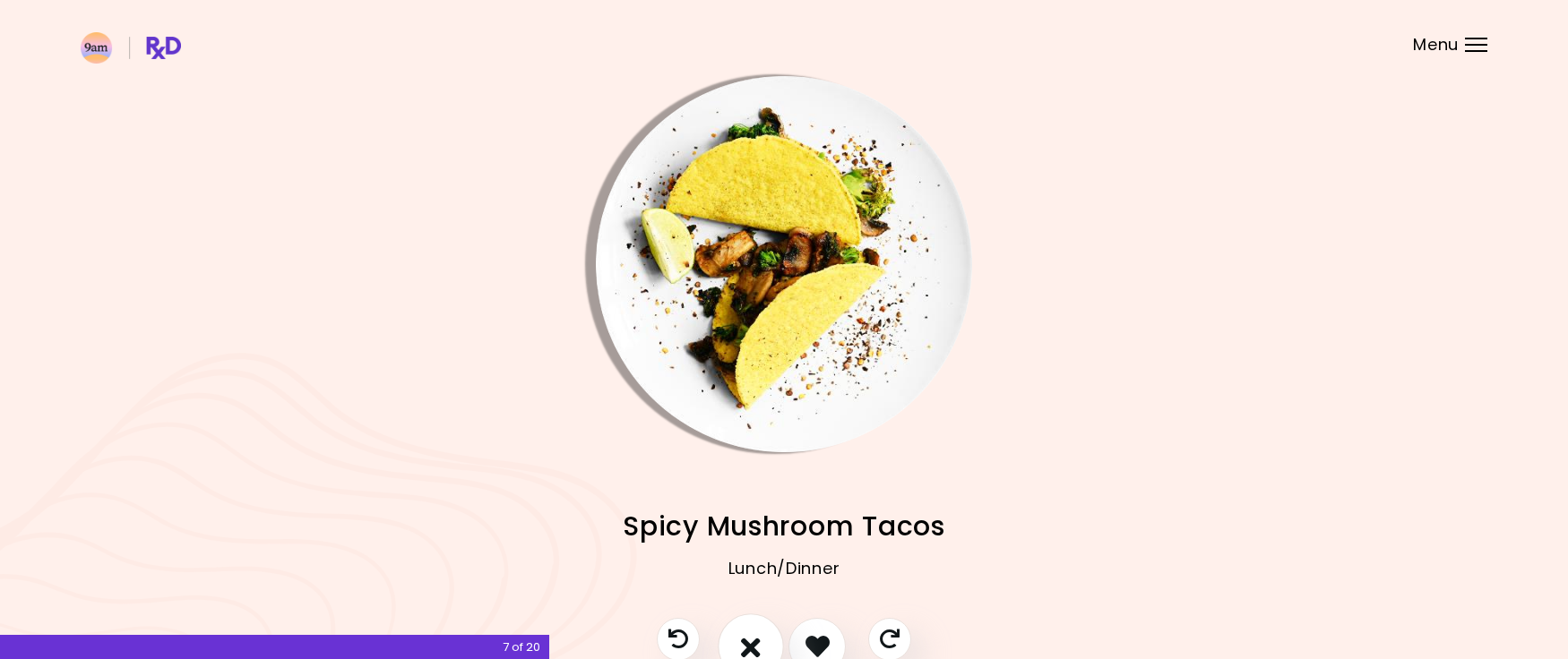
click at [749, 637] on icon "I don't like this recipe" at bounding box center [752, 646] width 20 height 27
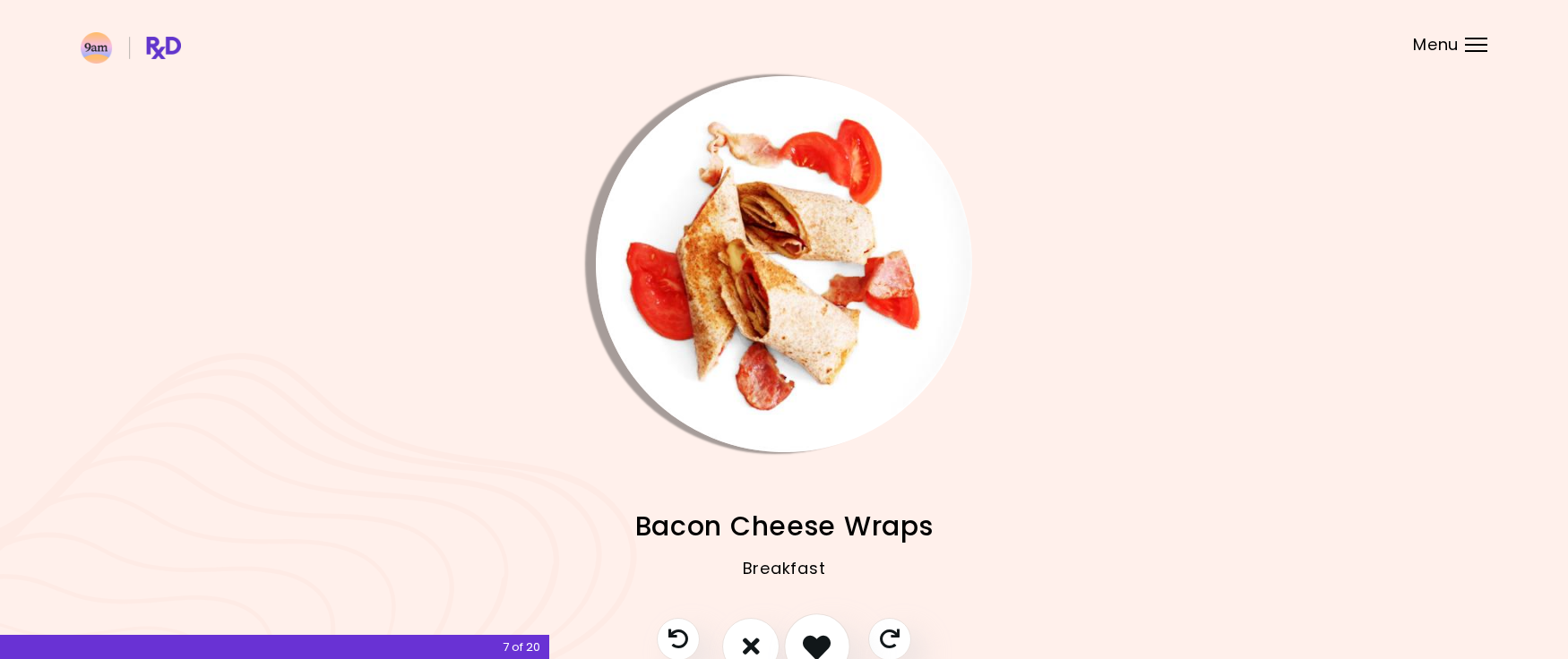
click at [802, 644] on button "I like this recipe" at bounding box center [817, 646] width 67 height 67
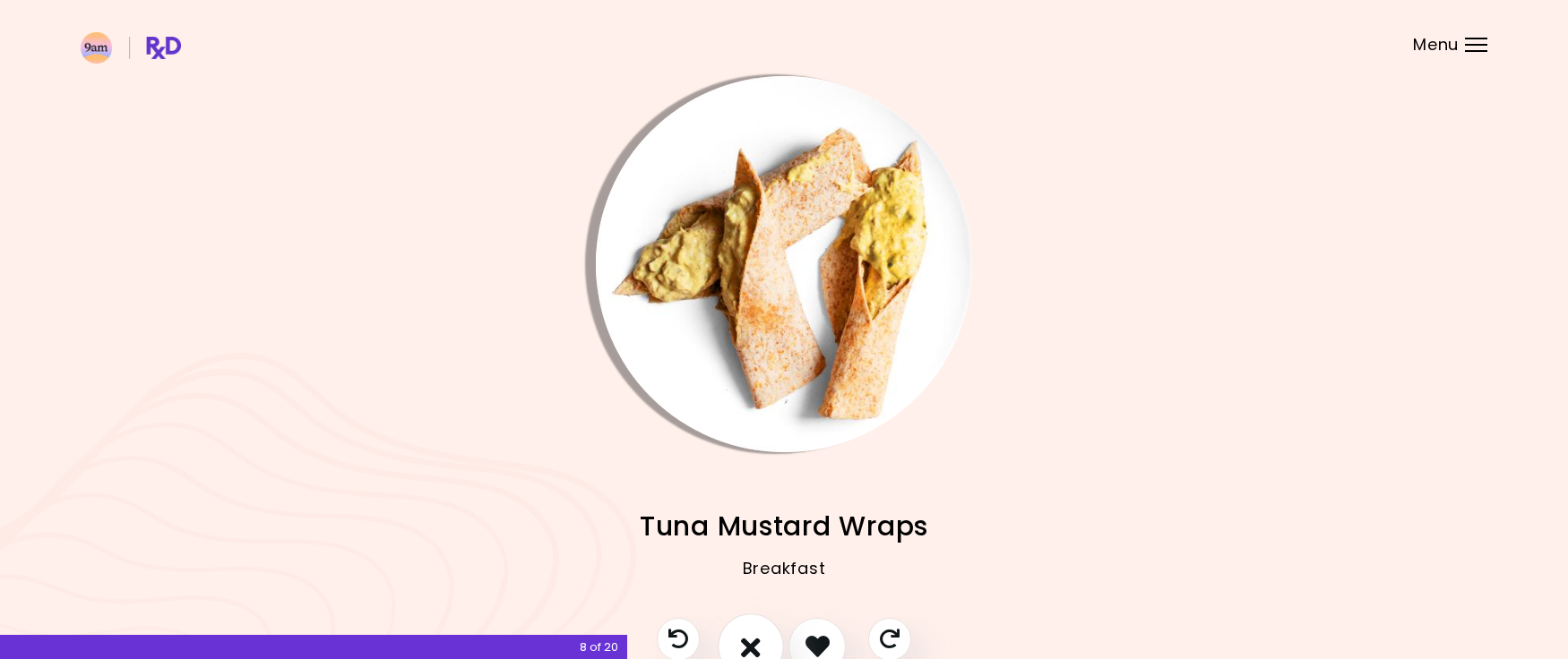
click at [764, 643] on button "I don't like this recipe" at bounding box center [751, 646] width 67 height 67
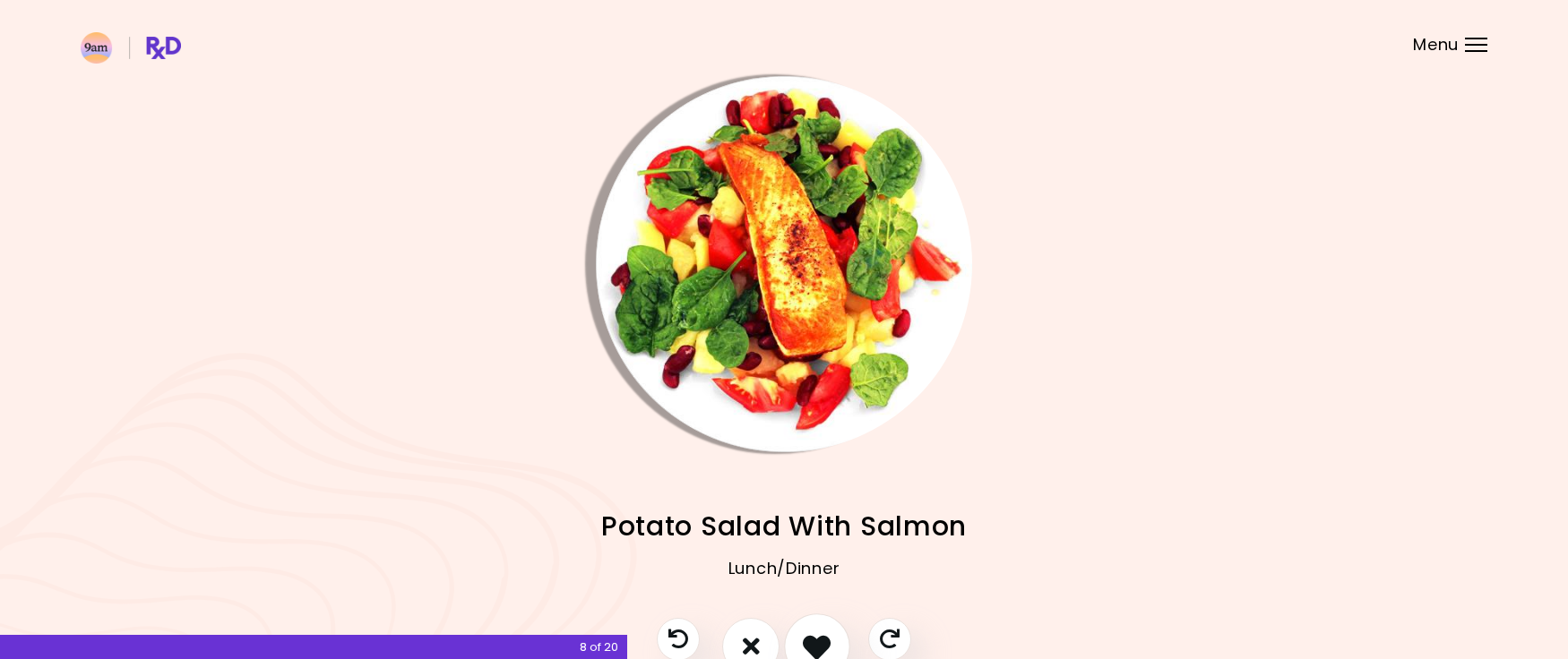
click at [811, 643] on icon "I like this recipe" at bounding box center [816, 646] width 27 height 27
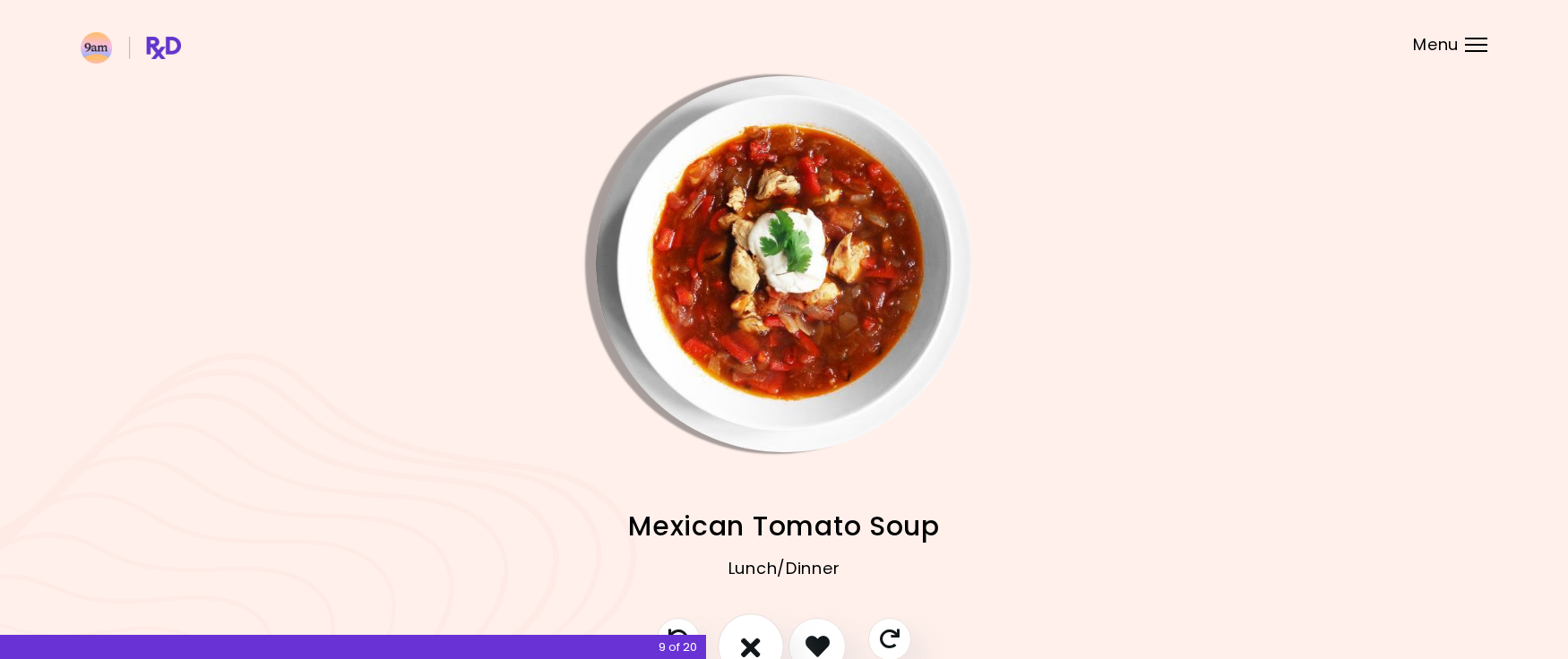
click at [768, 631] on button "I don't like this recipe" at bounding box center [751, 646] width 67 height 67
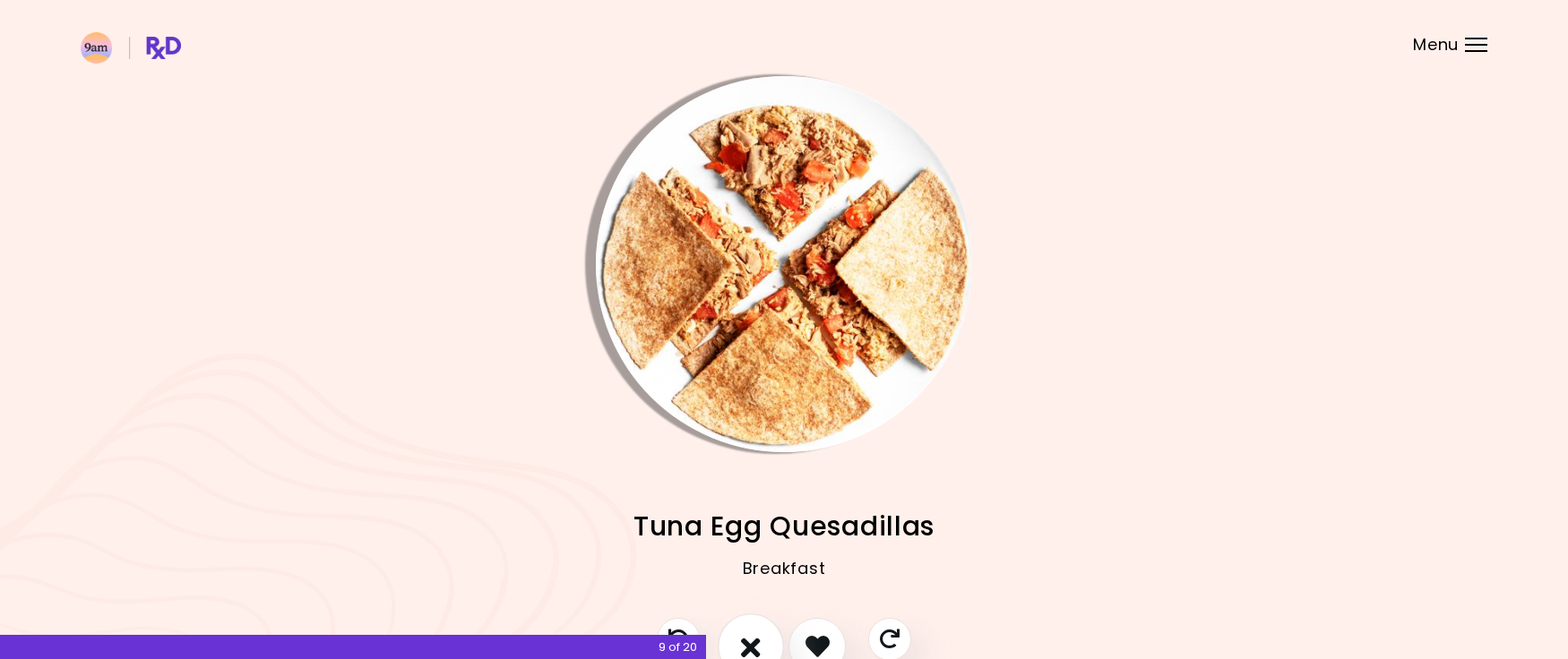
click at [768, 631] on button "I don't like this recipe" at bounding box center [751, 646] width 67 height 67
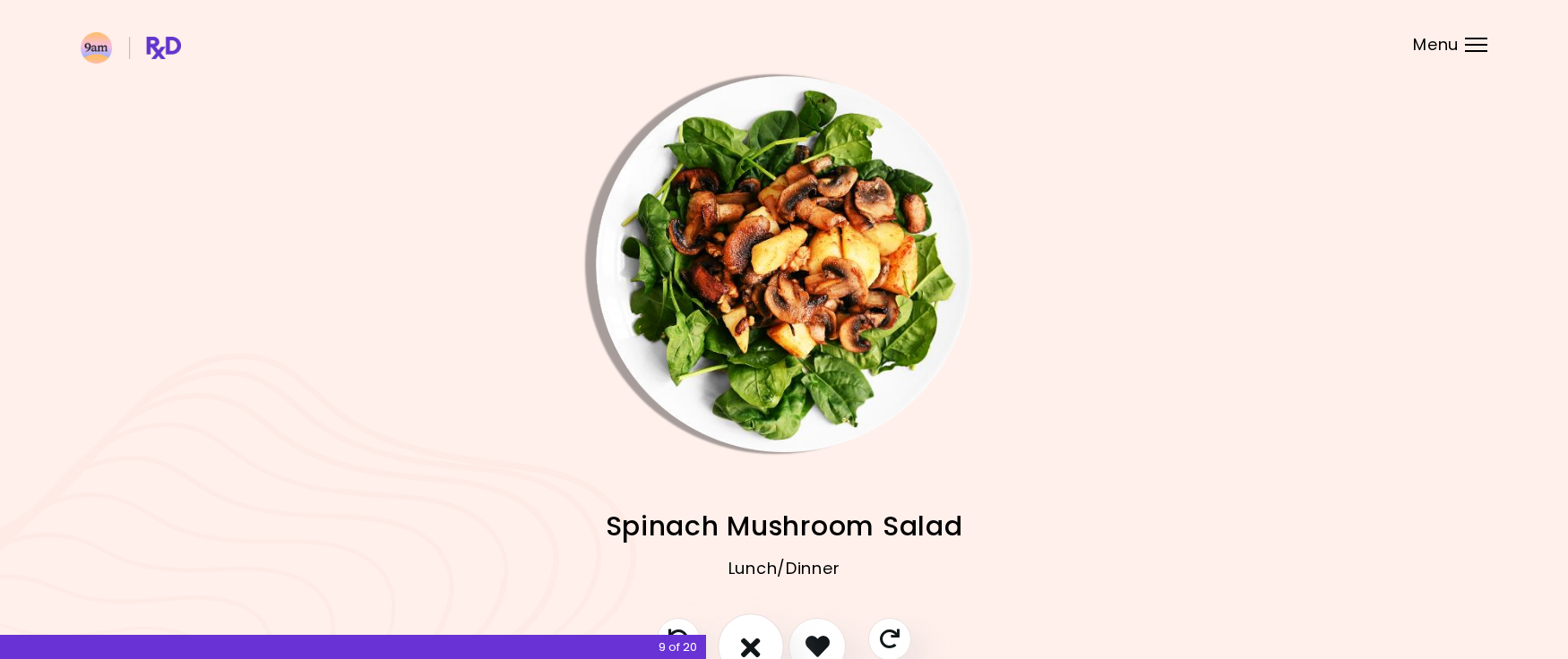
click at [768, 632] on button "I don't like this recipe" at bounding box center [751, 646] width 67 height 67
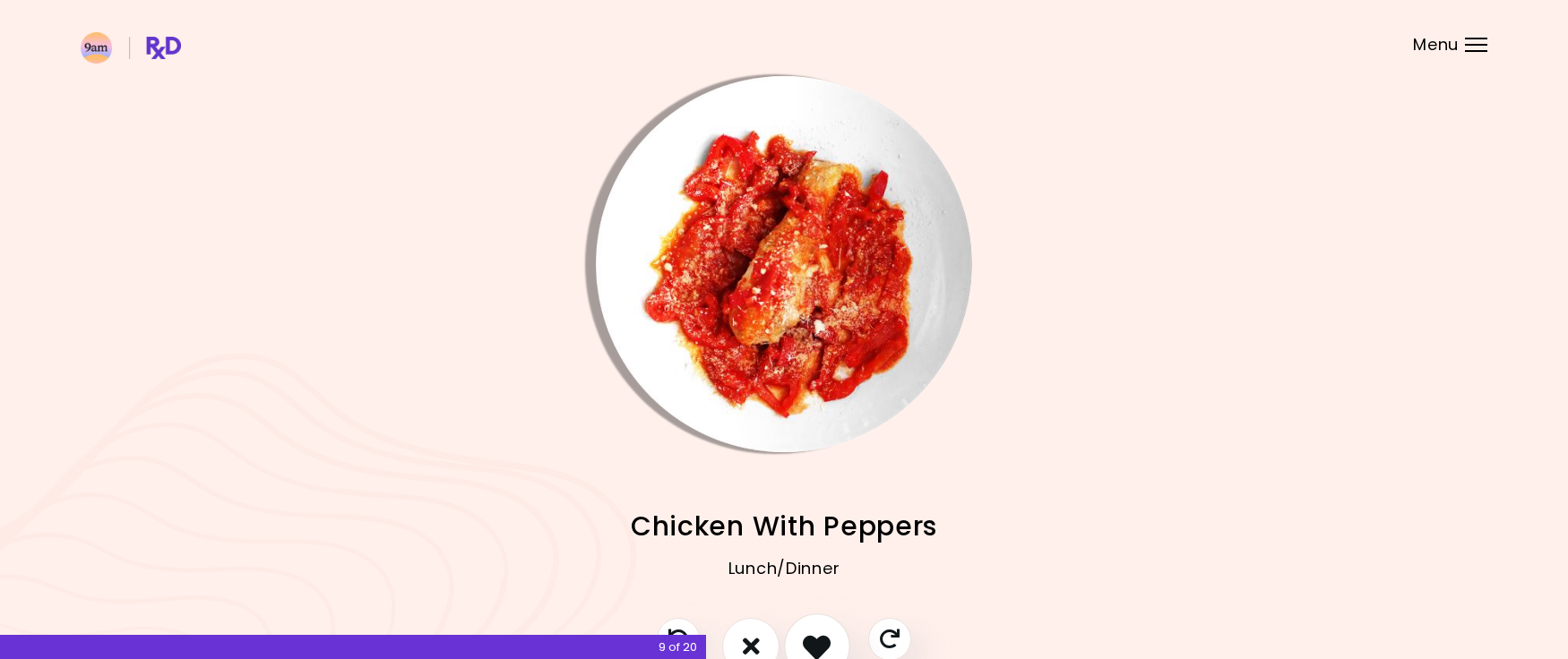
click at [807, 640] on icon "I like this recipe" at bounding box center [816, 646] width 27 height 27
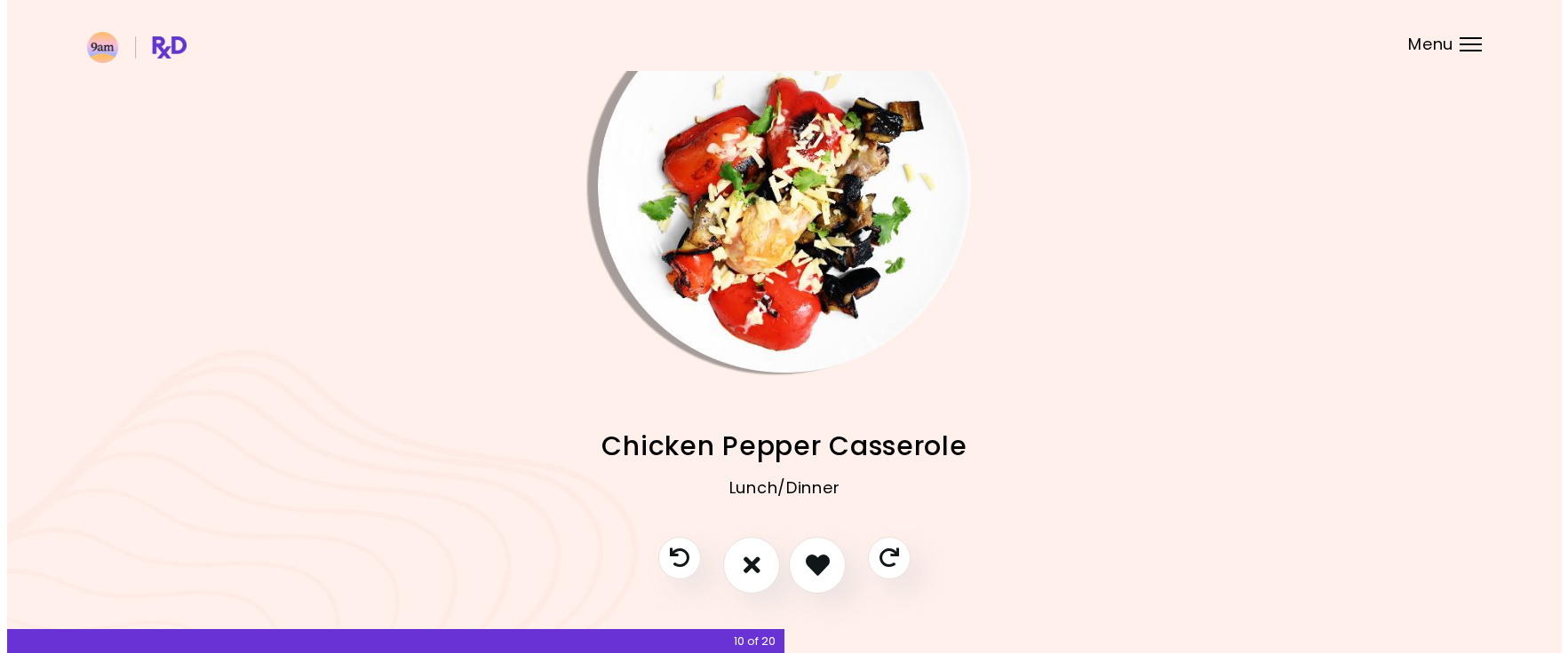
scroll to position [72, 0]
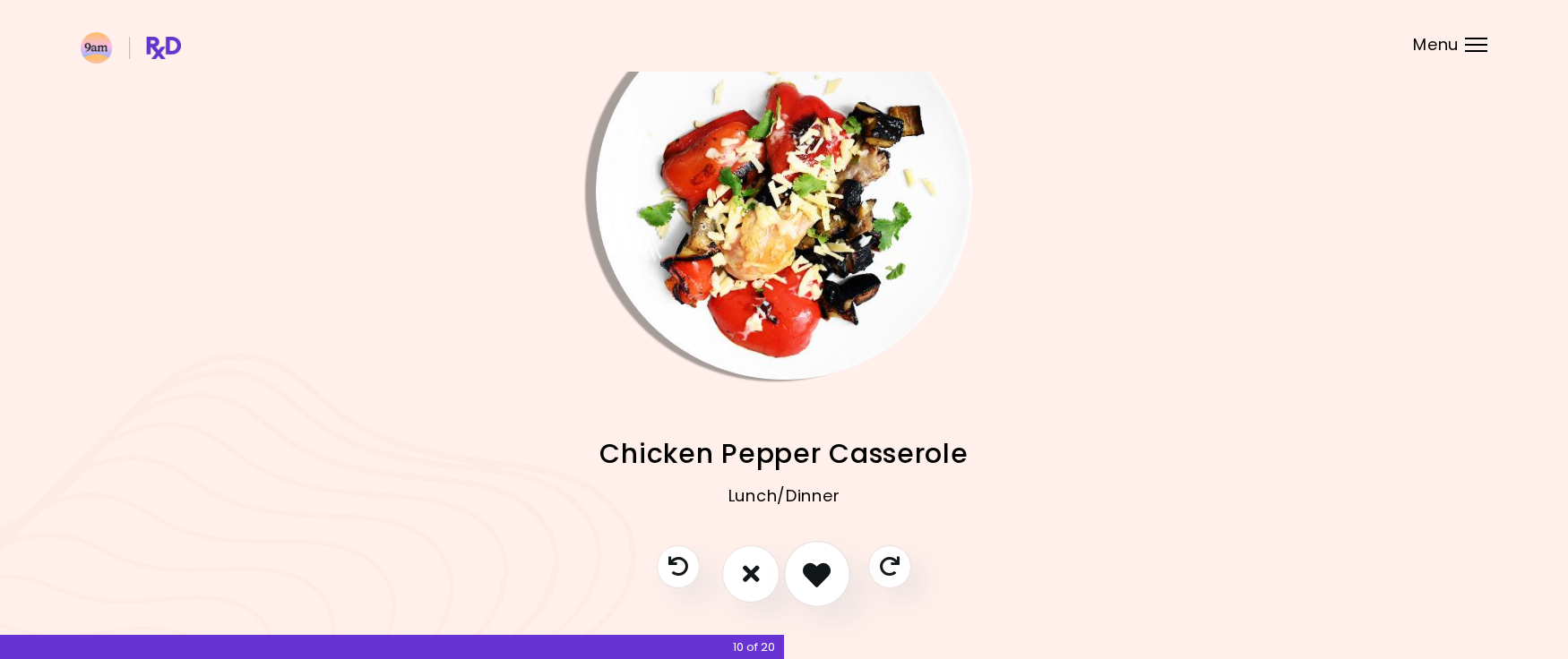
click at [816, 561] on icon "I like this recipe" at bounding box center [816, 574] width 27 height 27
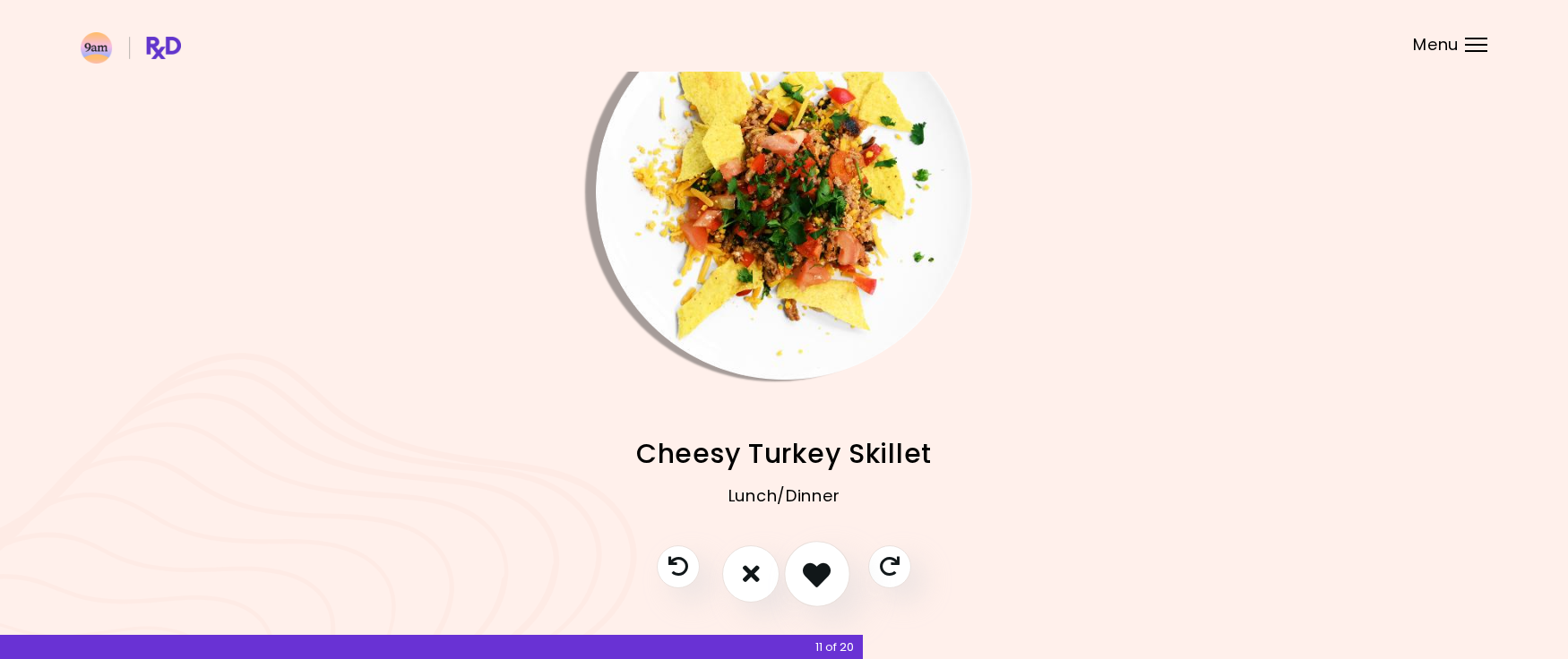
click at [816, 561] on icon "I like this recipe" at bounding box center [816, 574] width 27 height 27
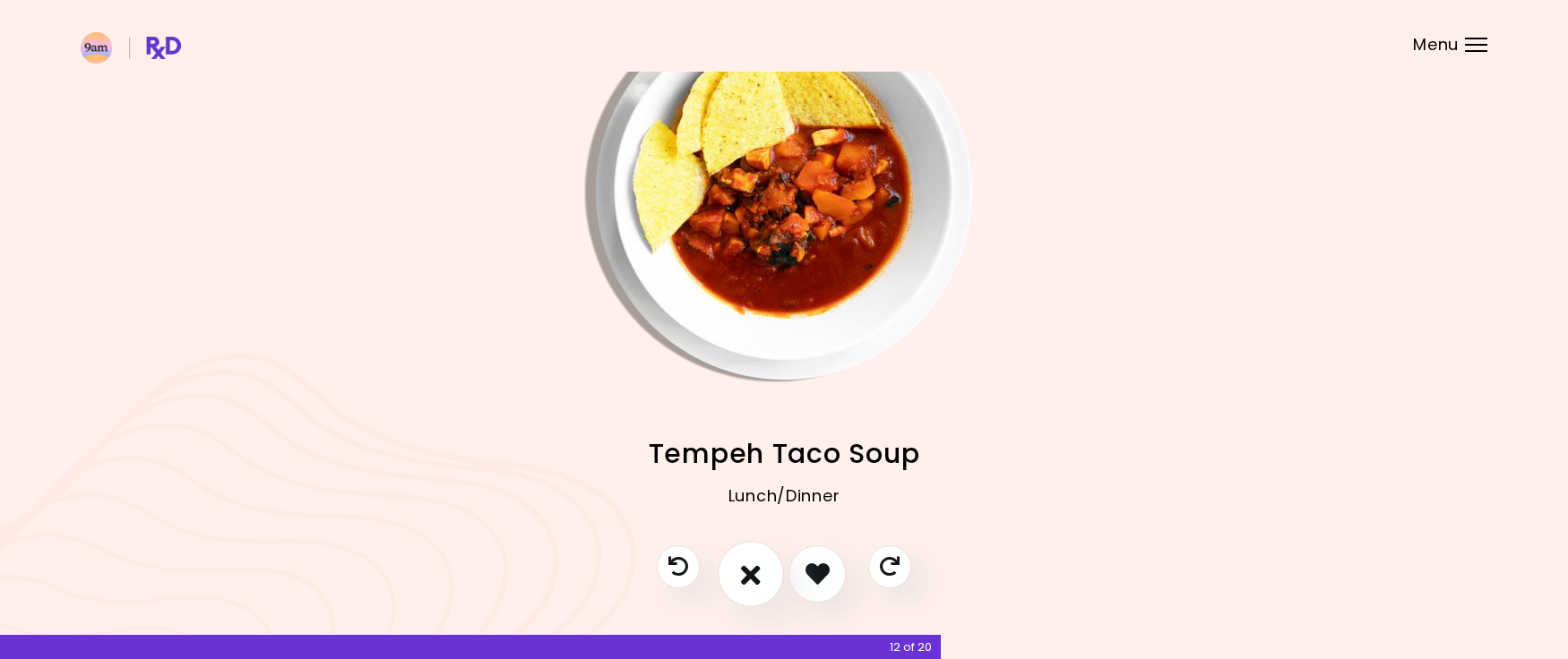
click at [755, 562] on icon "I don't like this recipe" at bounding box center [752, 574] width 20 height 27
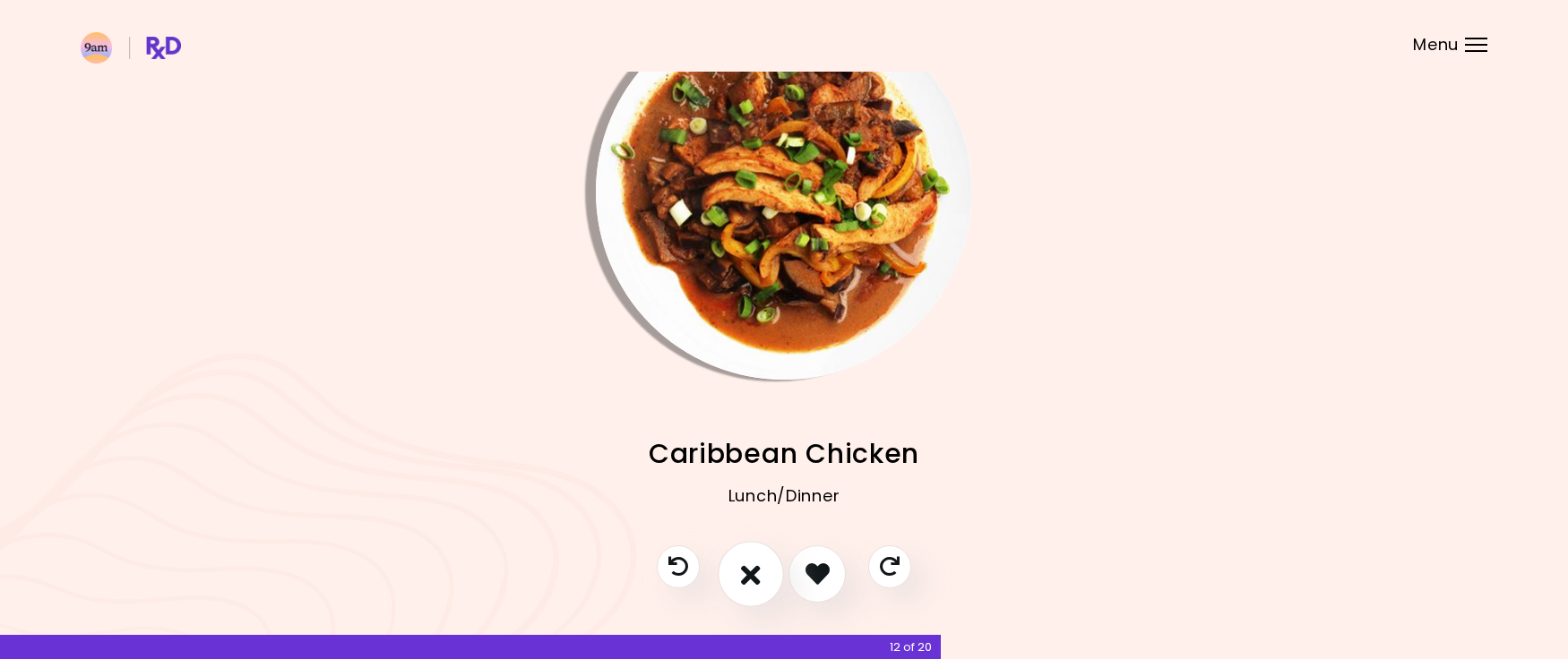
click at [755, 563] on icon "I don't like this recipe" at bounding box center [752, 574] width 20 height 27
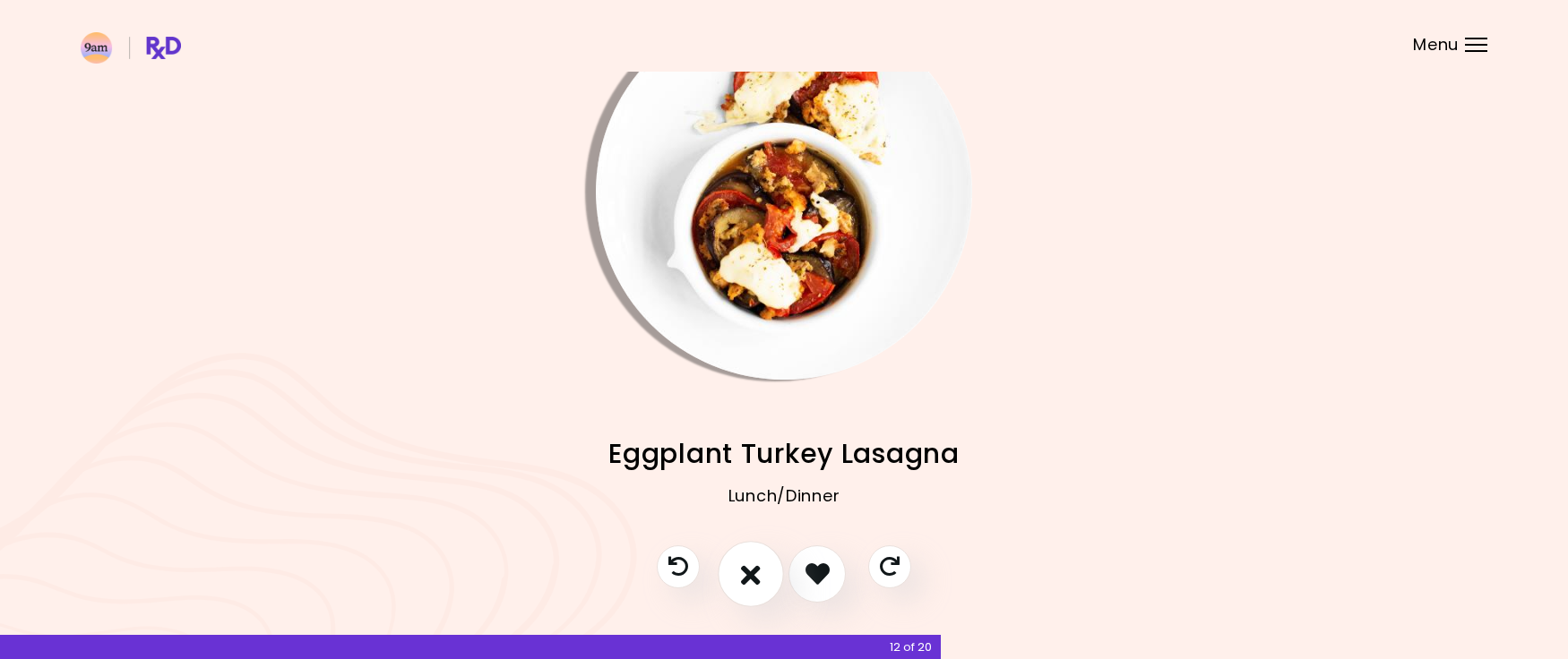
click at [755, 563] on icon "I don't like this recipe" at bounding box center [752, 574] width 20 height 27
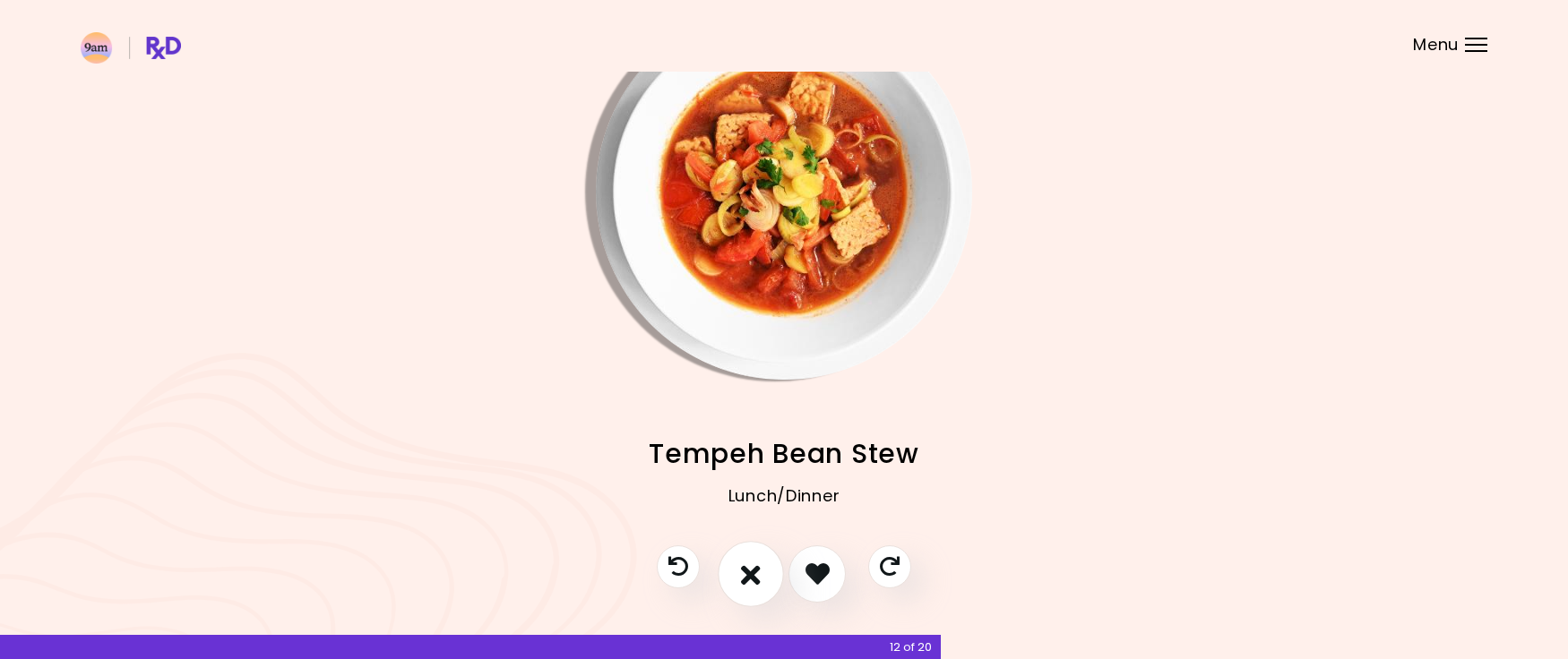
click at [755, 563] on icon "I don't like this recipe" at bounding box center [752, 574] width 20 height 27
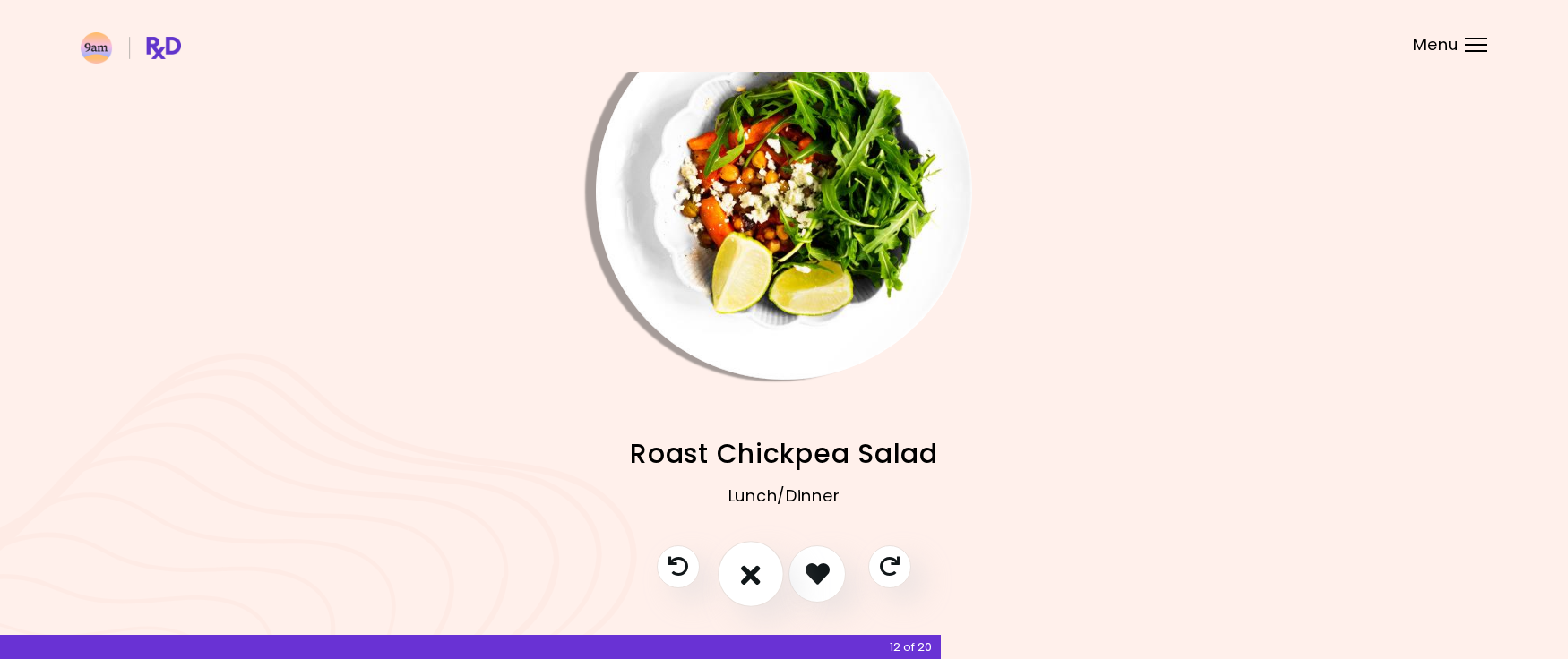
click at [755, 563] on icon "I don't like this recipe" at bounding box center [752, 574] width 20 height 27
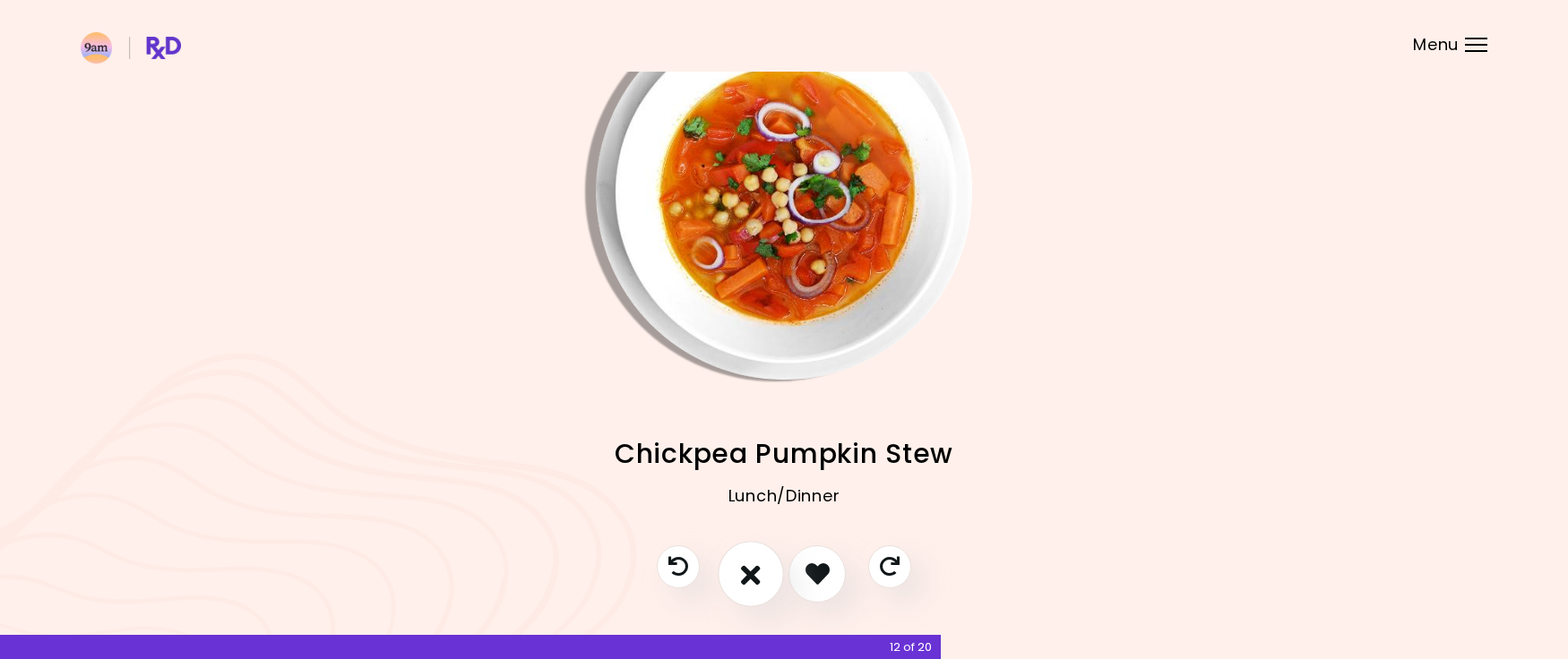
click at [755, 563] on icon "I don't like this recipe" at bounding box center [752, 574] width 20 height 27
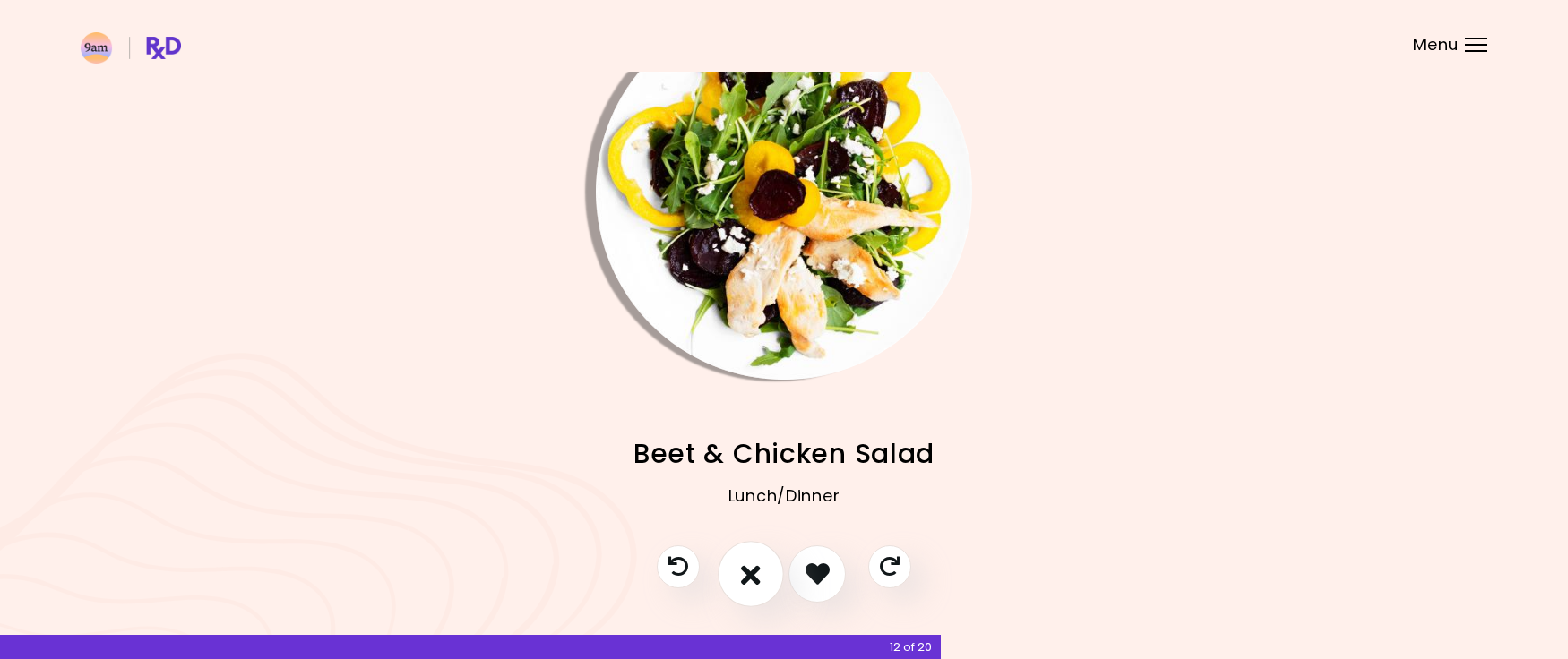
click at [755, 563] on icon "I don't like this recipe" at bounding box center [752, 574] width 20 height 27
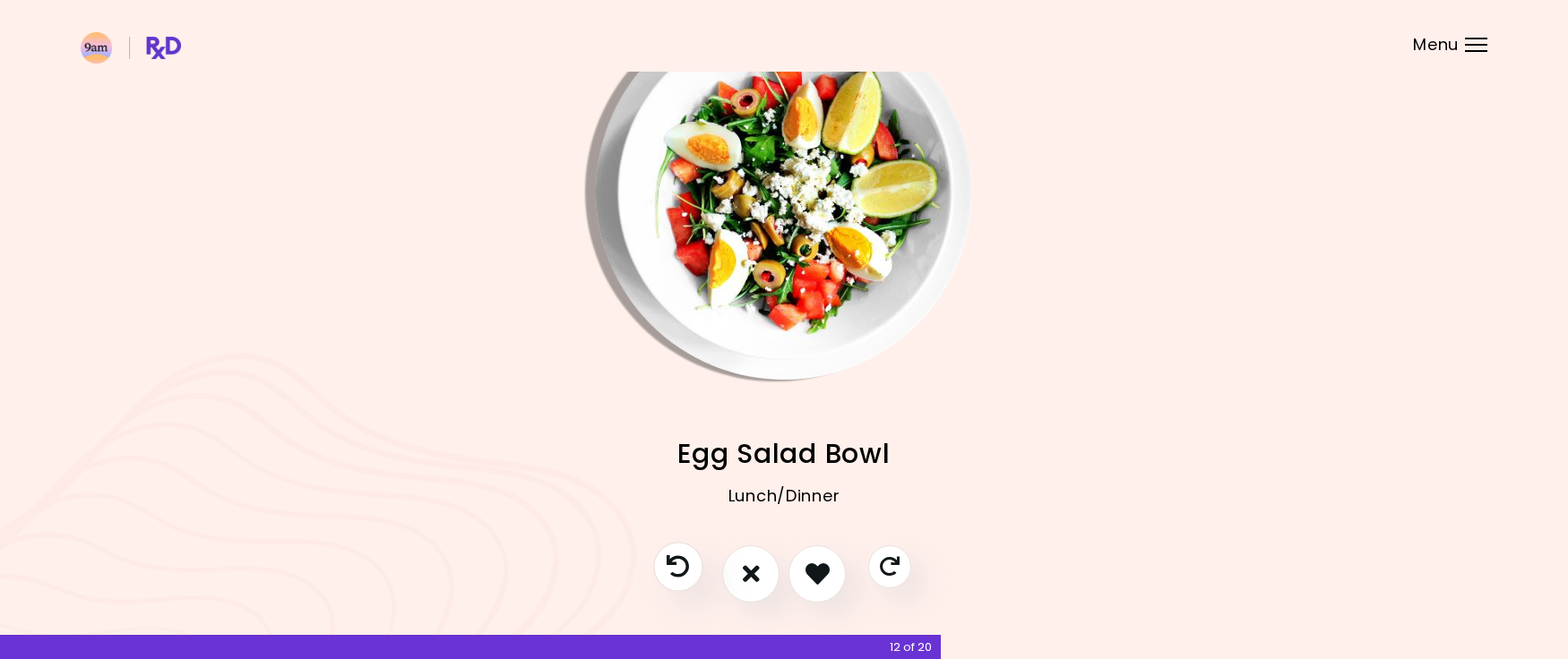
click at [681, 565] on icon "Previous recipe" at bounding box center [677, 567] width 23 height 23
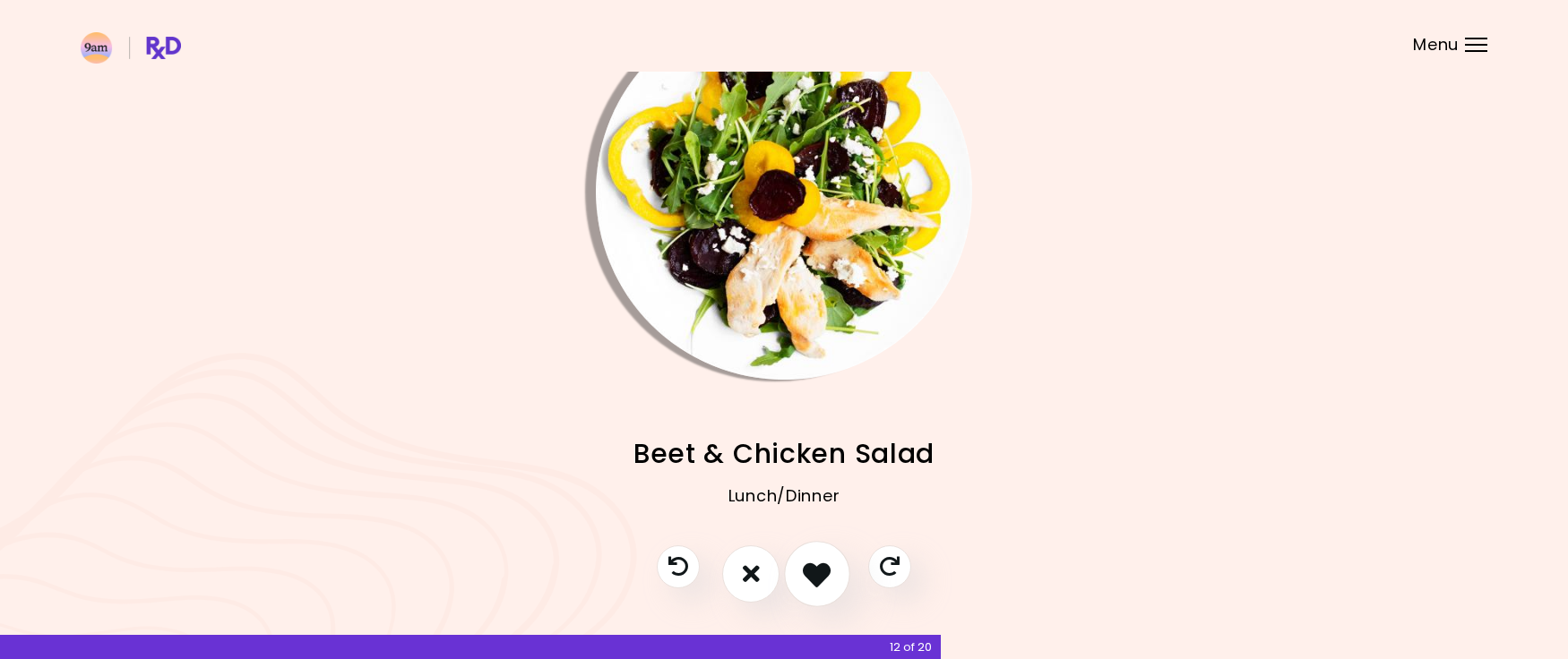
click at [817, 570] on icon "I like this recipe" at bounding box center [816, 574] width 27 height 27
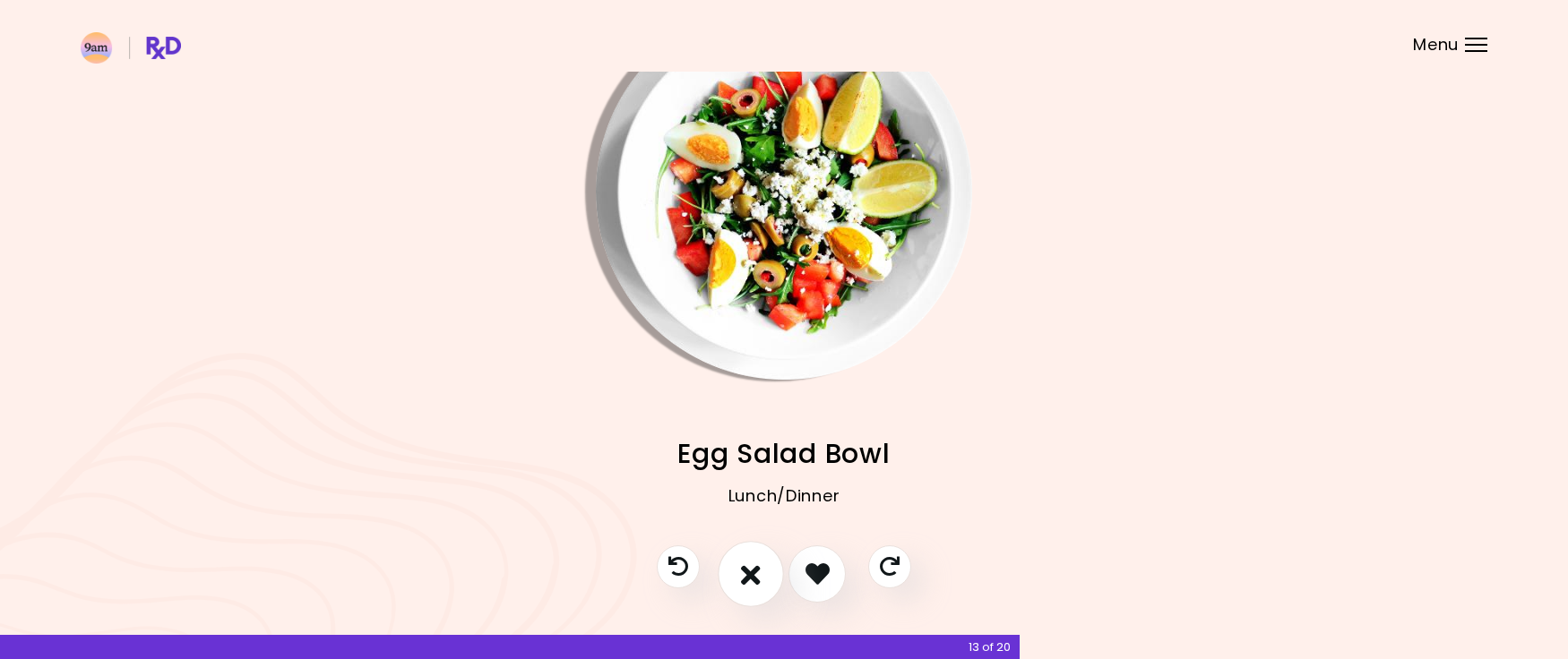
click at [774, 566] on button "I don't like this recipe" at bounding box center [751, 574] width 67 height 67
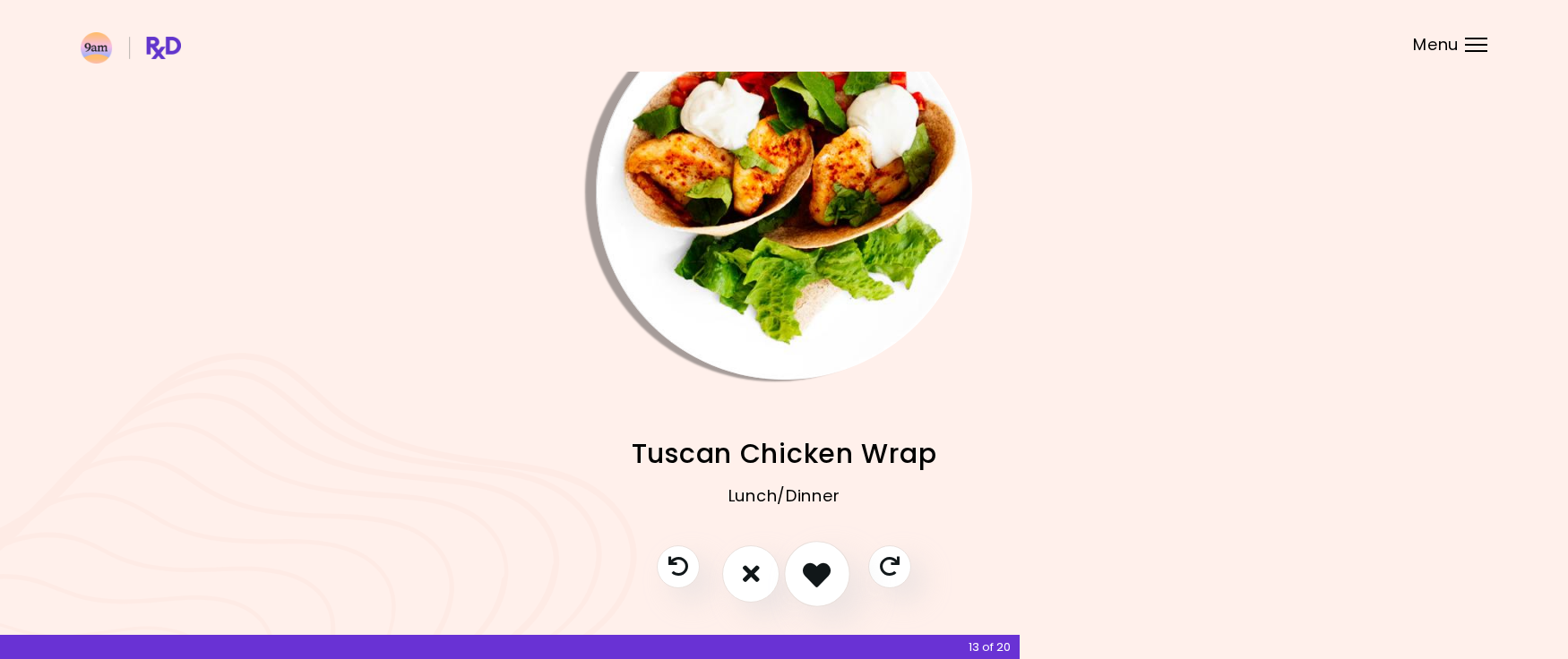
click at [804, 565] on icon "I like this recipe" at bounding box center [816, 574] width 27 height 27
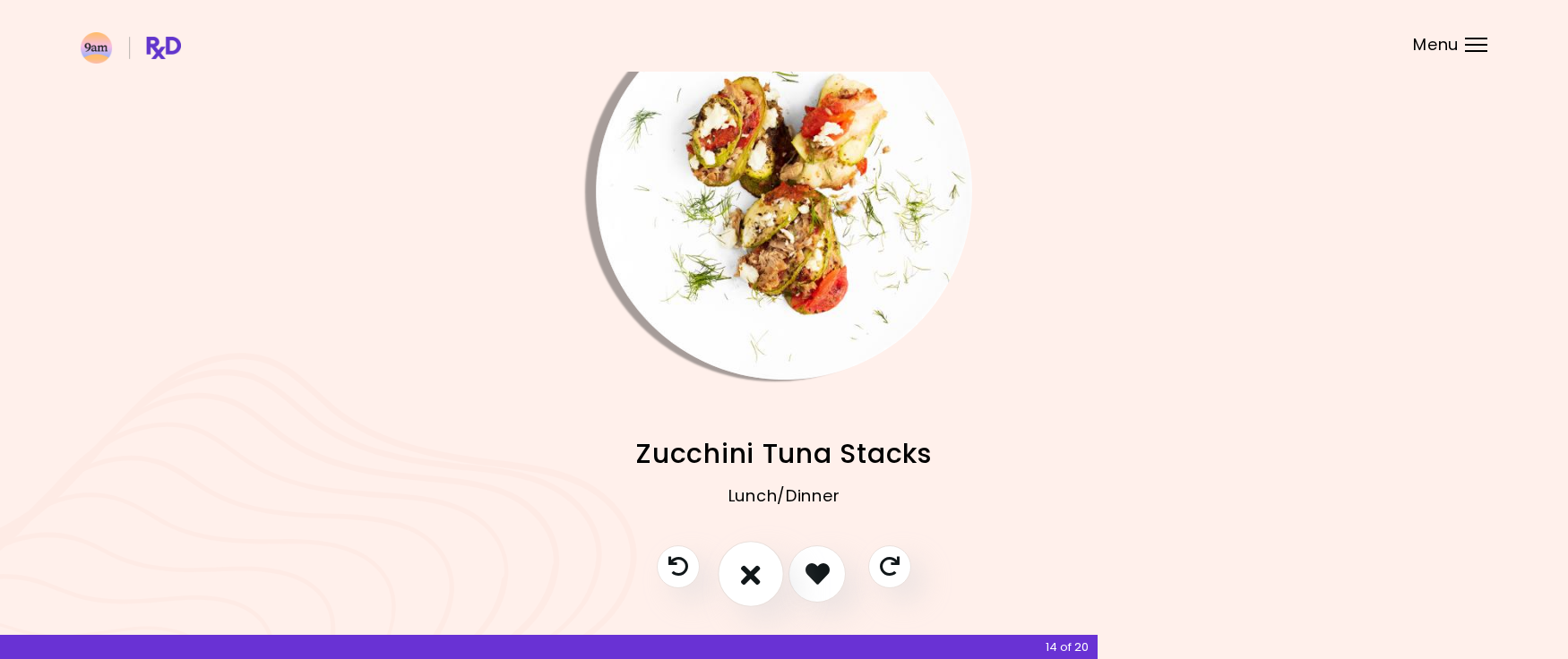
click at [762, 565] on button "I don't like this recipe" at bounding box center [751, 574] width 67 height 67
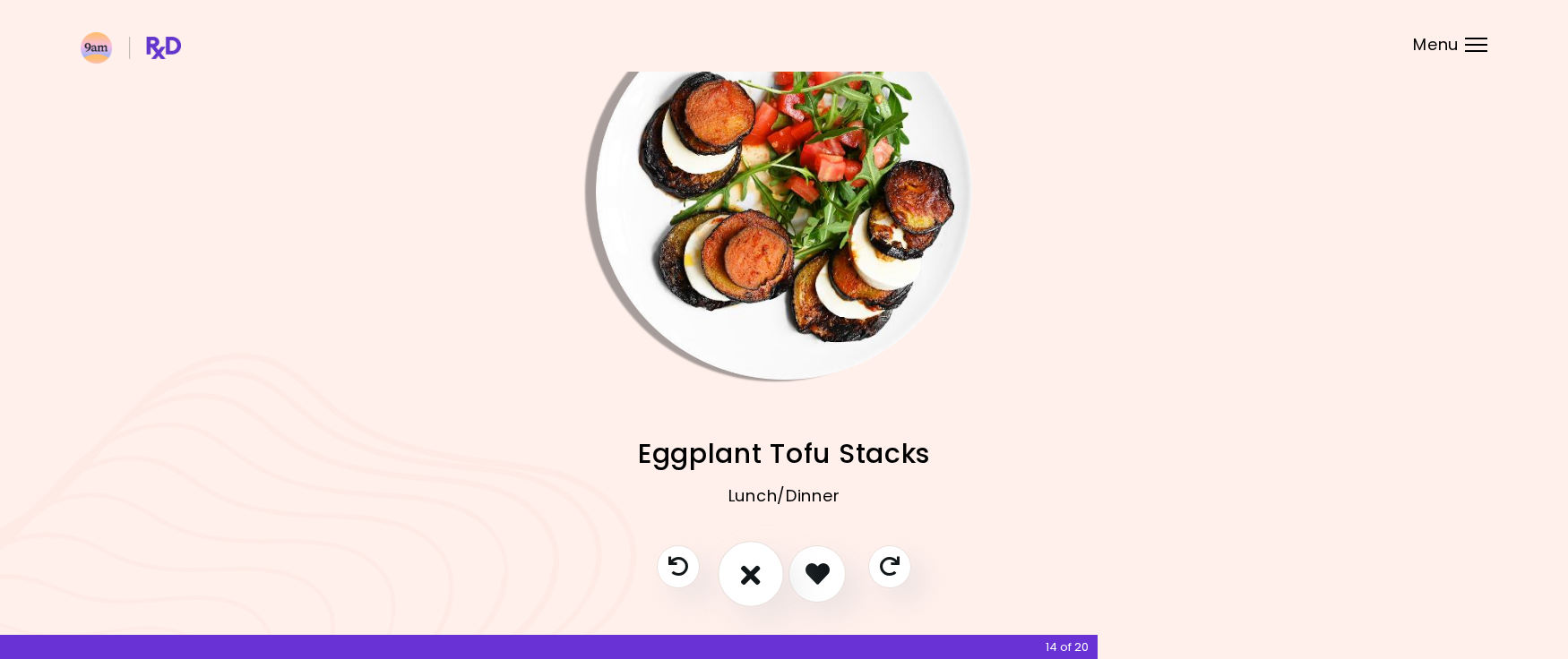
click at [762, 565] on button "I don't like this recipe" at bounding box center [751, 574] width 67 height 67
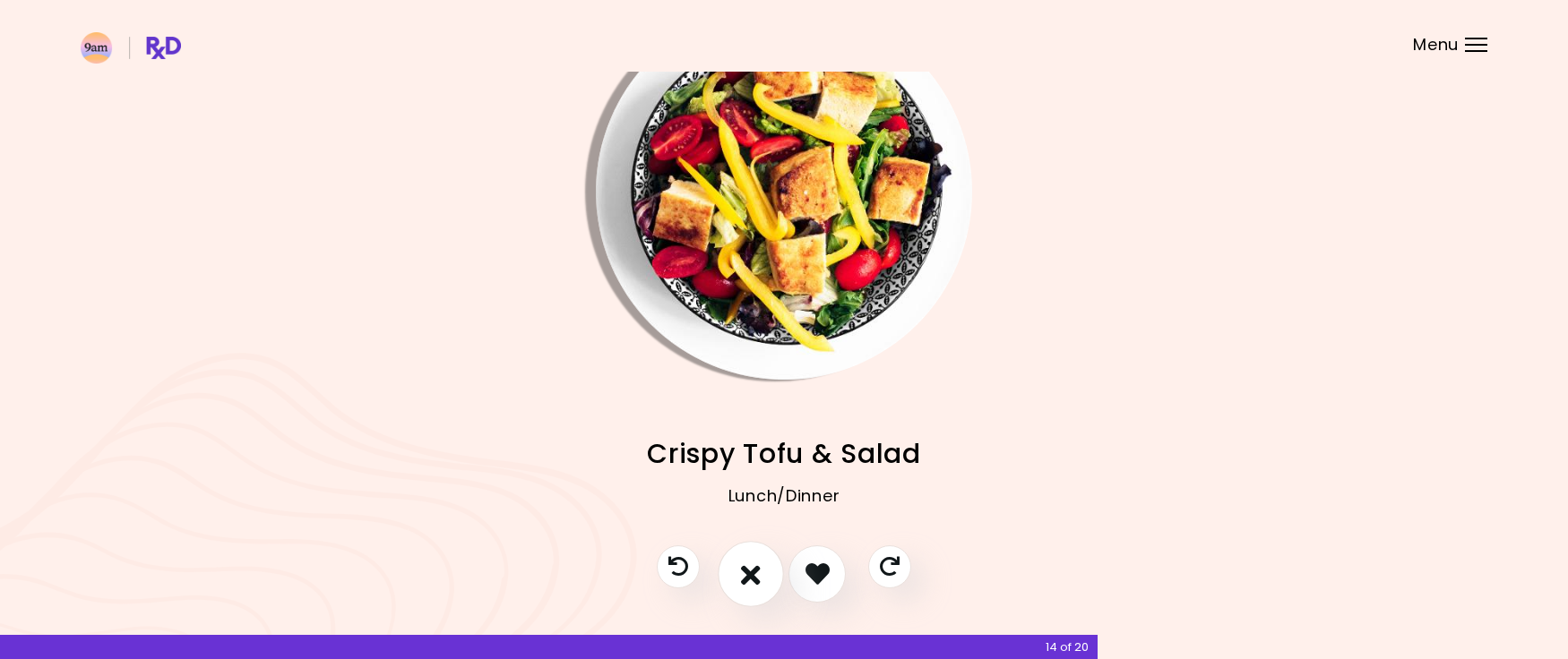
click at [762, 565] on button "I don't like this recipe" at bounding box center [751, 574] width 67 height 67
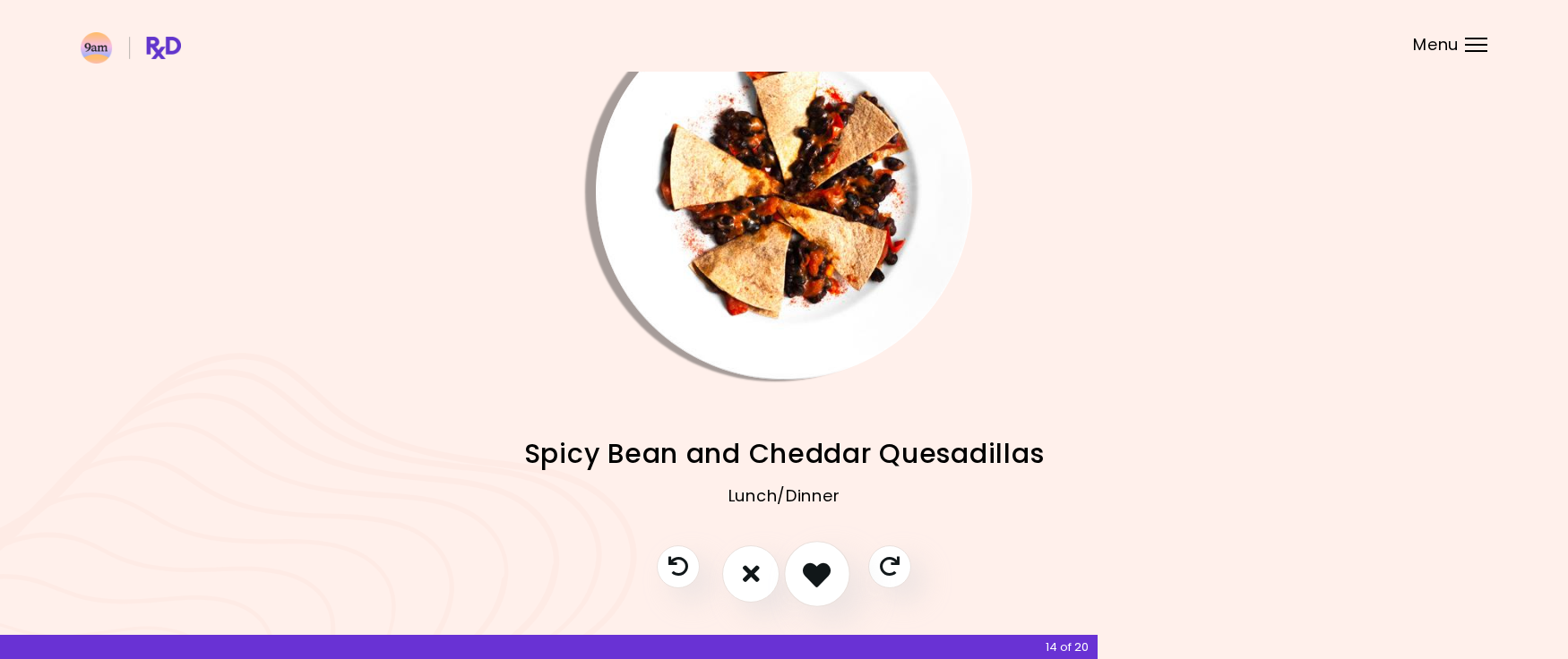
click at [809, 558] on button "I like this recipe" at bounding box center [817, 574] width 67 height 67
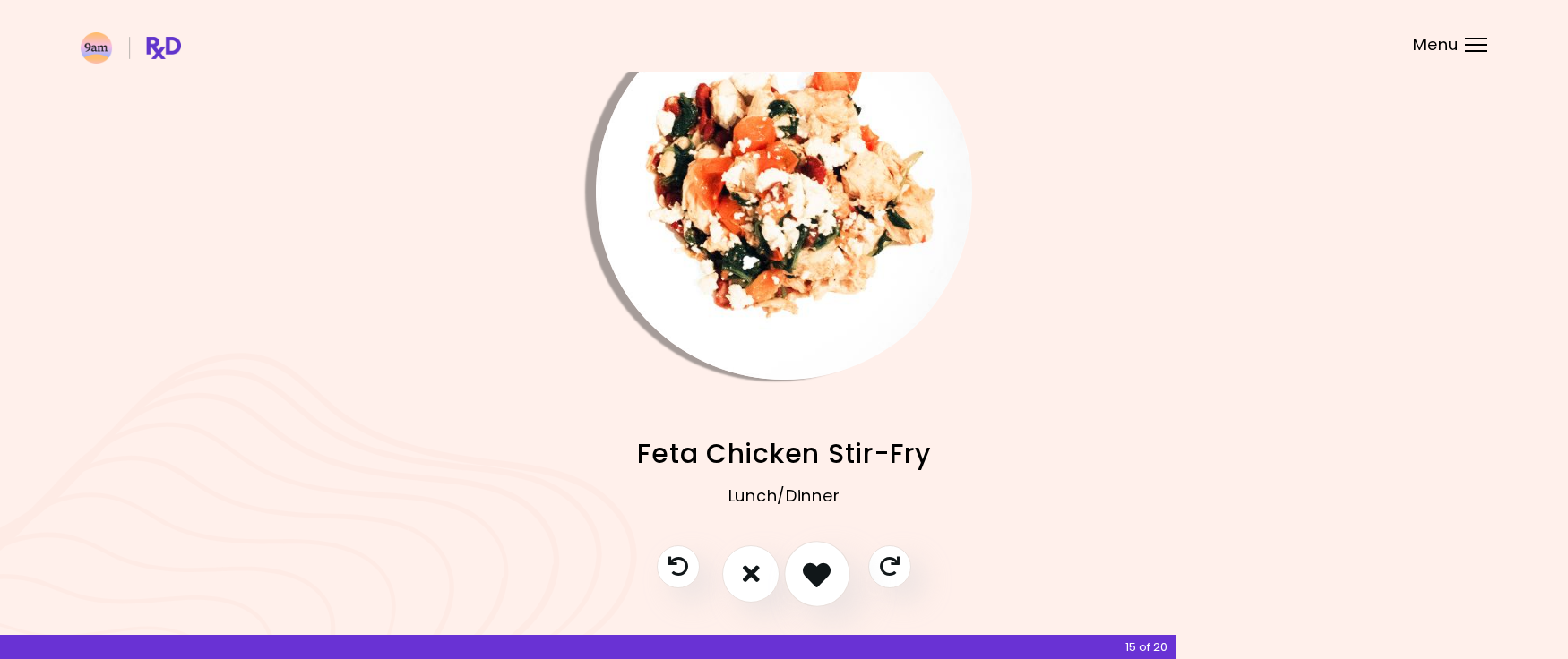
click at [809, 558] on button "I like this recipe" at bounding box center [817, 574] width 67 height 67
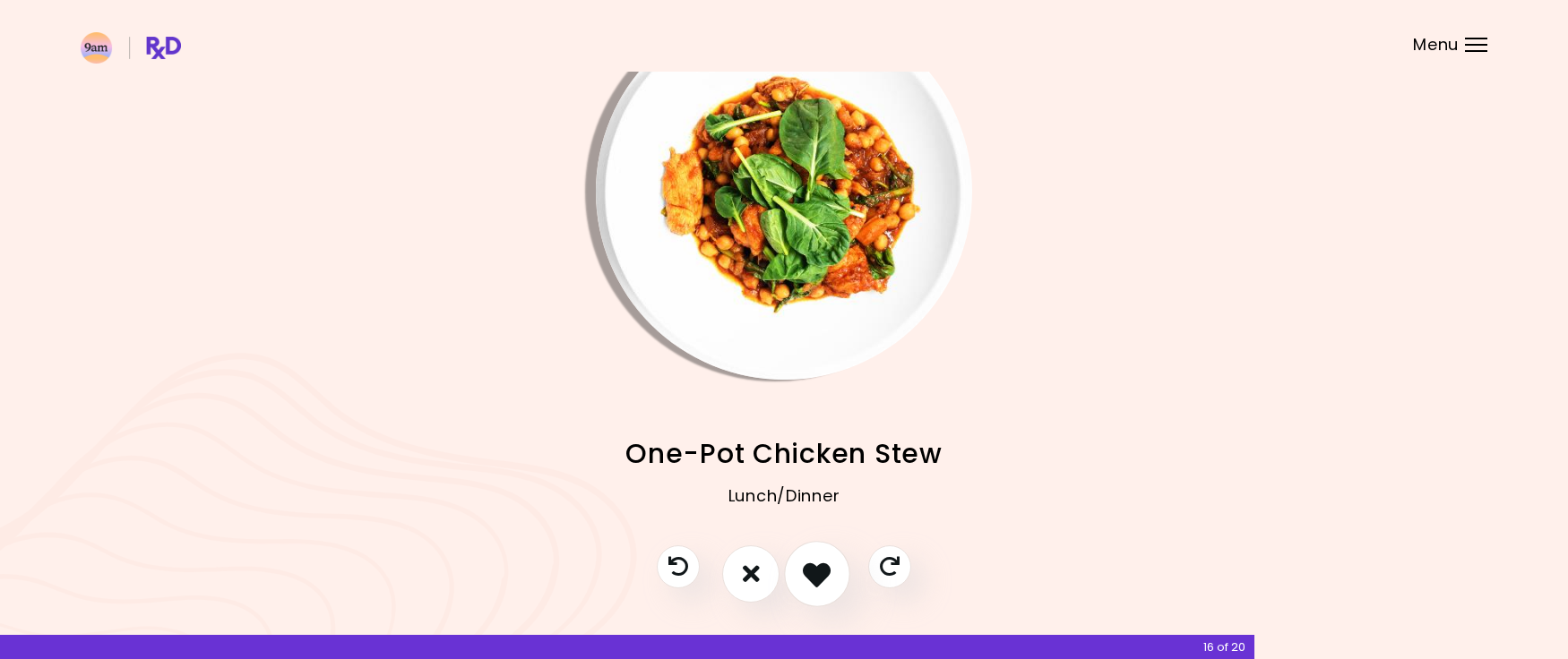
click at [810, 557] on button "I like this recipe" at bounding box center [817, 574] width 67 height 67
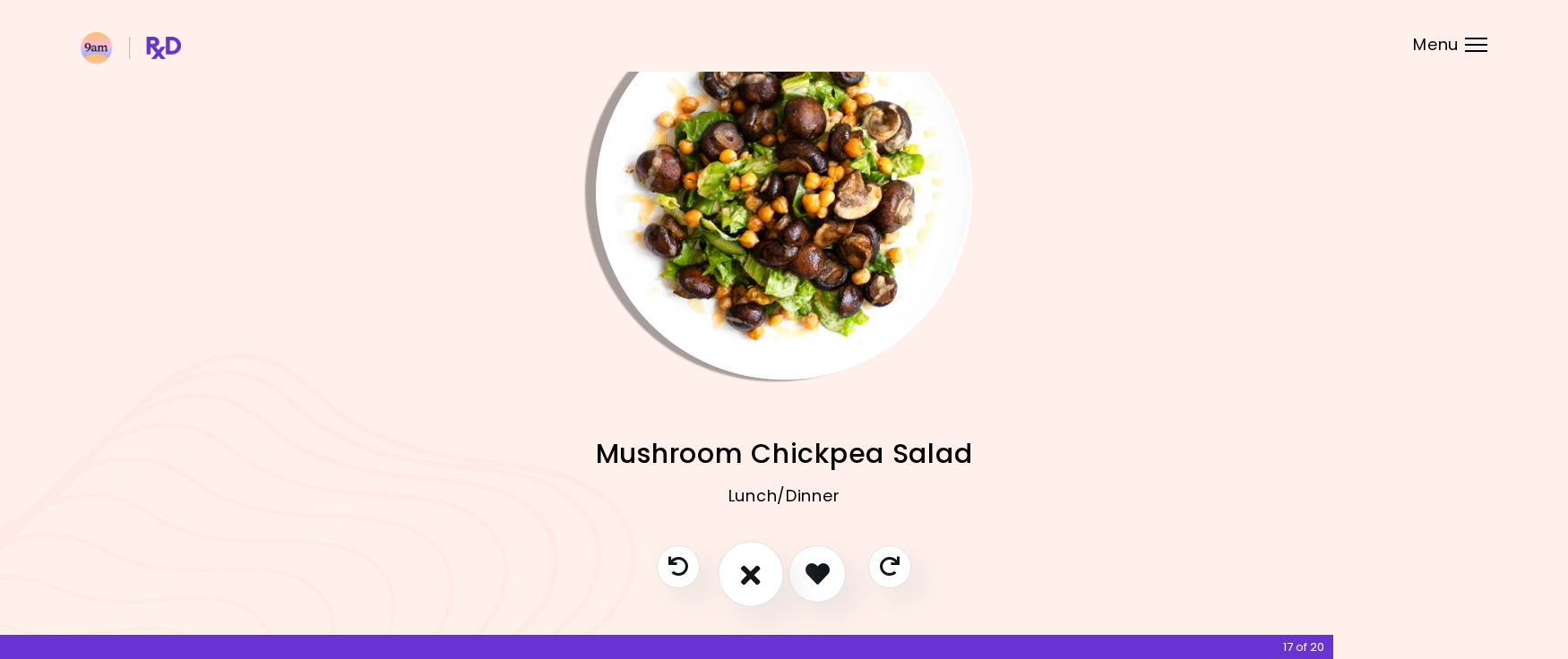
click at [758, 563] on icon "I don't like this recipe" at bounding box center [752, 574] width 20 height 27
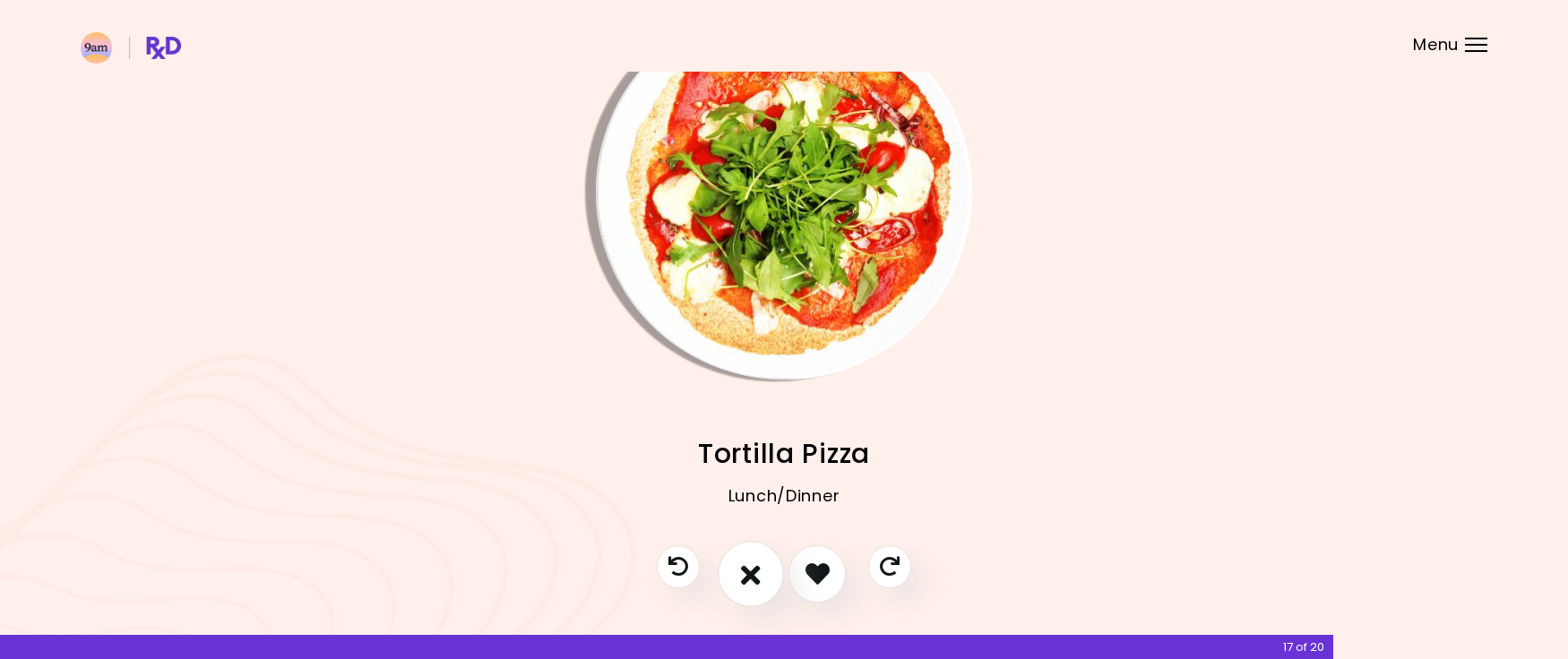
click at [757, 563] on icon "I don't like this recipe" at bounding box center [752, 574] width 20 height 27
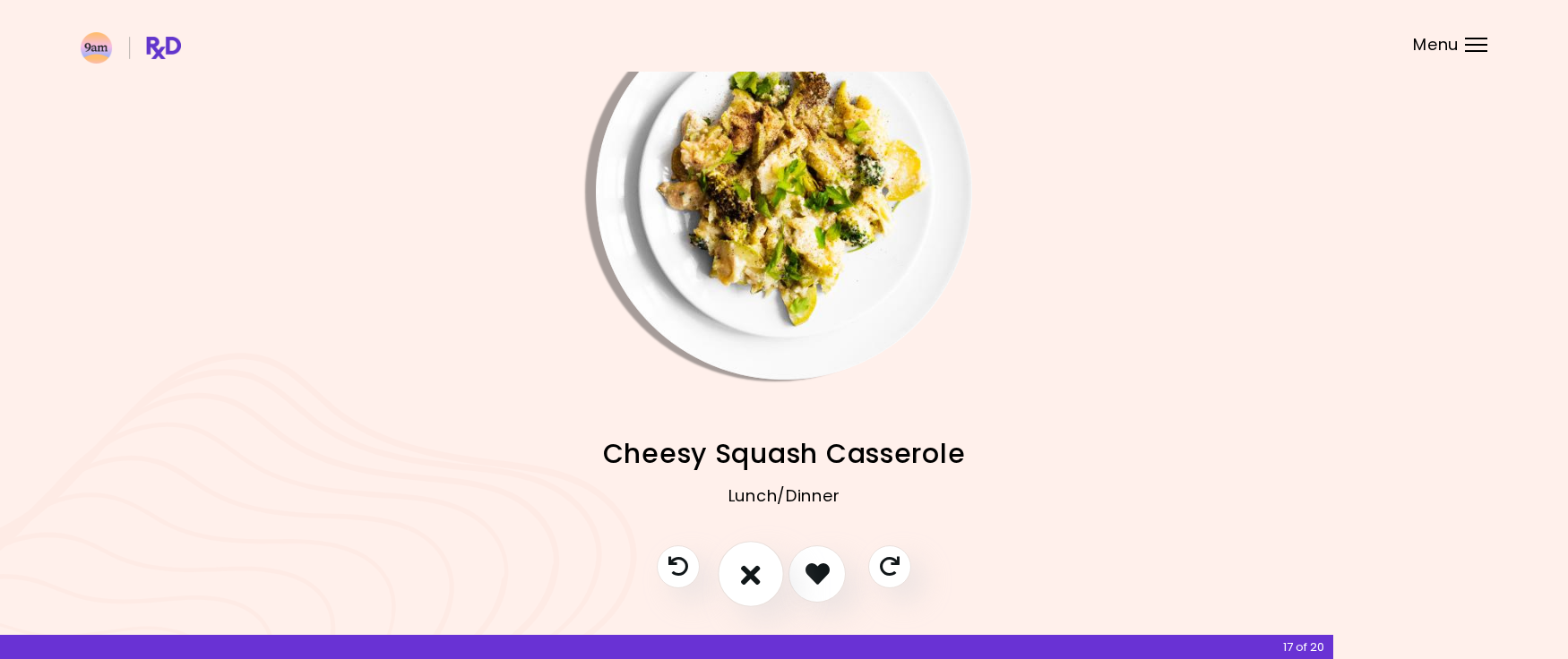
click at [757, 563] on icon "I don't like this recipe" at bounding box center [752, 574] width 20 height 27
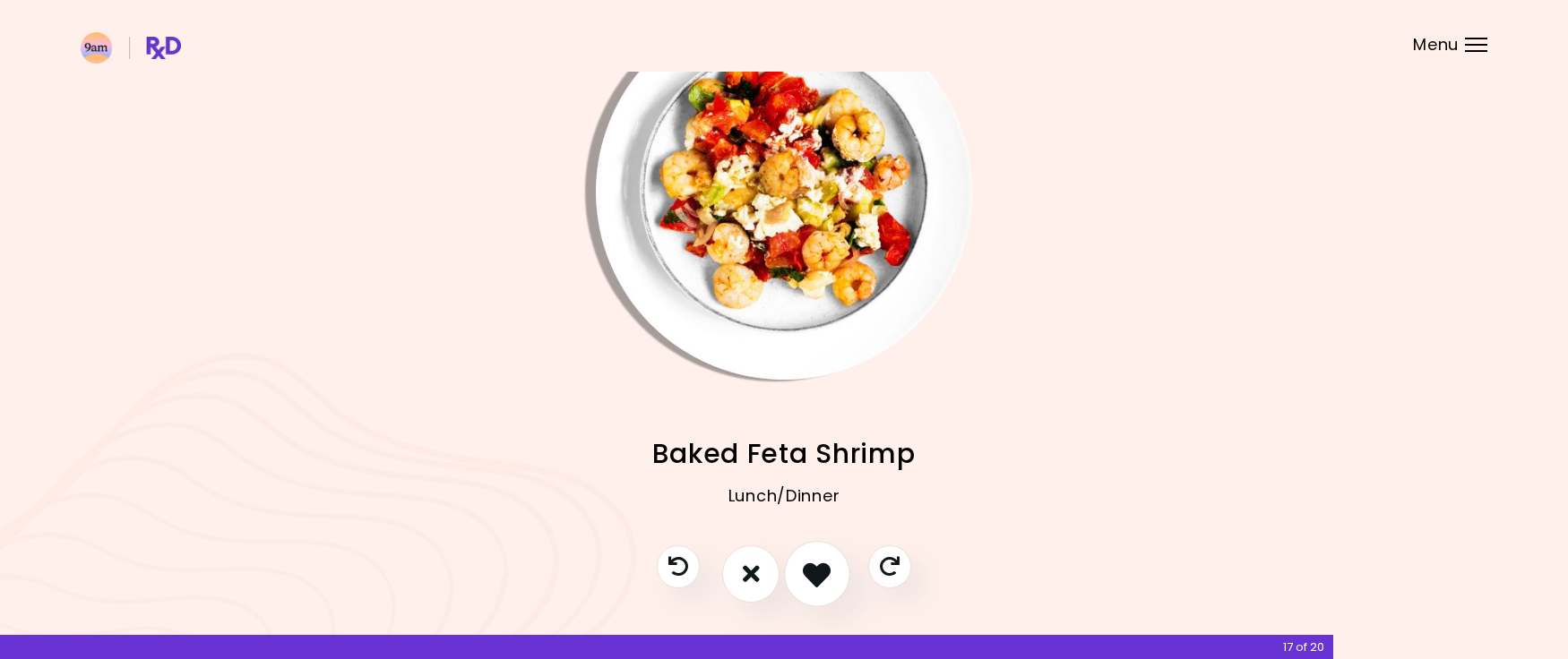
click at [795, 567] on button "I like this recipe" at bounding box center [817, 574] width 67 height 67
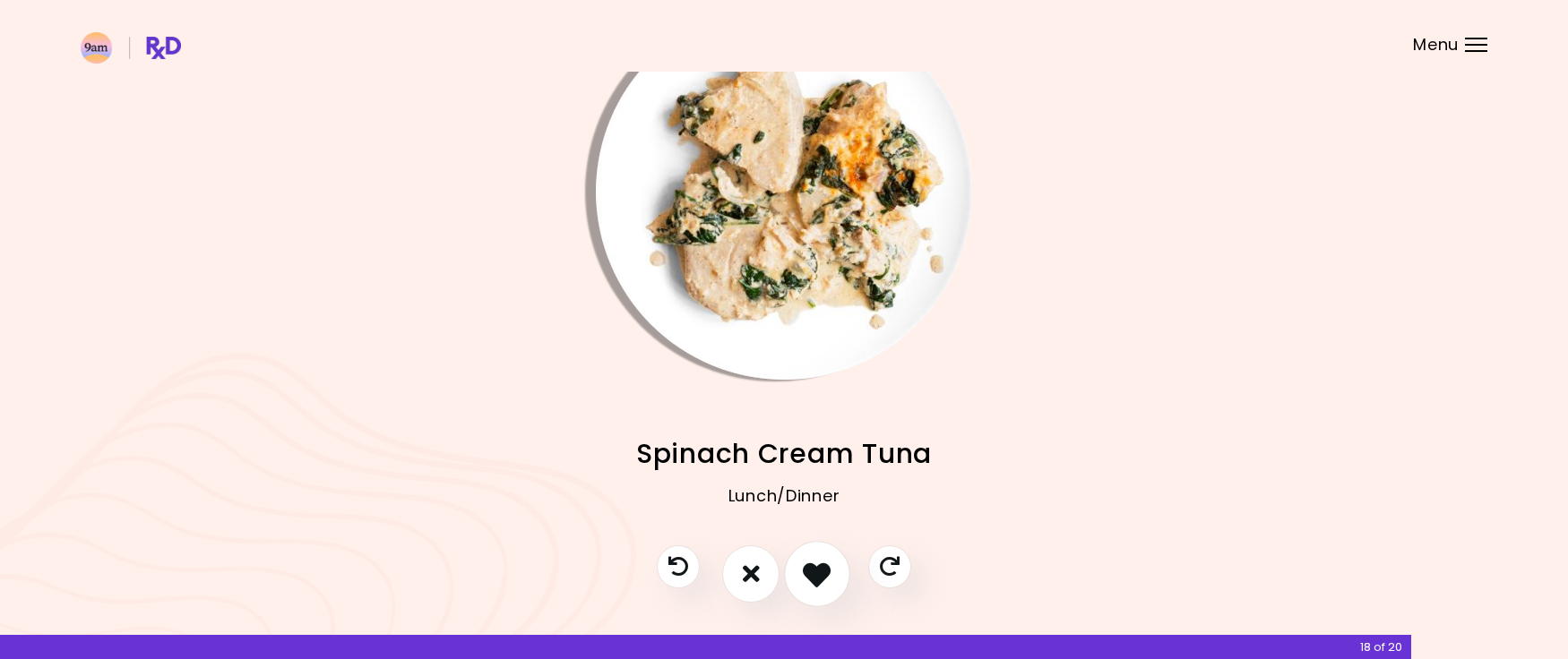
click at [795, 567] on button "I like this recipe" at bounding box center [817, 574] width 67 height 67
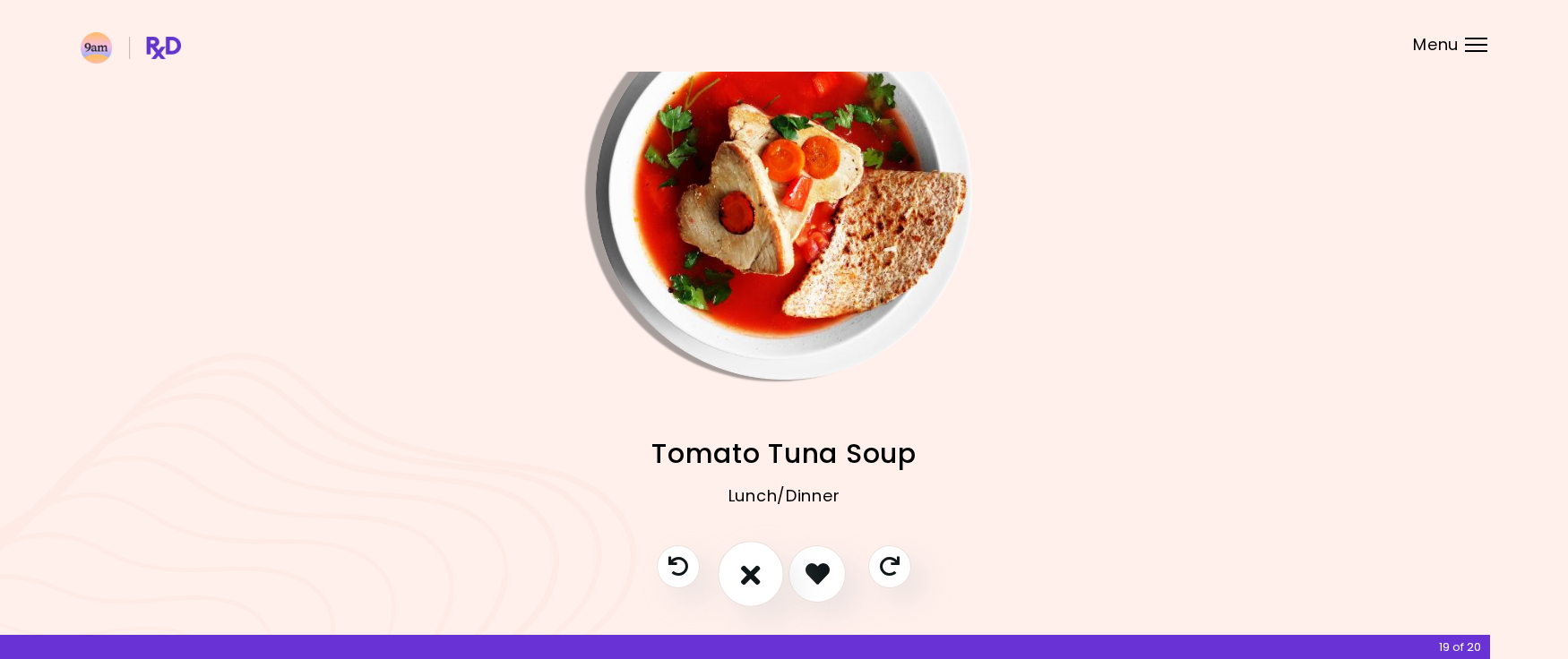
click at [752, 569] on icon "I don't like this recipe" at bounding box center [752, 574] width 20 height 27
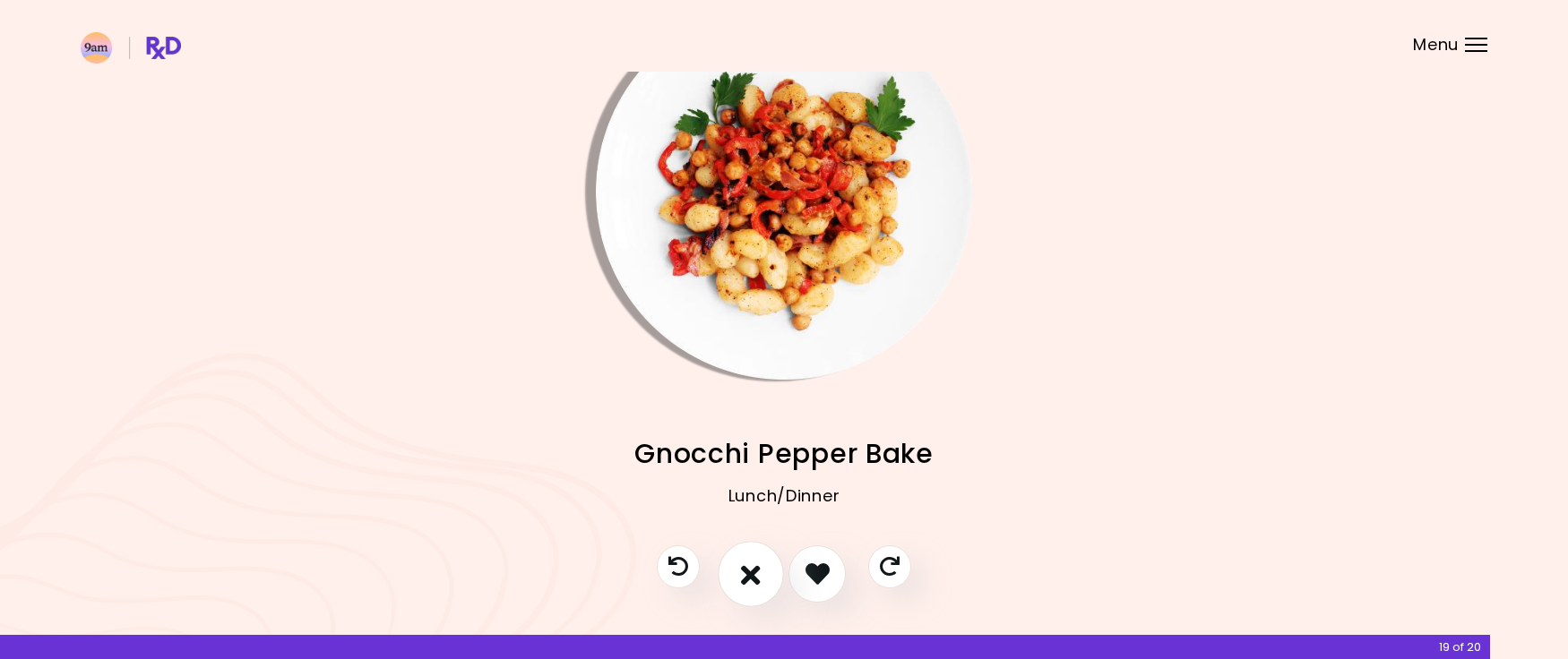
click at [752, 569] on icon "I don't like this recipe" at bounding box center [752, 574] width 20 height 27
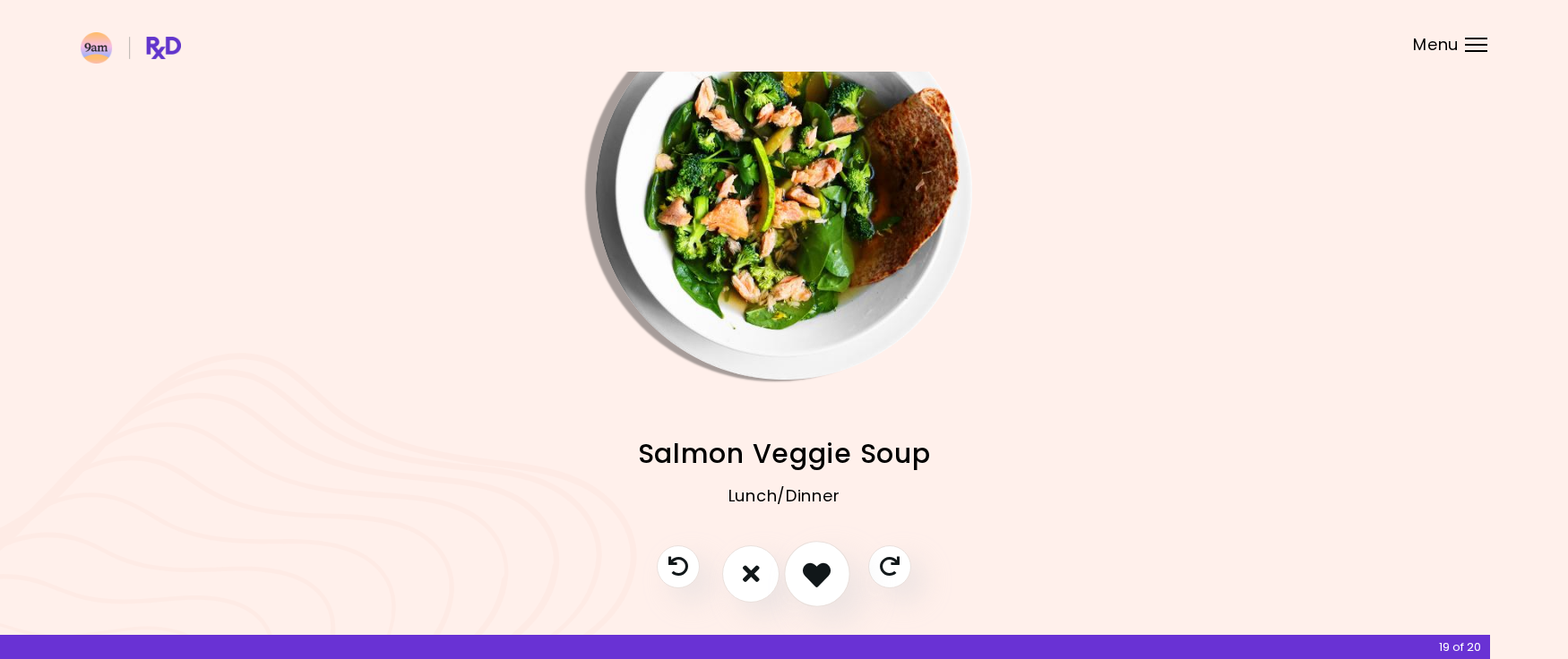
click at [799, 562] on button "I like this recipe" at bounding box center [817, 574] width 67 height 67
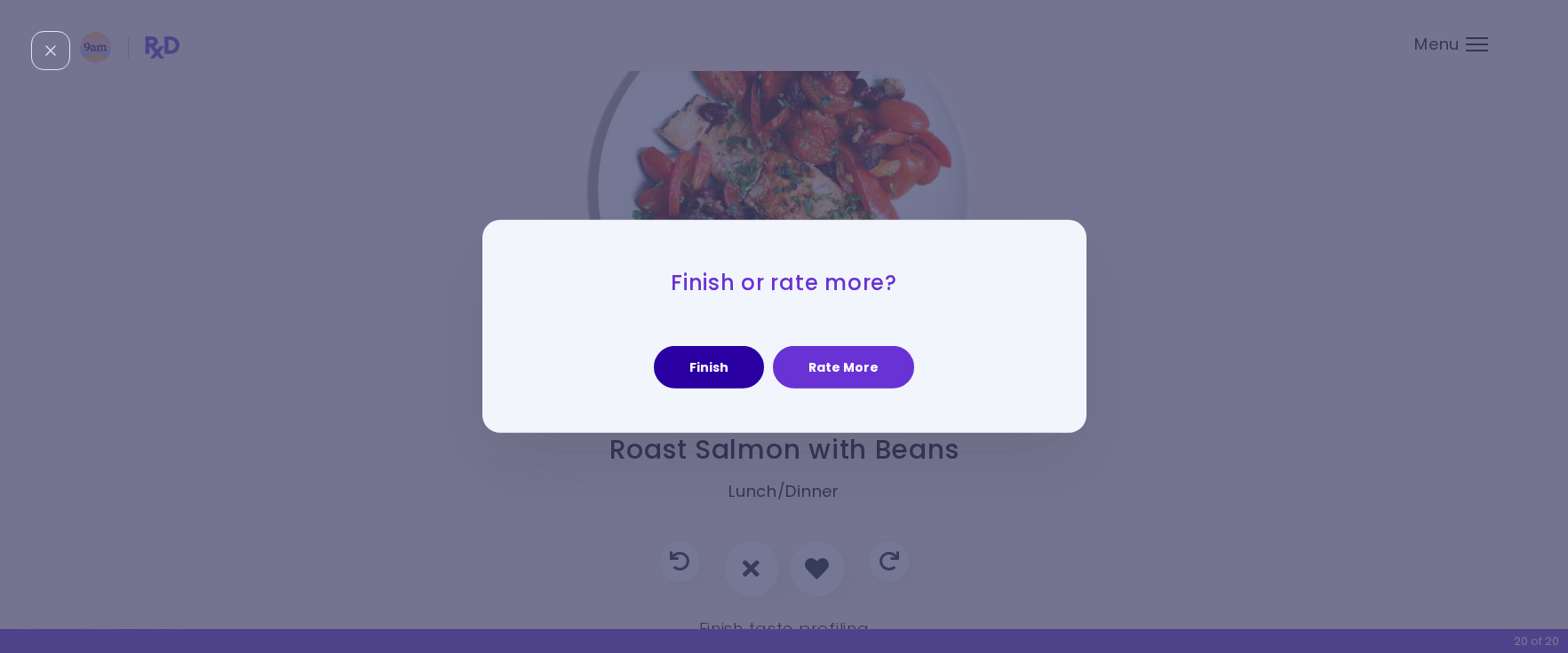
click at [733, 370] on button "Finish" at bounding box center [709, 367] width 111 height 43
